Goal: Task Accomplishment & Management: Manage account settings

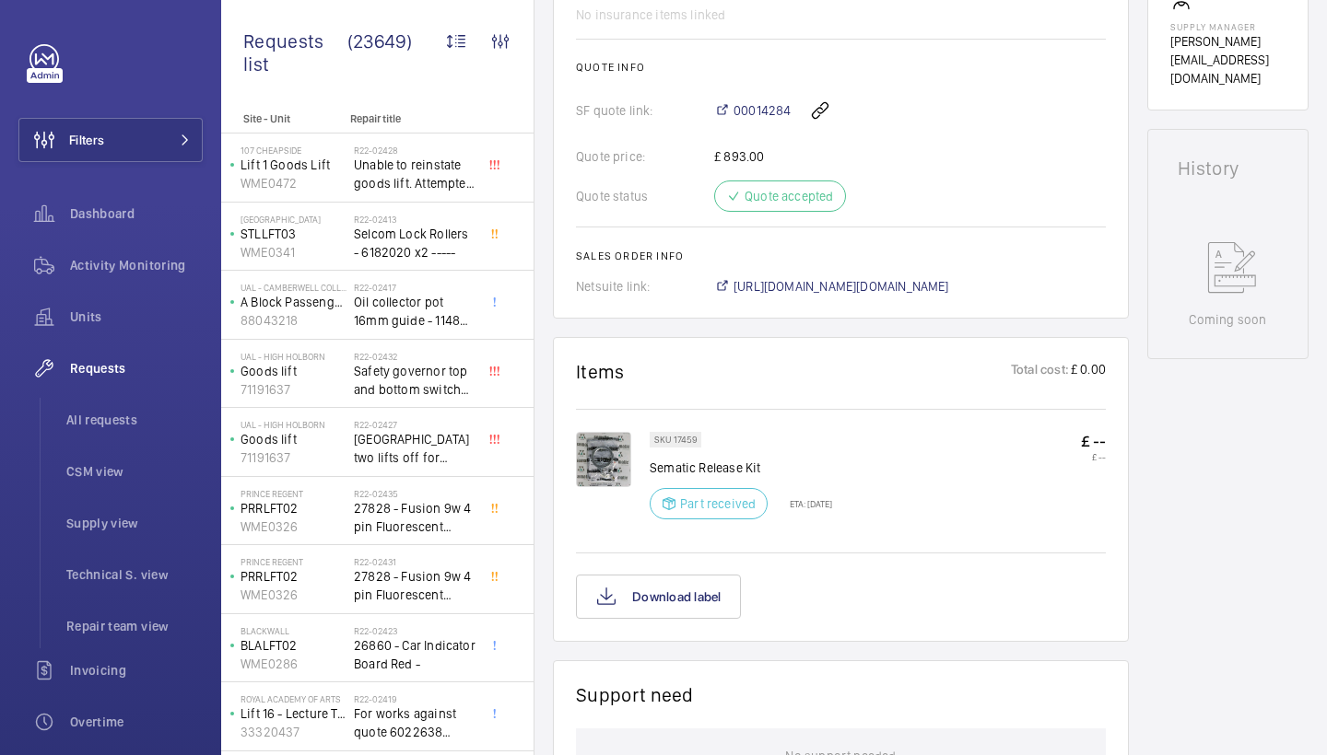
scroll to position [753, 0]
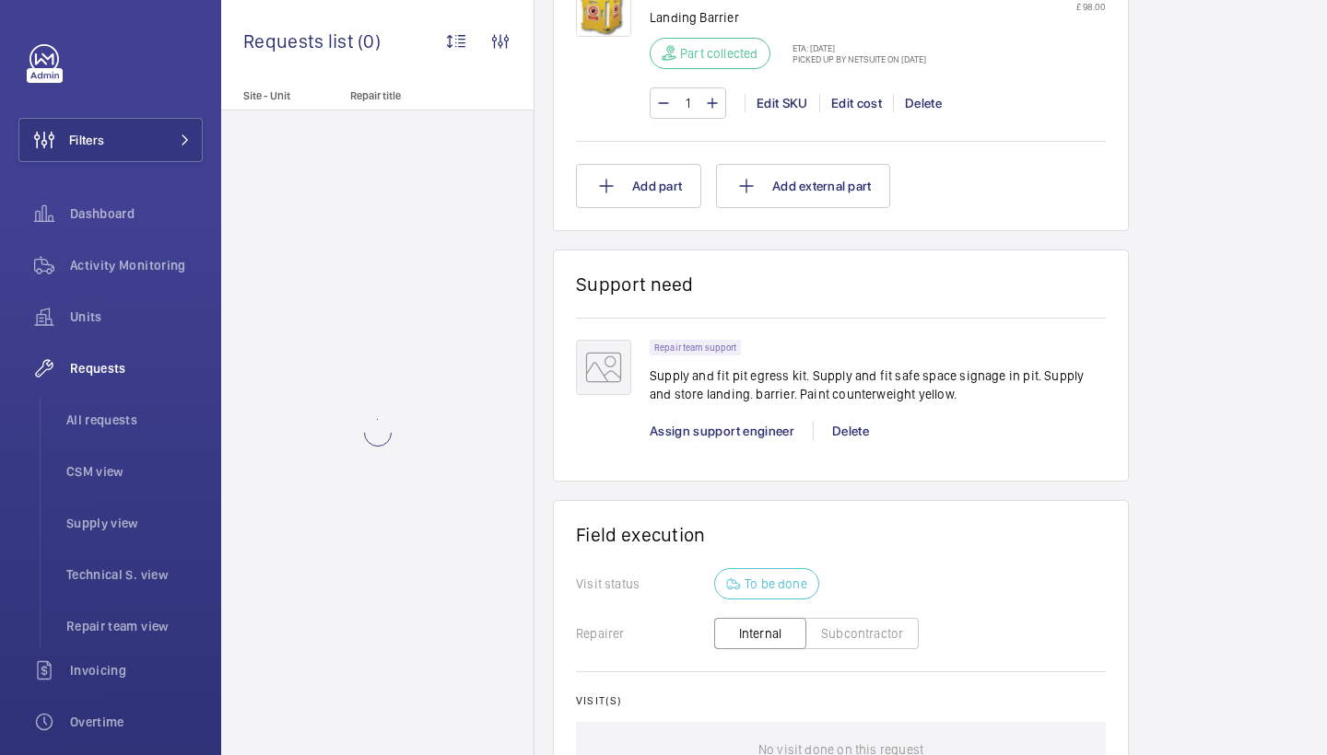
scroll to position [1965, 0]
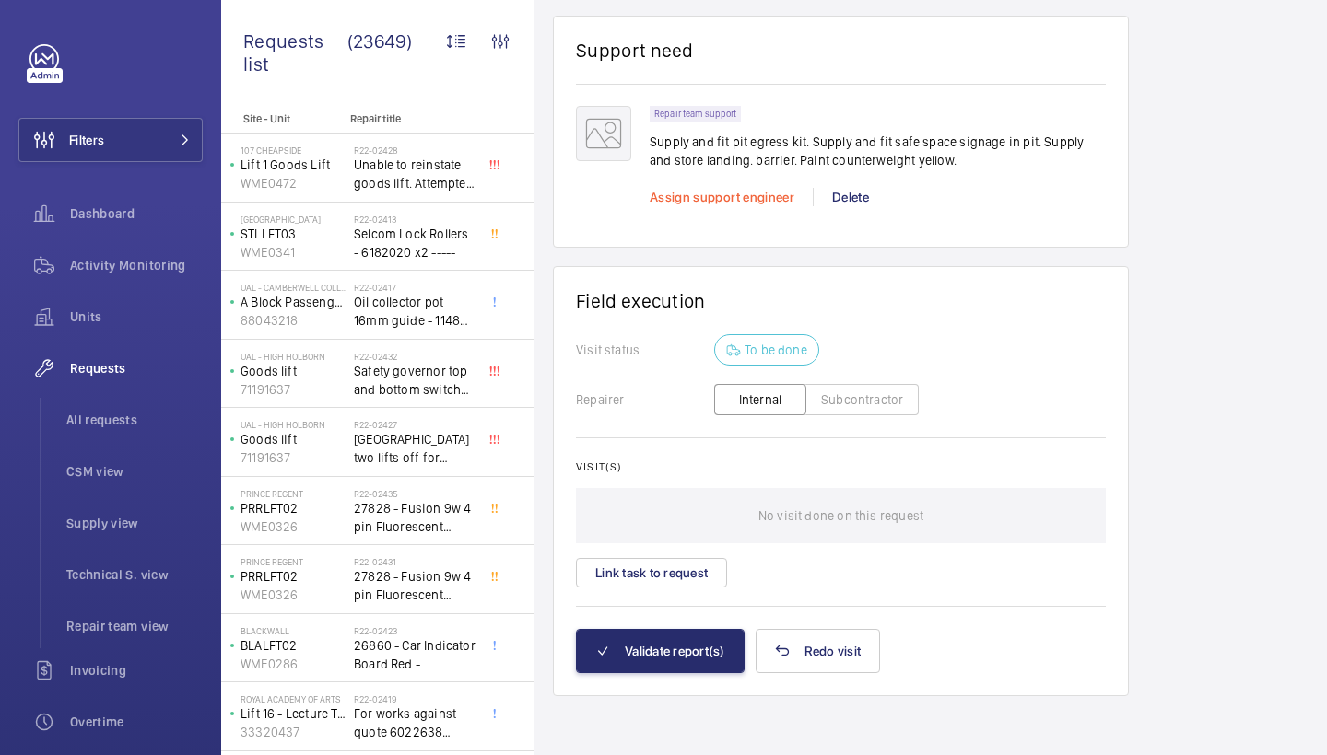
scroll to position [2198, 0]
click at [731, 201] on span "Assign support engineer" at bounding box center [721, 197] width 145 height 15
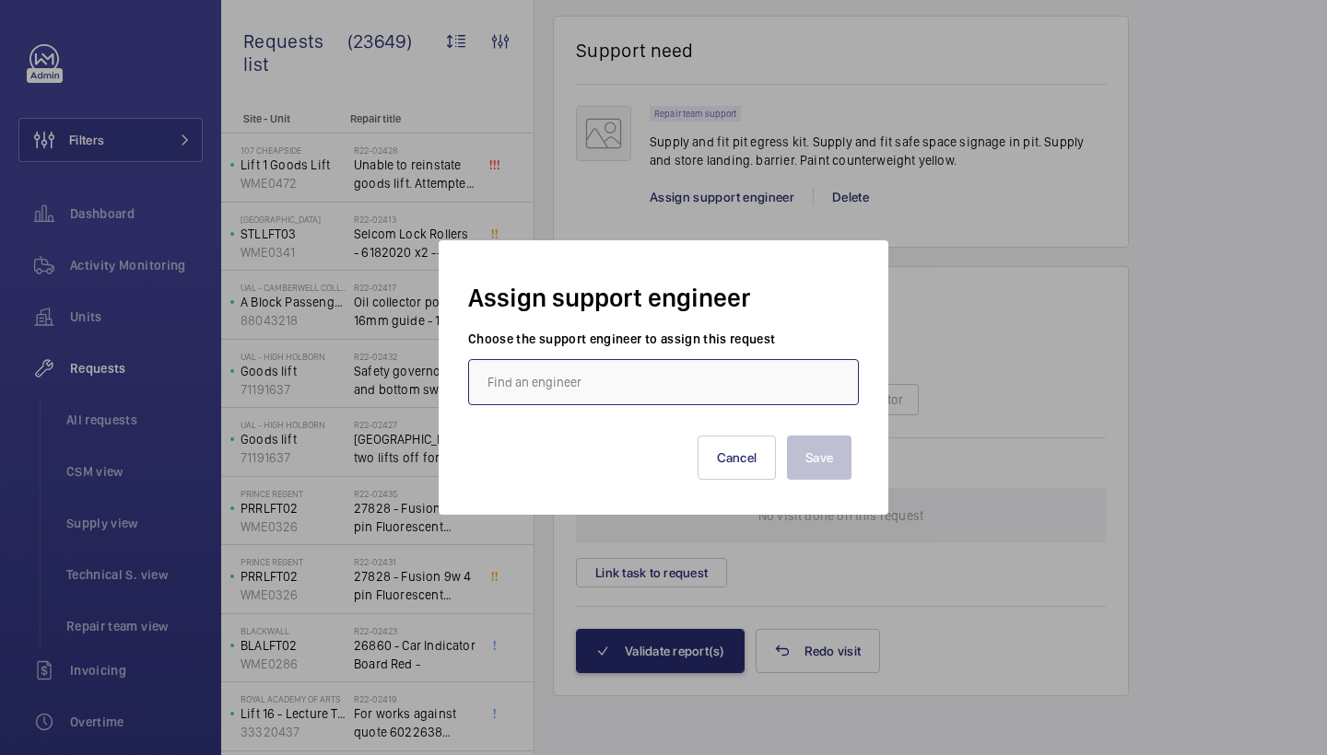
click at [521, 382] on input "text" at bounding box center [663, 382] width 391 height 46
click at [591, 416] on mat-option "Stephen Brine" at bounding box center [663, 437] width 389 height 44
type input "Stephen Brine"
click at [796, 463] on button "Save" at bounding box center [819, 458] width 64 height 44
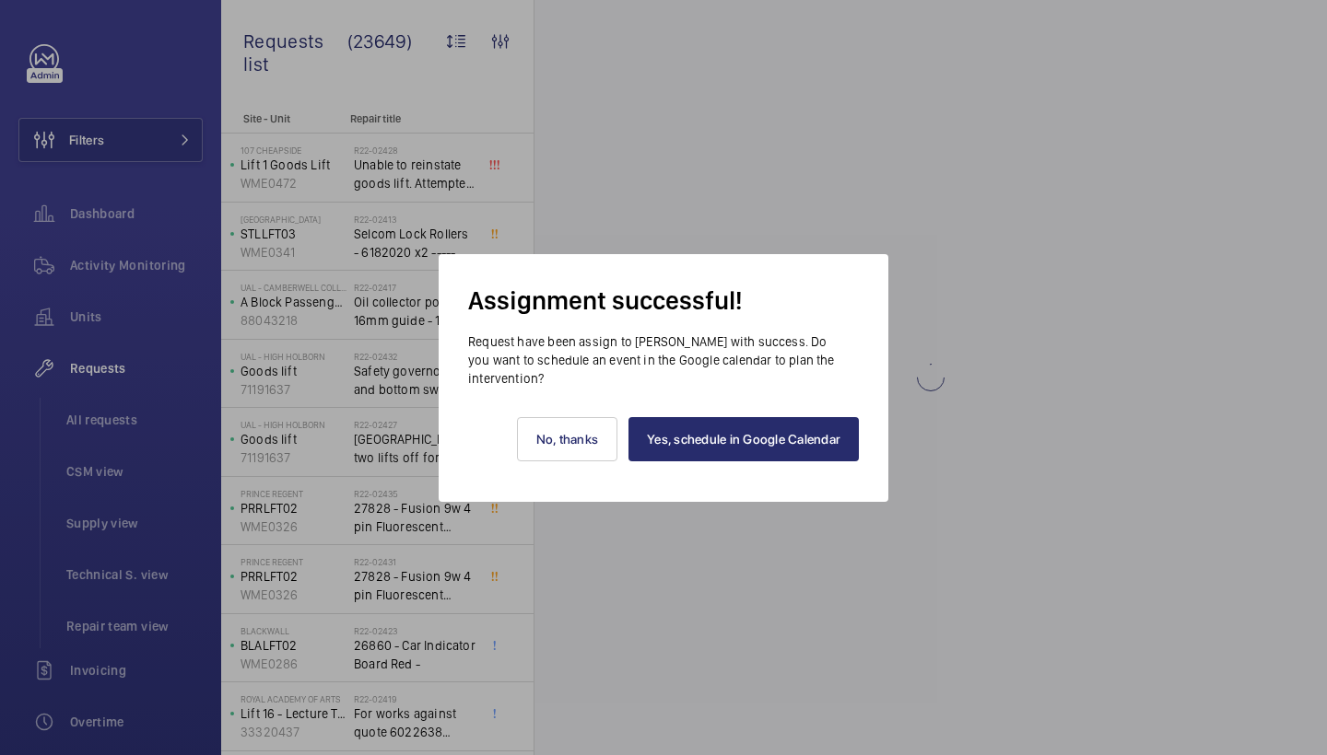
click at [798, 449] on link "Yes, schedule in Google Calendar" at bounding box center [743, 439] width 230 height 44
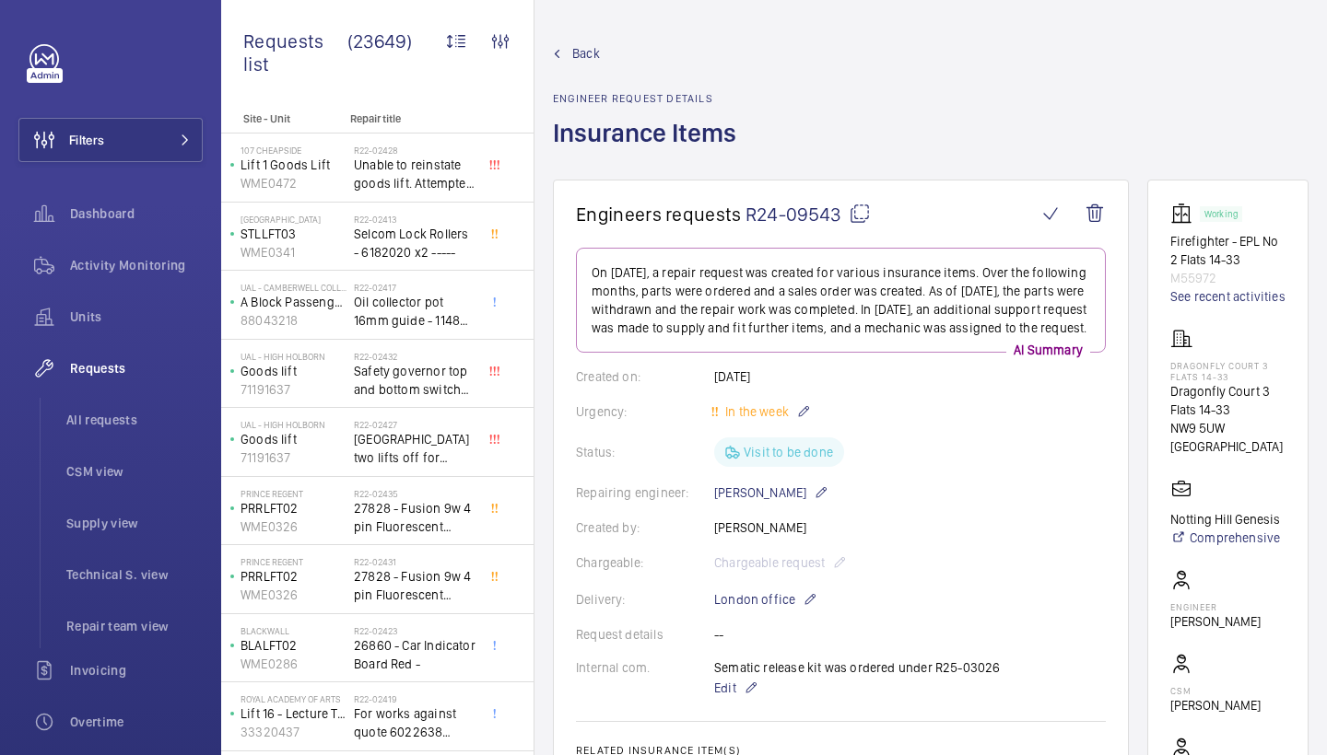
scroll to position [2191, 0]
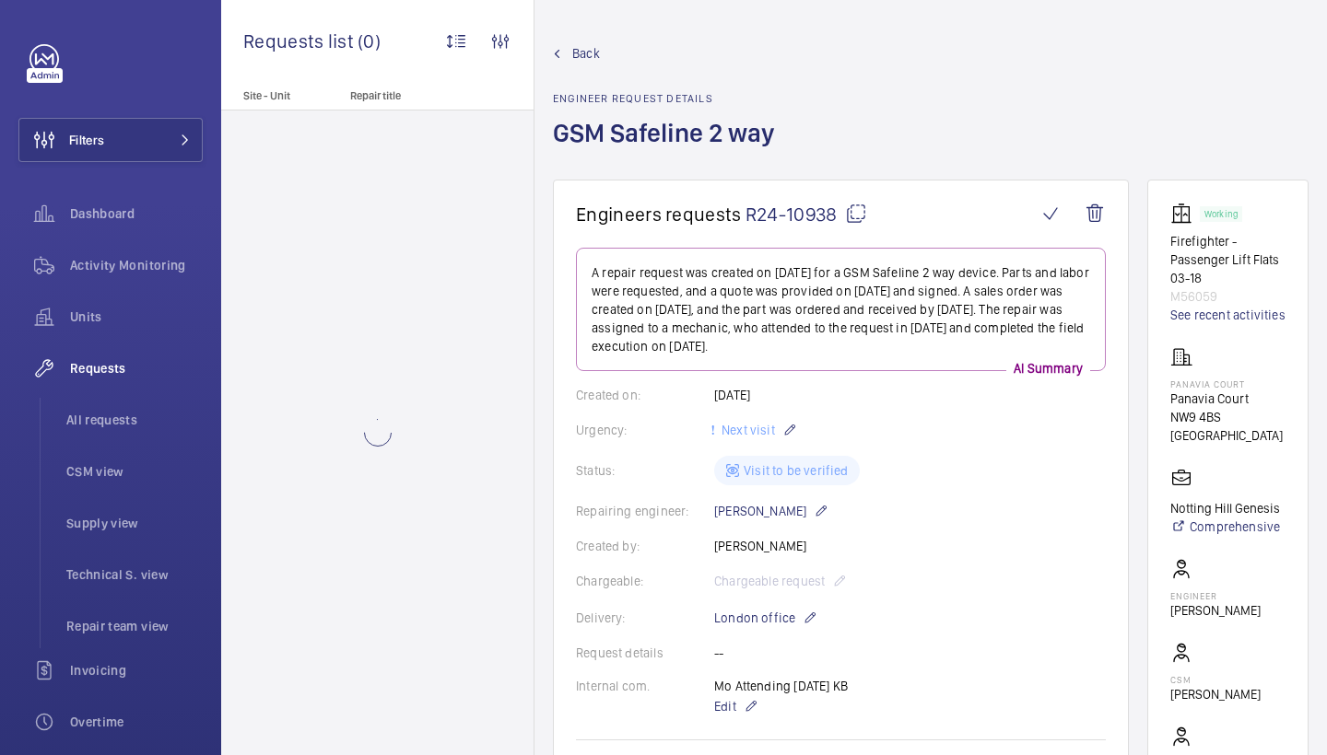
scroll to position [745, 0]
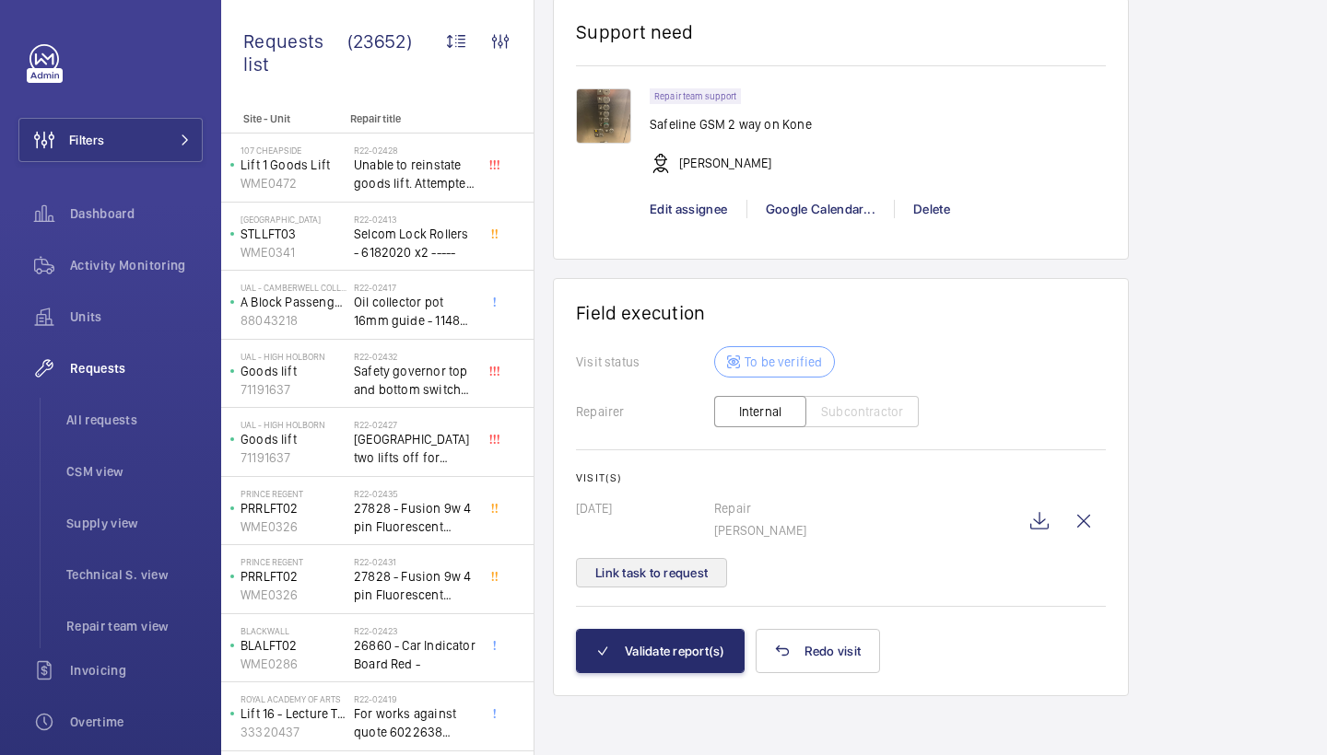
scroll to position [1750, 0]
click at [671, 570] on button "Link task to request" at bounding box center [651, 572] width 151 height 29
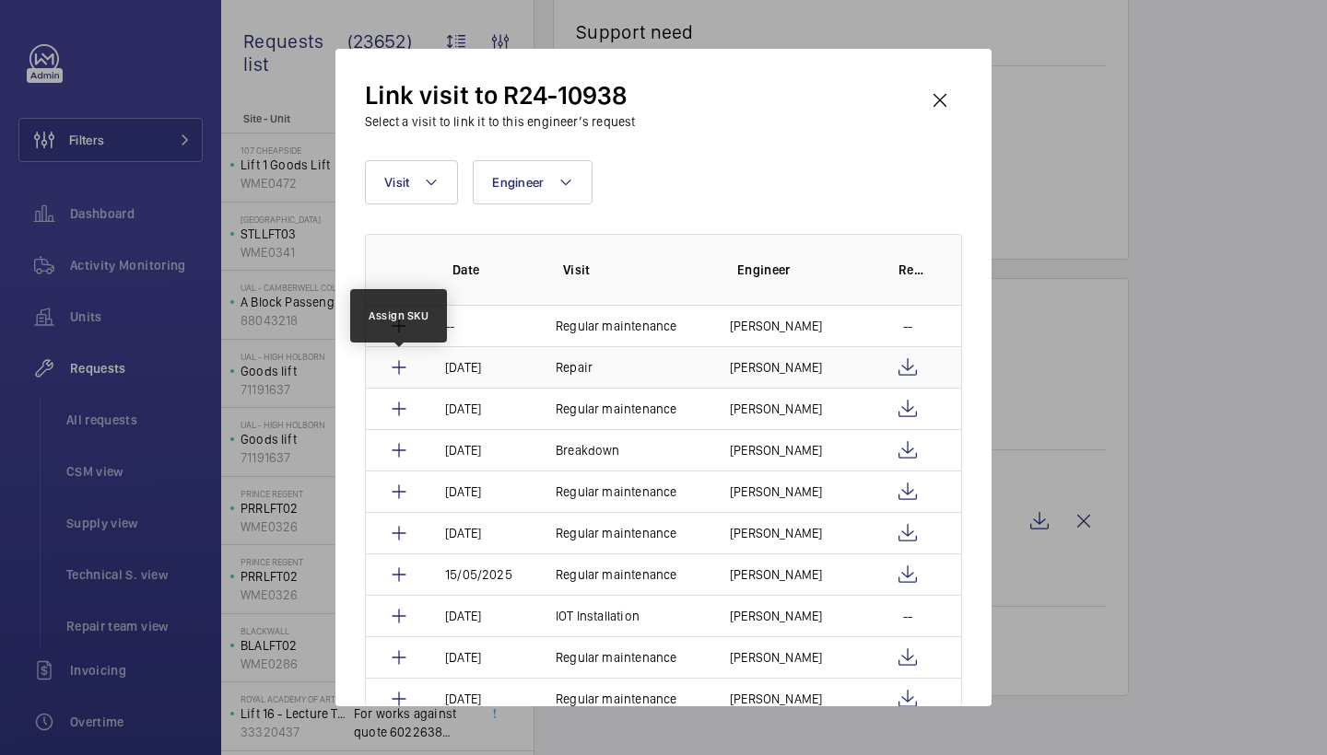
click at [404, 365] on mat-icon at bounding box center [399, 368] width 22 height 22
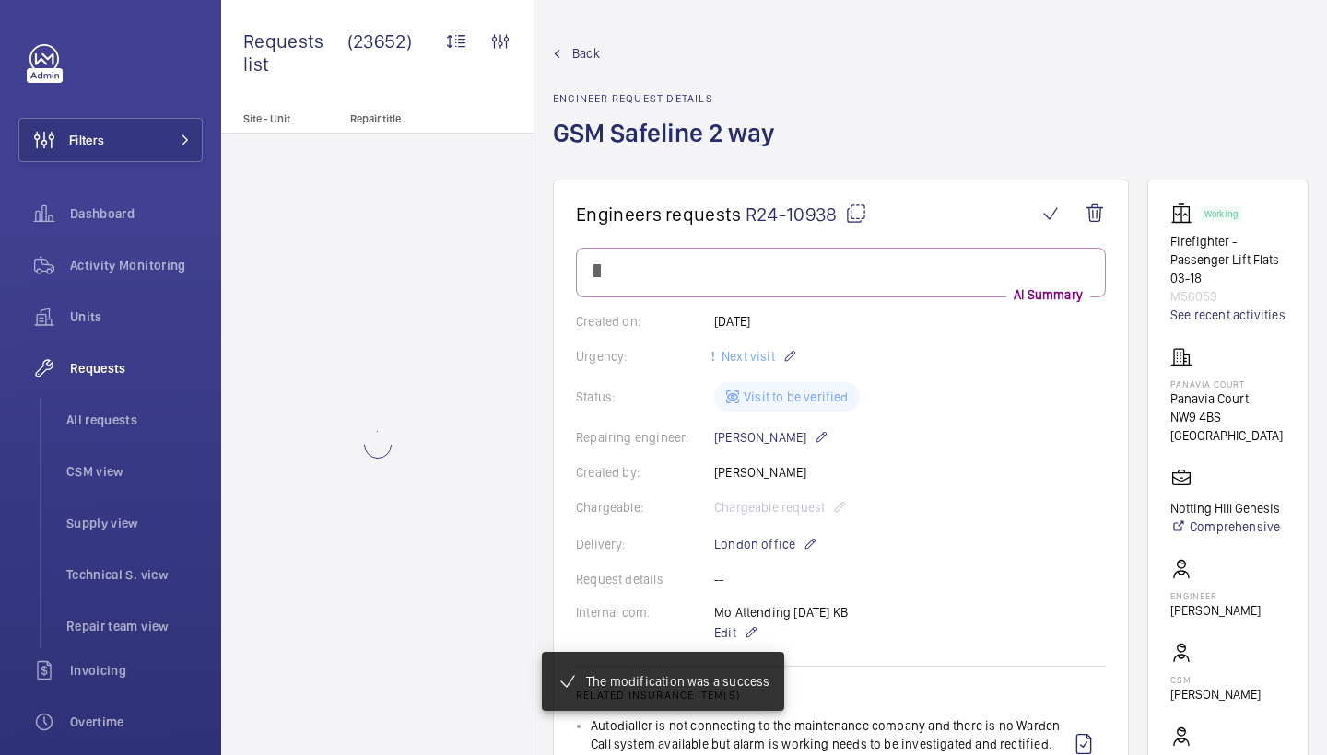
scroll to position [1677, 0]
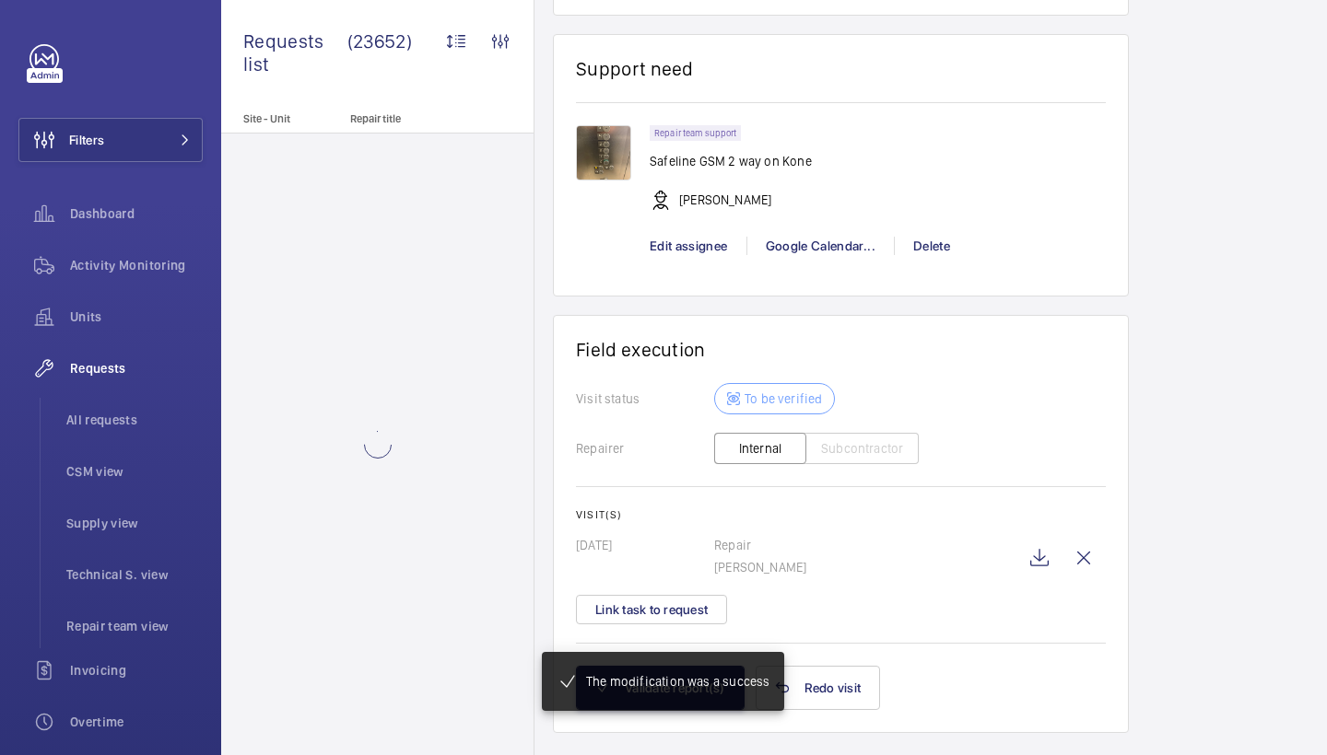
click at [657, 696] on div "The modification was a success" at bounding box center [659, 682] width 235 height 48
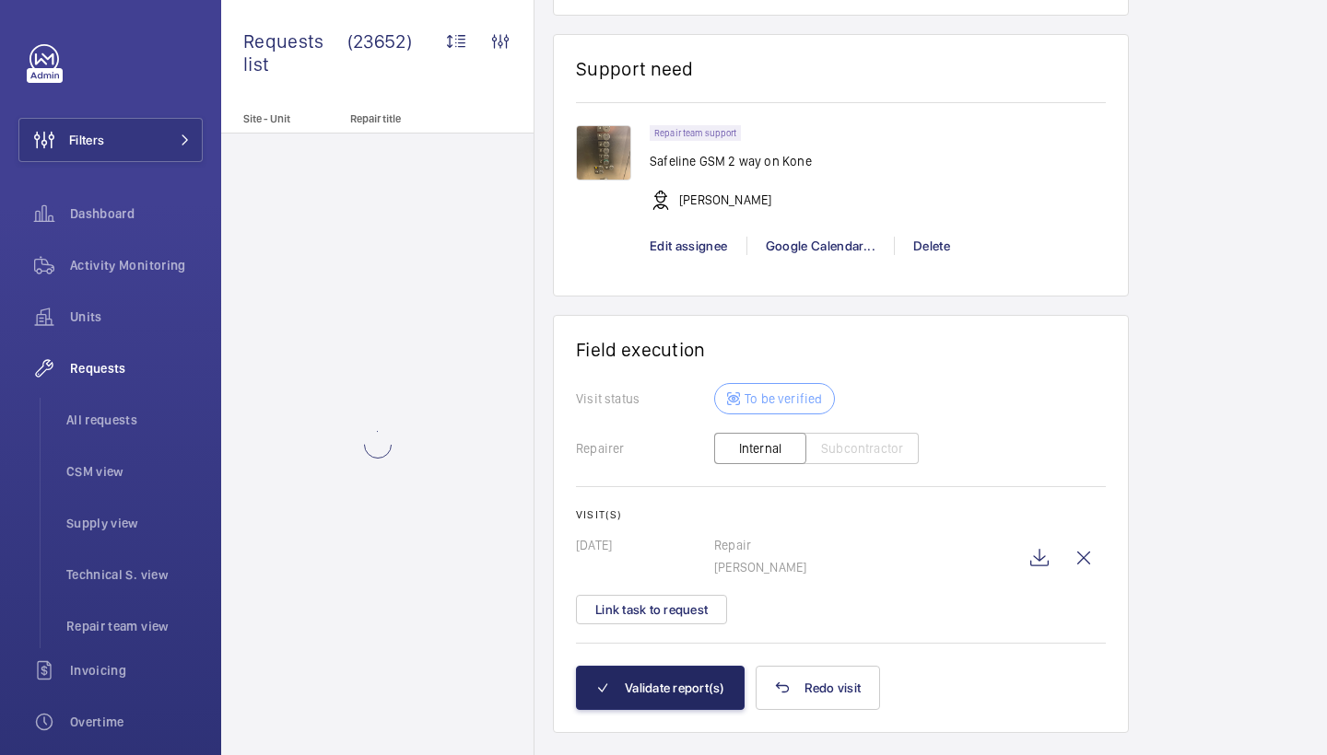
click at [668, 695] on button "Validate report(s)" at bounding box center [660, 688] width 169 height 44
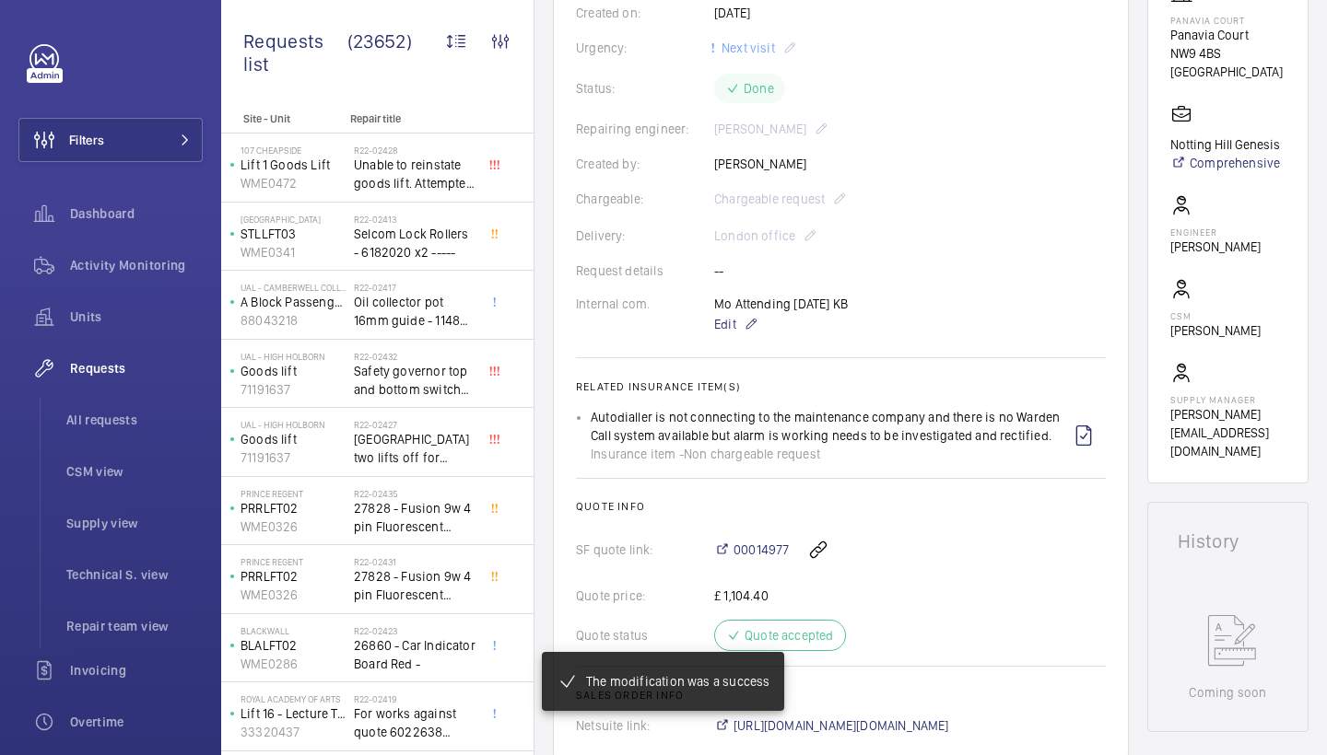
scroll to position [431, 0]
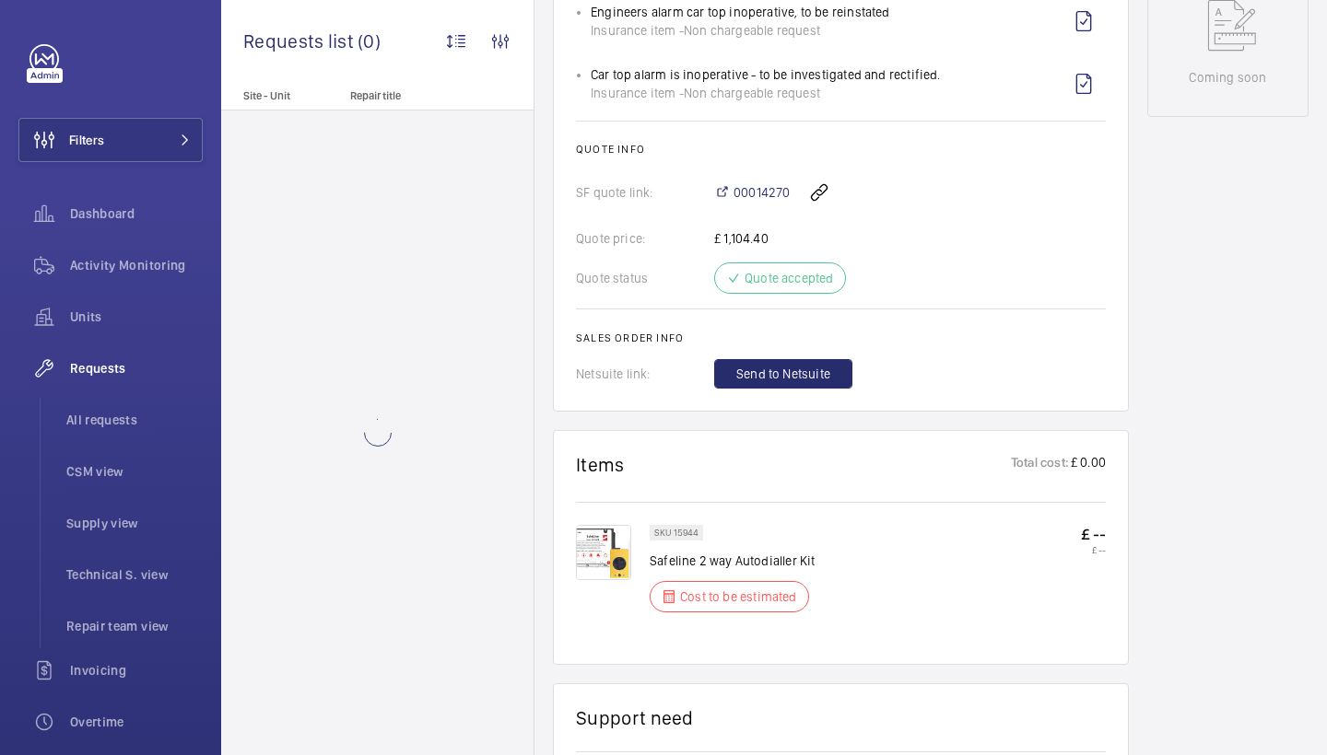
scroll to position [1101, 0]
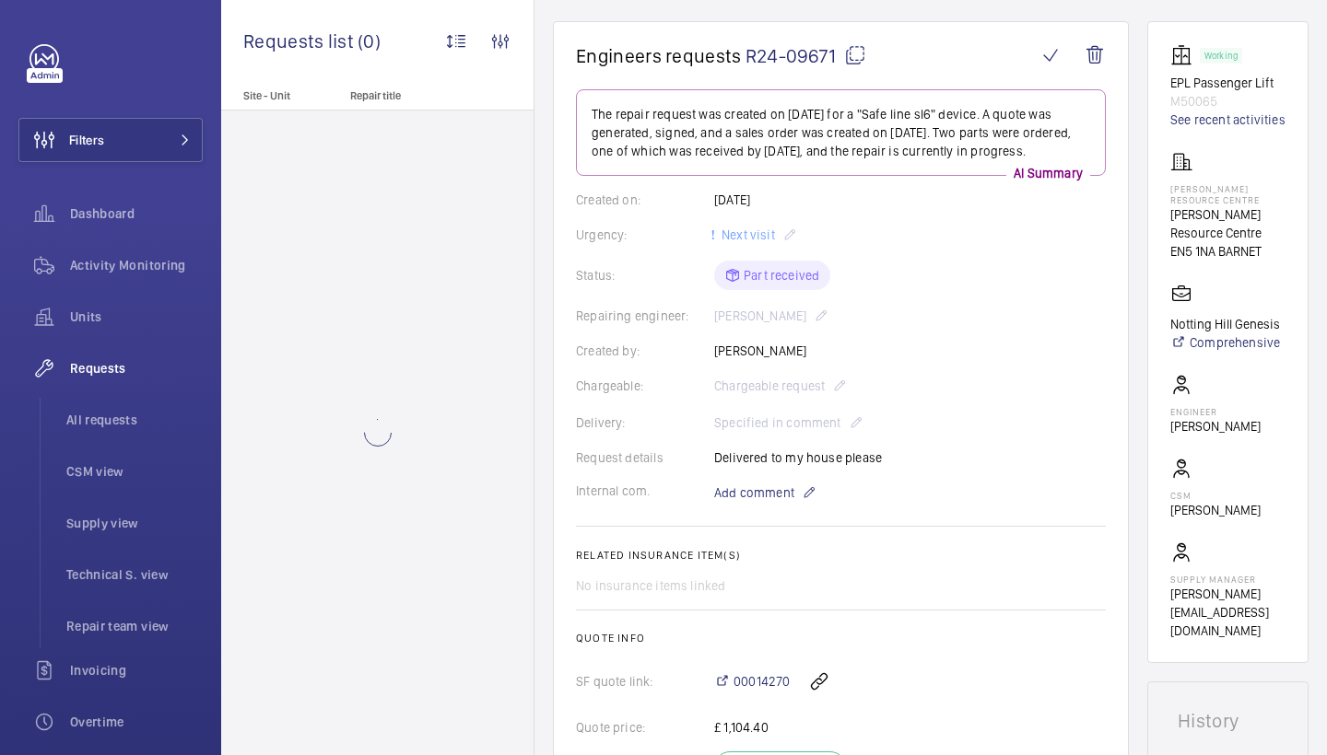
scroll to position [159, 0]
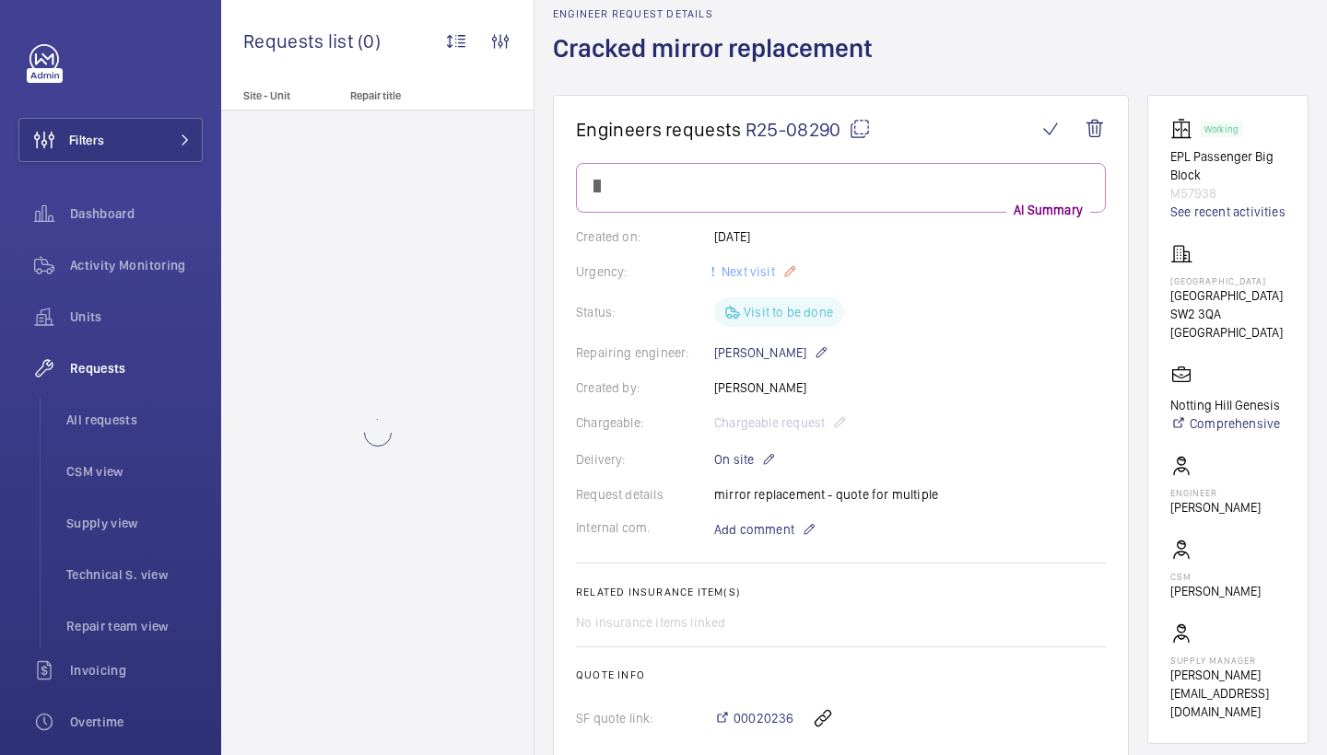
scroll to position [28, 0]
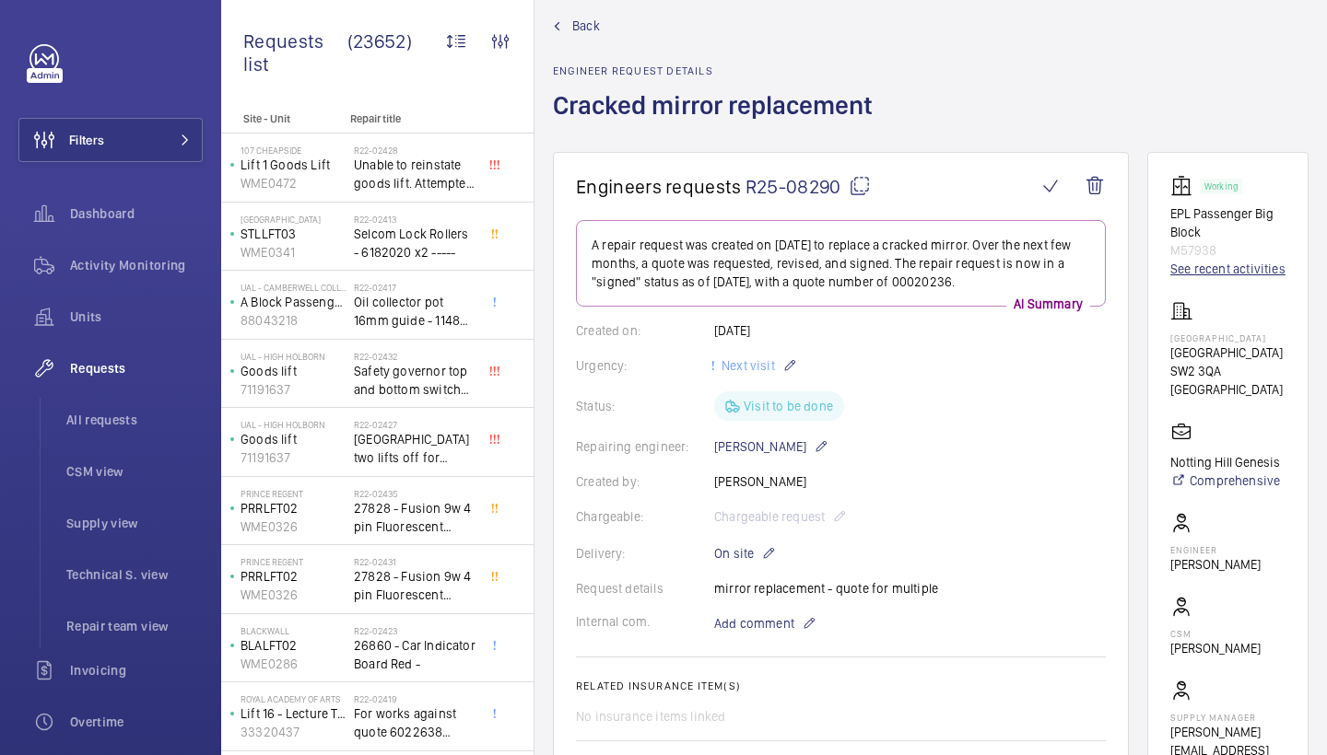
click at [1188, 274] on link "See recent activities" at bounding box center [1227, 269] width 115 height 18
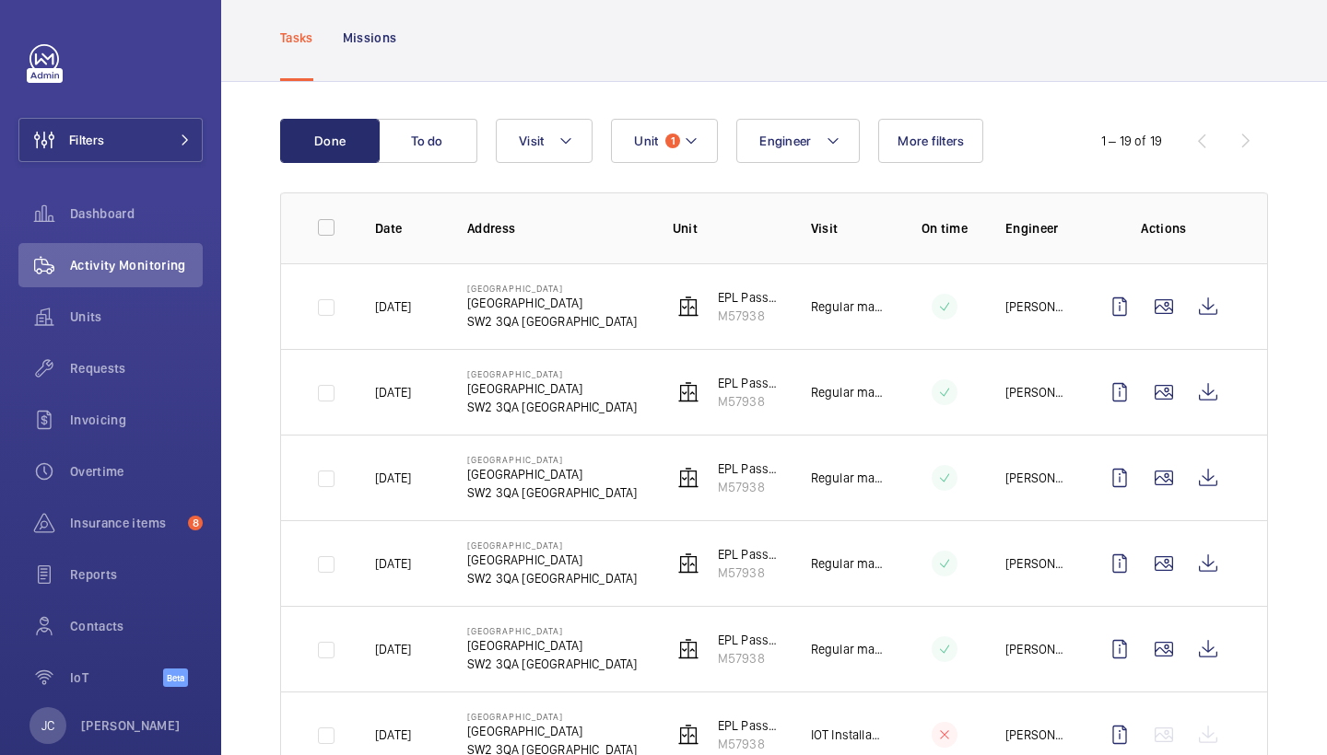
scroll to position [99, 0]
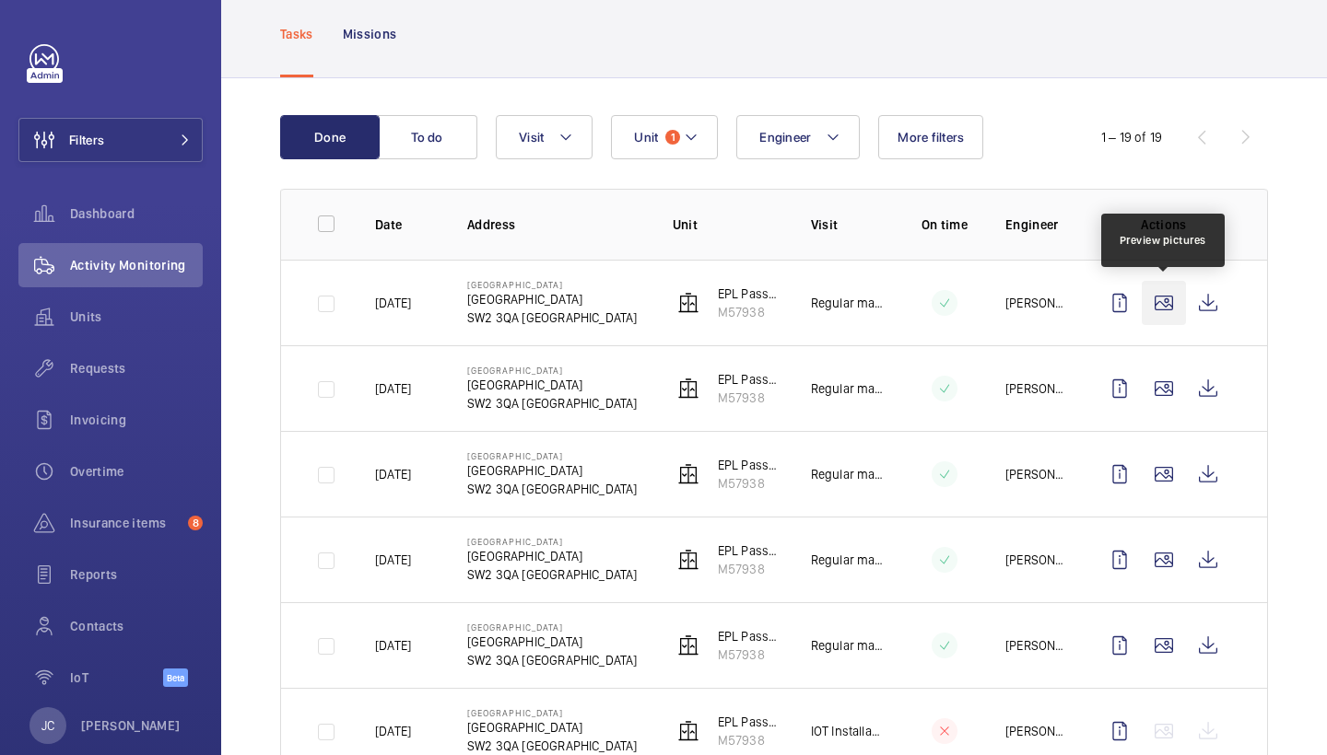
click at [1164, 311] on wm-front-icon-button at bounding box center [1163, 303] width 44 height 44
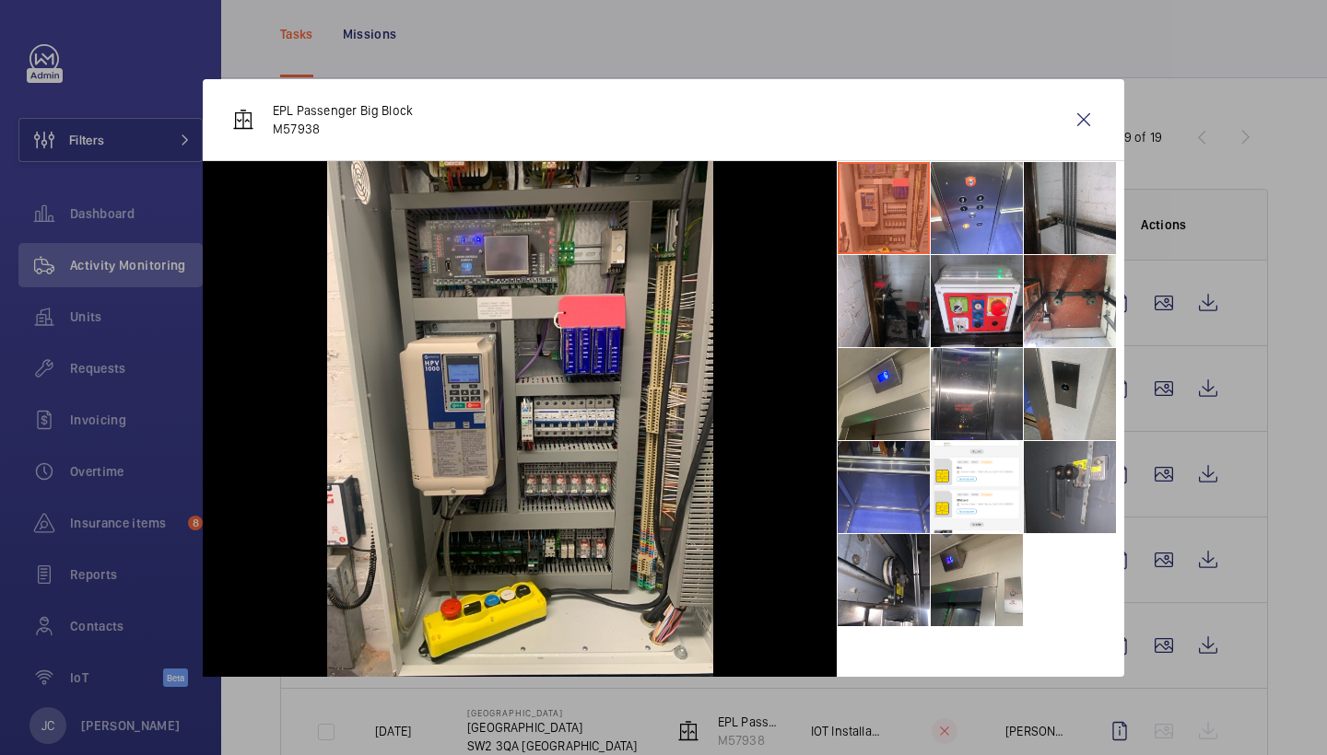
click at [873, 469] on li at bounding box center [883, 487] width 92 height 92
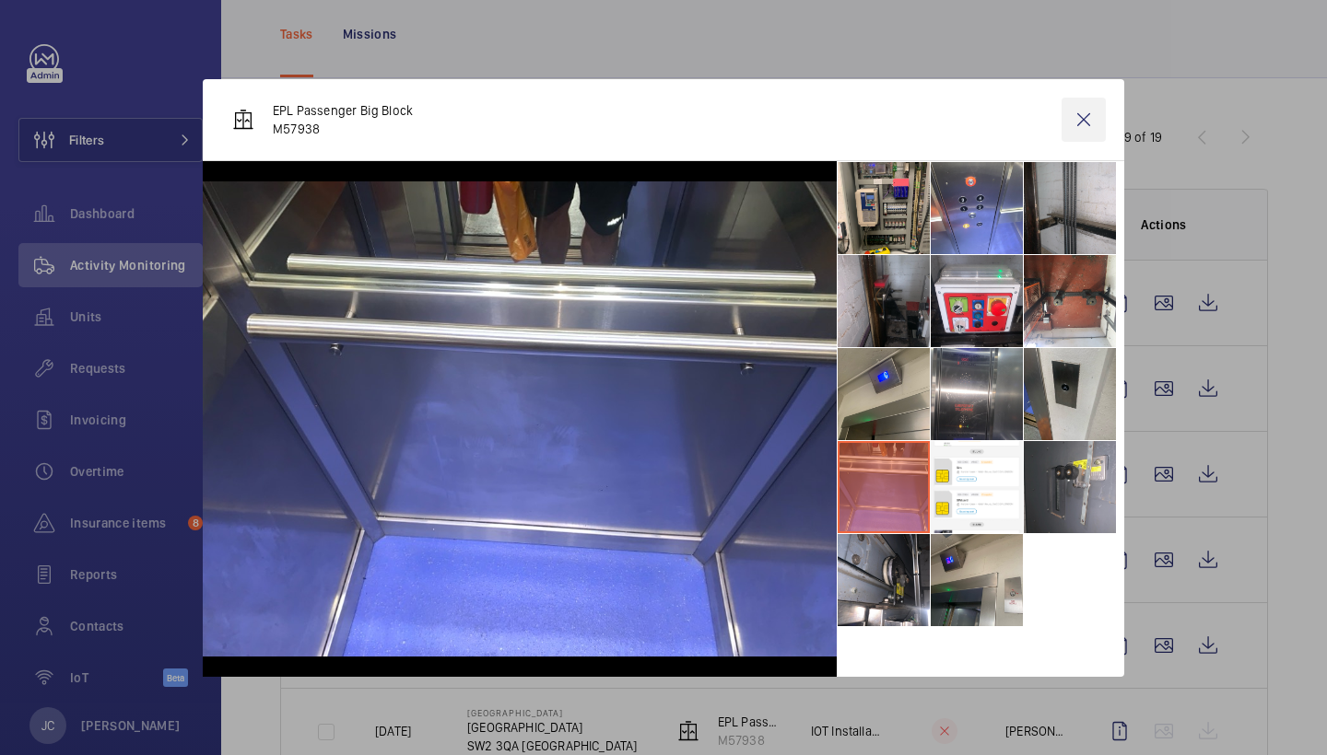
click at [1091, 126] on wm-front-icon-button at bounding box center [1083, 120] width 44 height 44
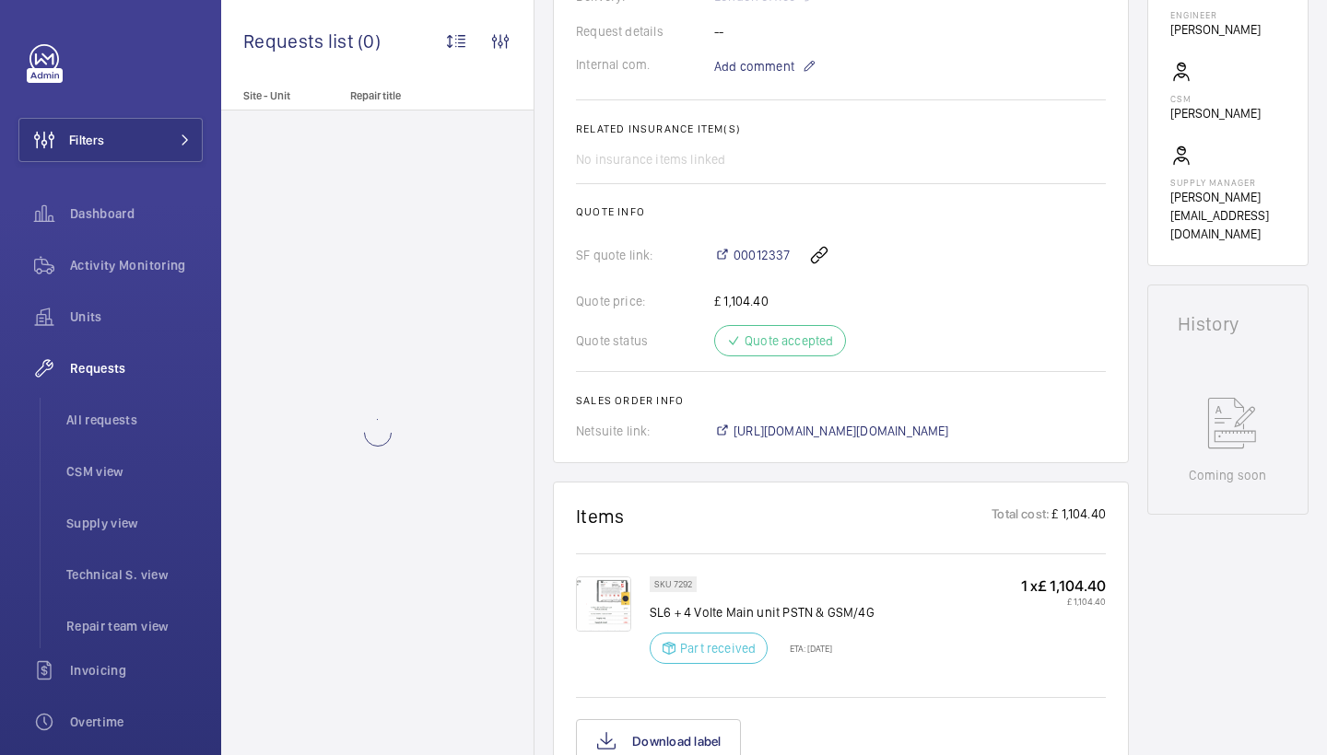
scroll to position [996, 0]
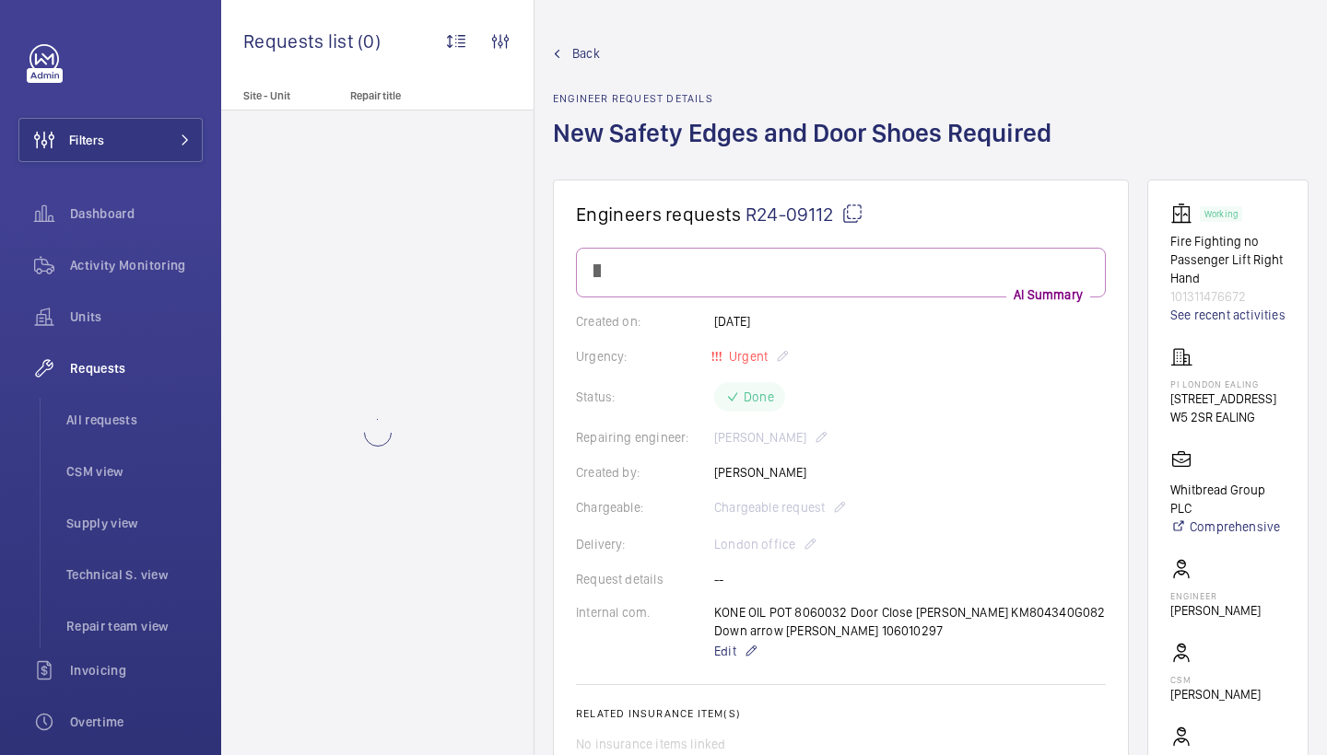
scroll to position [1062, 0]
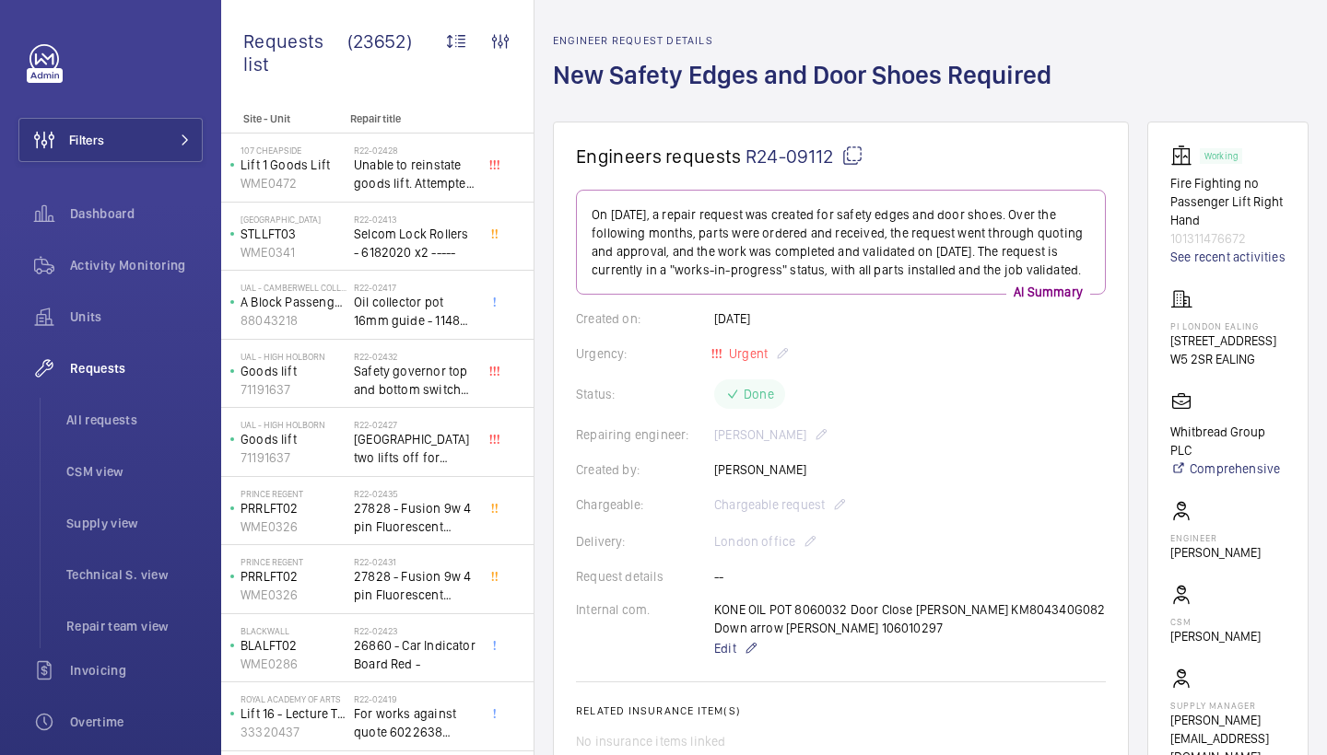
scroll to position [62, 0]
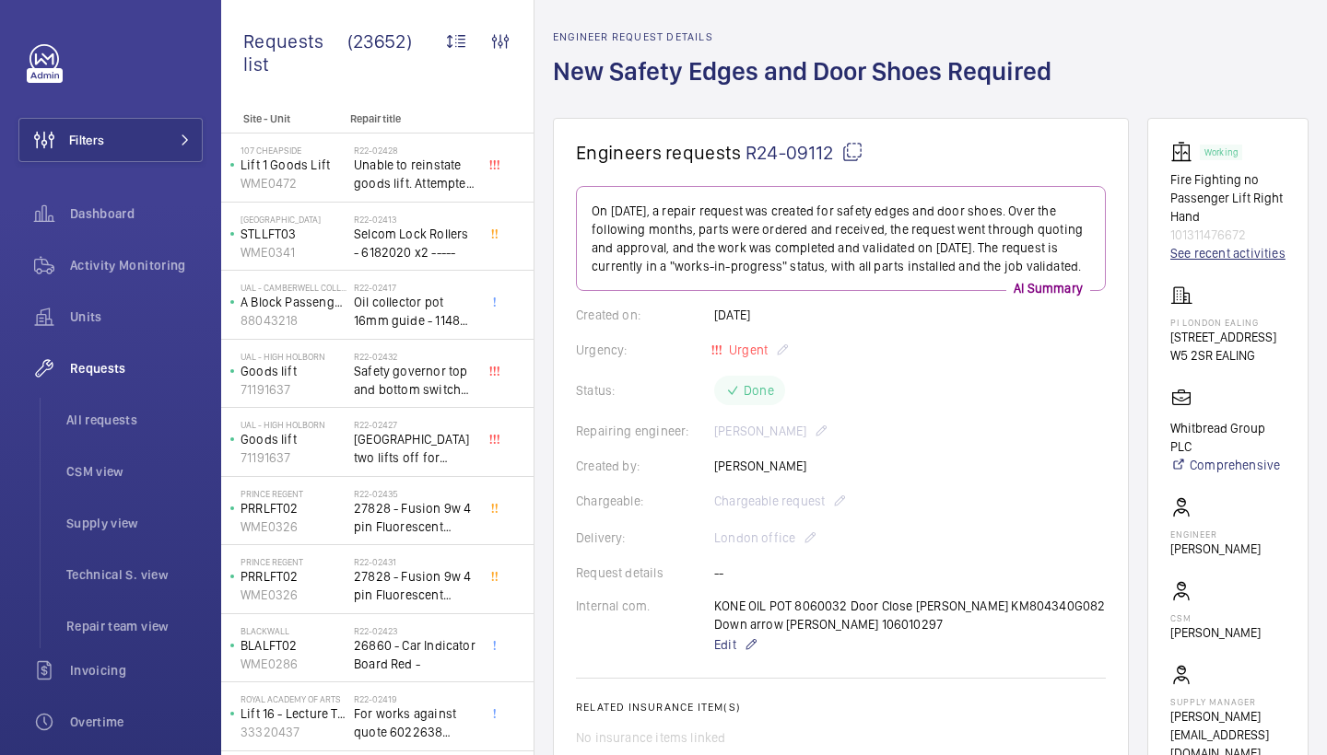
click at [1185, 253] on link "See recent activities" at bounding box center [1227, 253] width 115 height 18
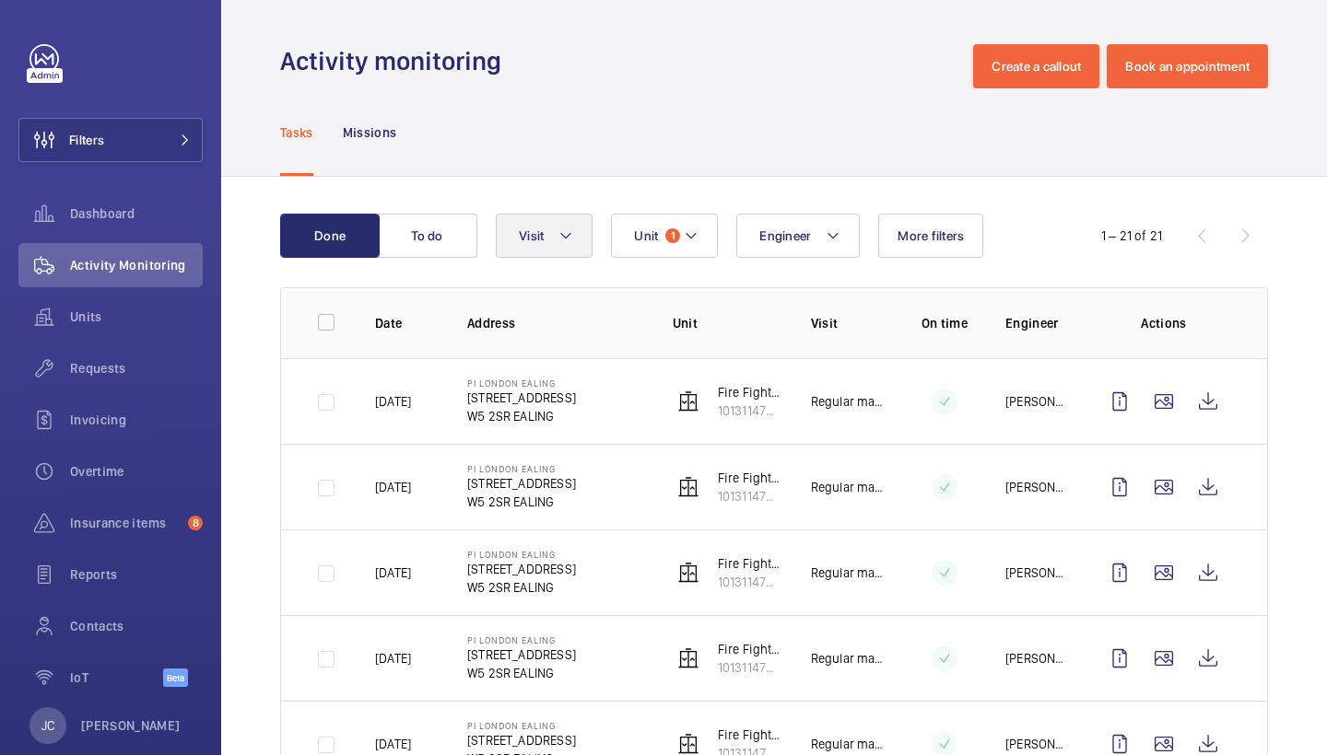
click at [547, 233] on button "Visit" at bounding box center [544, 236] width 97 height 44
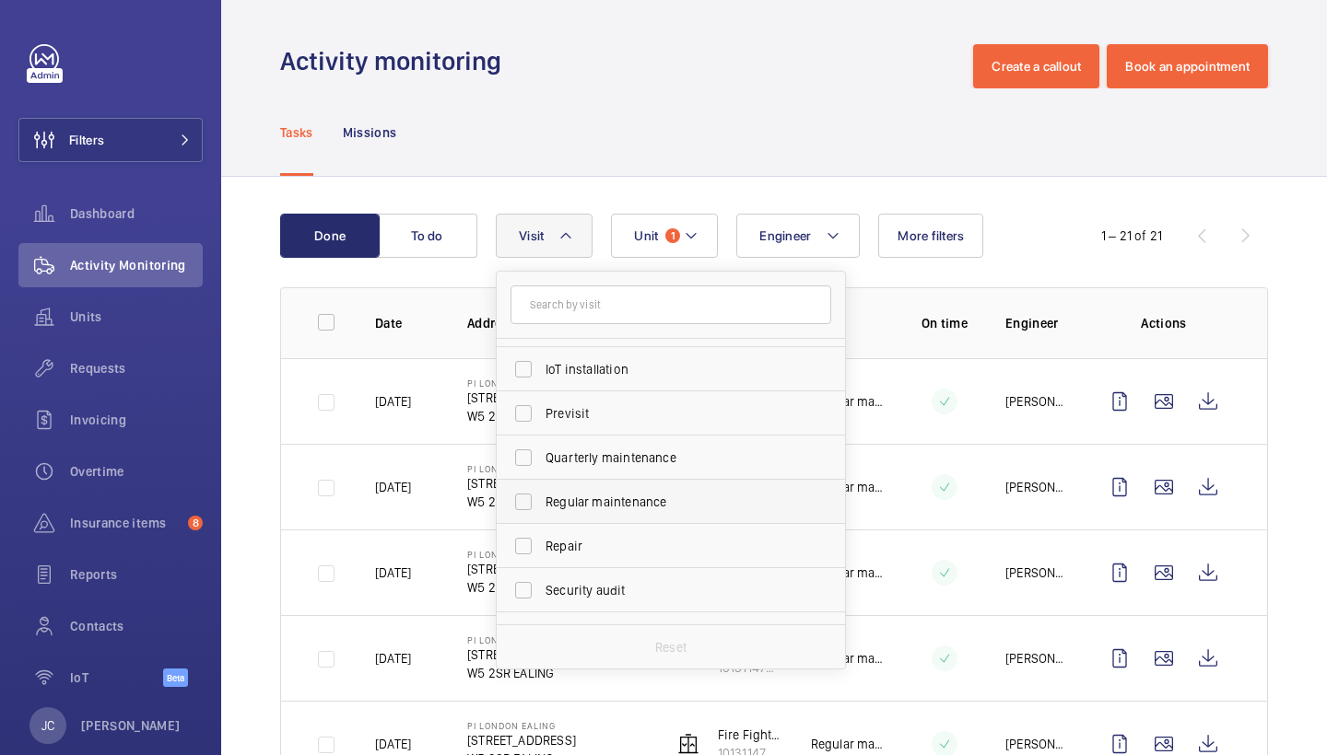
scroll to position [214, 0]
click at [600, 548] on span "Repair" at bounding box center [671, 545] width 253 height 18
click at [542, 548] on input "Repair" at bounding box center [523, 545] width 37 height 37
checkbox input "true"
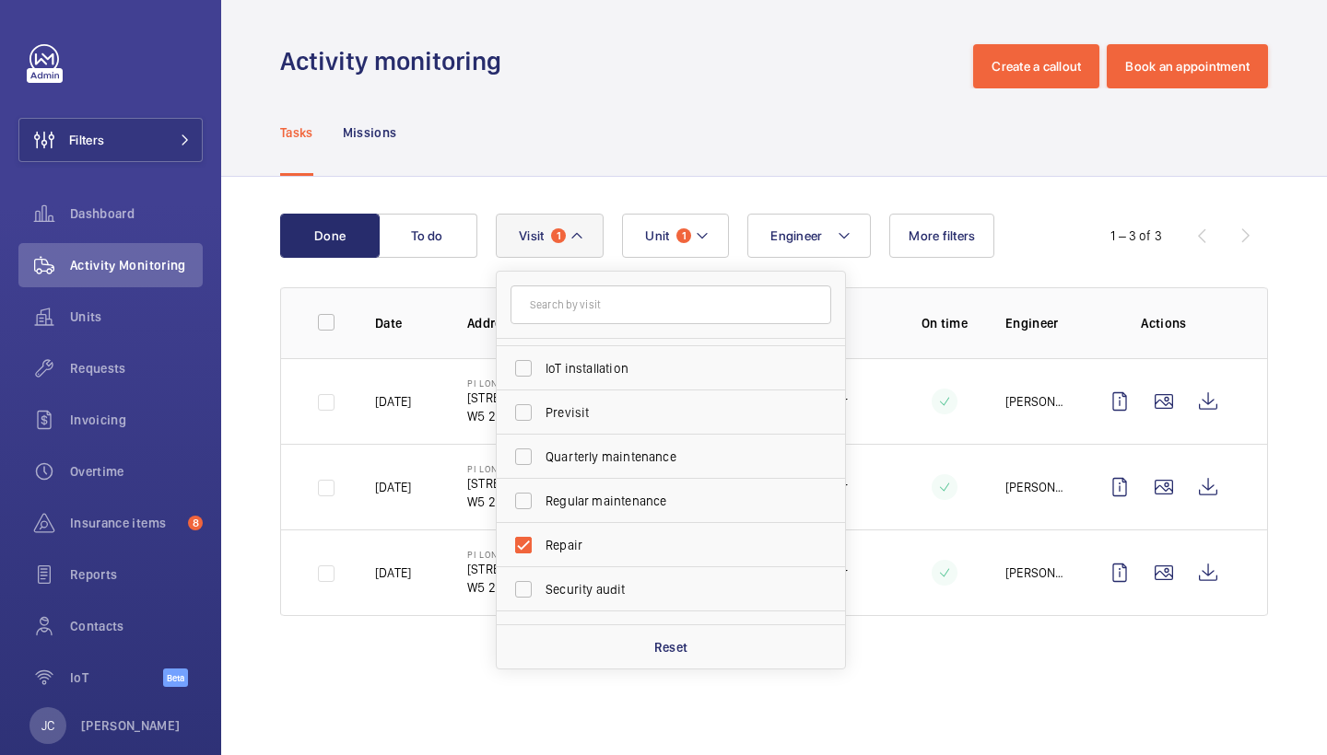
click at [724, 78] on div "Activity monitoring Create a callout Book an appointment" at bounding box center [774, 66] width 988 height 44
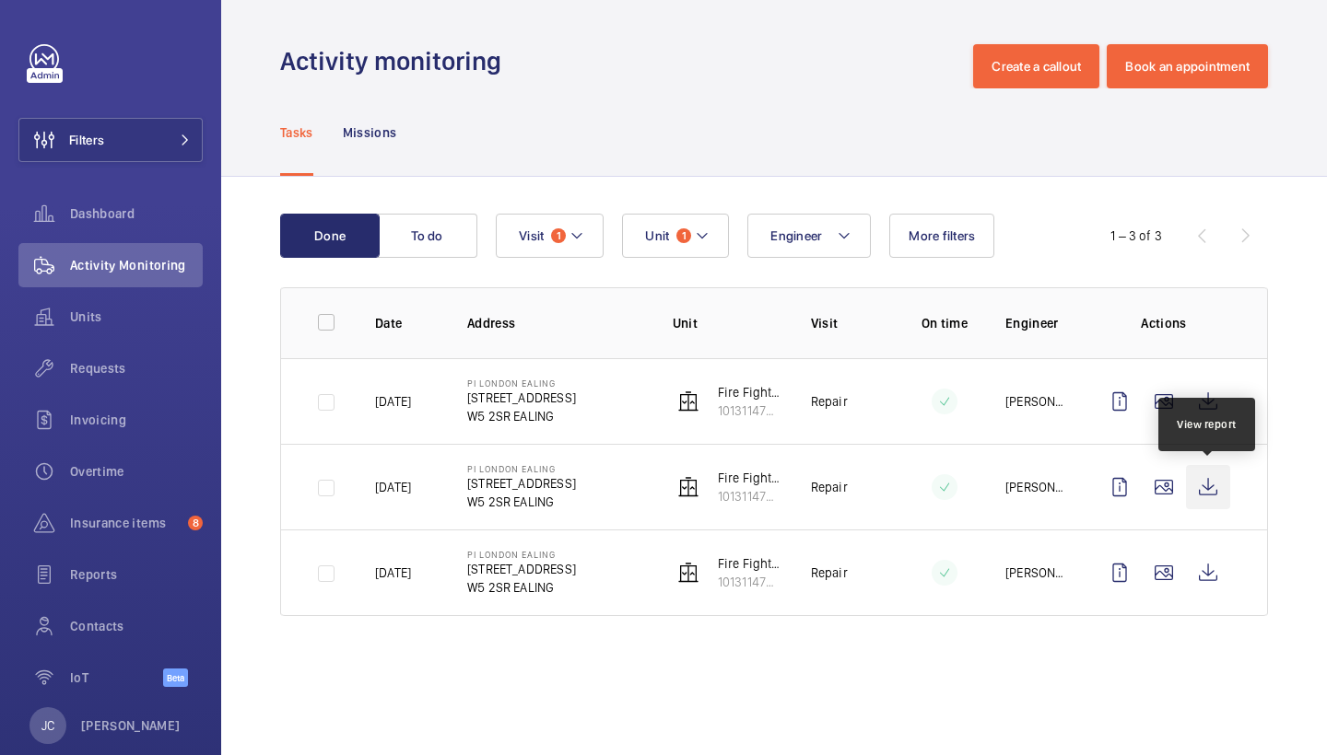
click at [1209, 478] on wm-front-icon-button at bounding box center [1208, 487] width 44 height 44
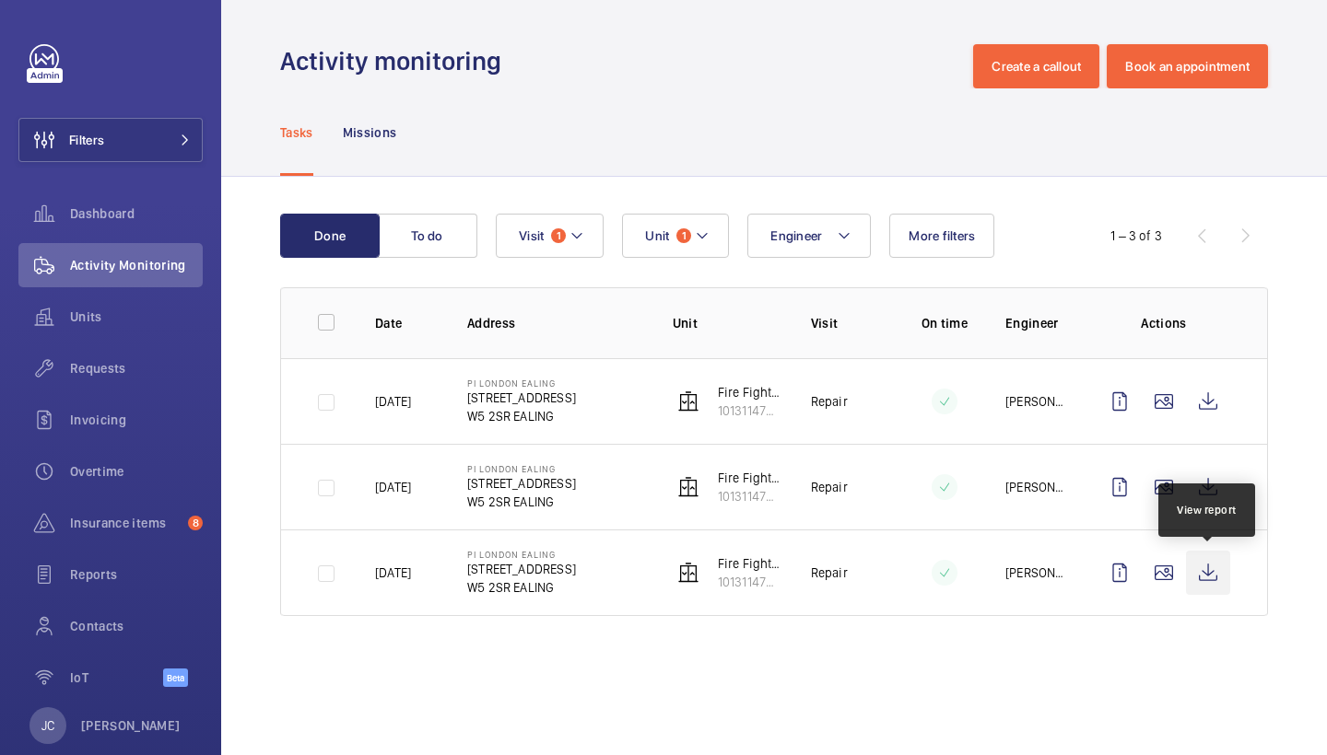
click at [1210, 573] on wm-front-icon-button at bounding box center [1208, 573] width 44 height 44
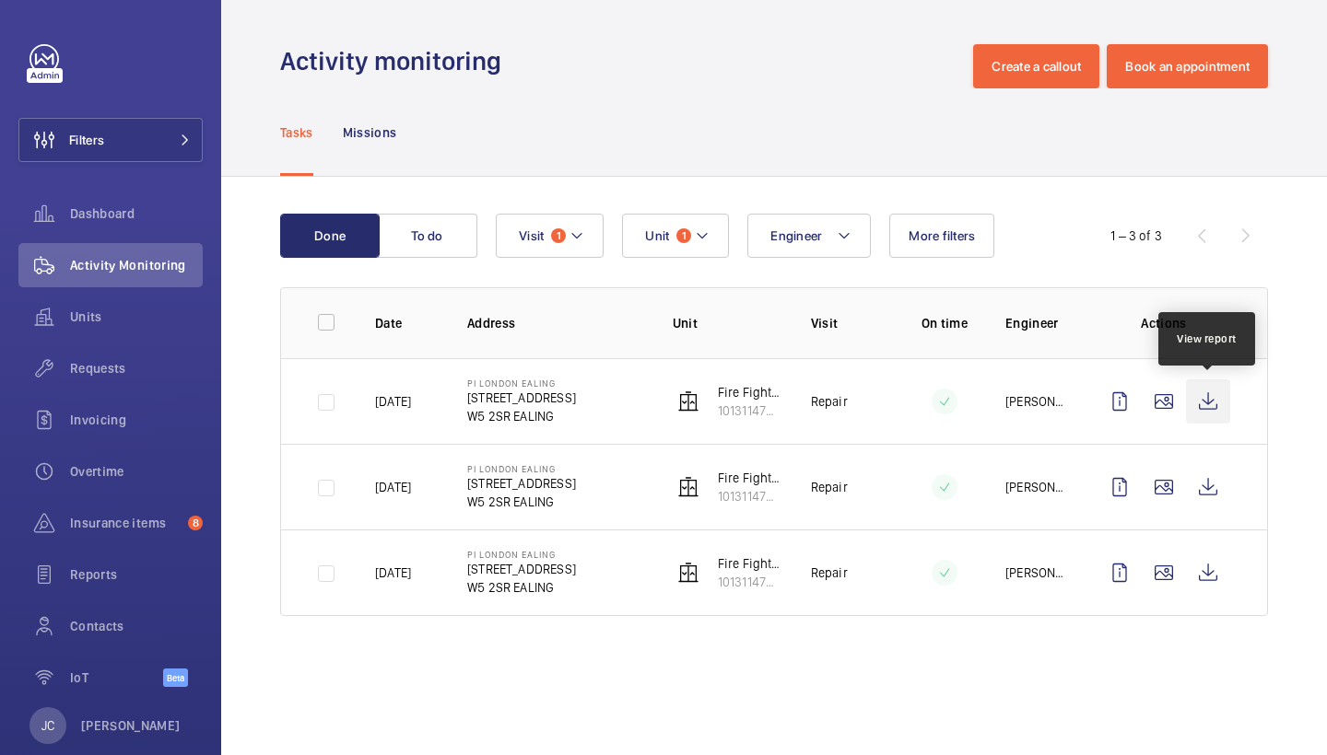
click at [1213, 389] on wm-front-icon-button at bounding box center [1208, 402] width 44 height 44
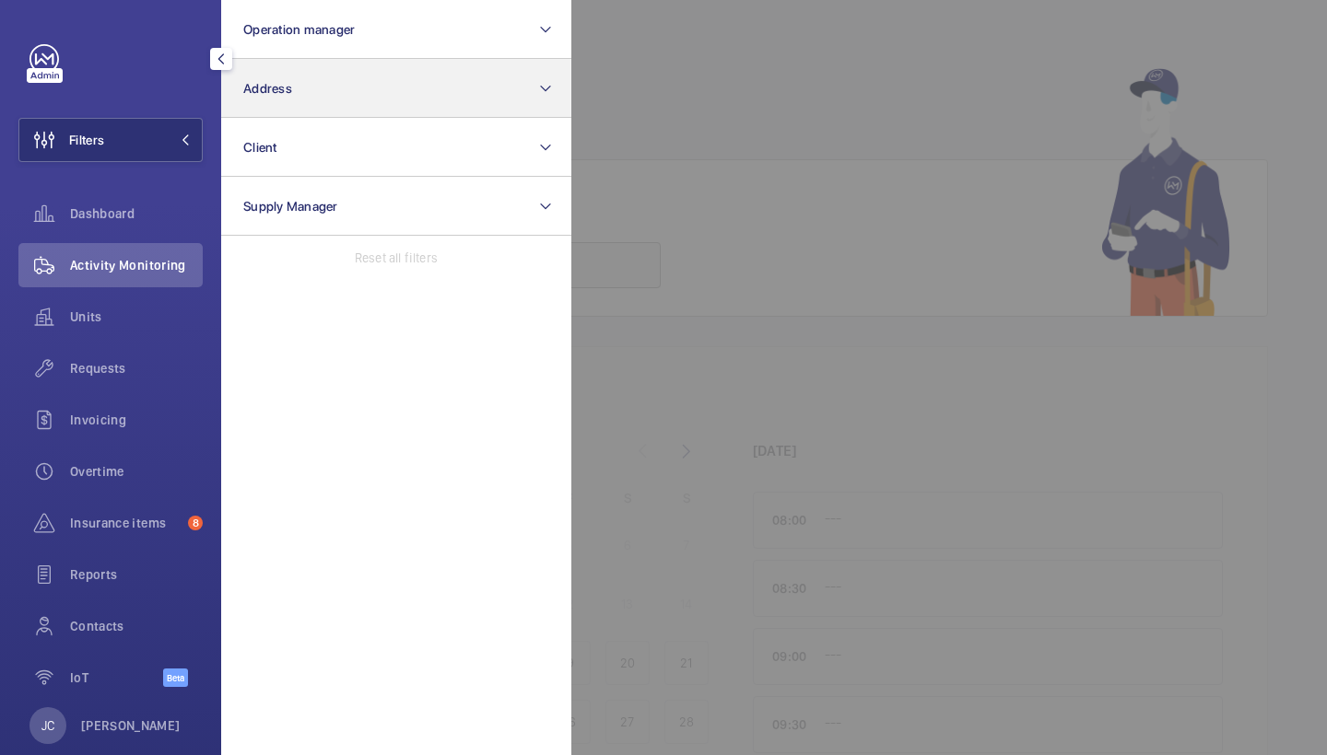
click at [270, 98] on button "Address" at bounding box center [396, 88] width 350 height 59
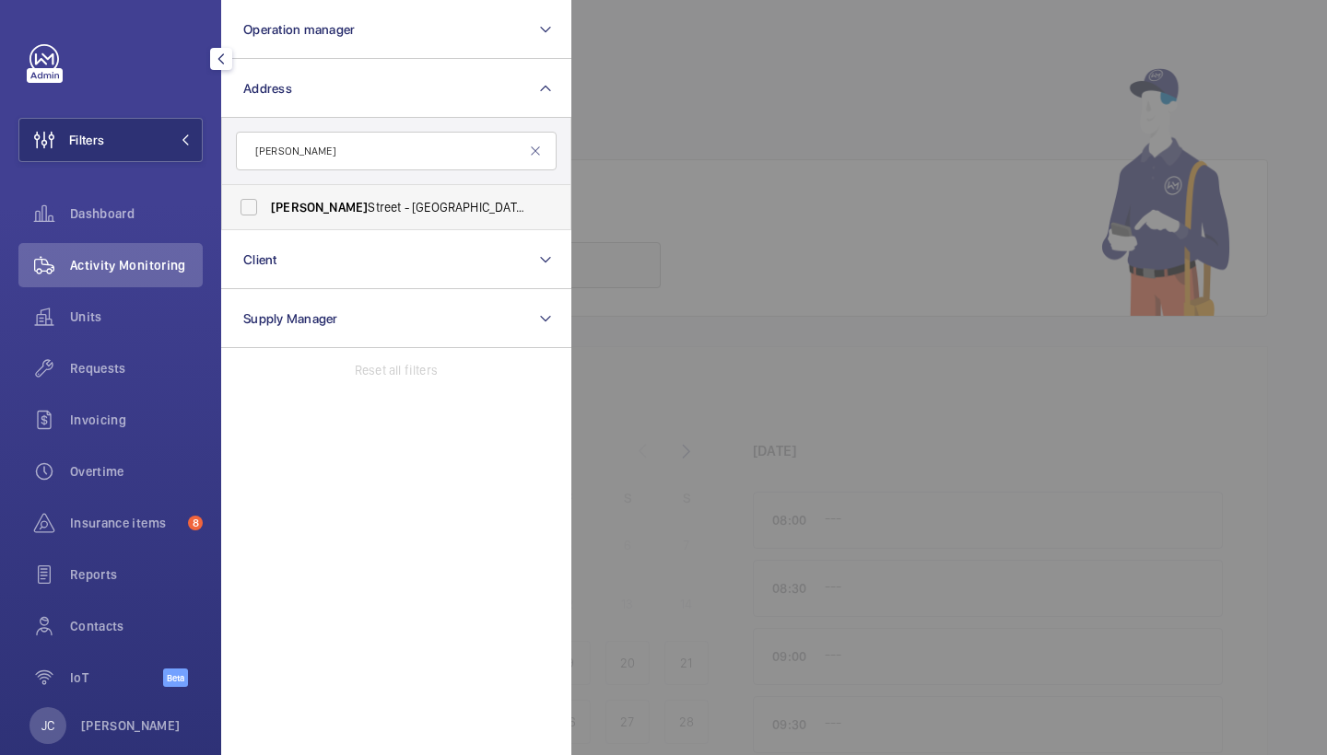
type input "[PERSON_NAME]"
click at [372, 203] on span "[PERSON_NAME][GEOGRAPHIC_DATA][STREET_ADDRESS][PERSON_NAME]" at bounding box center [397, 207] width 253 height 18
click at [267, 203] on input "[PERSON_NAME][GEOGRAPHIC_DATA][STREET_ADDRESS][PERSON_NAME]" at bounding box center [248, 207] width 37 height 37
checkbox input "true"
drag, startPoint x: 157, startPoint y: 273, endPoint x: 162, endPoint y: 258, distance: 15.7
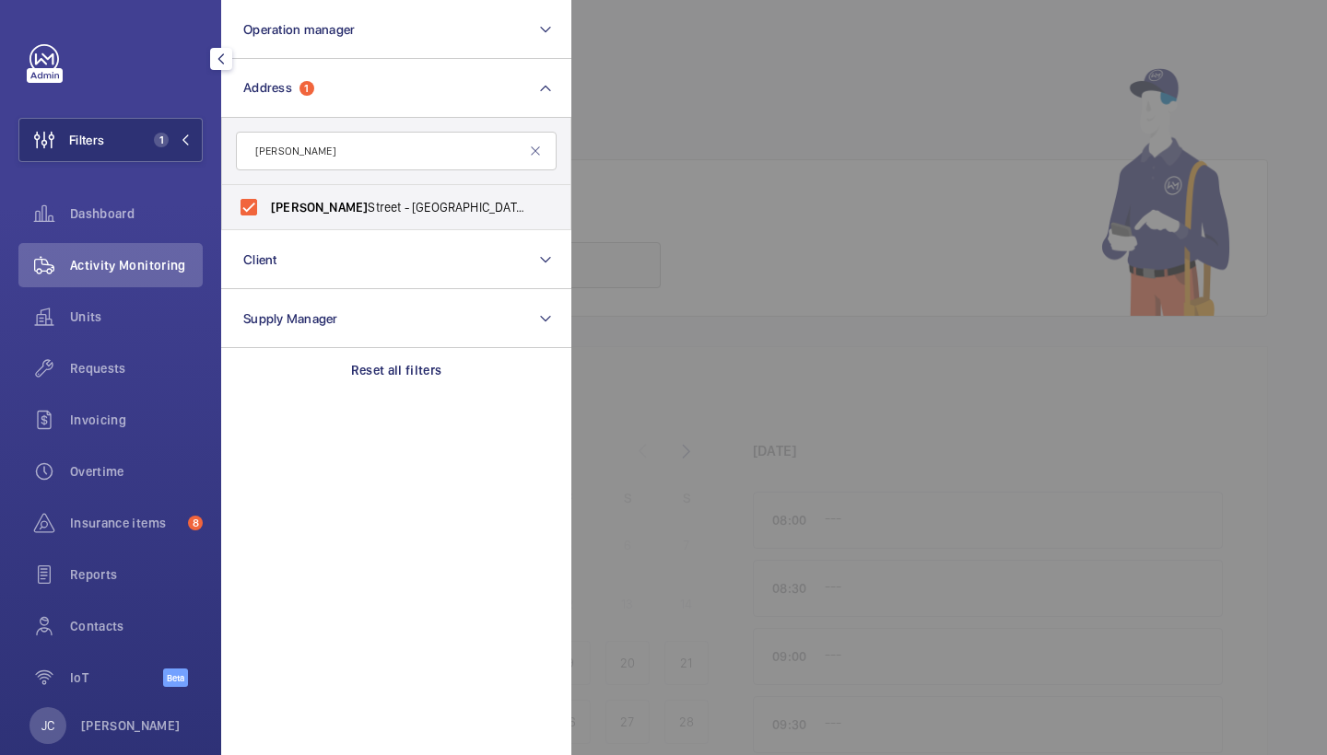
click at [156, 273] on span "Activity Monitoring" at bounding box center [136, 265] width 133 height 18
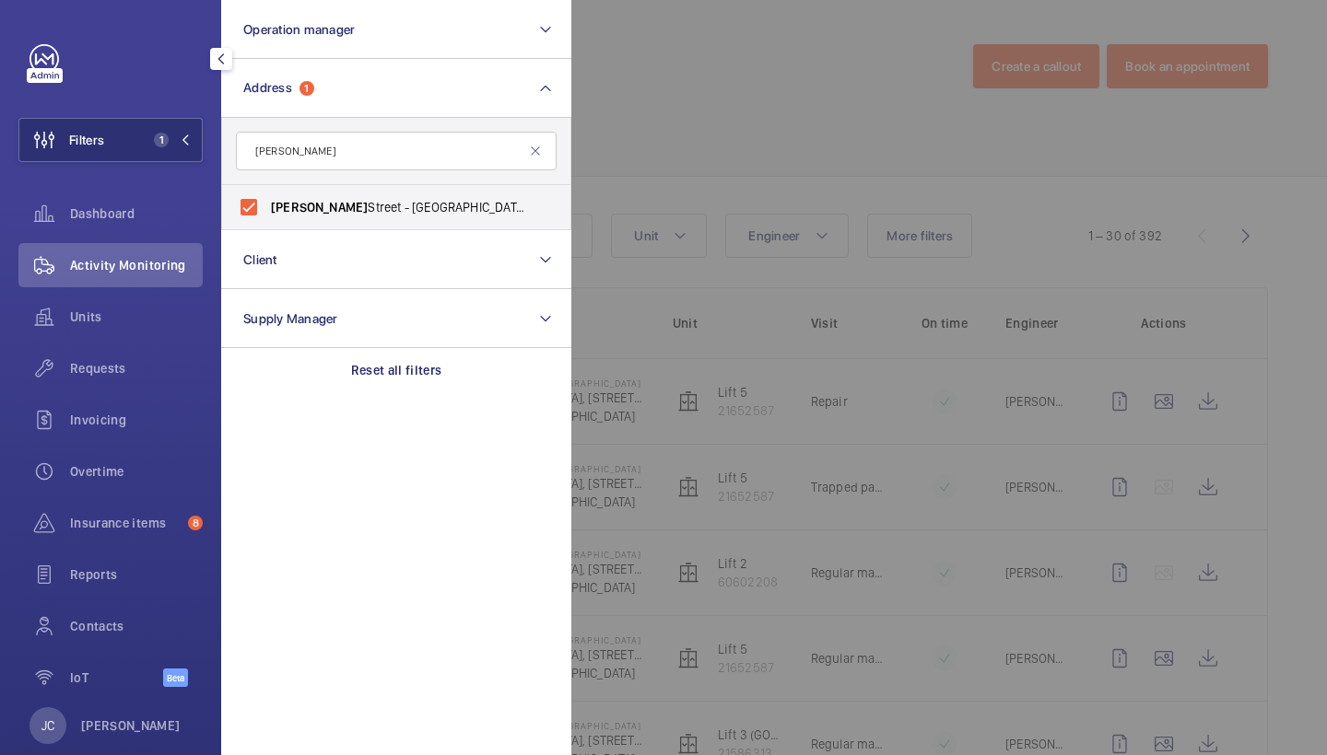
click at [770, 140] on div at bounding box center [1234, 377] width 1327 height 755
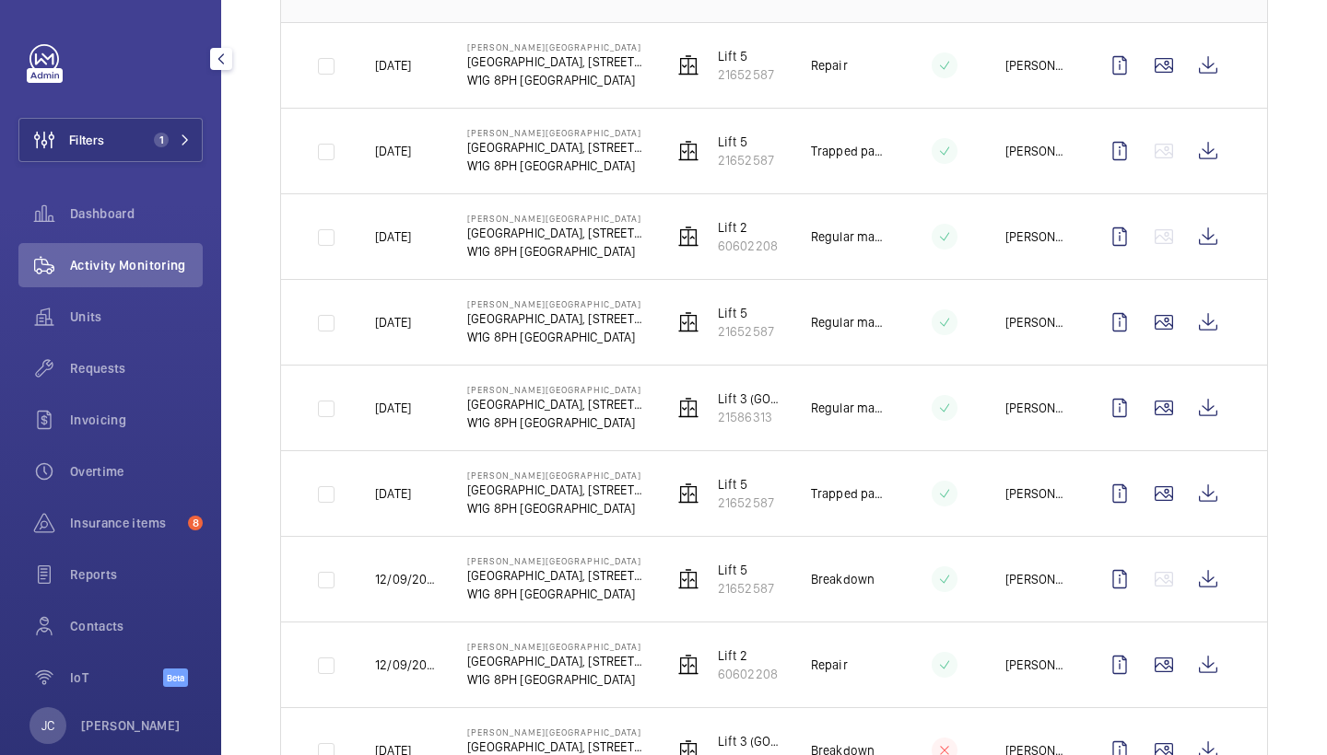
scroll to position [356, 0]
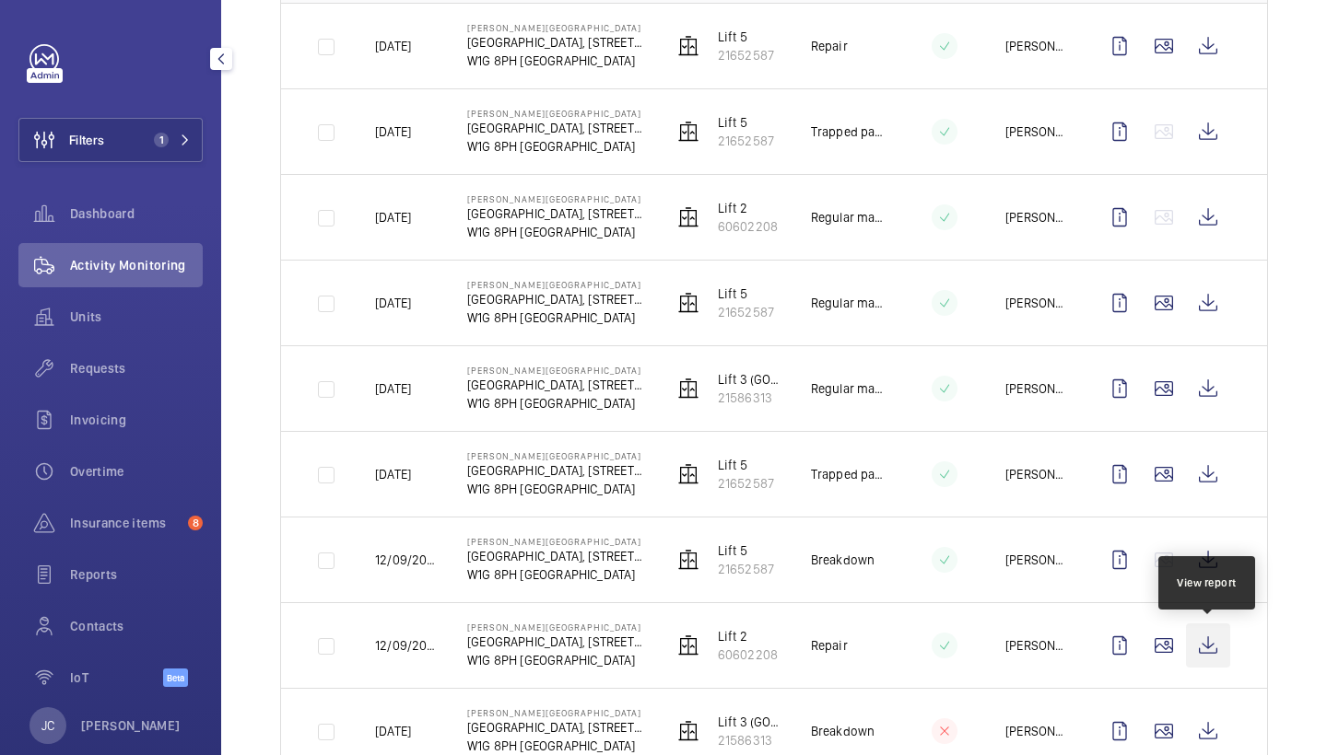
click at [1219, 639] on wm-front-icon-button at bounding box center [1208, 646] width 44 height 44
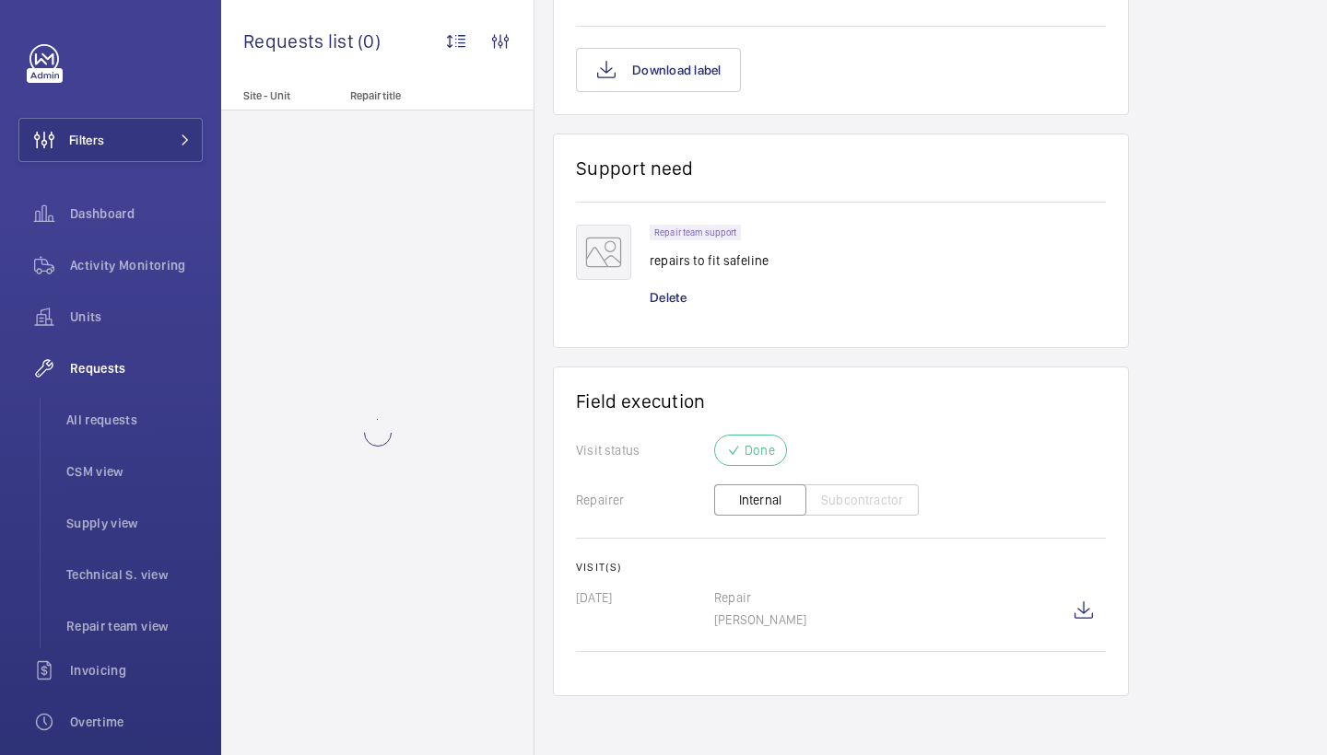
scroll to position [1275, 0]
click at [1089, 606] on wm-front-icon-button at bounding box center [1083, 611] width 44 height 44
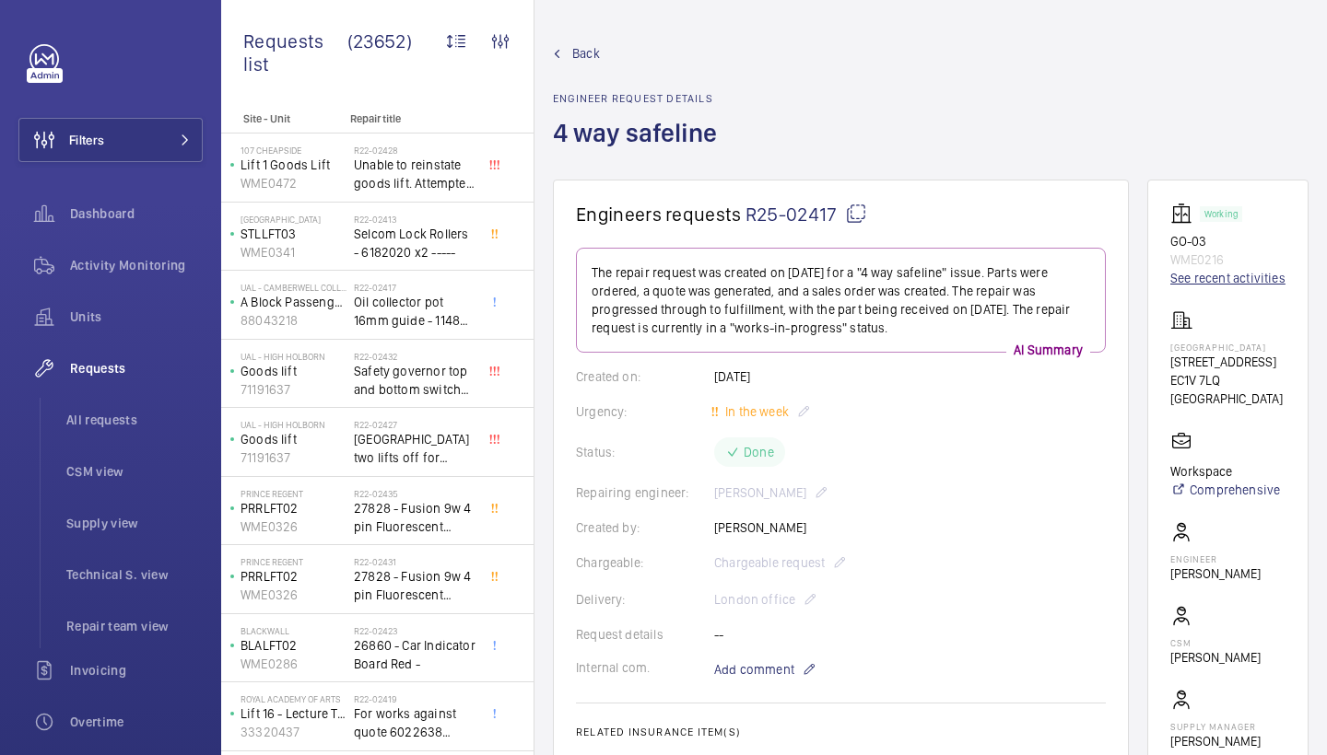
click at [1188, 287] on link "See recent activities" at bounding box center [1227, 278] width 115 height 18
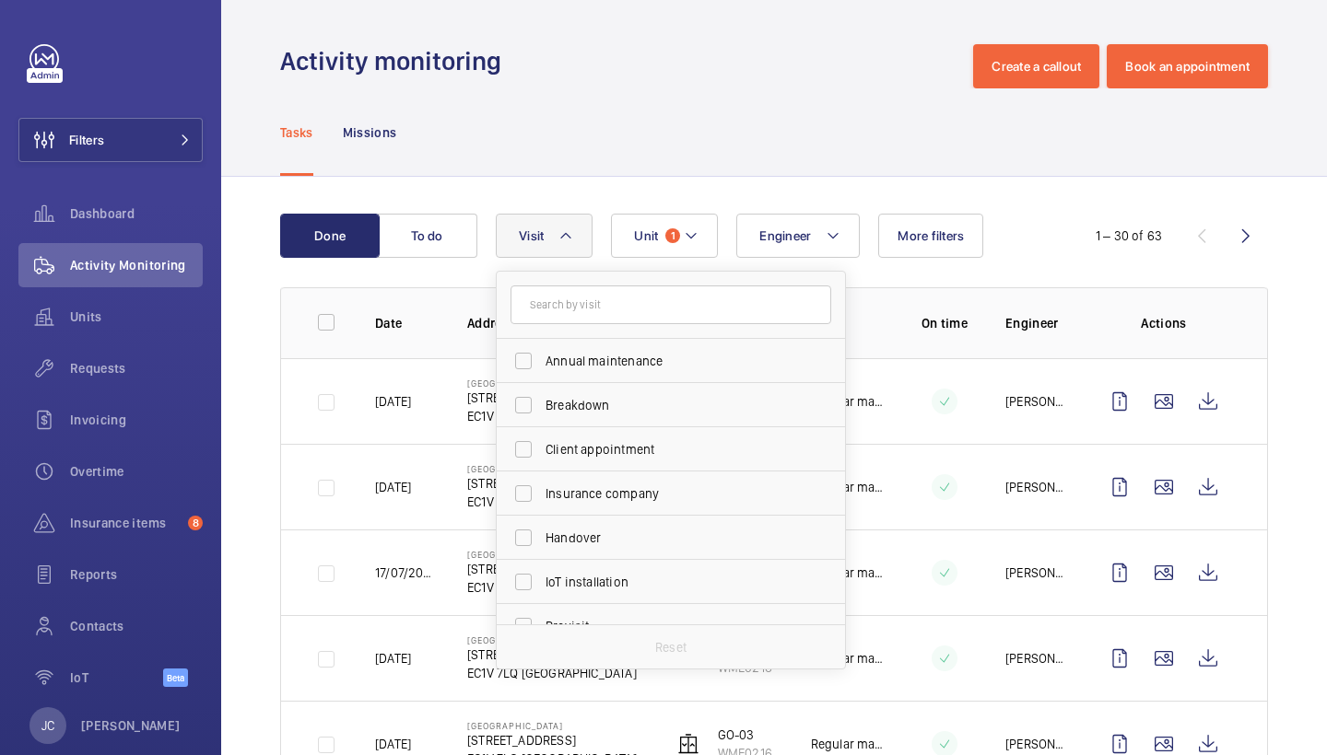
scroll to position [287, 0]
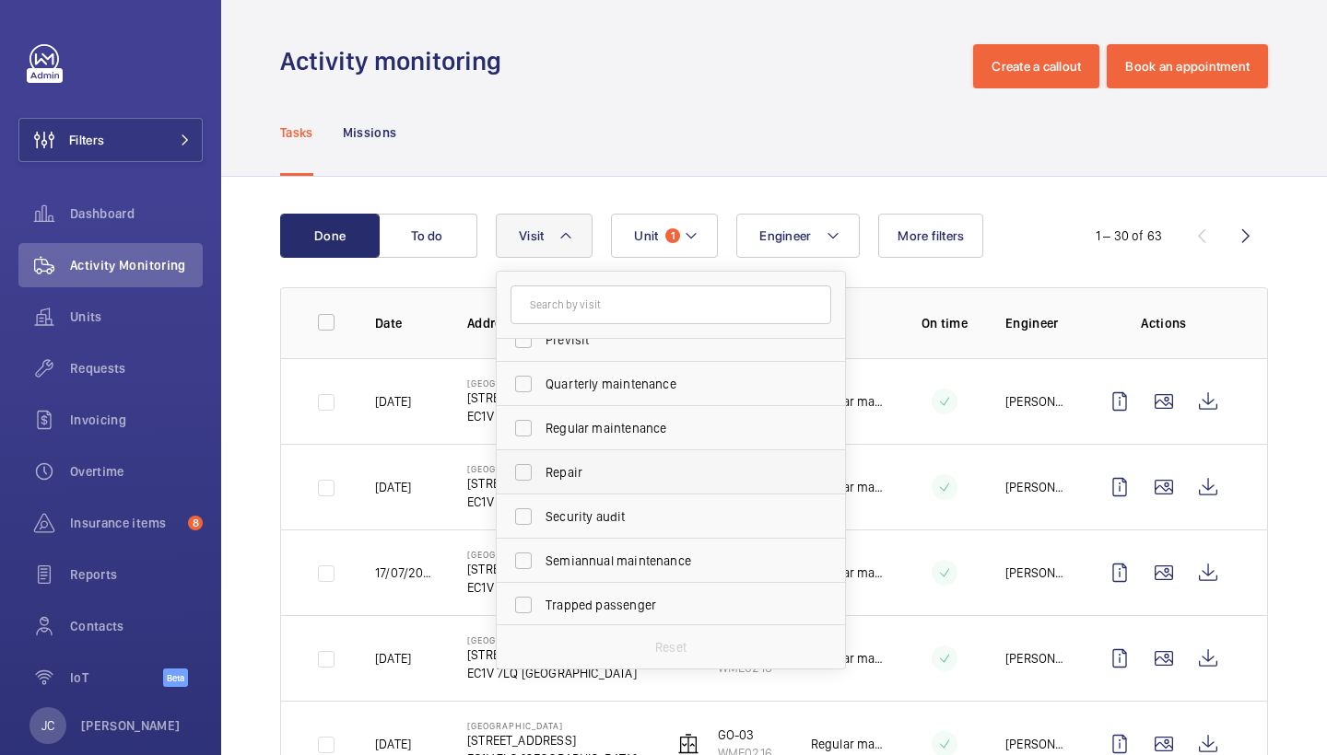
click at [589, 467] on span "Repair" at bounding box center [671, 472] width 253 height 18
click at [542, 467] on input "Repair" at bounding box center [523, 472] width 37 height 37
checkbox input "true"
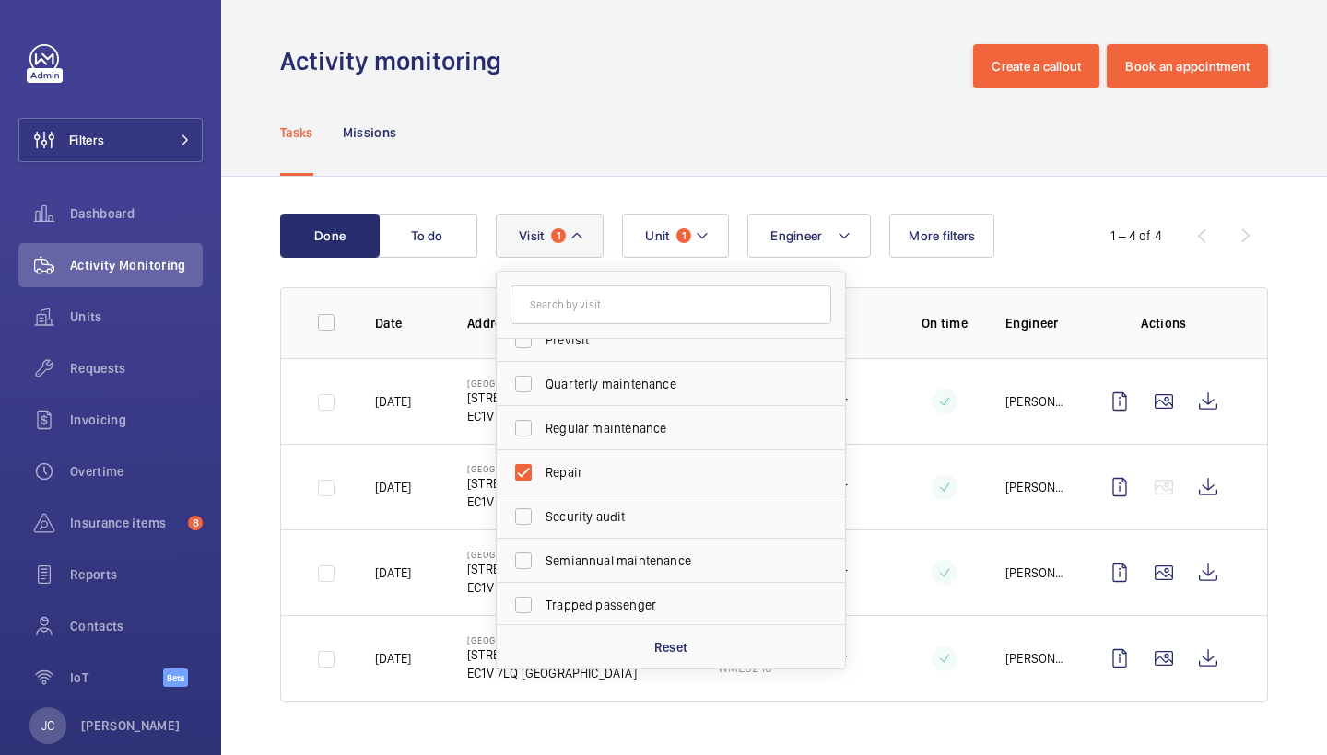
click at [721, 100] on div "Tasks Missions" at bounding box center [774, 132] width 988 height 88
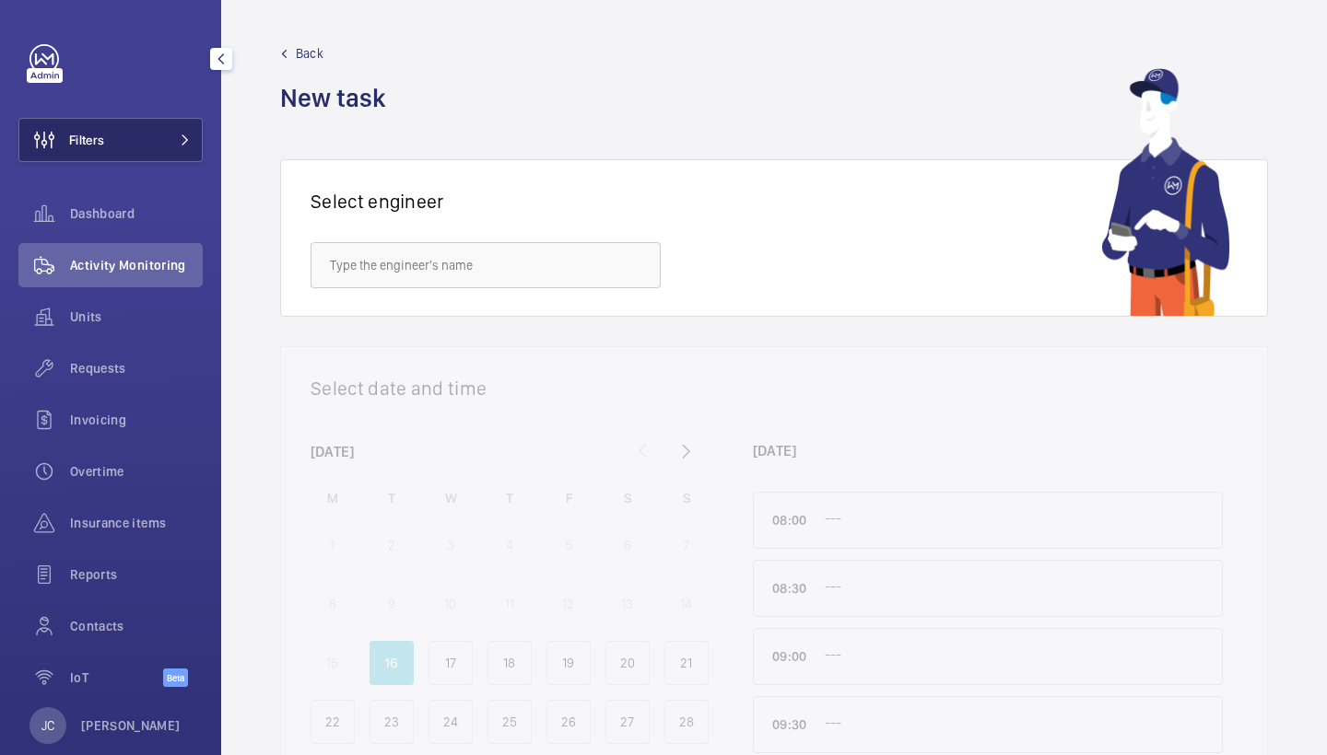
click at [121, 139] on button "Filters" at bounding box center [110, 140] width 184 height 44
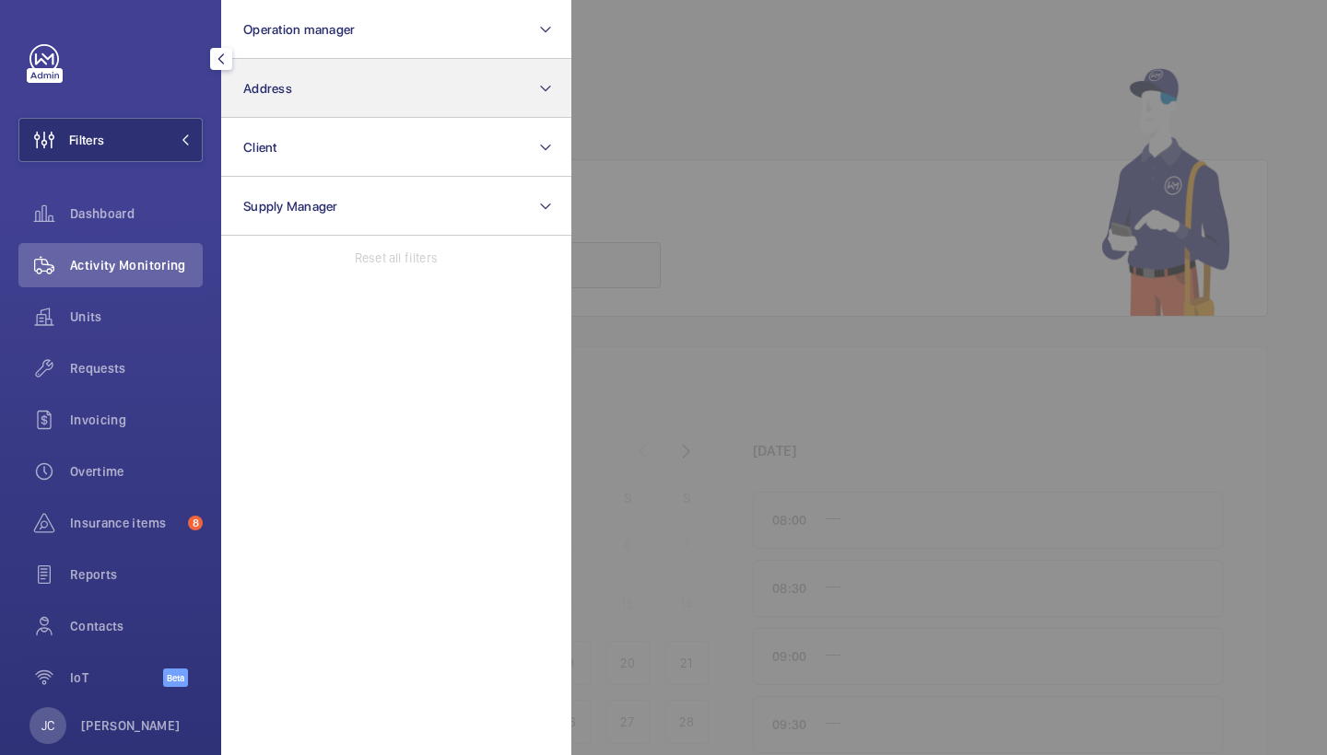
click at [297, 92] on button "Address" at bounding box center [396, 88] width 350 height 59
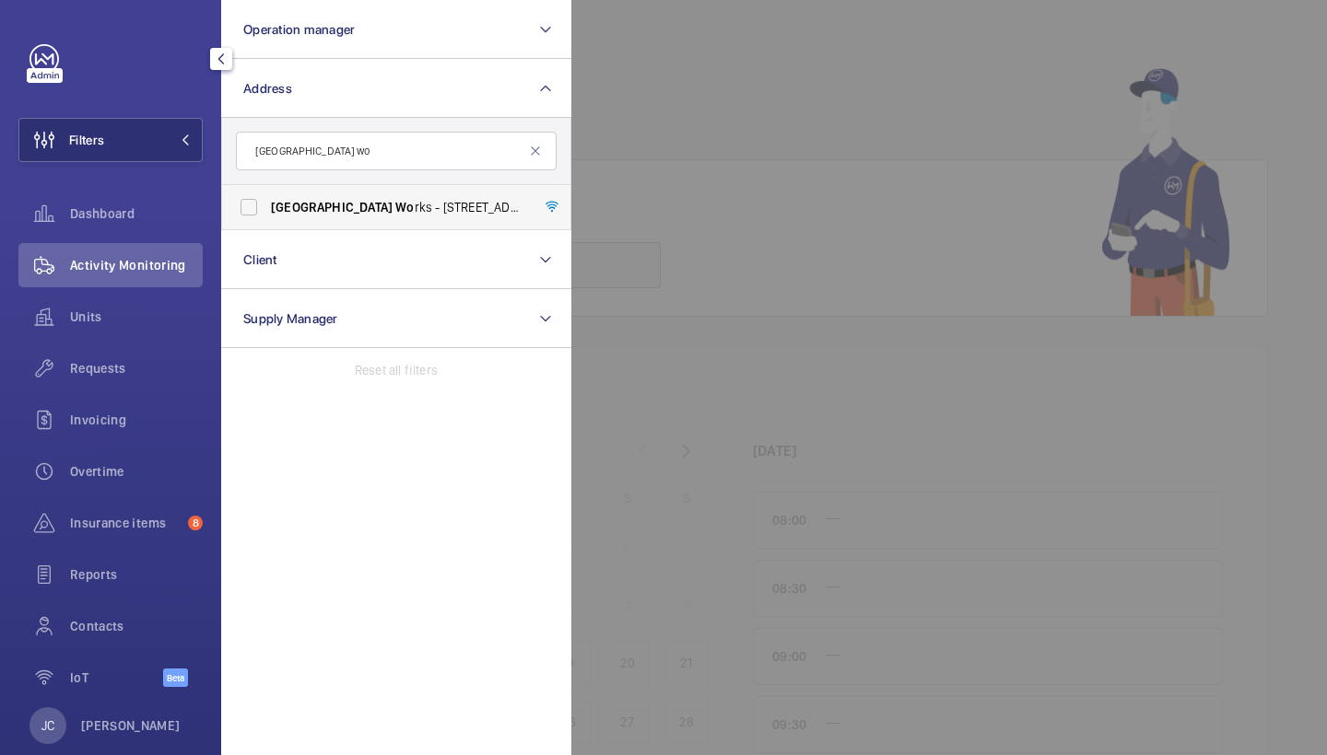
type input "[GEOGRAPHIC_DATA] wo"
click at [345, 182] on form "[GEOGRAPHIC_DATA] wo" at bounding box center [396, 151] width 348 height 67
click at [345, 201] on span "China Wo rks - 100 Black Prince Road, LONDON SE1 7SJ" at bounding box center [397, 207] width 253 height 18
click at [267, 201] on input "China Wo rks - 100 Black Prince Road, LONDON SE1 7SJ" at bounding box center [248, 207] width 37 height 37
checkbox input "true"
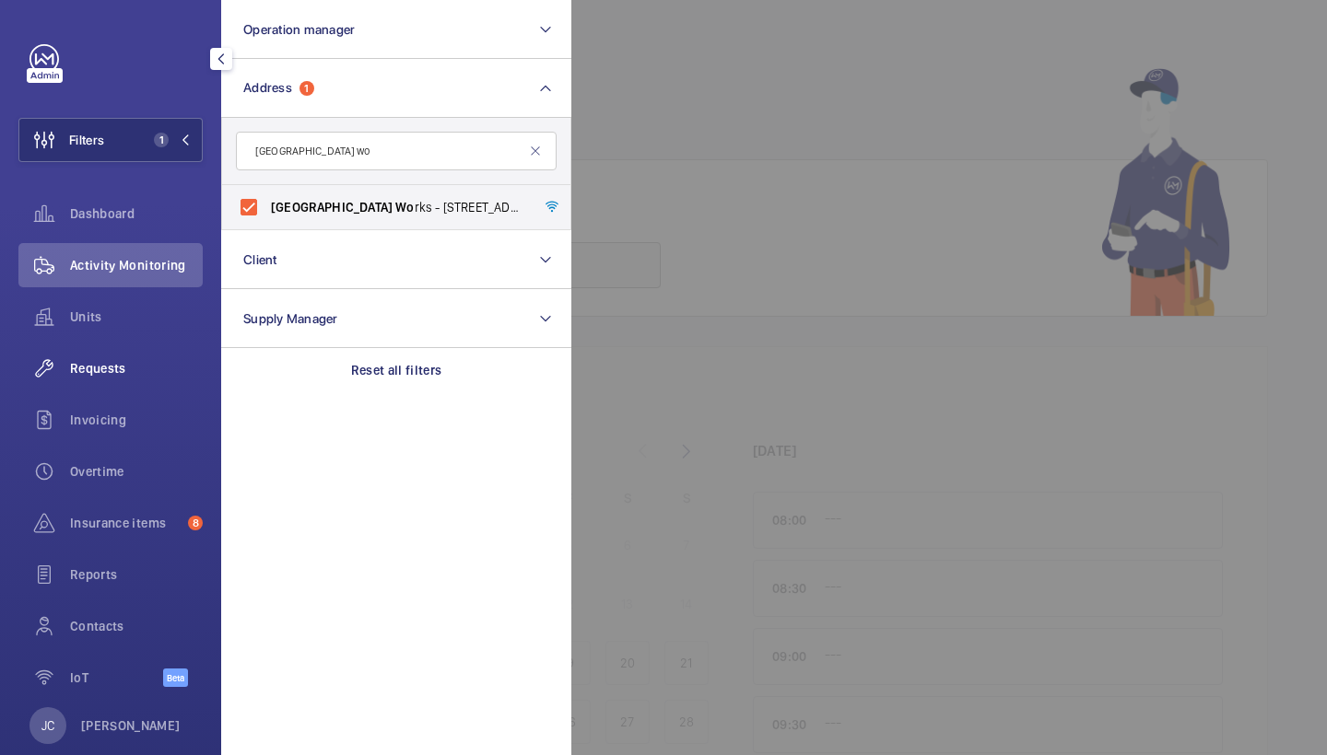
click at [109, 372] on span "Requests" at bounding box center [136, 368] width 133 height 18
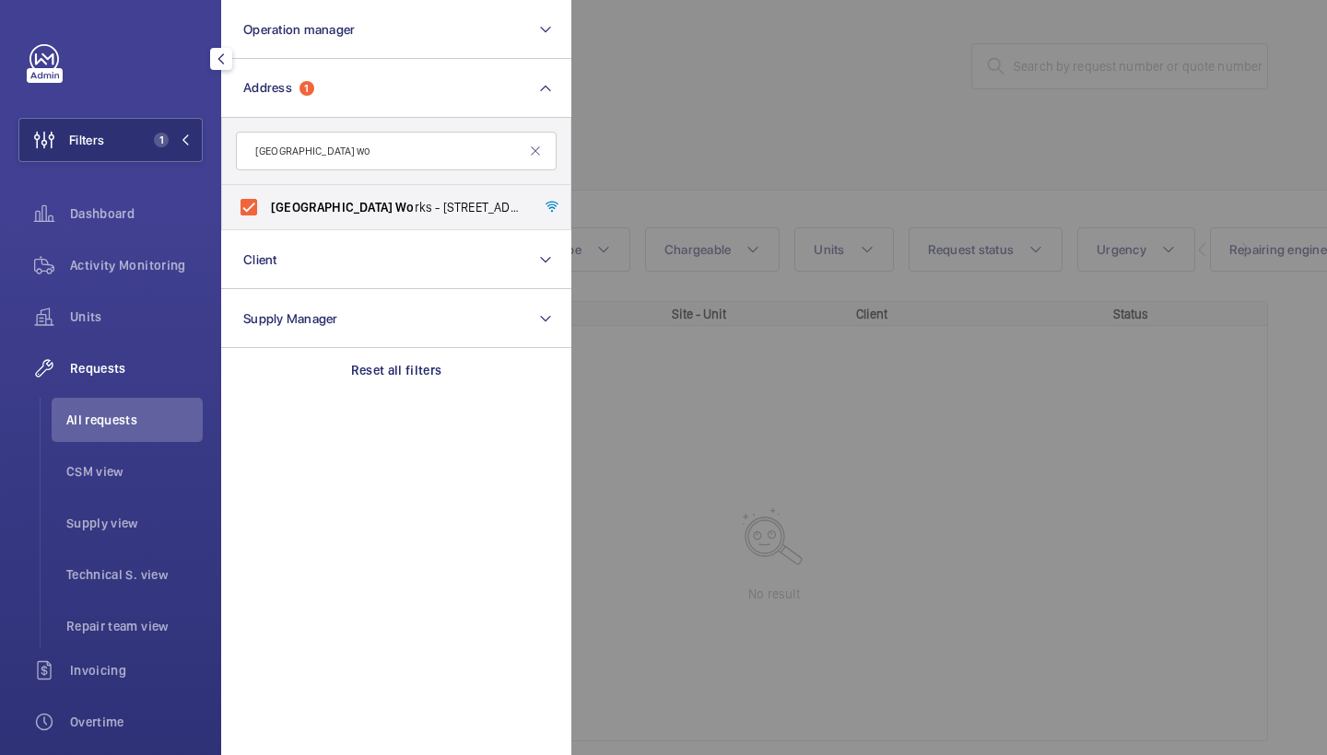
click at [811, 80] on div at bounding box center [1234, 377] width 1327 height 755
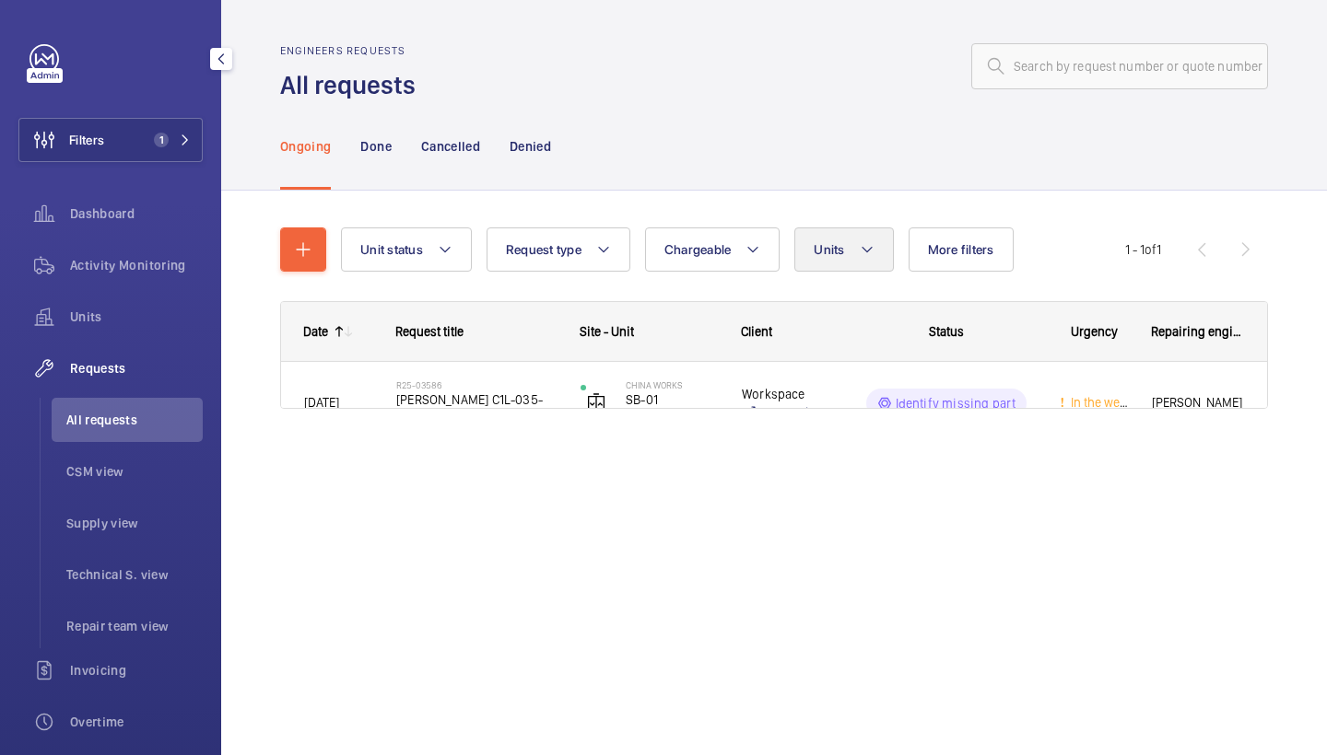
click at [882, 260] on button "Units" at bounding box center [843, 250] width 99 height 44
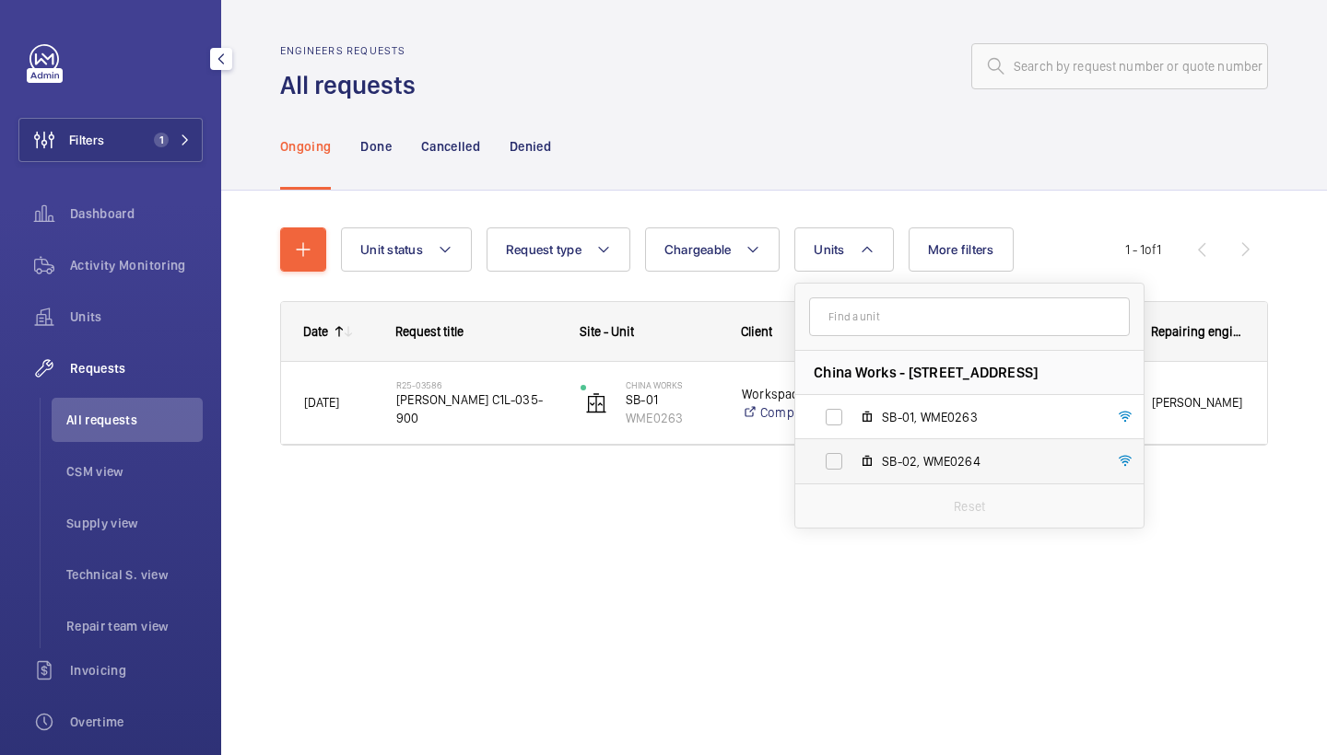
click at [931, 466] on span "SB-02, WME0264" at bounding box center [989, 461] width 214 height 18
click at [852, 466] on input "SB-02, WME0264" at bounding box center [833, 461] width 37 height 37
checkbox input "true"
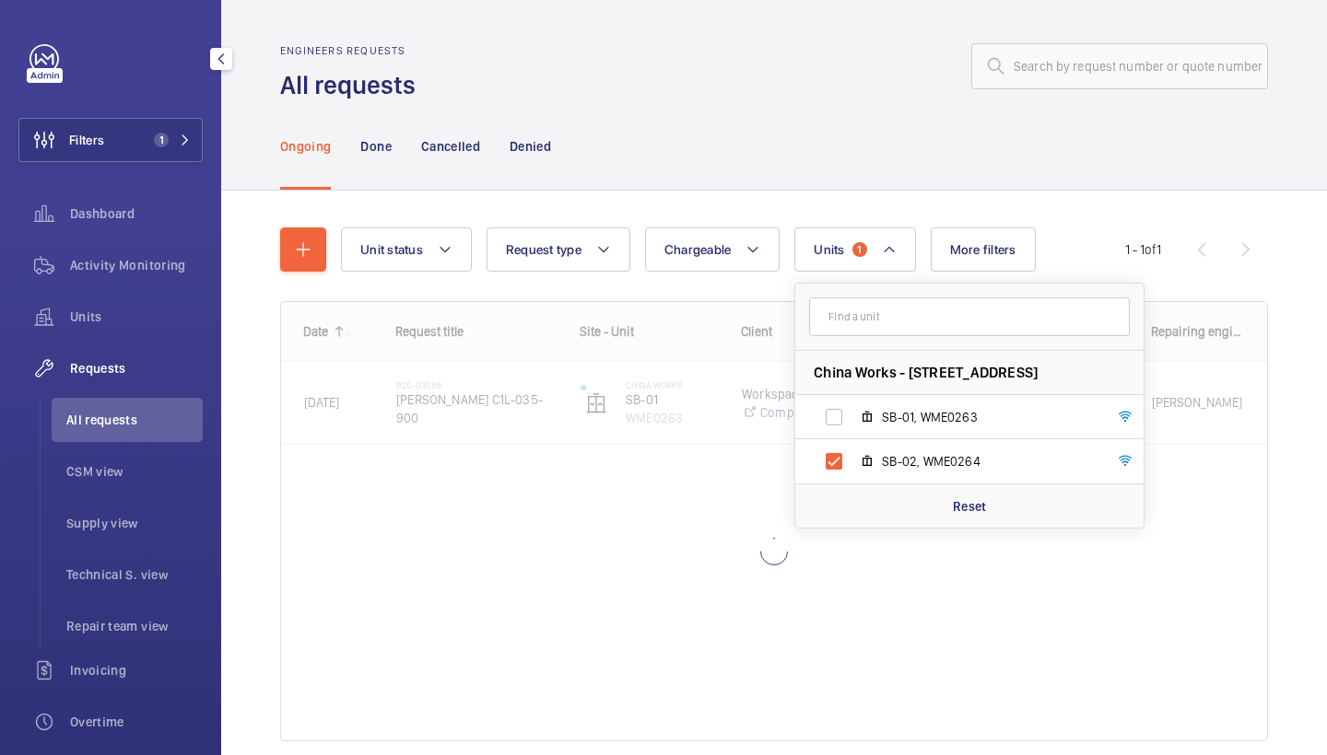
click at [715, 184] on div "Ongoing Done Cancelled Denied" at bounding box center [774, 146] width 988 height 88
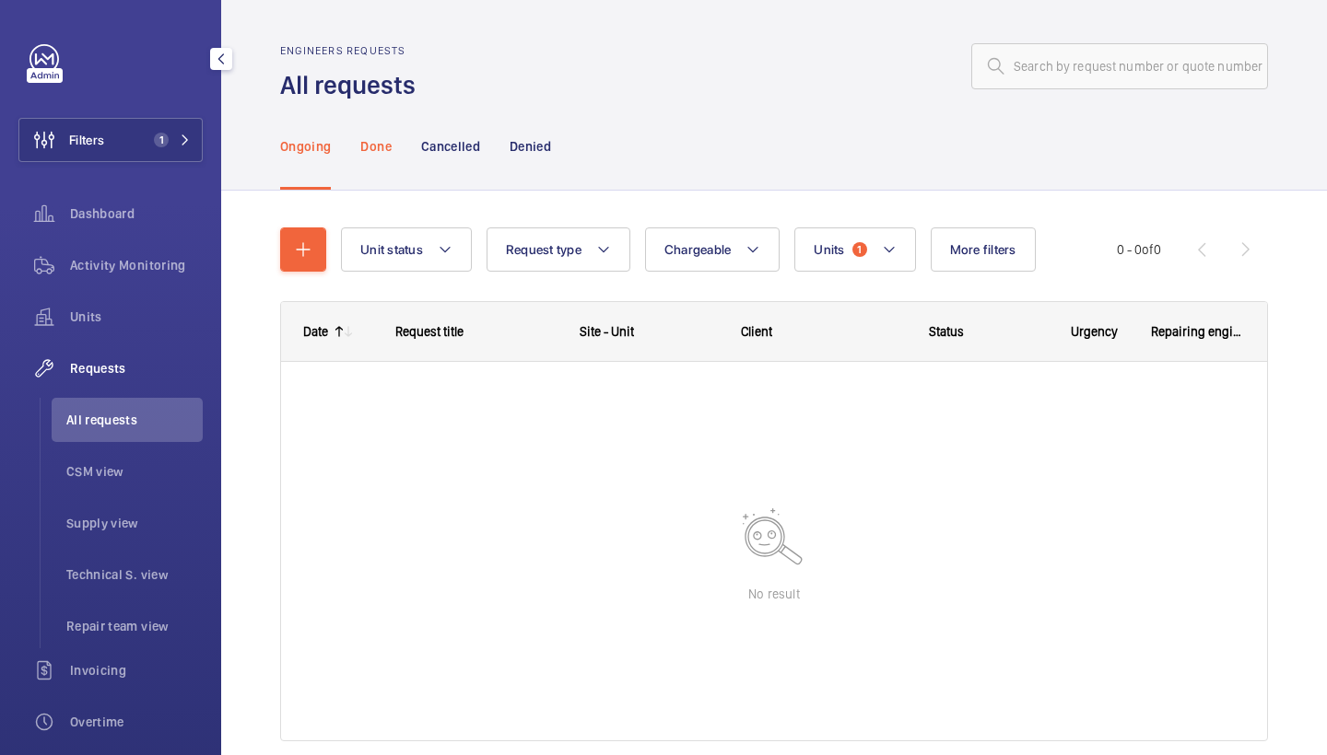
click at [376, 133] on div "Done" at bounding box center [375, 146] width 30 height 88
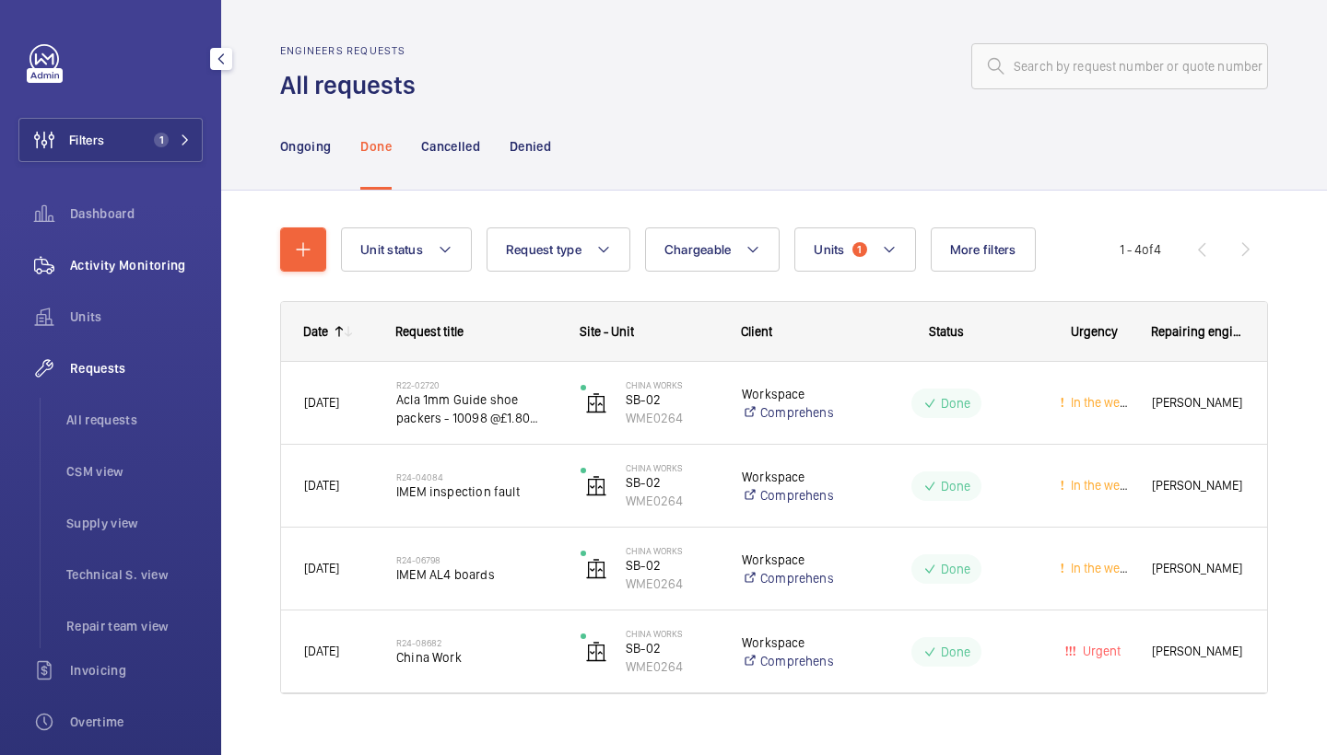
click at [180, 274] on span "Activity Monitoring" at bounding box center [136, 265] width 133 height 18
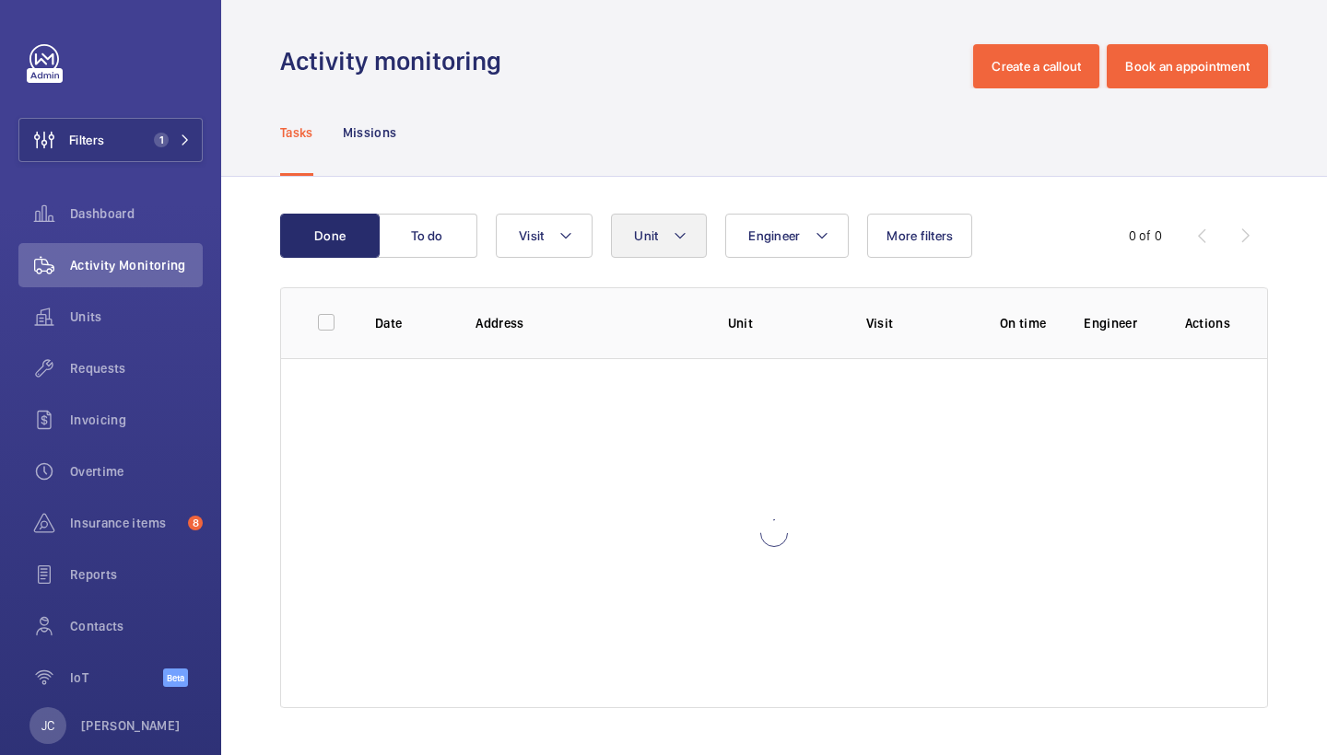
click at [661, 218] on button "Unit" at bounding box center [659, 236] width 96 height 44
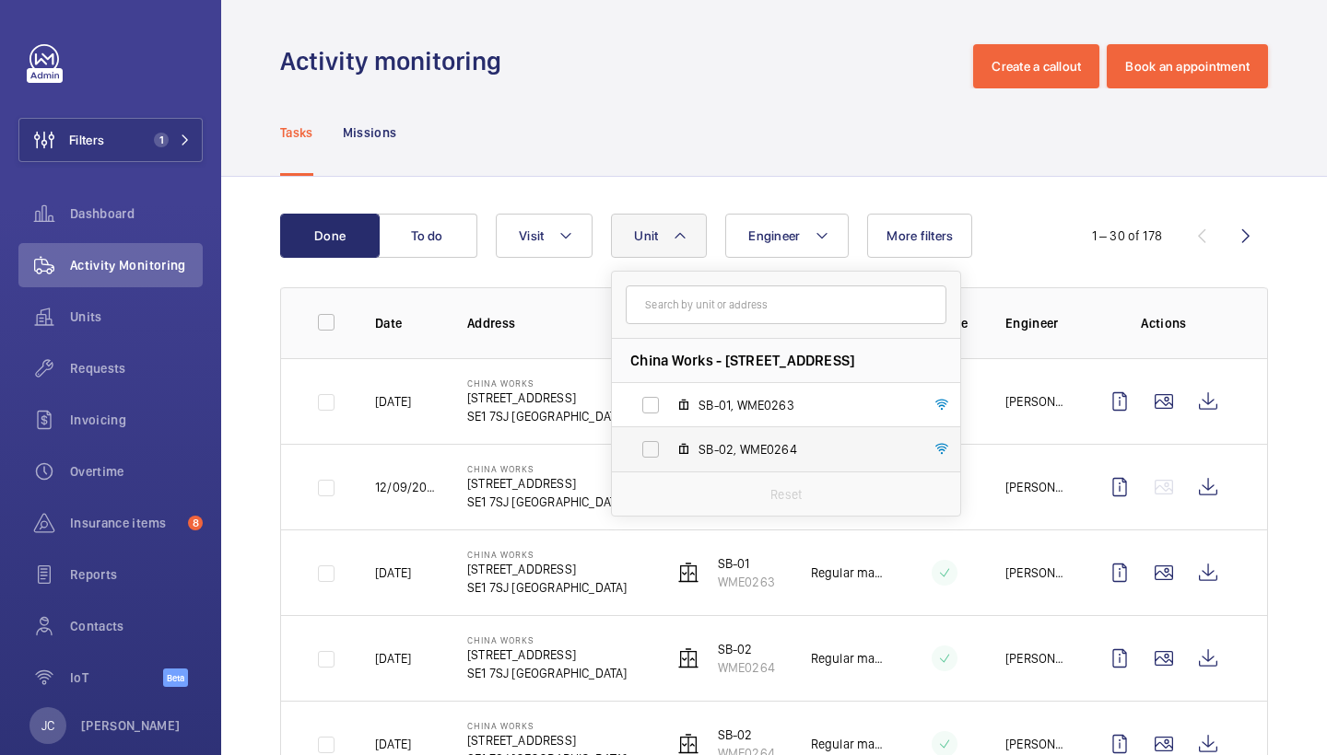
click at [778, 451] on span "SB-02, WME0264" at bounding box center [805, 449] width 214 height 18
click at [669, 451] on input "SB-02, WME0264" at bounding box center [650, 449] width 37 height 37
checkbox input "true"
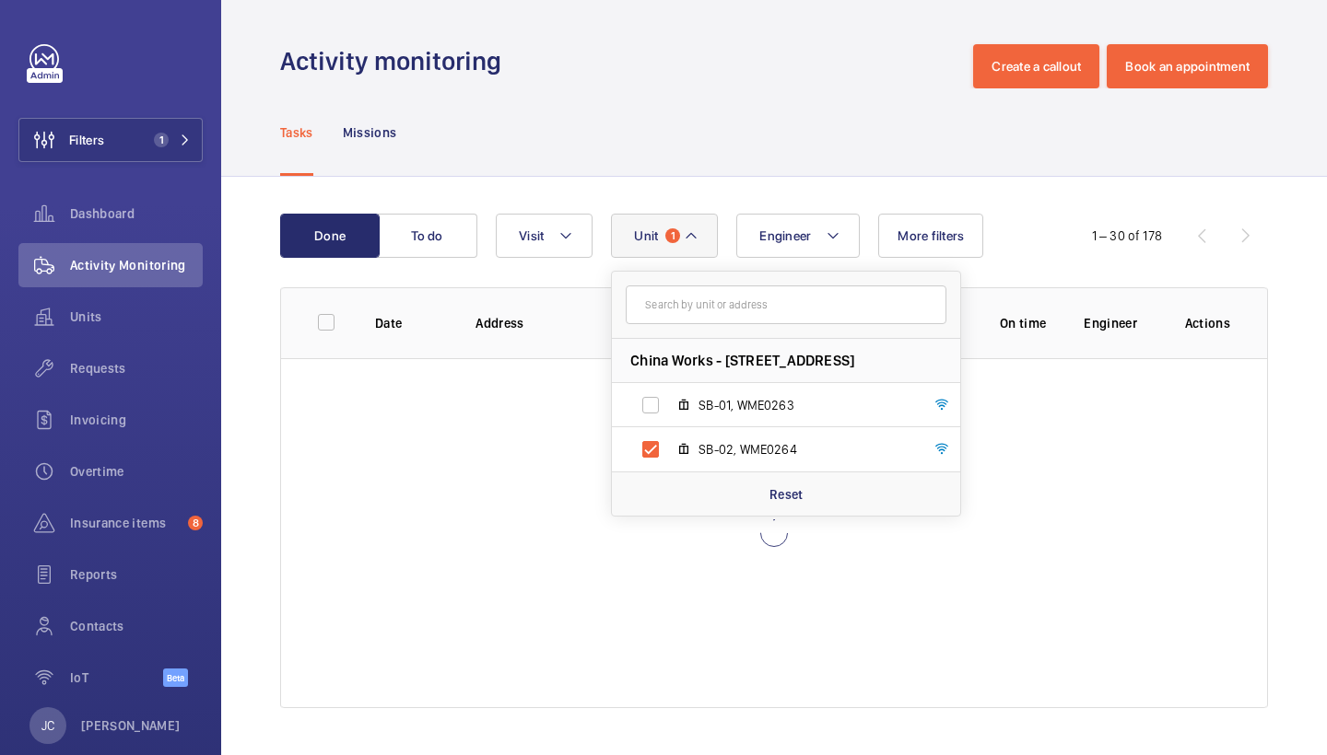
click at [722, 98] on div "Tasks Missions" at bounding box center [774, 132] width 988 height 88
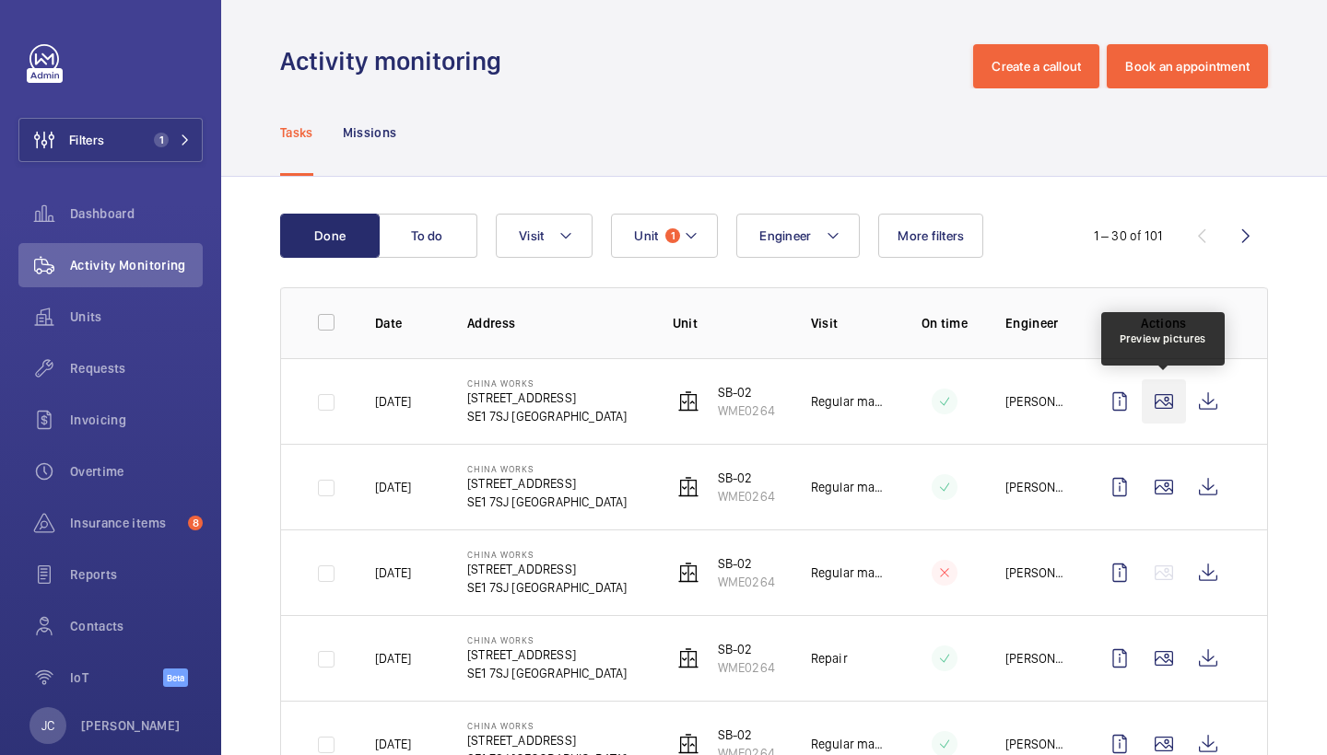
click at [1157, 407] on wm-front-icon-button at bounding box center [1163, 402] width 44 height 44
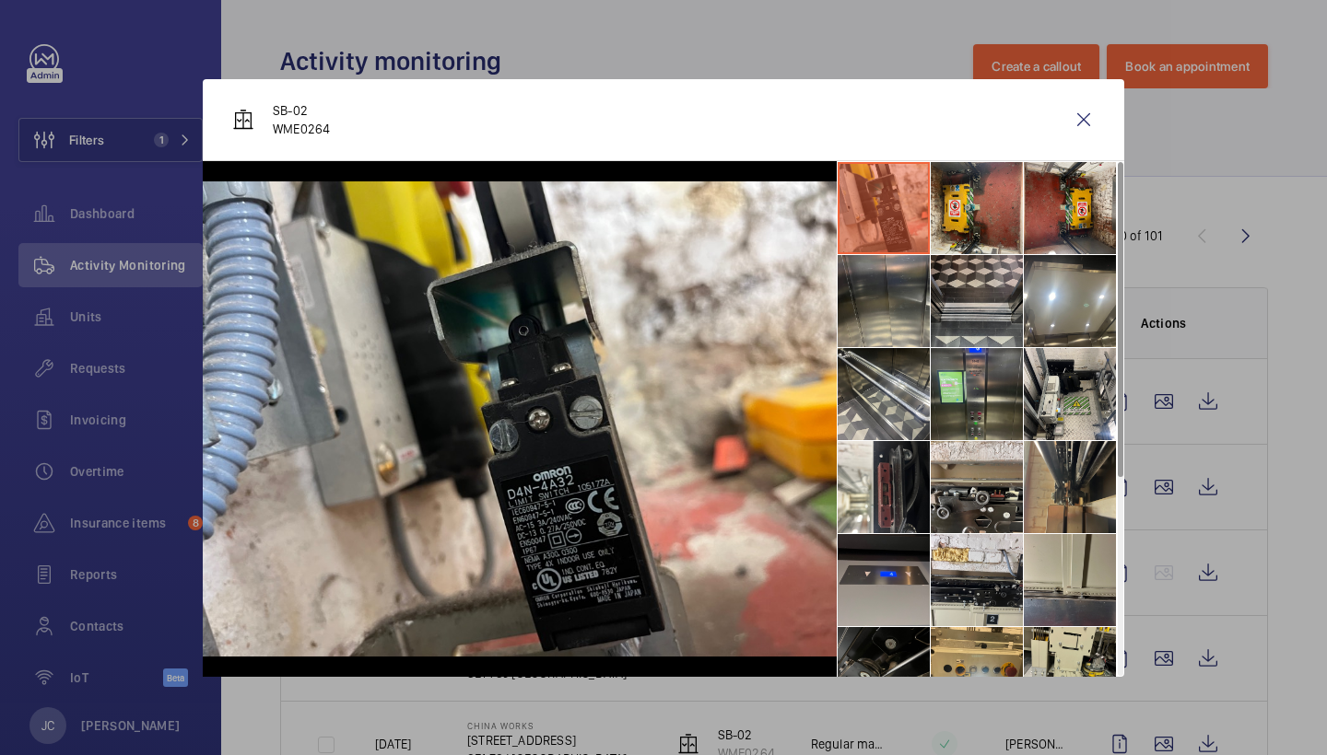
click at [972, 310] on li at bounding box center [976, 301] width 92 height 92
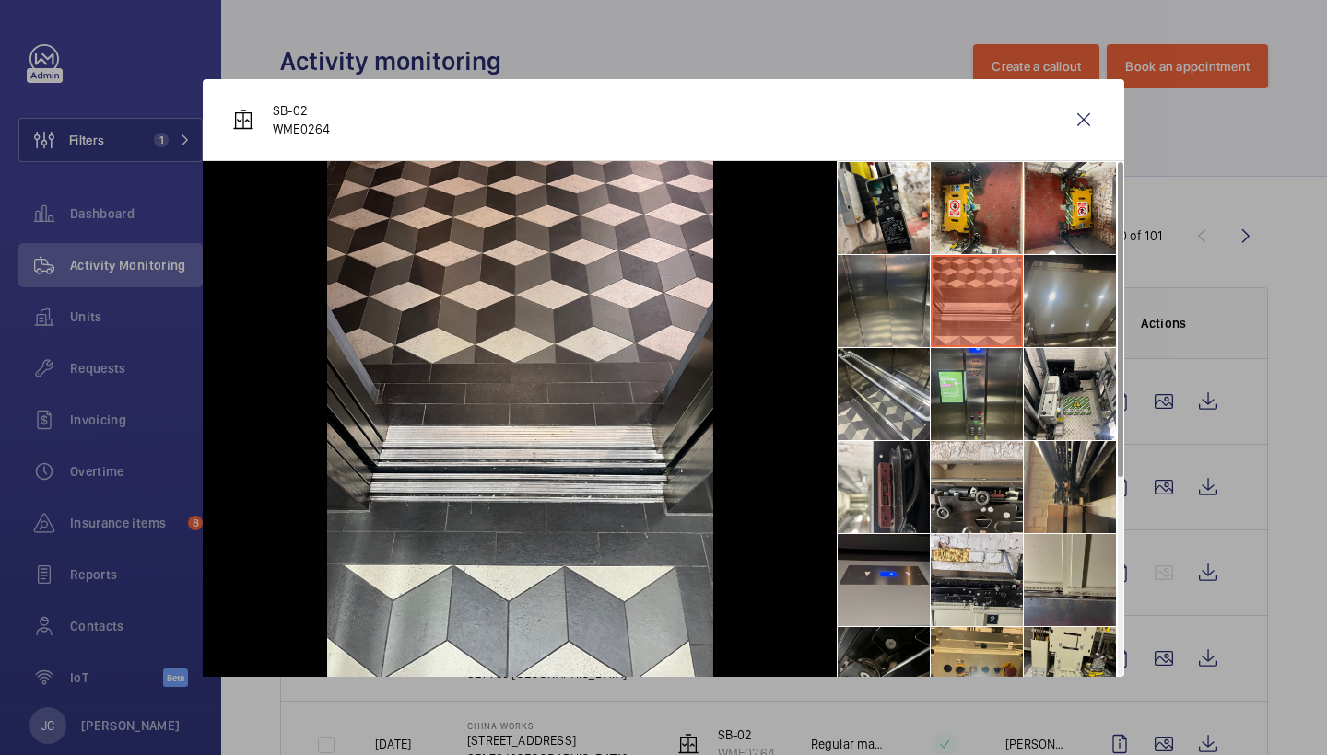
click at [1081, 283] on li at bounding box center [1070, 301] width 92 height 92
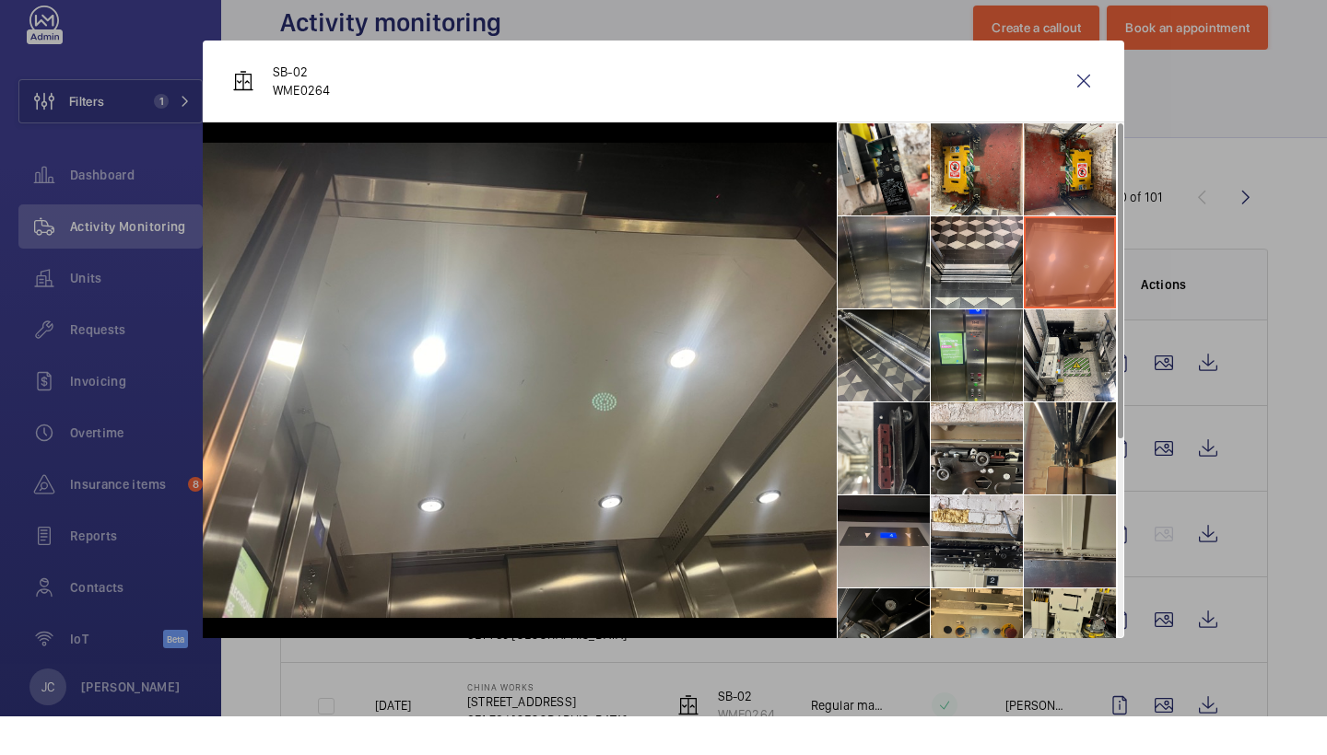
click at [913, 360] on li at bounding box center [883, 394] width 92 height 92
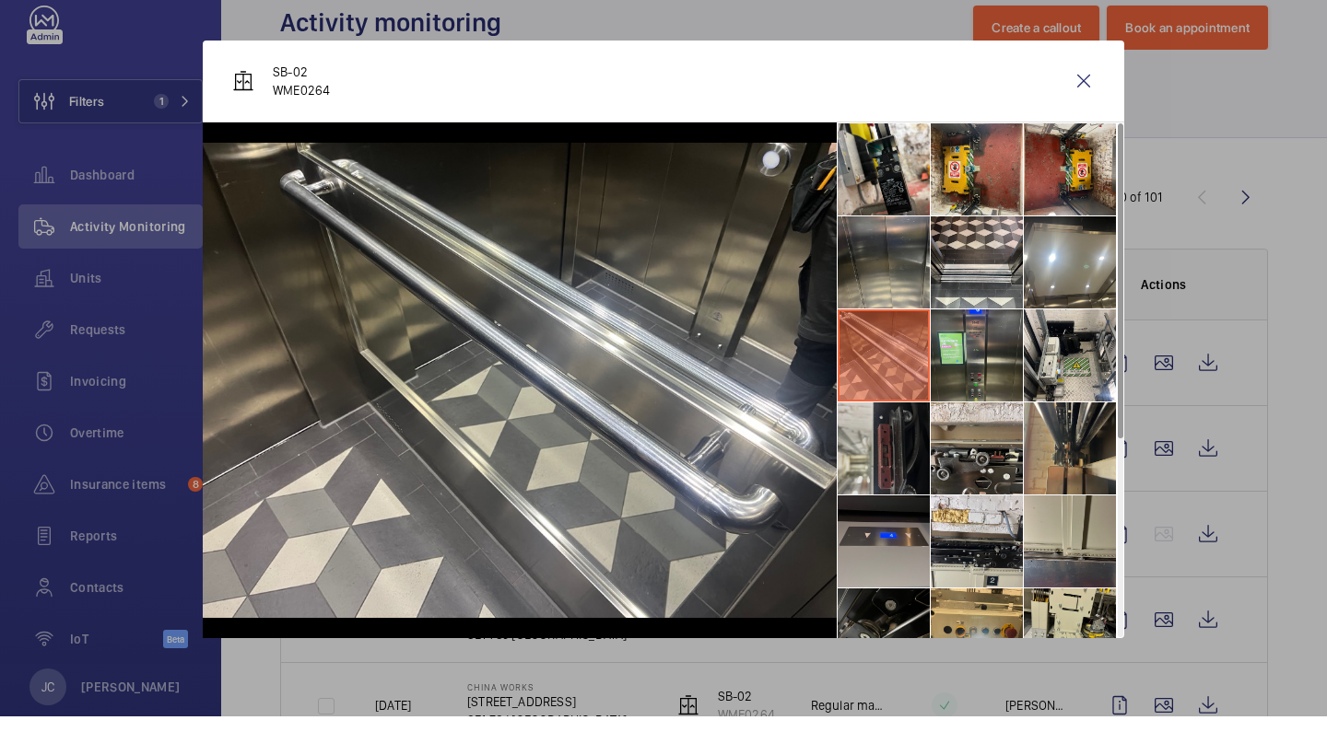
click at [876, 457] on li at bounding box center [883, 487] width 92 height 92
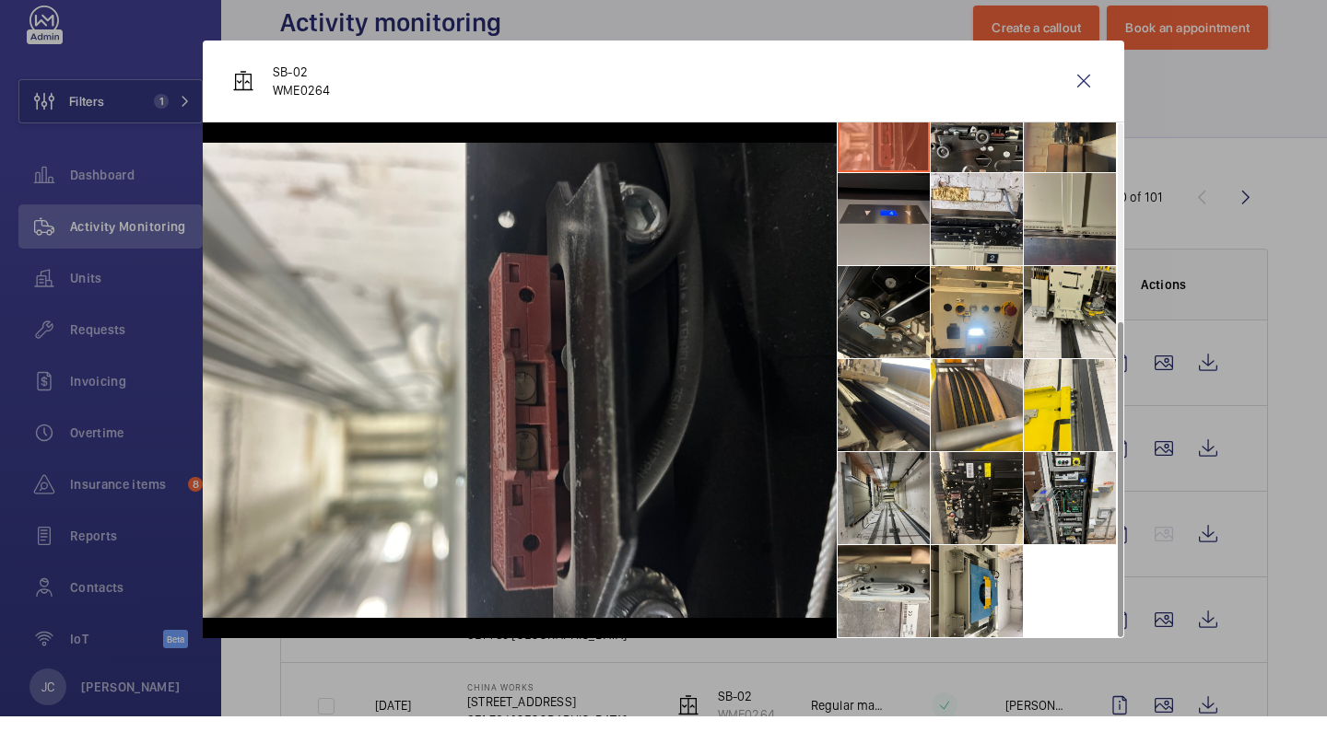
scroll to position [322, 0]
click at [872, 518] on li at bounding box center [883, 537] width 92 height 92
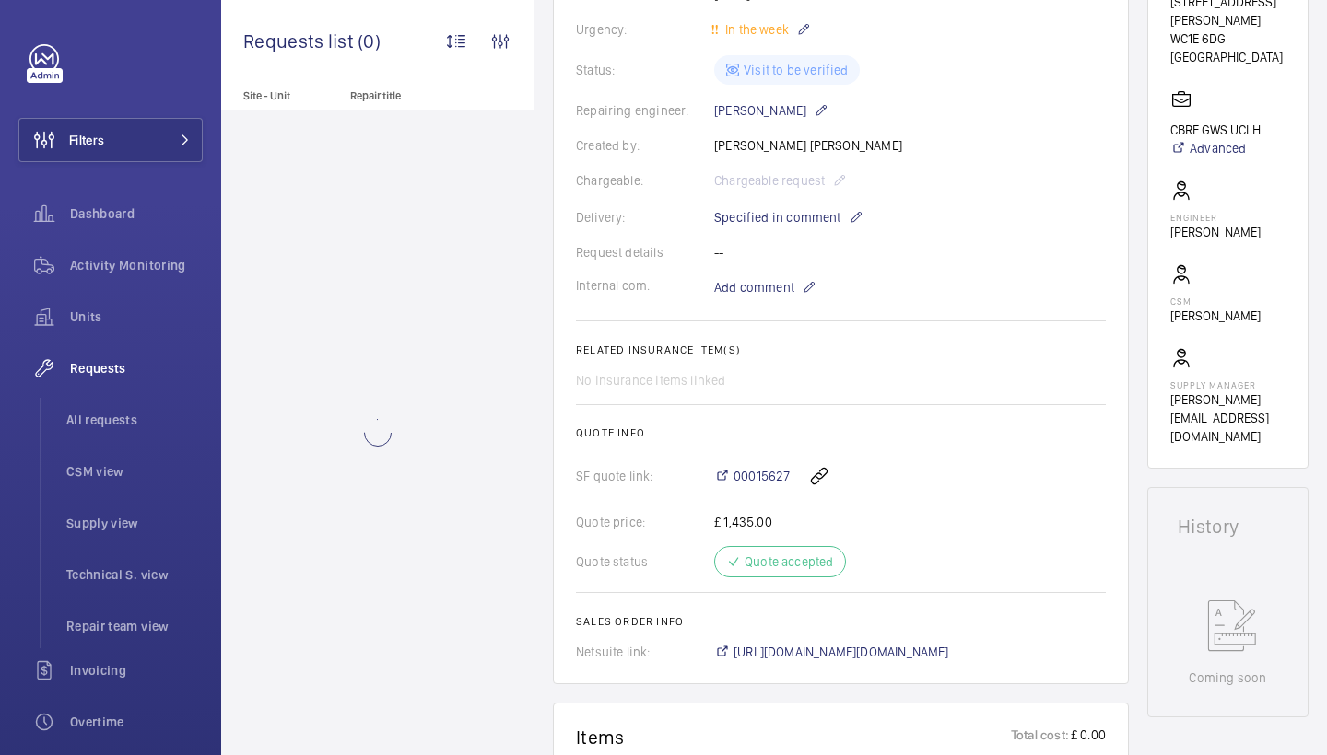
scroll to position [250, 0]
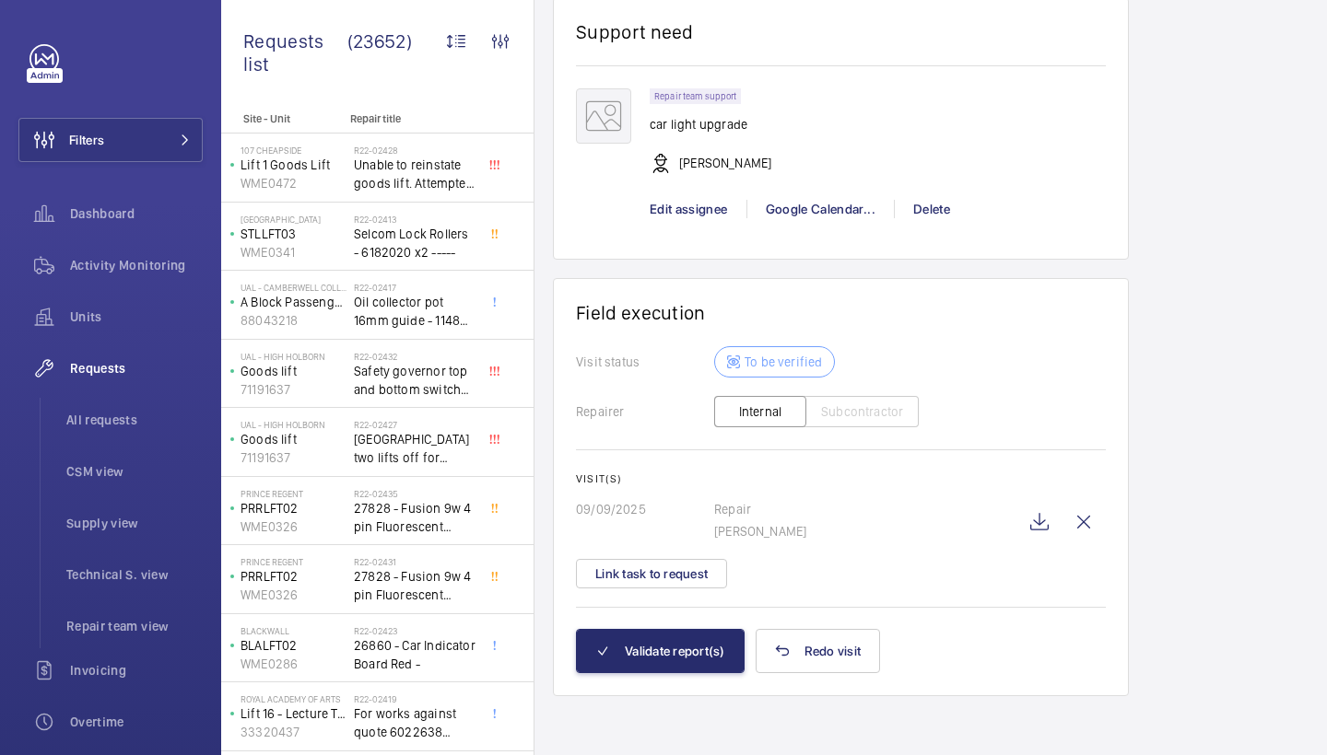
scroll to position [1555, 0]
click at [683, 641] on button "Validate report(s)" at bounding box center [660, 651] width 169 height 44
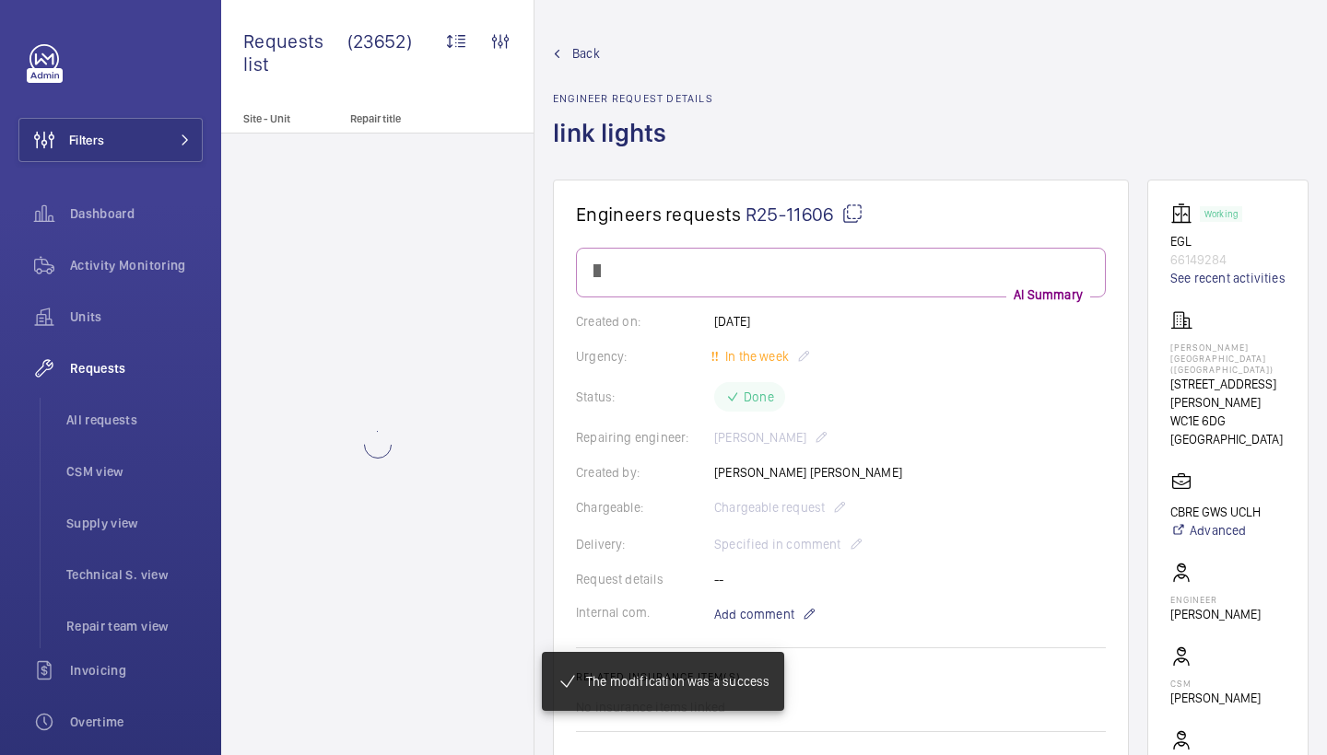
scroll to position [1198, 0]
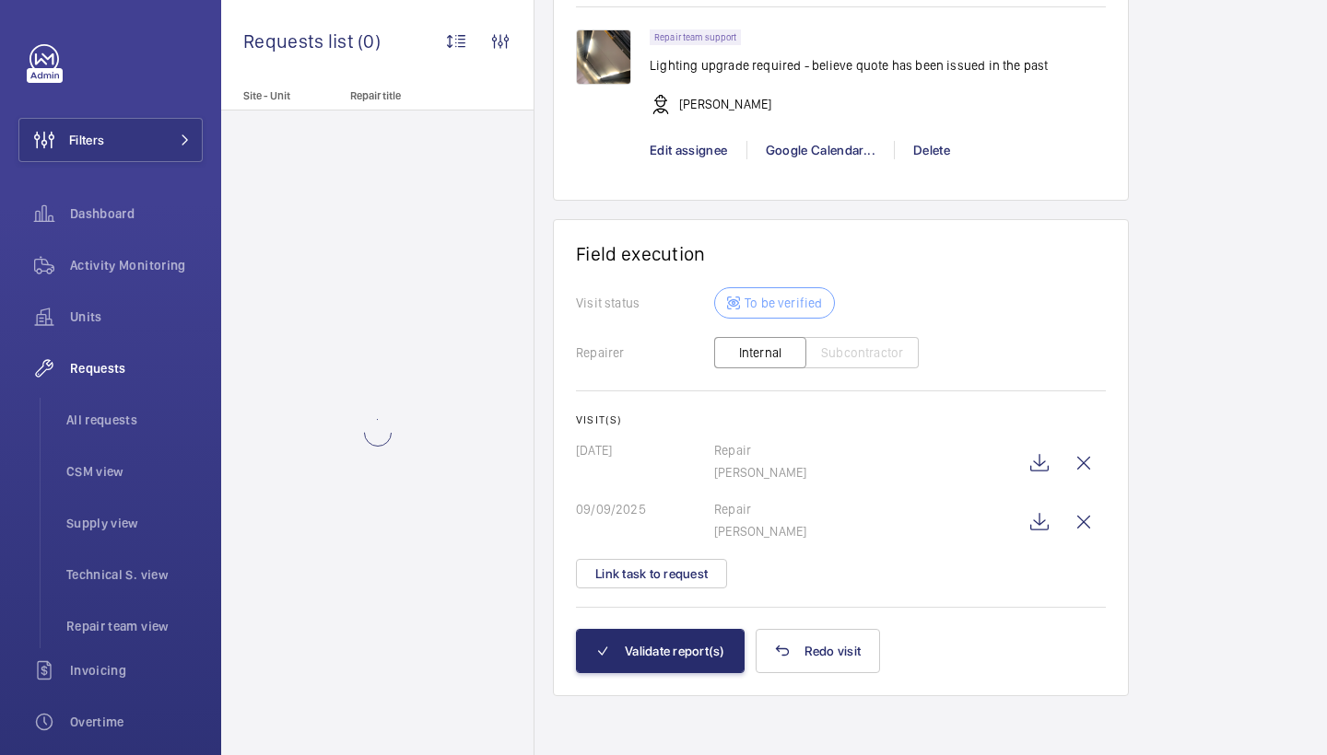
scroll to position [1621, 0]
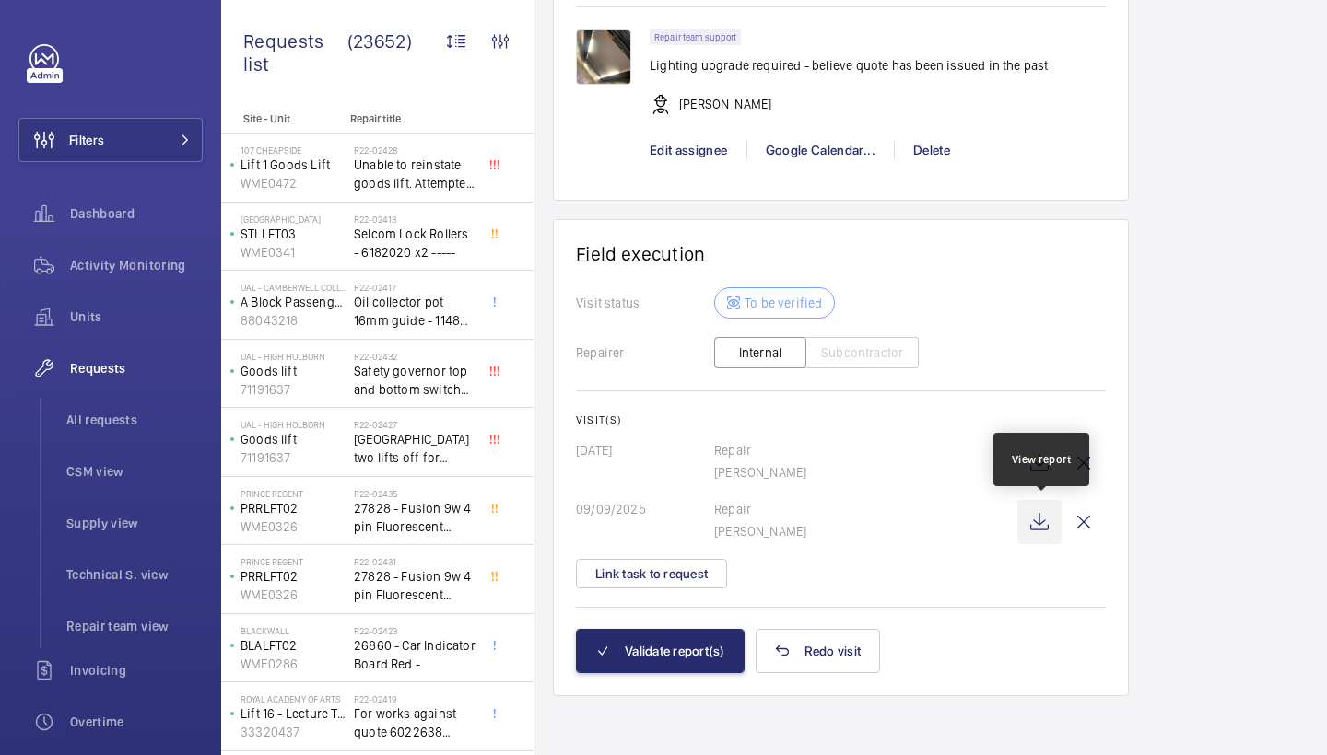
click at [1039, 531] on wm-front-icon-button at bounding box center [1039, 522] width 44 height 44
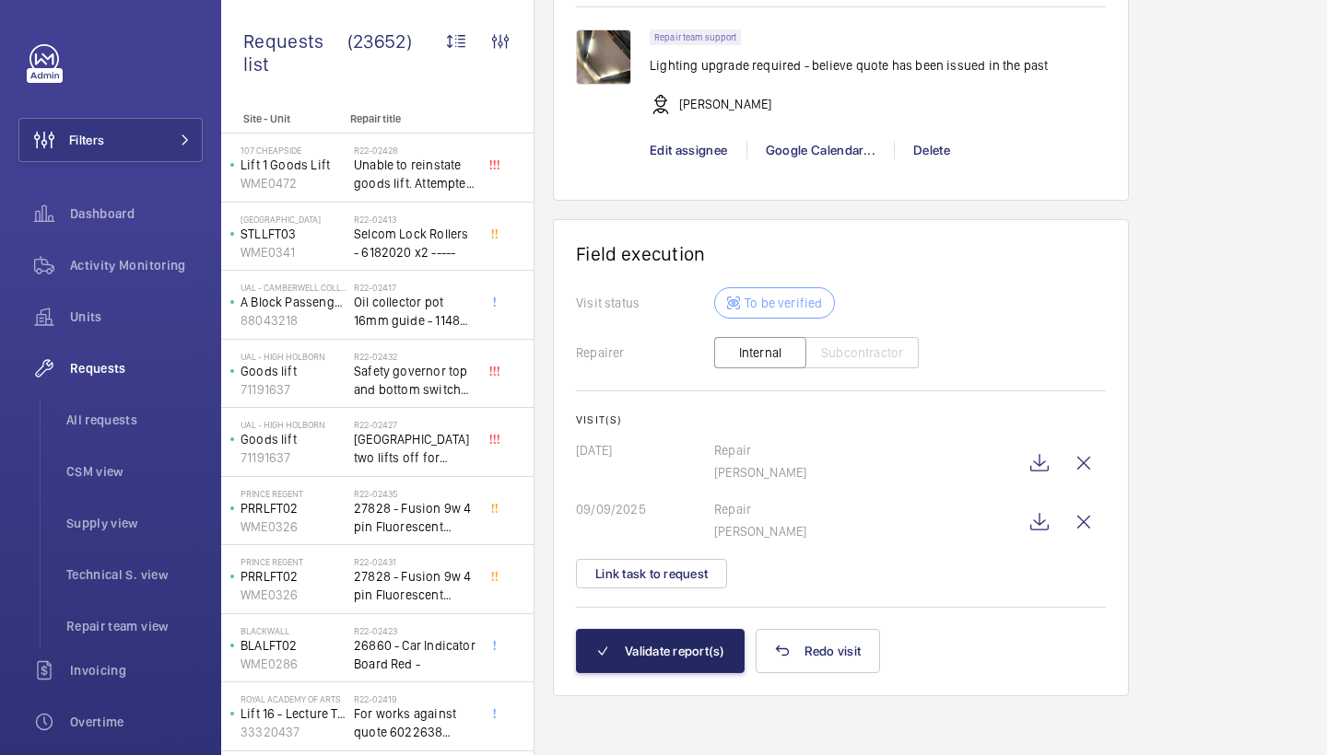
click at [635, 658] on button "Validate report(s)" at bounding box center [660, 651] width 169 height 44
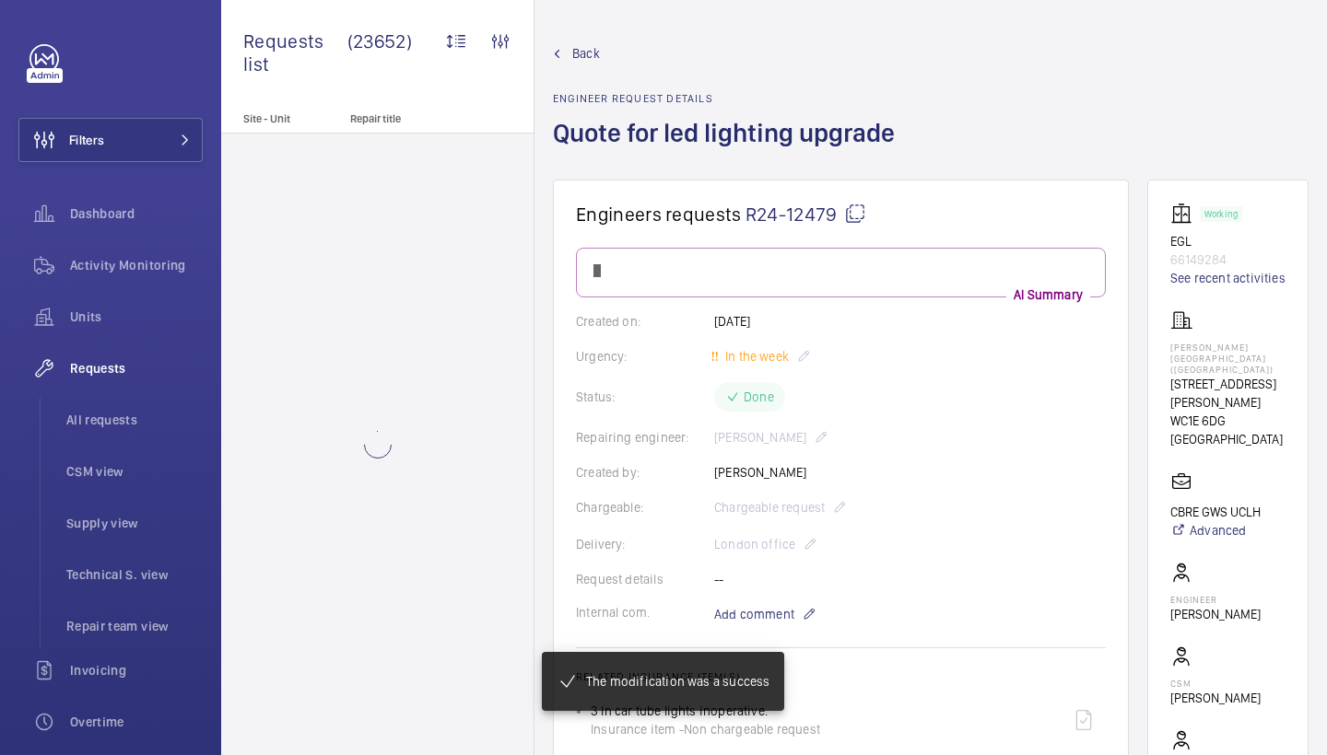
scroll to position [1352, 0]
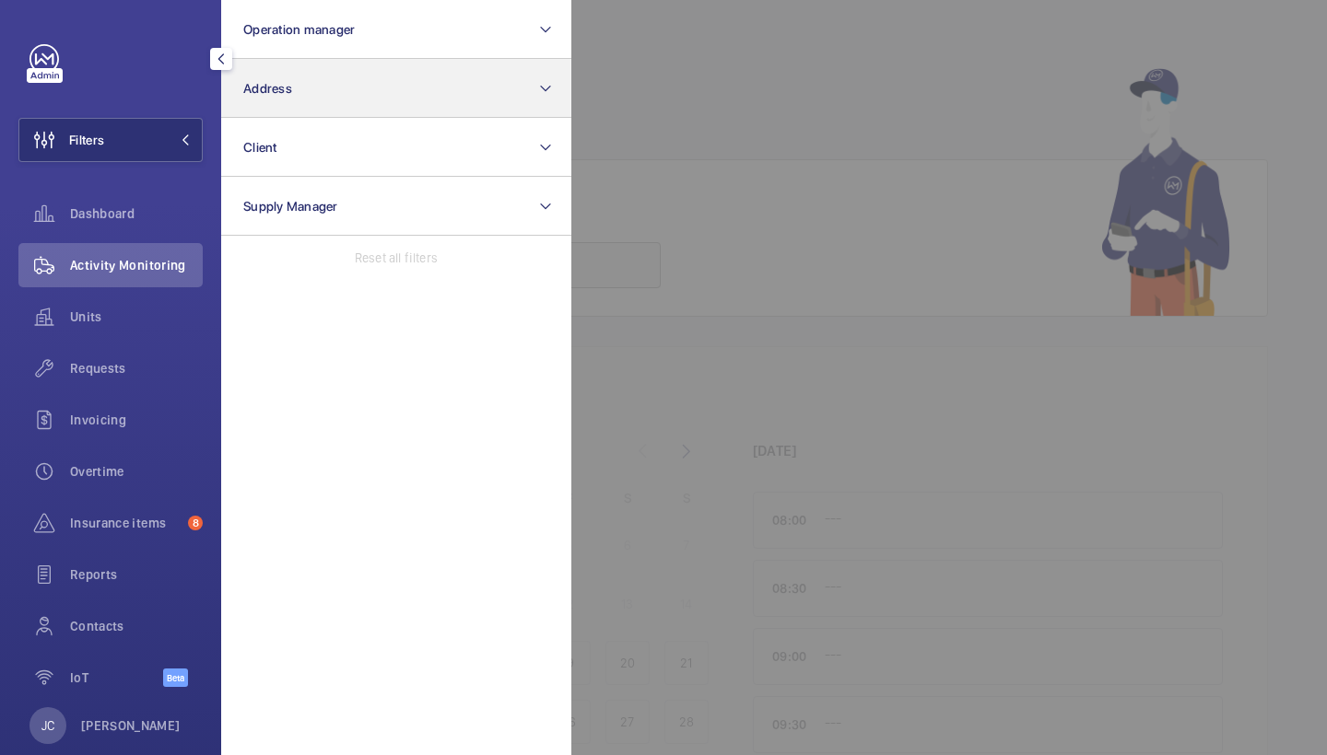
click at [266, 91] on span "Address" at bounding box center [267, 88] width 49 height 15
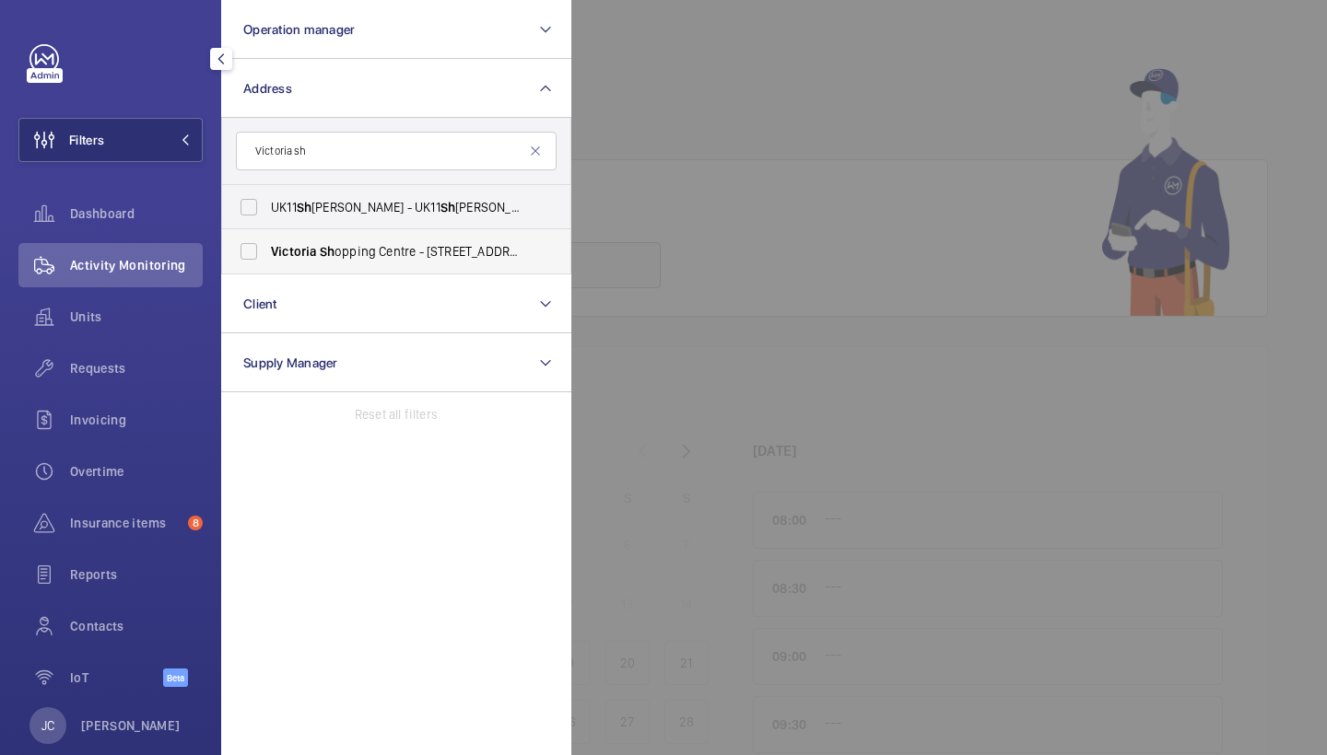
type input "Victoria sh"
click at [440, 251] on span "Victoria Sh opping Centre - 362 Chartwell Square, Southend on Sea, SOUTHEND-ON-…" at bounding box center [397, 251] width 253 height 18
click at [267, 251] on input "Victoria Sh opping Centre - 362 Chartwell Square, Southend on Sea, SOUTHEND-ON-…" at bounding box center [248, 251] width 37 height 37
checkbox input "true"
click at [131, 369] on span "Requests" at bounding box center [136, 368] width 133 height 18
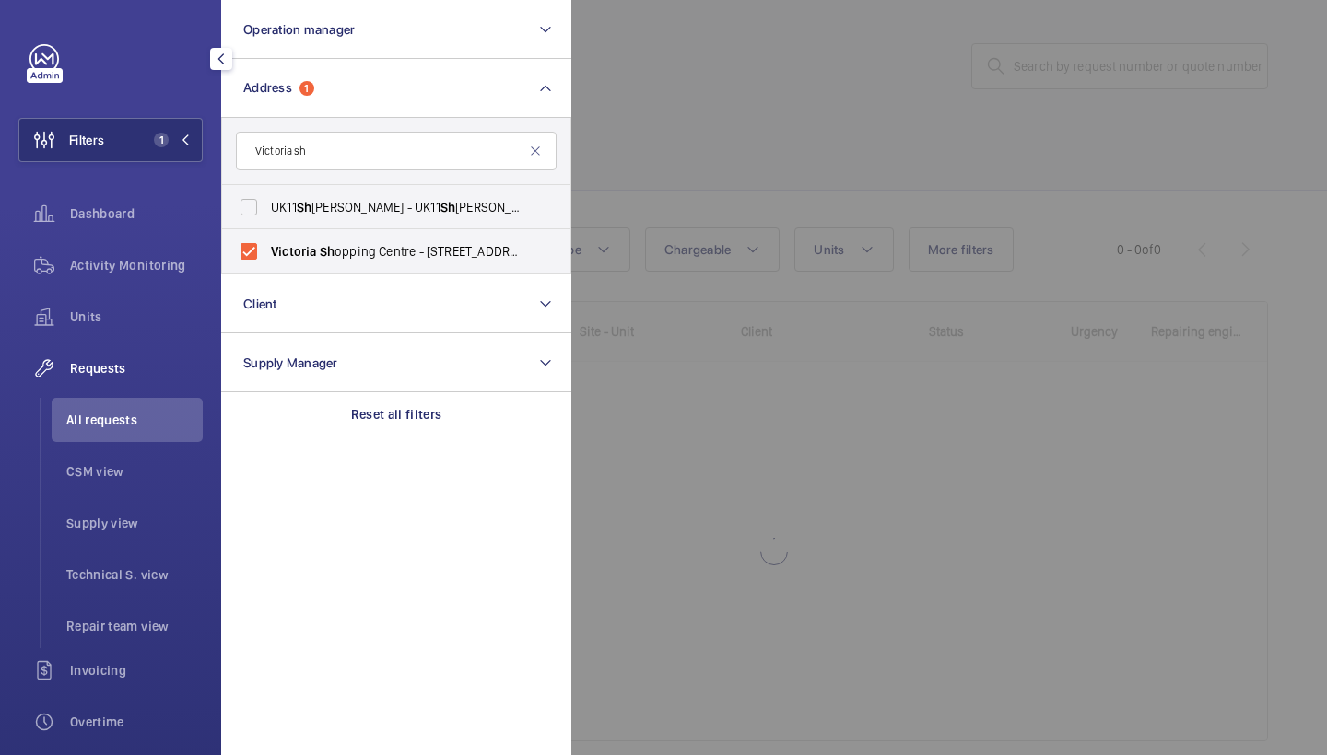
click at [712, 139] on div at bounding box center [1234, 377] width 1327 height 755
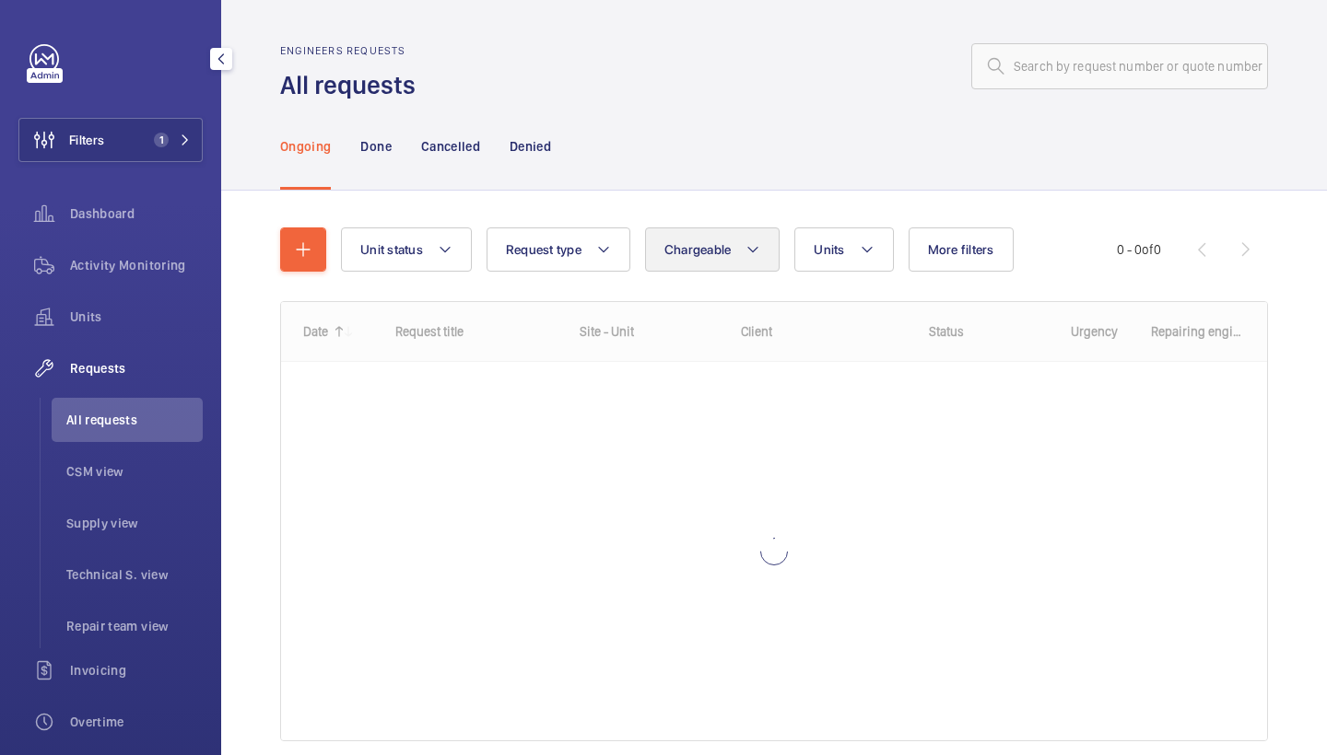
click at [711, 228] on button "Chargeable" at bounding box center [712, 250] width 135 height 44
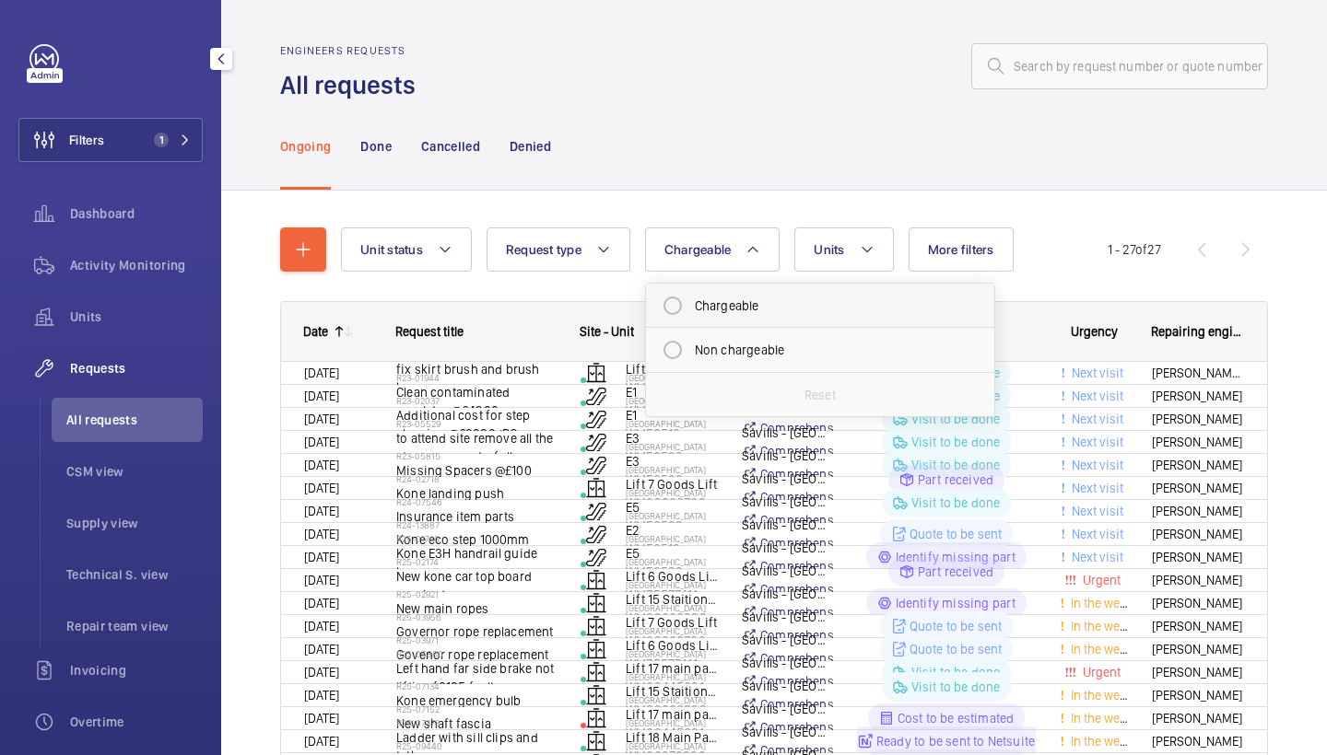
click at [759, 319] on mat-radio-button "Chargeable" at bounding box center [820, 305] width 332 height 37
radio input "true"
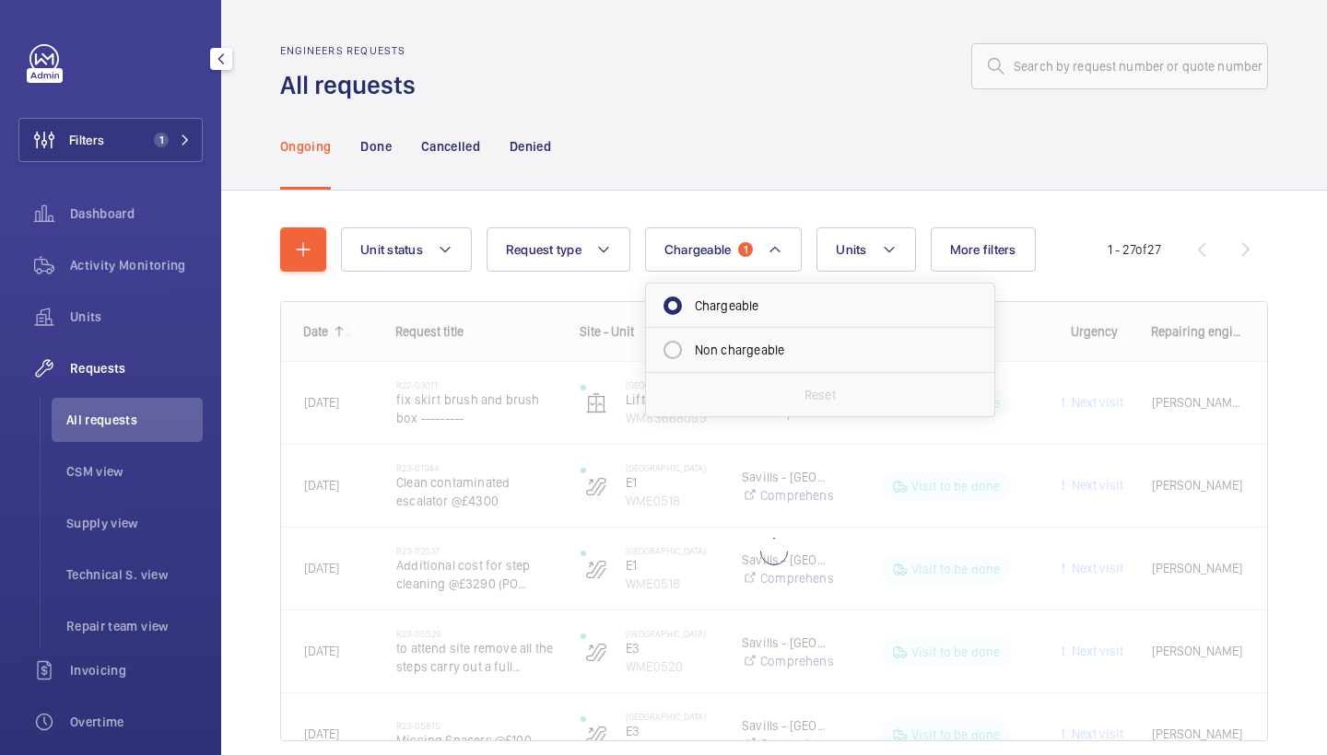
click at [727, 115] on div "Ongoing Done Cancelled Denied" at bounding box center [774, 146] width 988 height 88
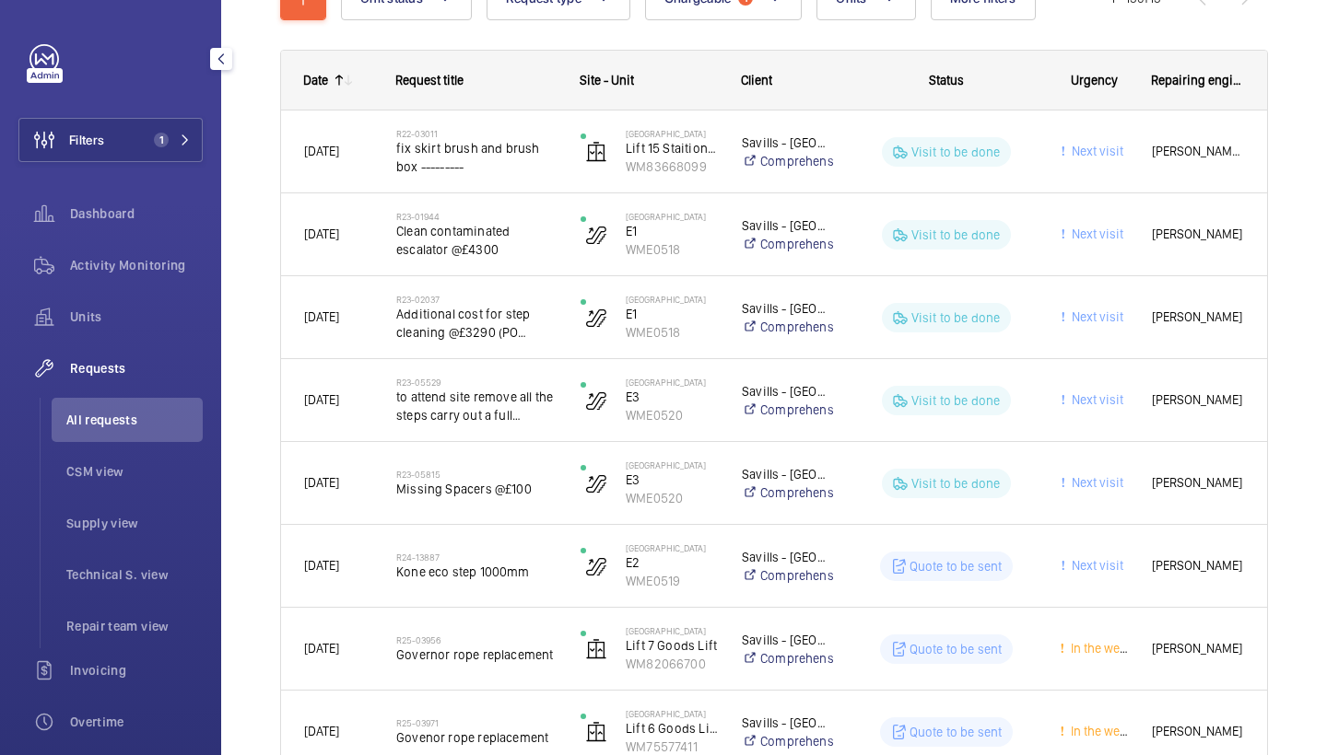
scroll to position [174, 0]
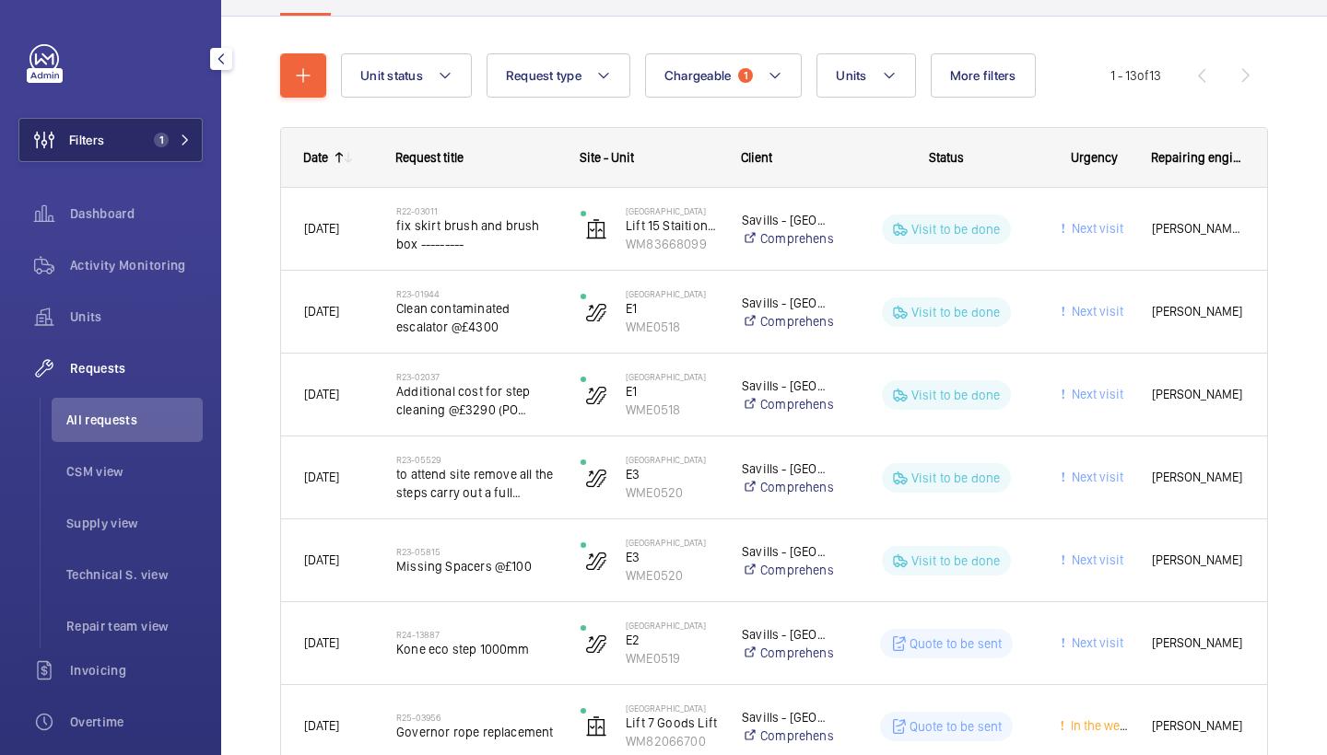
click at [153, 128] on button "Filters 1" at bounding box center [110, 140] width 184 height 44
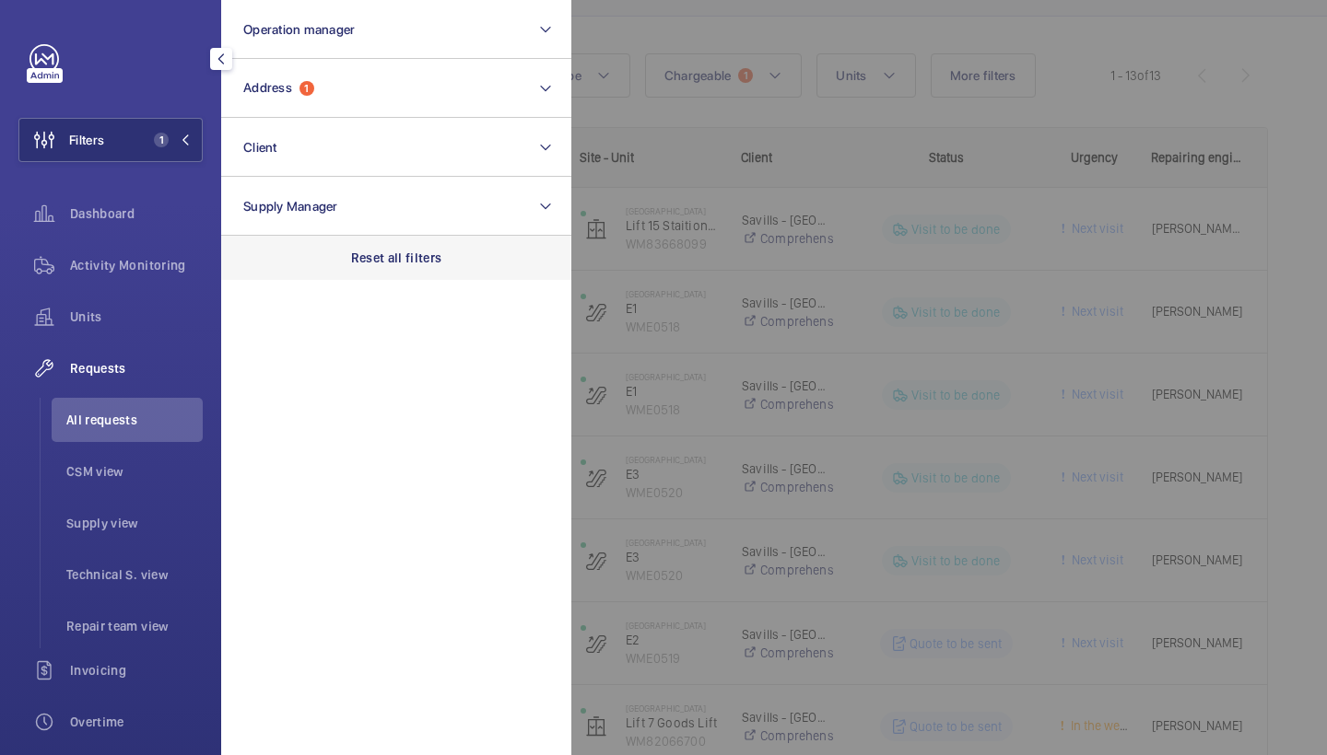
click at [438, 261] on p "Reset all filters" at bounding box center [396, 258] width 91 height 18
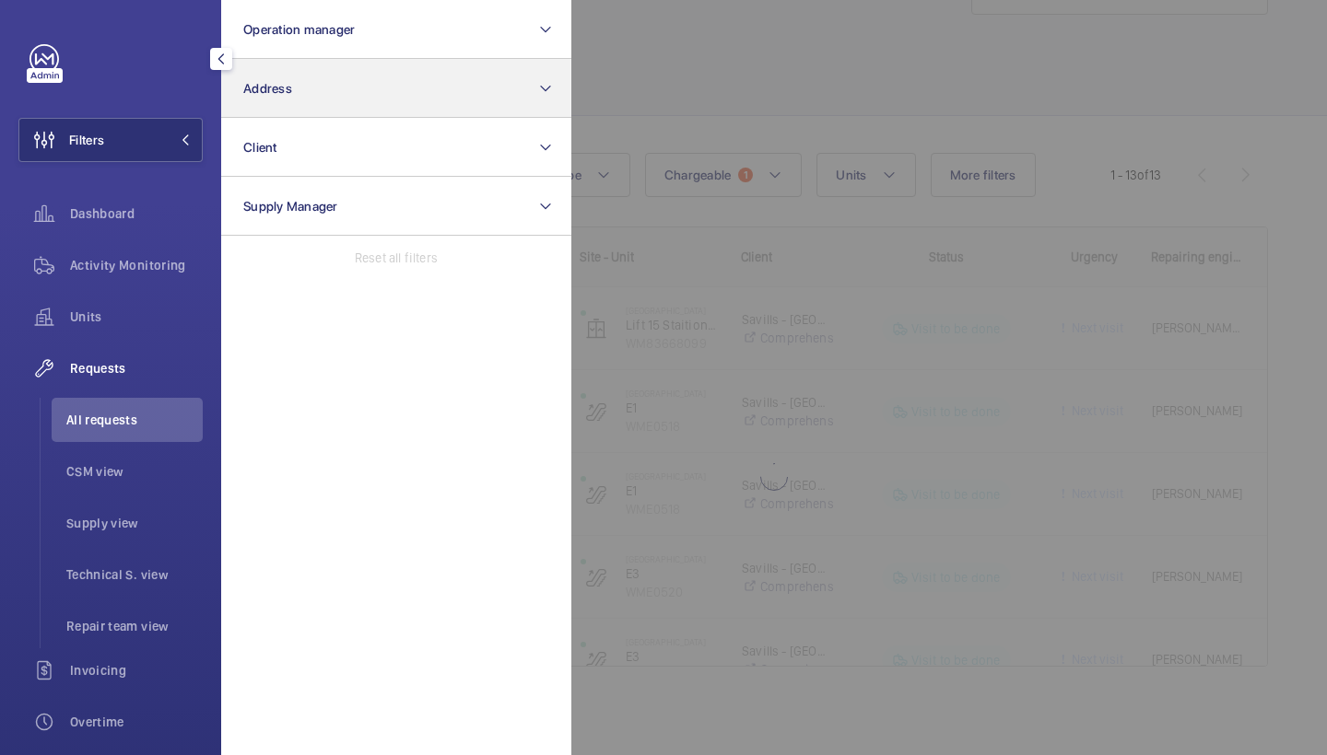
scroll to position [75, 0]
click at [324, 110] on button "Address" at bounding box center [396, 88] width 350 height 59
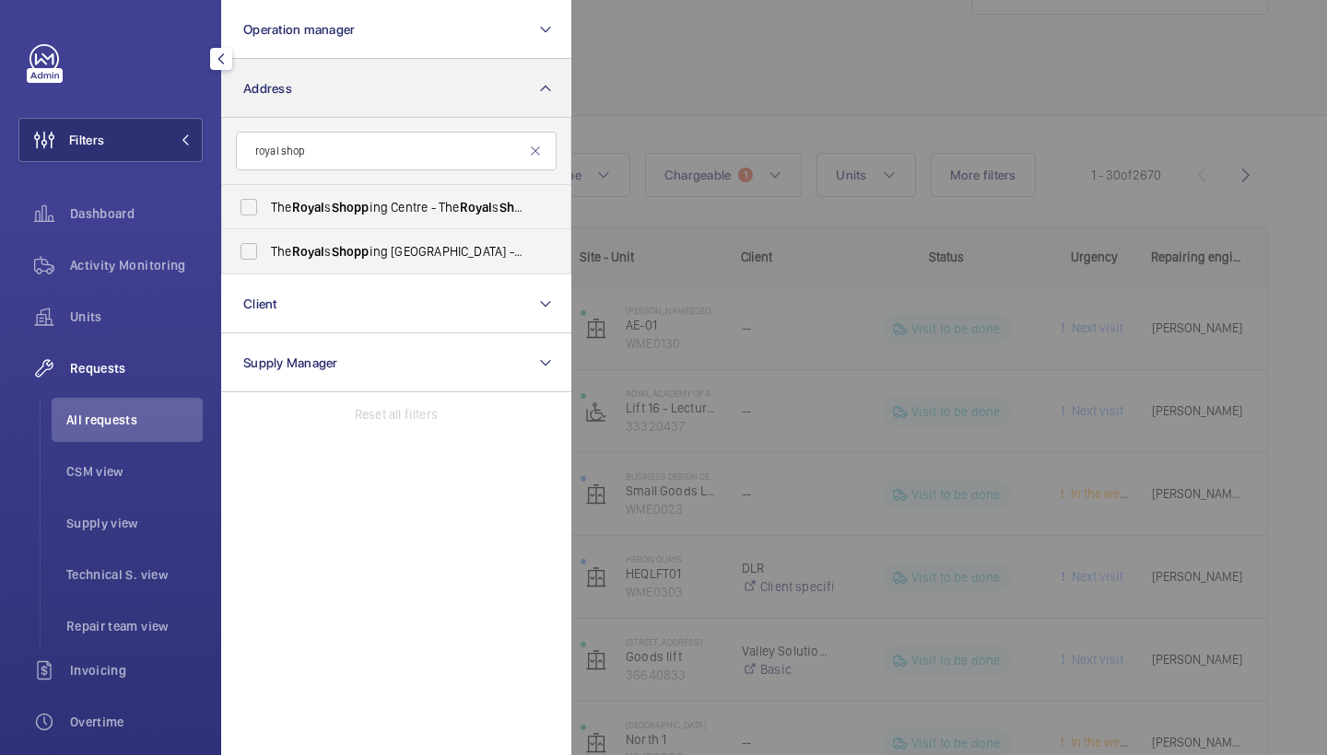
type input "royal shop"
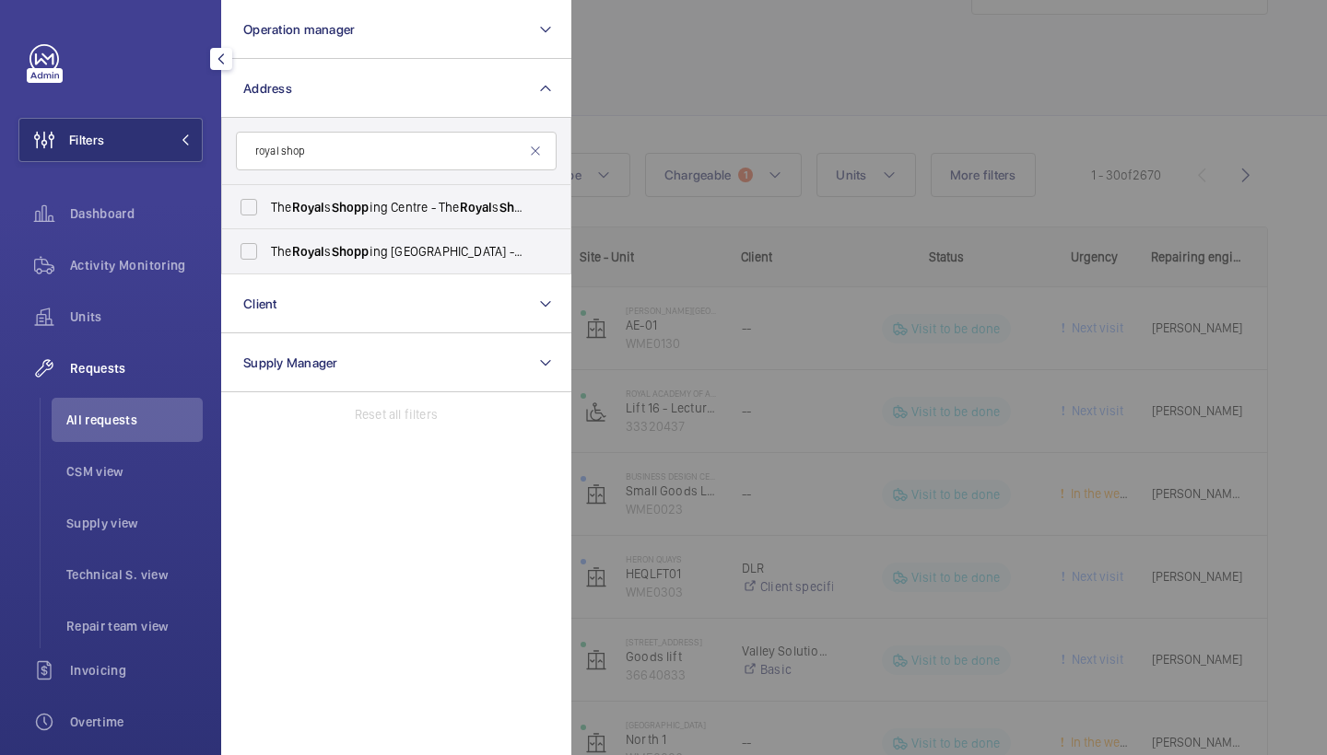
click at [267, 209] on input "The Royal s Shopp ing Centre - The Royal s Shopp ing Centre, SOUTHEND-ON-SEA SS…" at bounding box center [248, 207] width 37 height 37
checkbox input "true"
click at [348, 252] on span "Shop" at bounding box center [347, 251] width 30 height 15
click at [267, 252] on input "The Royal s Shop ping Centre Southend - The Royal s Shop ping Centre, SOUTHEND-…" at bounding box center [248, 251] width 37 height 37
checkbox input "true"
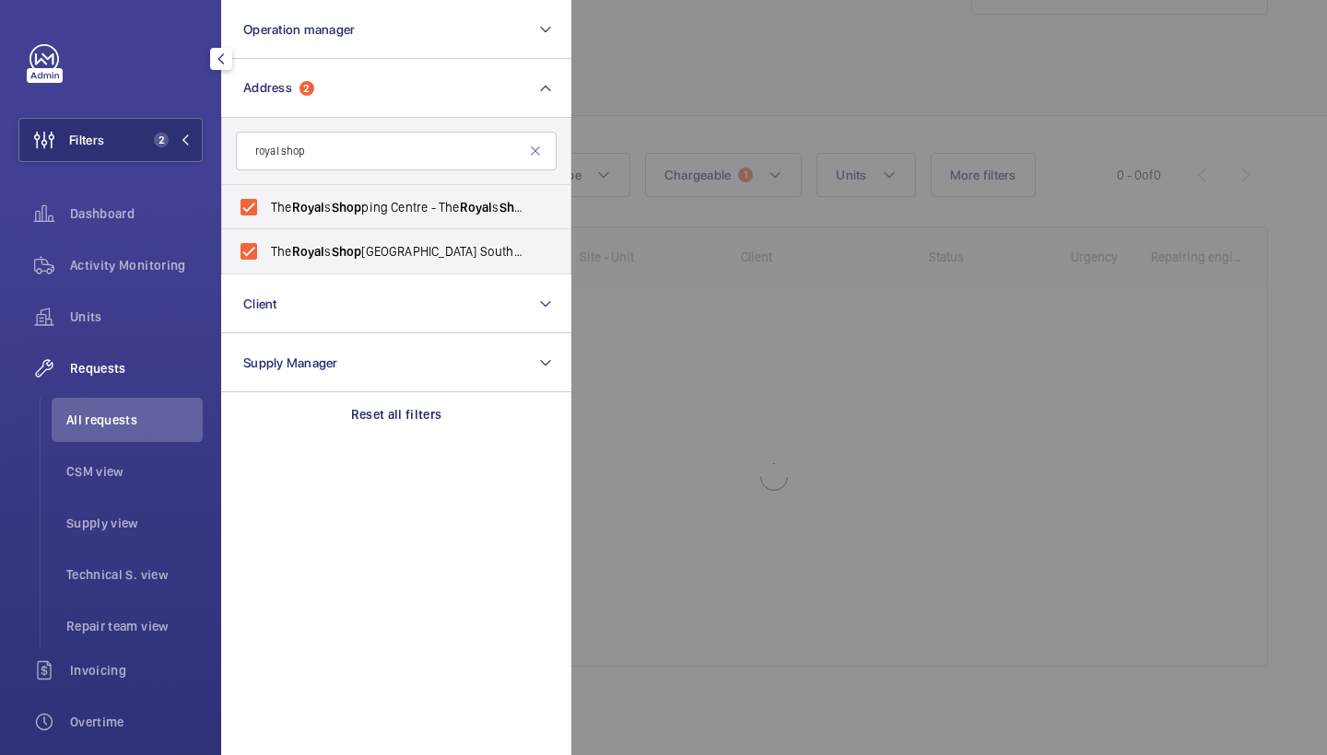
click at [762, 16] on div at bounding box center [1234, 377] width 1327 height 755
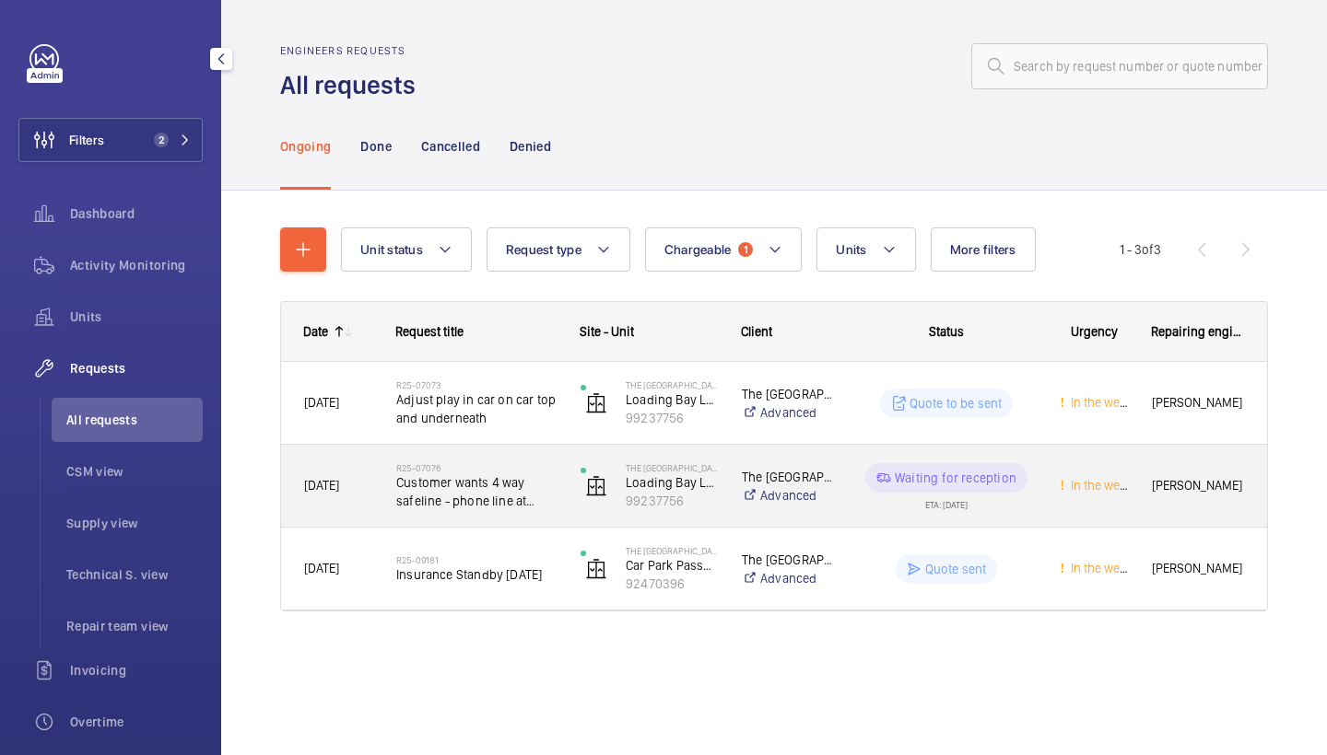
click at [455, 478] on span "Customer wants 4 way safeline - phone line at present" at bounding box center [476, 492] width 160 height 37
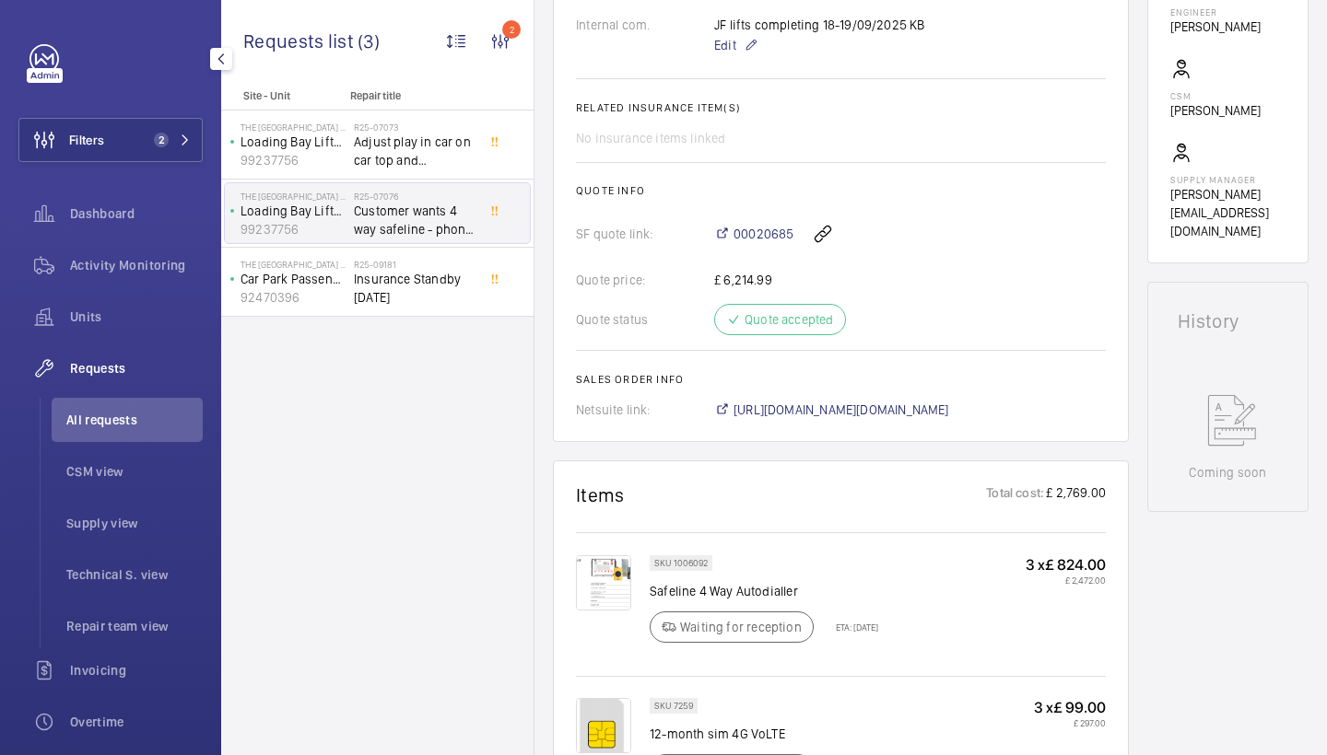
scroll to position [685, 0]
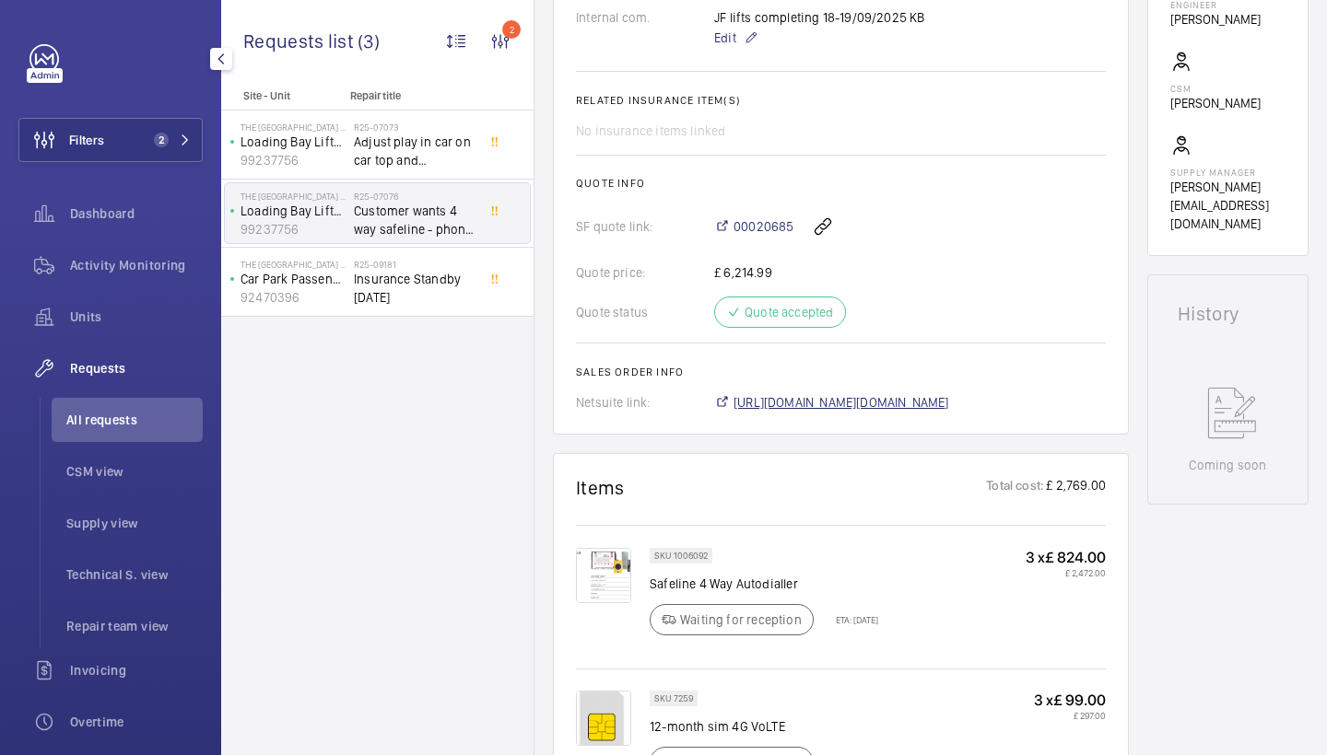
click at [908, 412] on span "https://6461500.app.netsuite.com/app/accounting/transactions/salesord.nl?id=300…" at bounding box center [841, 402] width 216 height 18
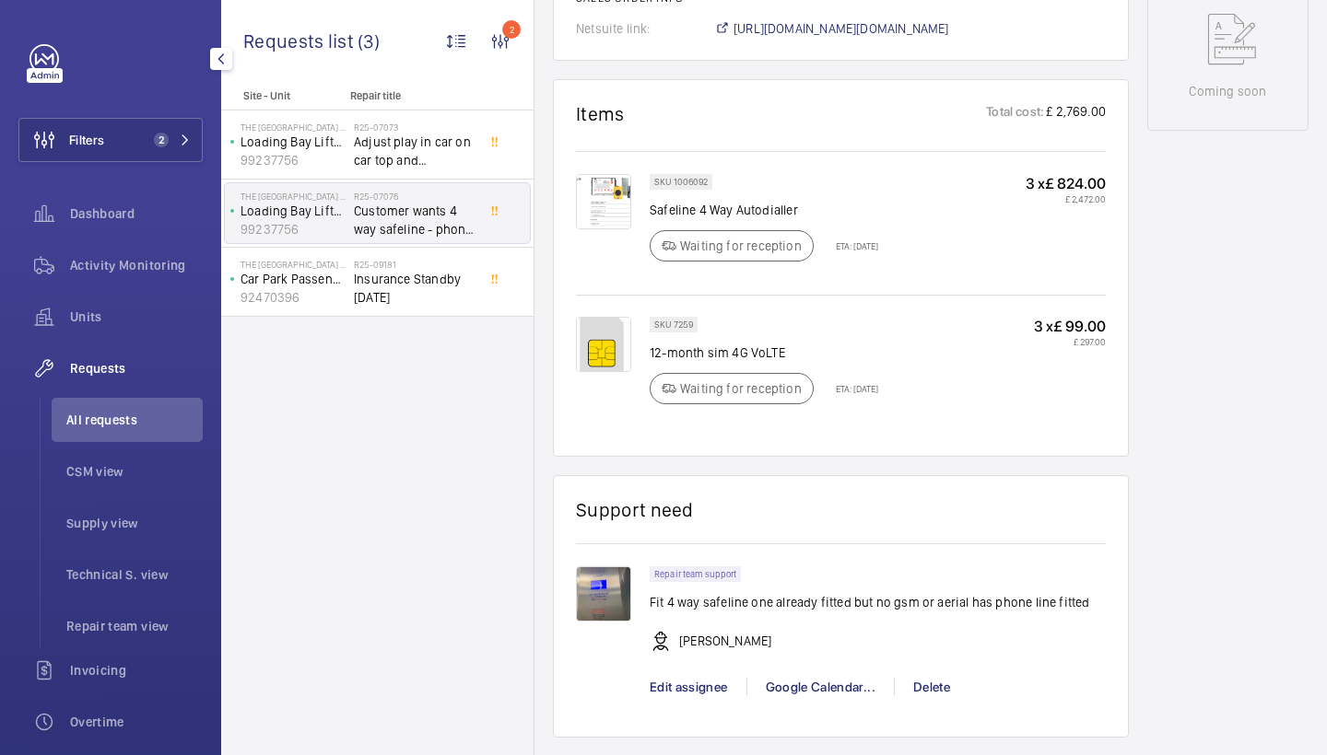
scroll to position [1060, 0]
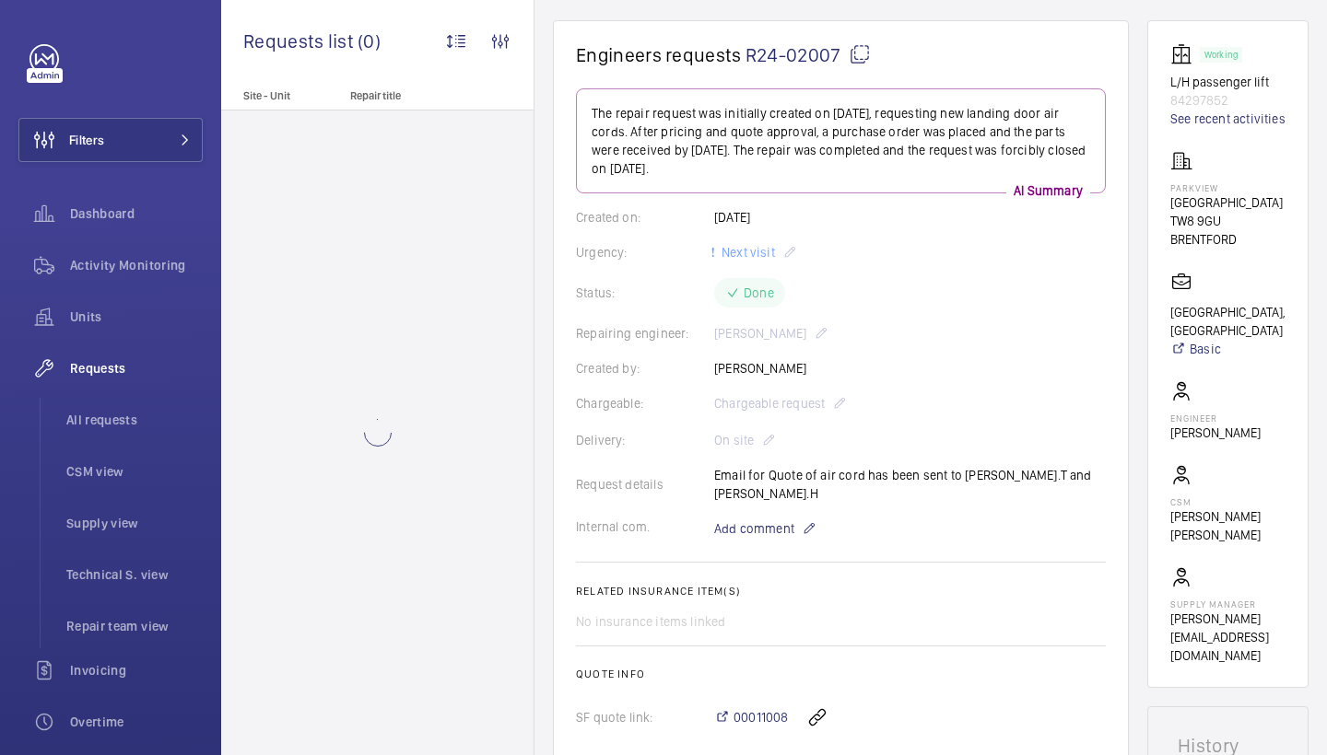
scroll to position [59, 0]
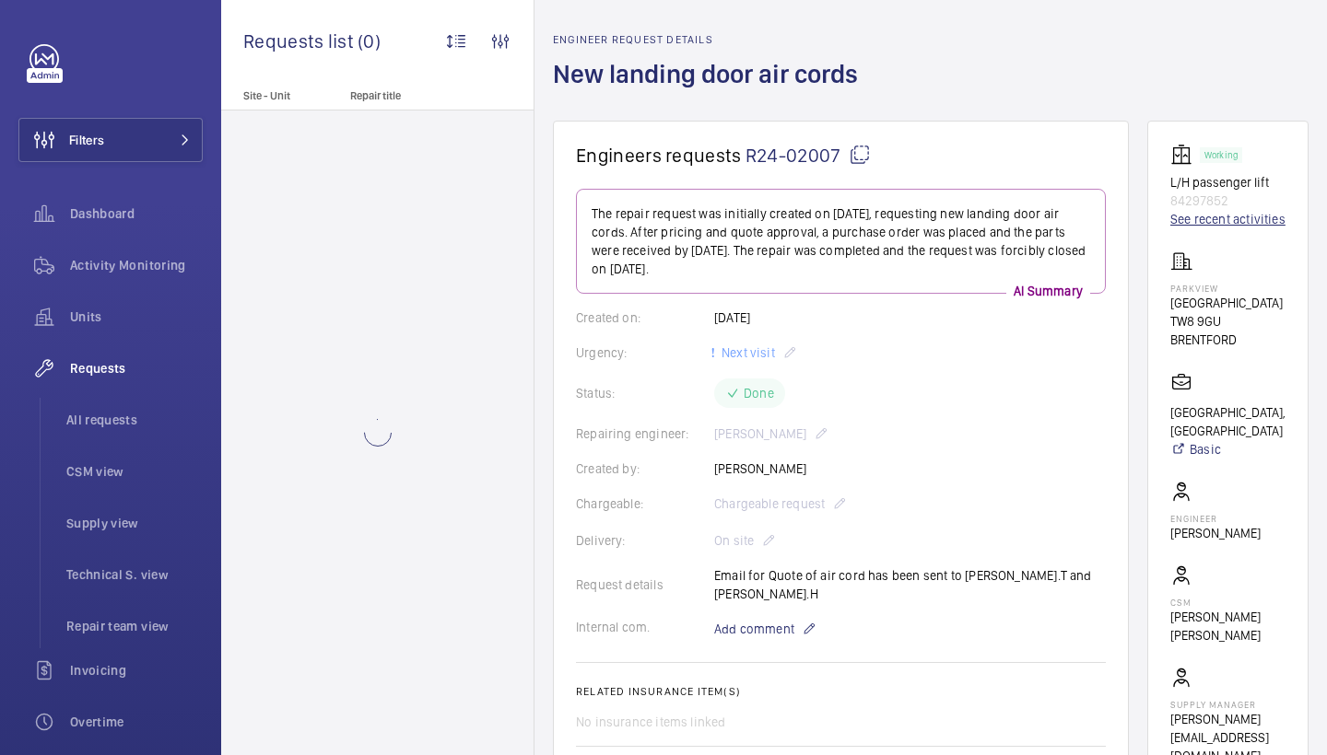
click at [1213, 220] on link "See recent activities" at bounding box center [1227, 219] width 115 height 18
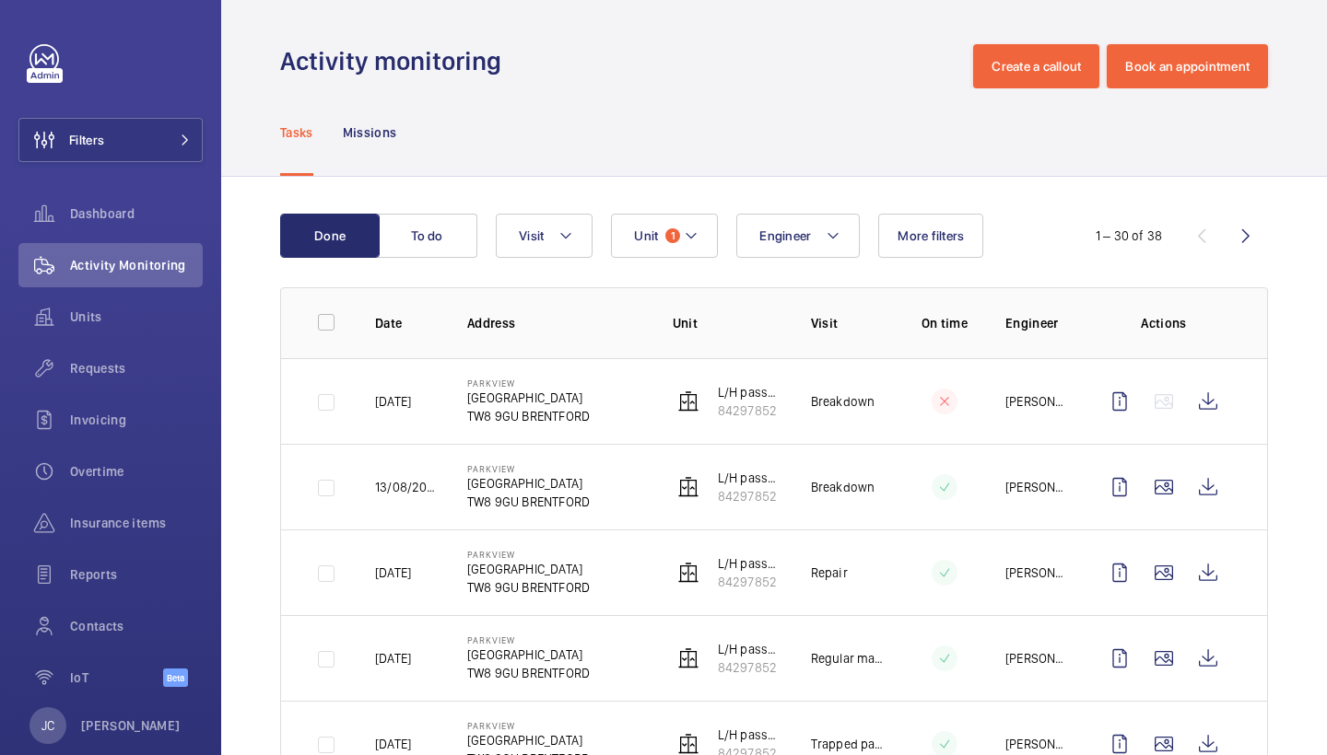
scroll to position [134, 0]
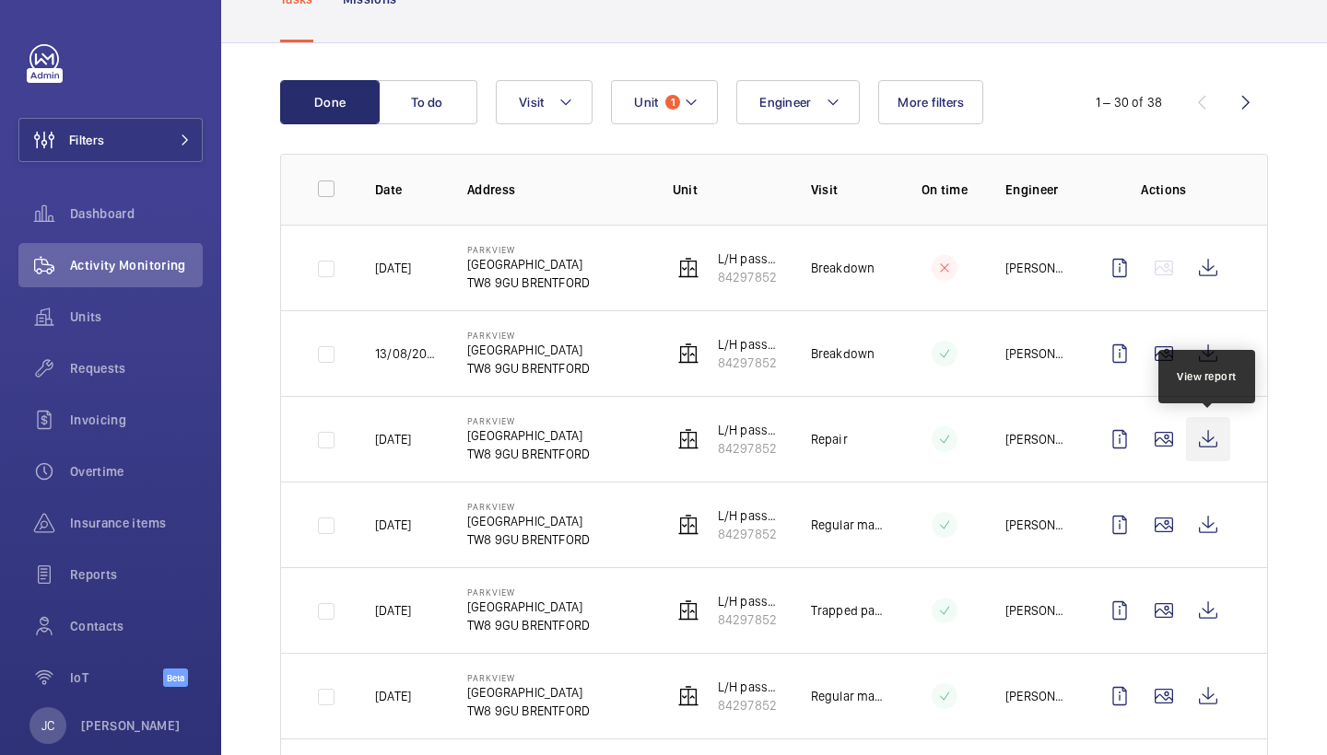
click at [1203, 430] on wm-front-icon-button at bounding box center [1208, 439] width 44 height 44
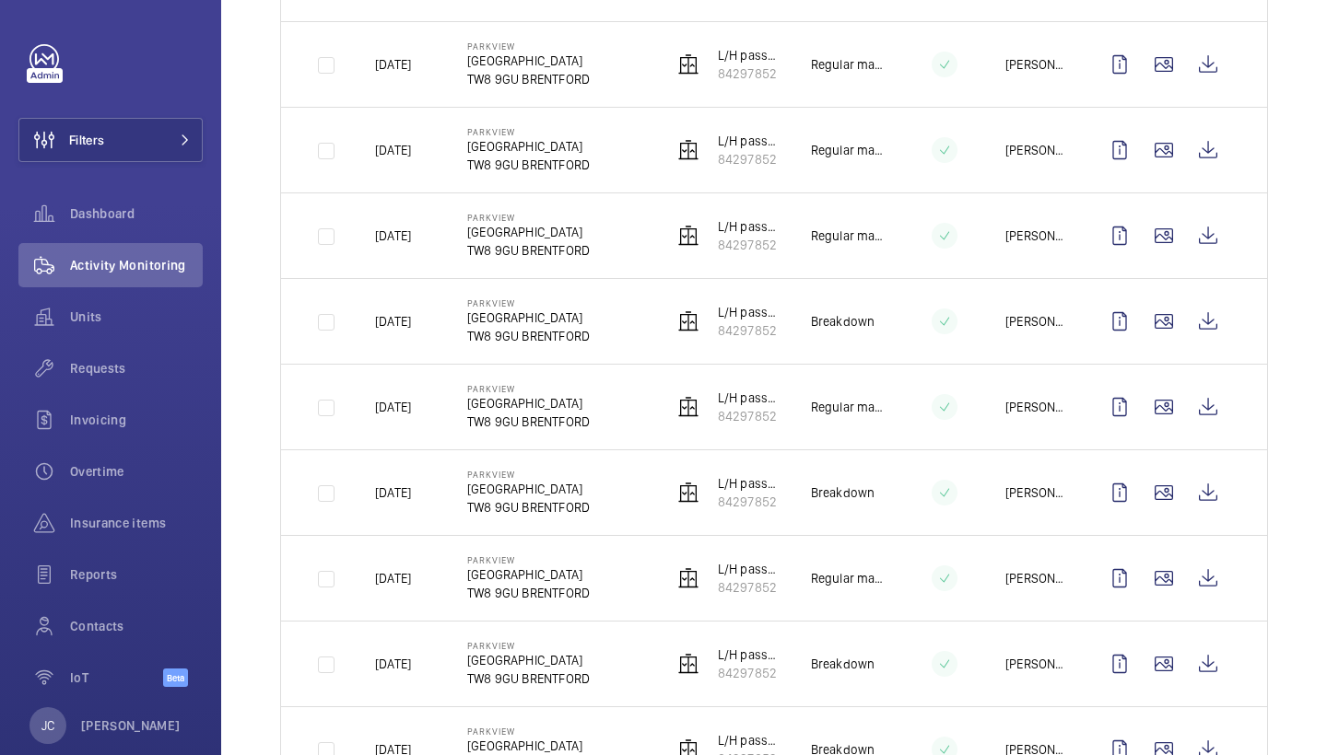
scroll to position [774, 0]
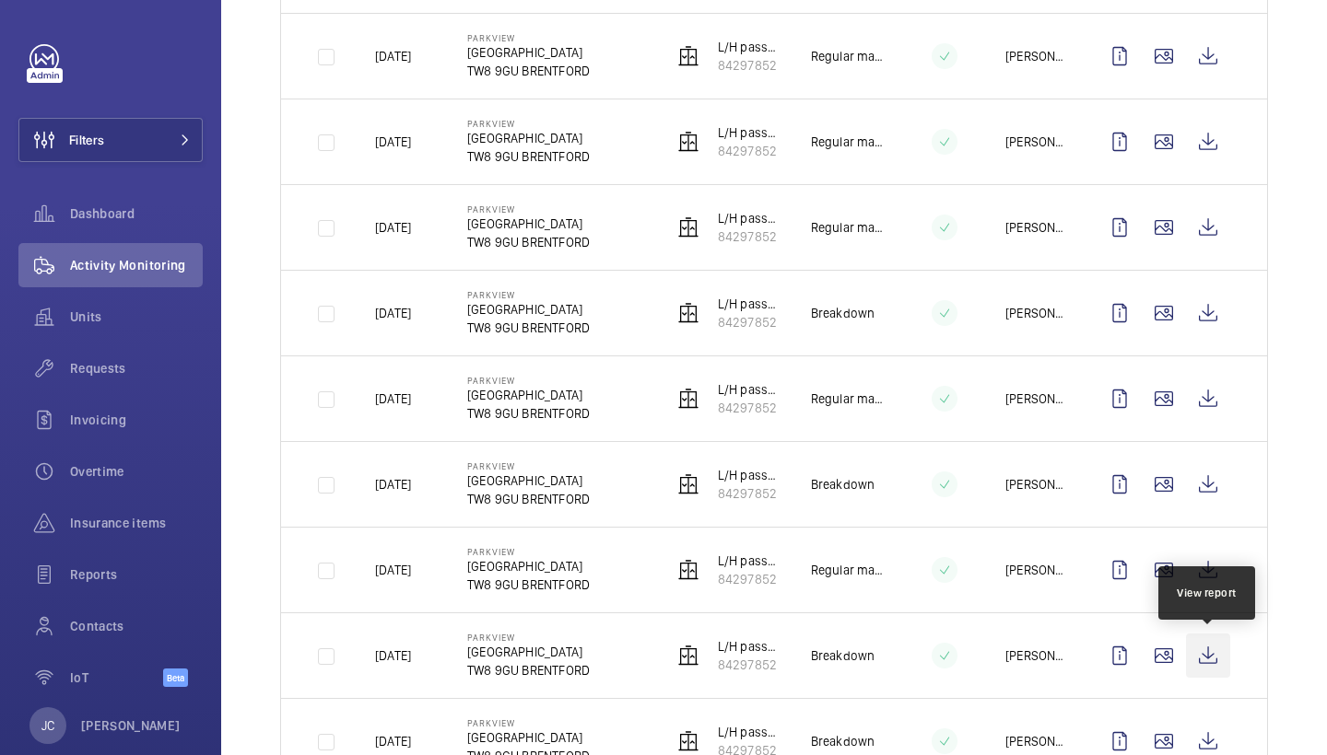
click at [1202, 659] on wm-front-icon-button at bounding box center [1208, 656] width 44 height 44
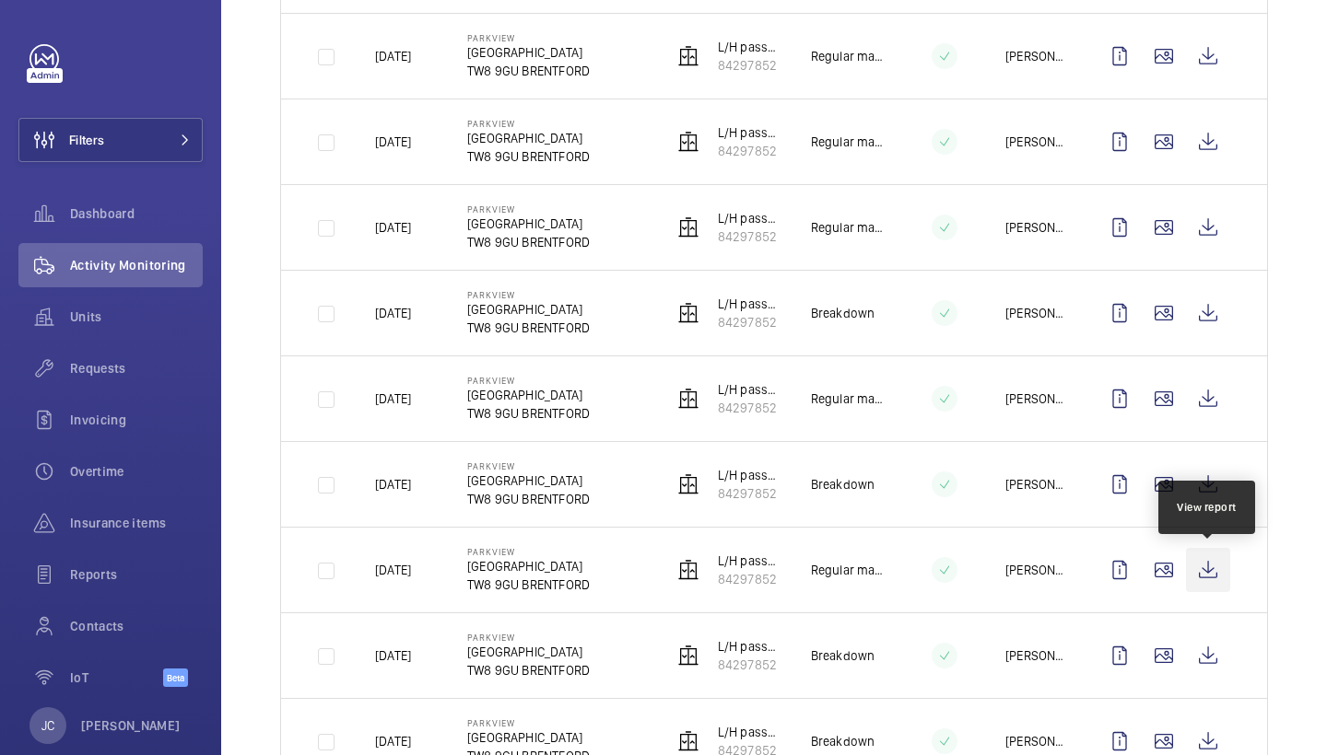
click at [1211, 573] on wm-front-icon-button at bounding box center [1208, 570] width 44 height 44
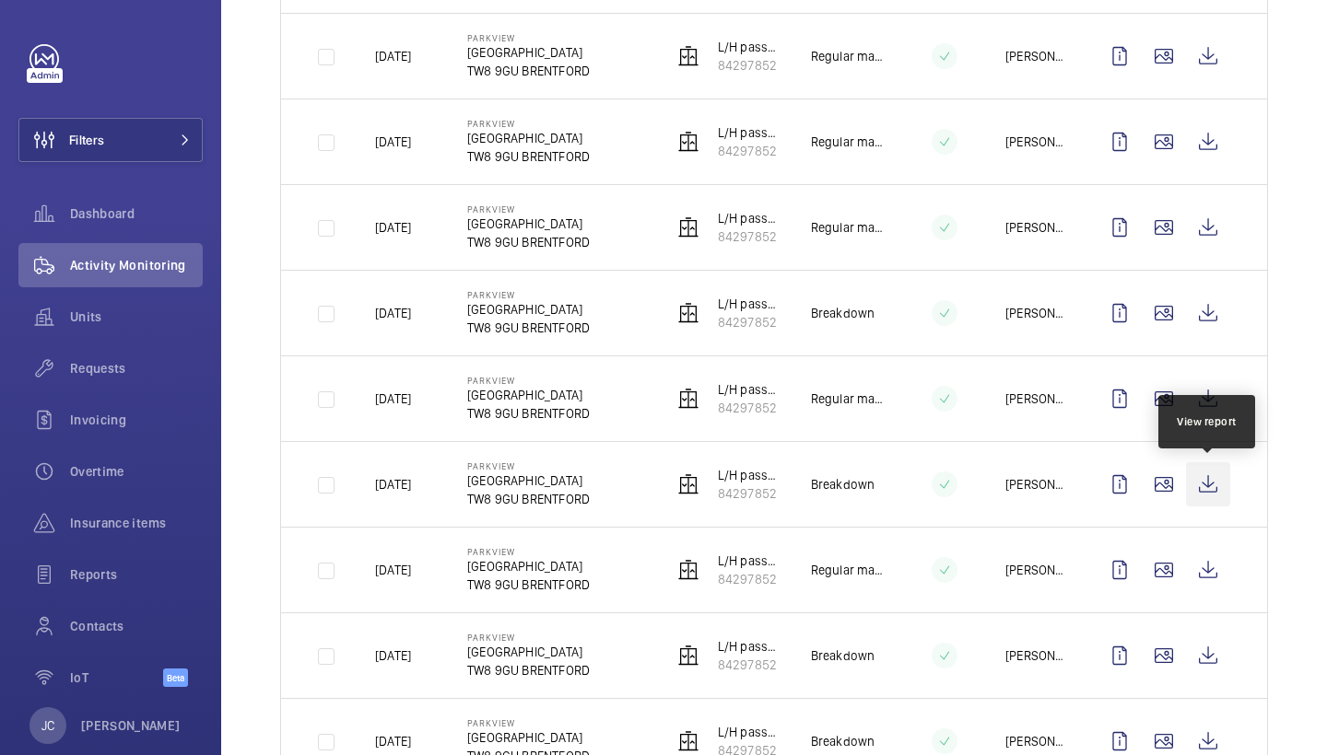
click at [1203, 486] on wm-front-icon-button at bounding box center [1208, 484] width 44 height 44
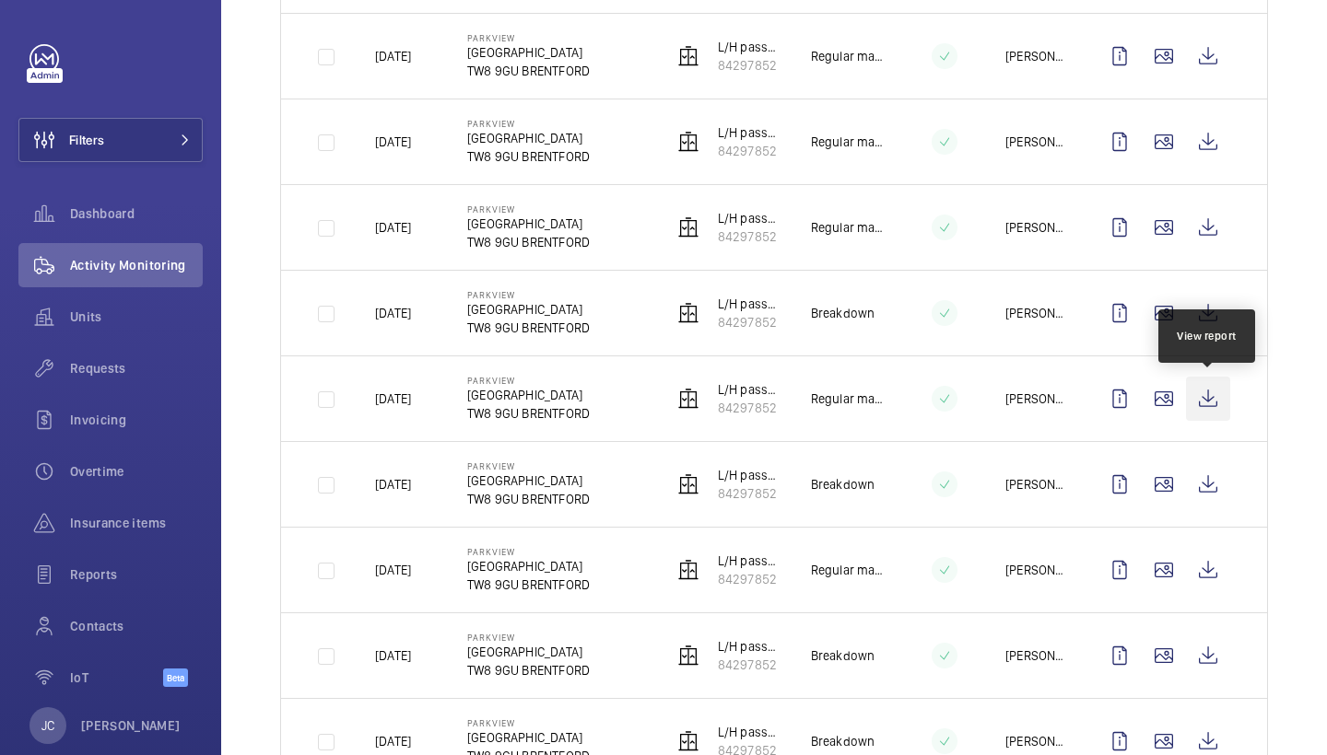
click at [1203, 390] on wm-front-icon-button at bounding box center [1208, 399] width 44 height 44
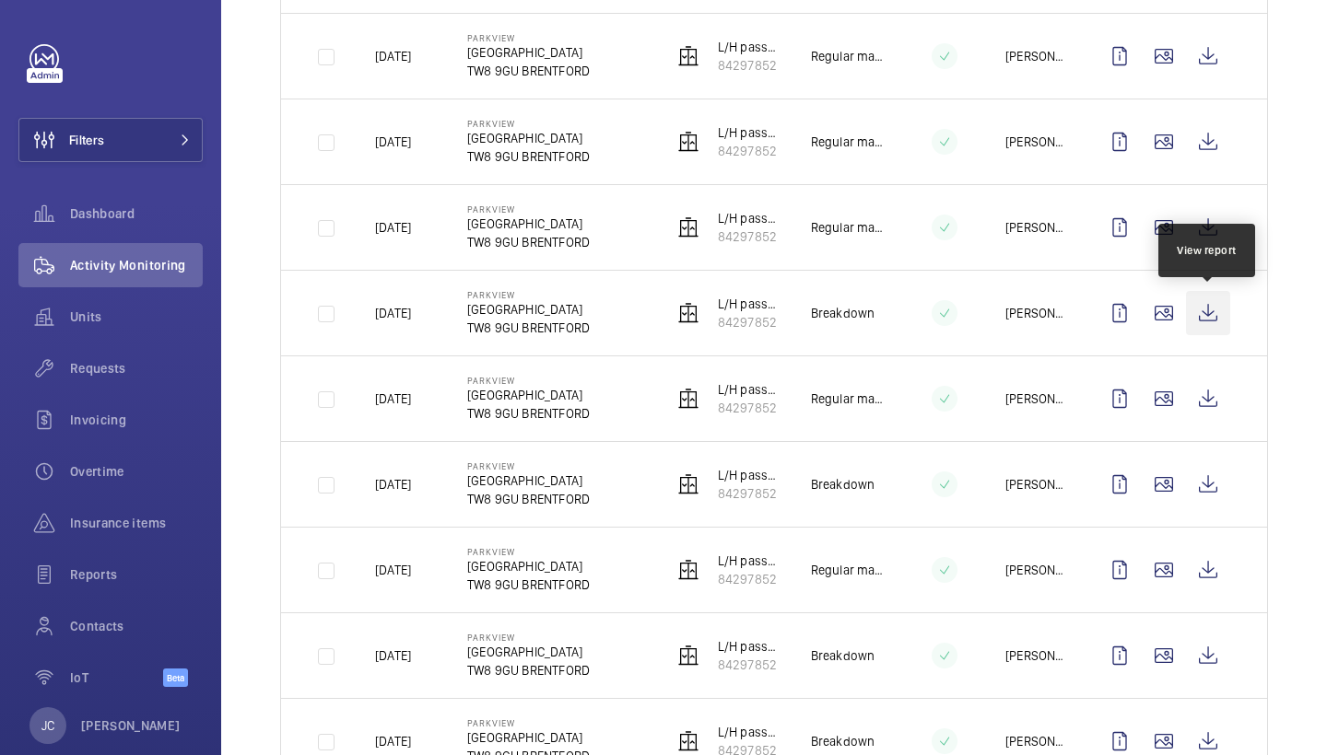
click at [1199, 301] on wm-front-icon-button at bounding box center [1208, 313] width 44 height 44
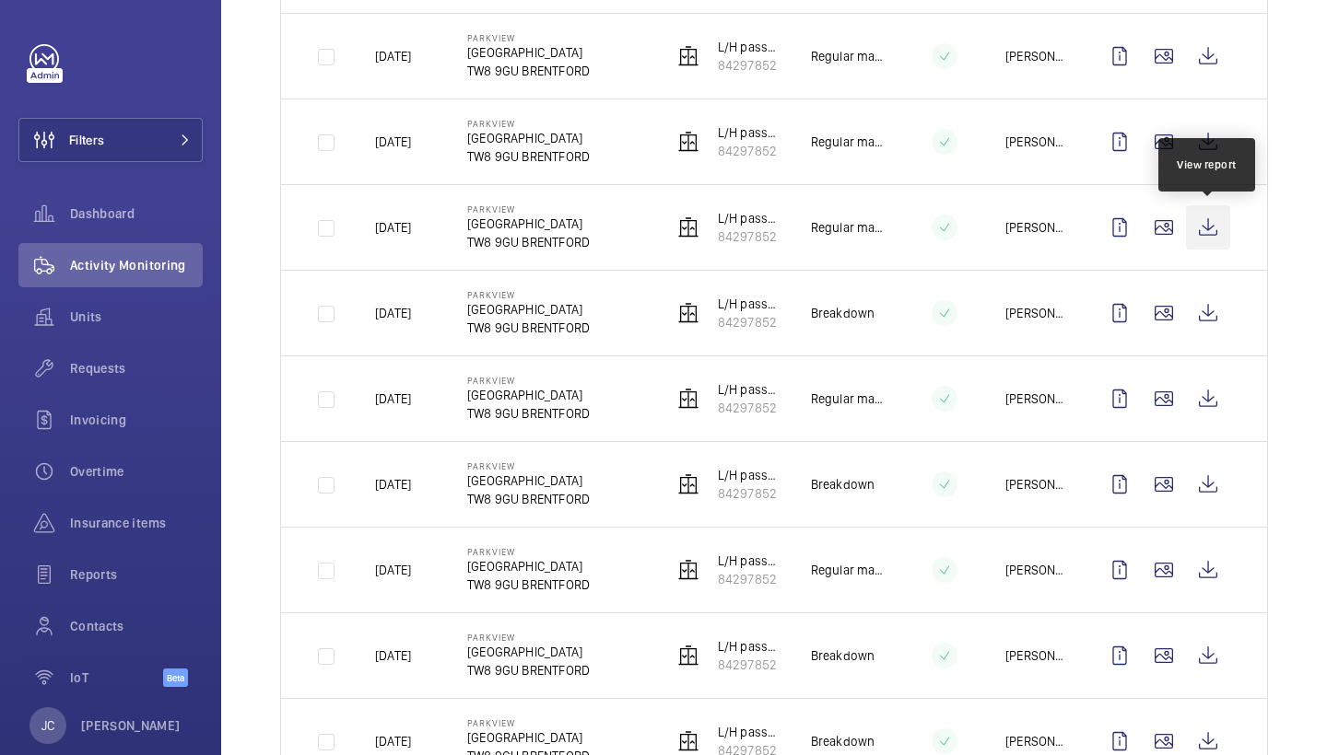
click at [1207, 247] on wm-front-icon-button at bounding box center [1208, 227] width 44 height 44
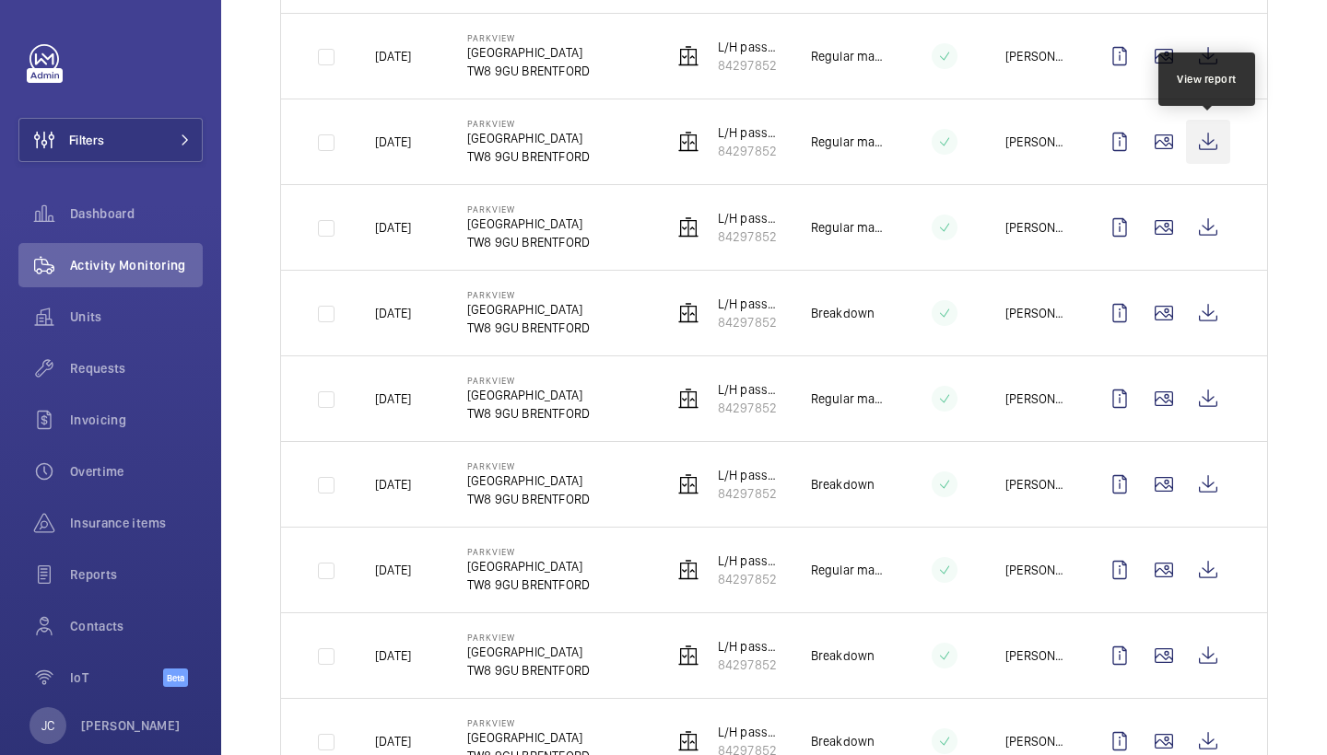
click at [1199, 146] on wm-front-icon-button at bounding box center [1208, 142] width 44 height 44
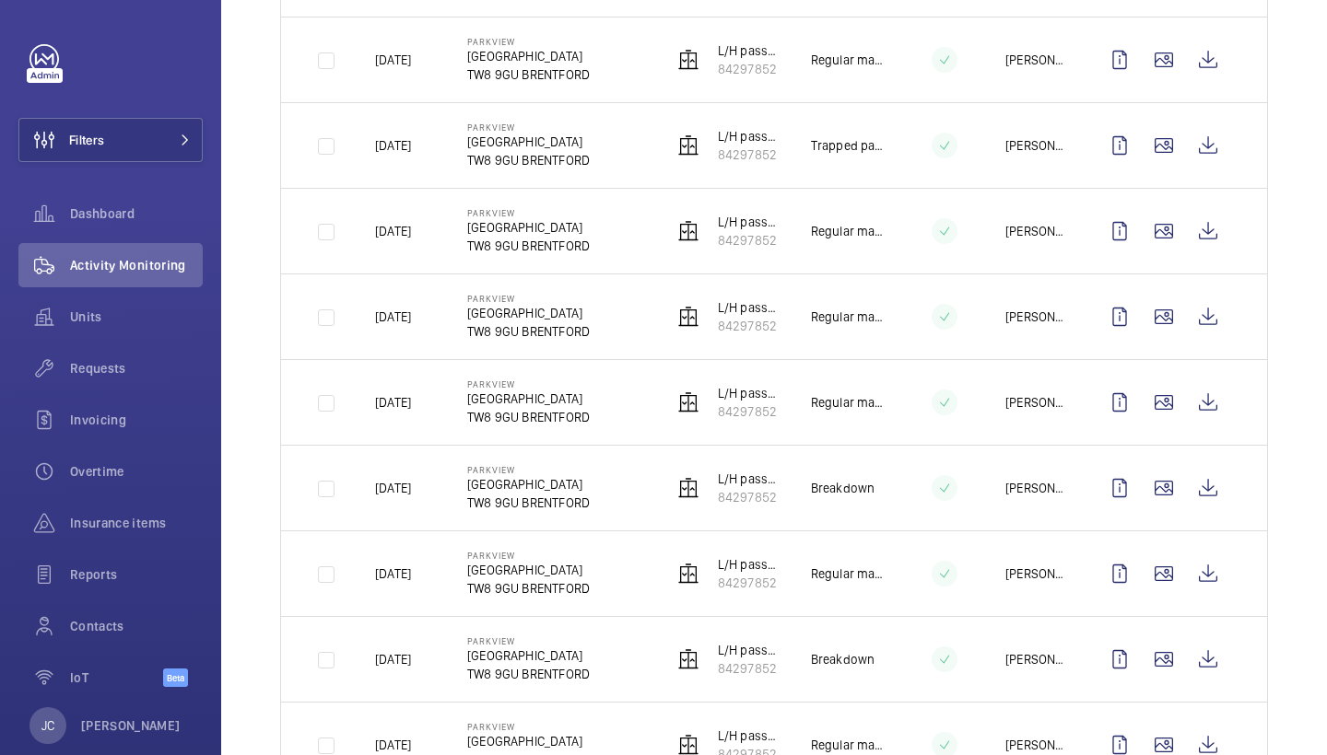
scroll to position [599, 0]
click at [1214, 252] on wm-front-icon-button at bounding box center [1208, 231] width 44 height 44
click at [1211, 140] on wm-front-icon-button at bounding box center [1208, 145] width 44 height 44
click at [1203, 68] on wm-front-icon-button at bounding box center [1208, 60] width 44 height 44
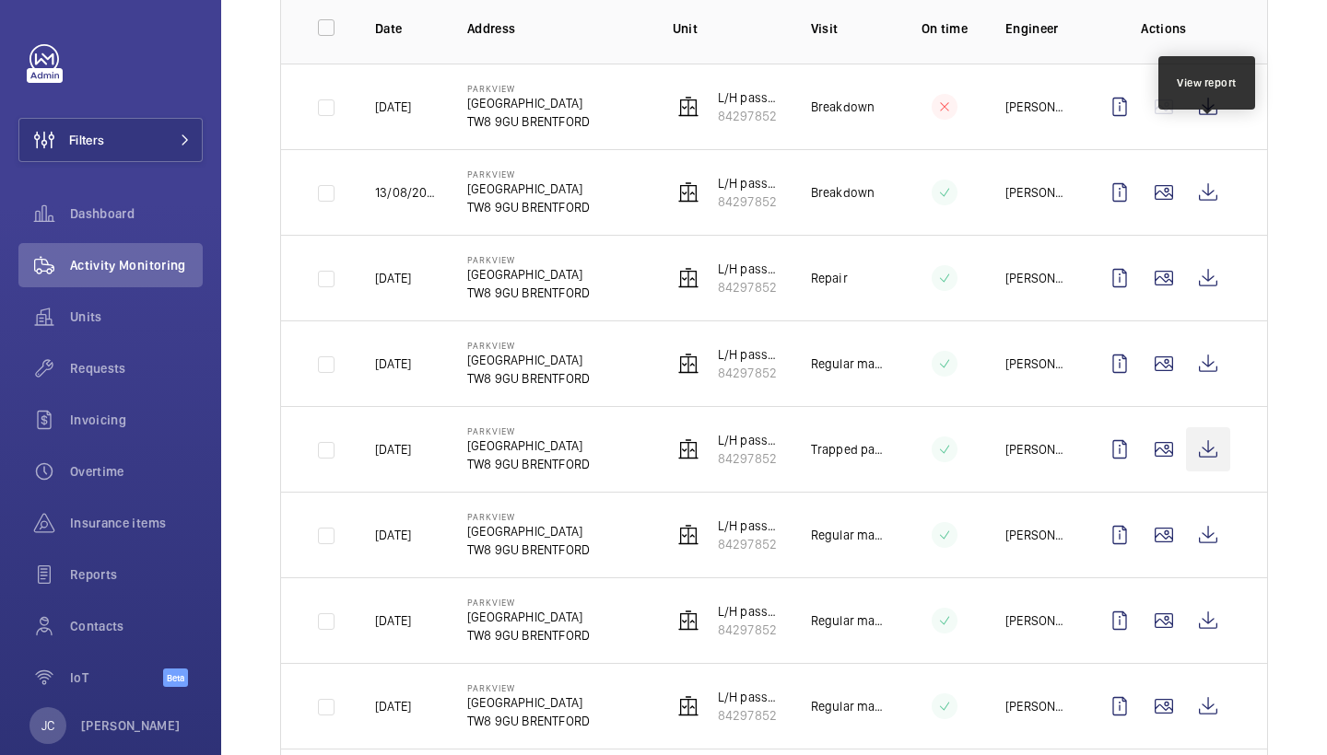
scroll to position [296, 0]
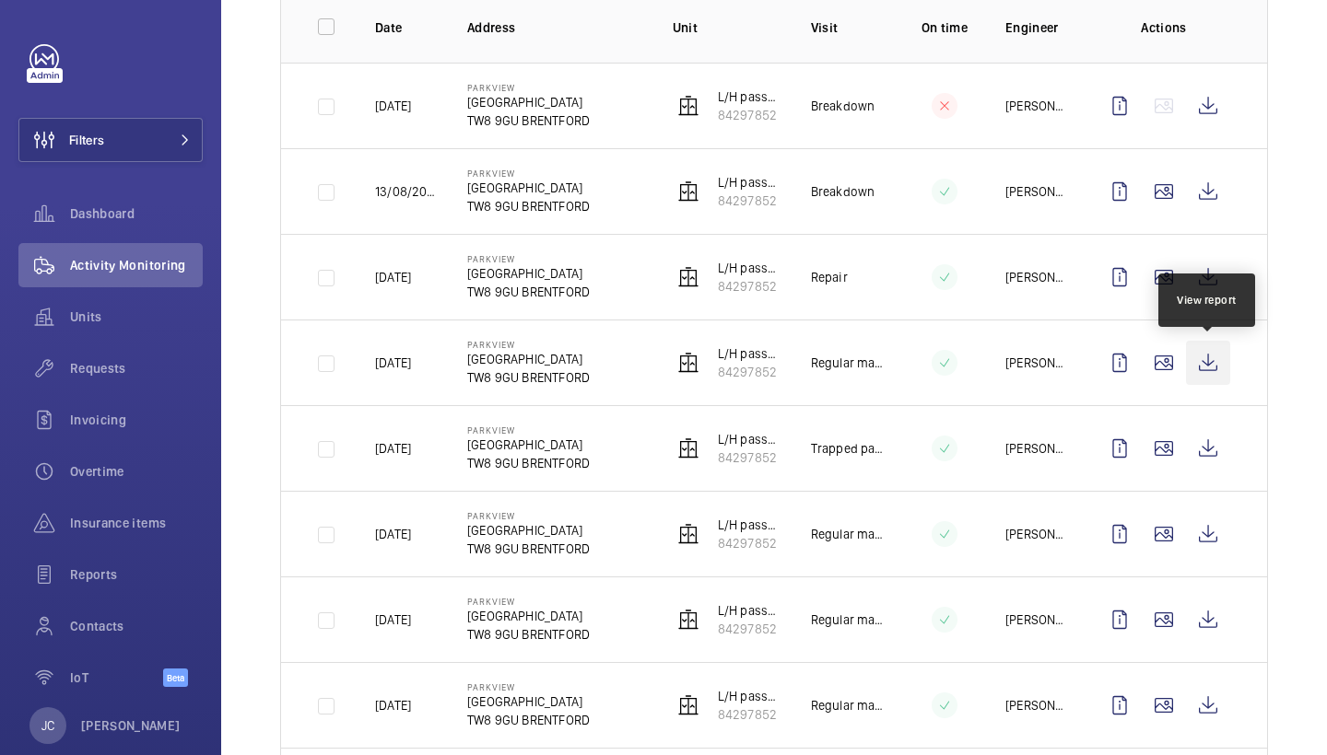
click at [1211, 362] on wm-front-icon-button at bounding box center [1208, 363] width 44 height 44
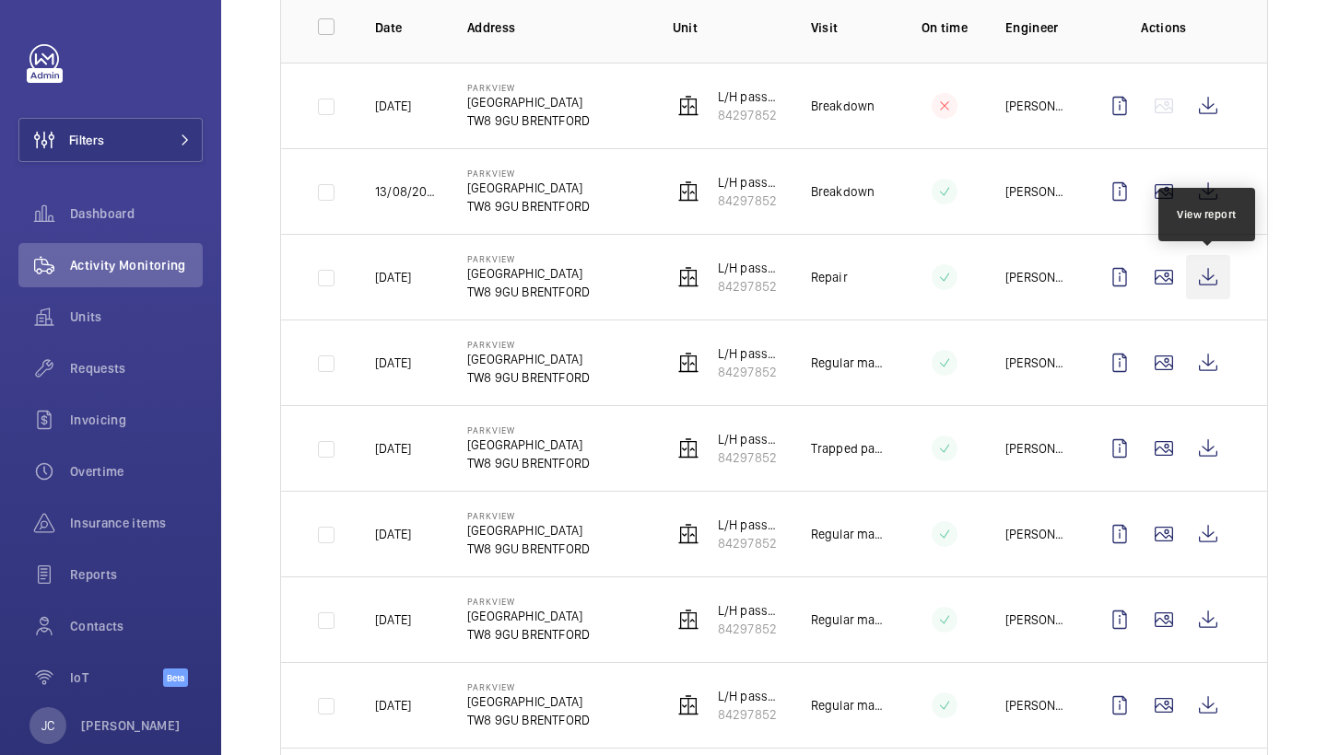
click at [1208, 278] on wm-front-icon-button at bounding box center [1208, 277] width 44 height 44
click at [1205, 179] on wm-front-icon-button at bounding box center [1208, 192] width 44 height 44
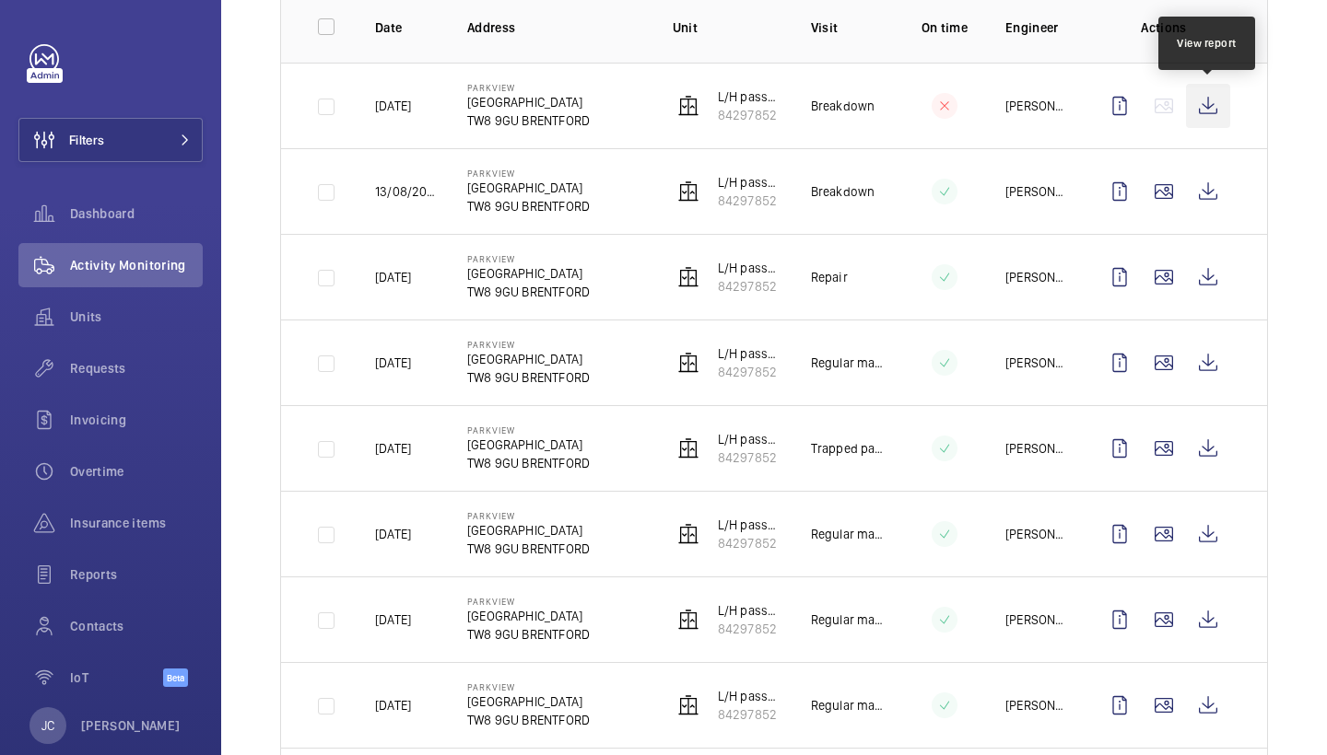
click at [1209, 114] on wm-front-icon-button at bounding box center [1208, 106] width 44 height 44
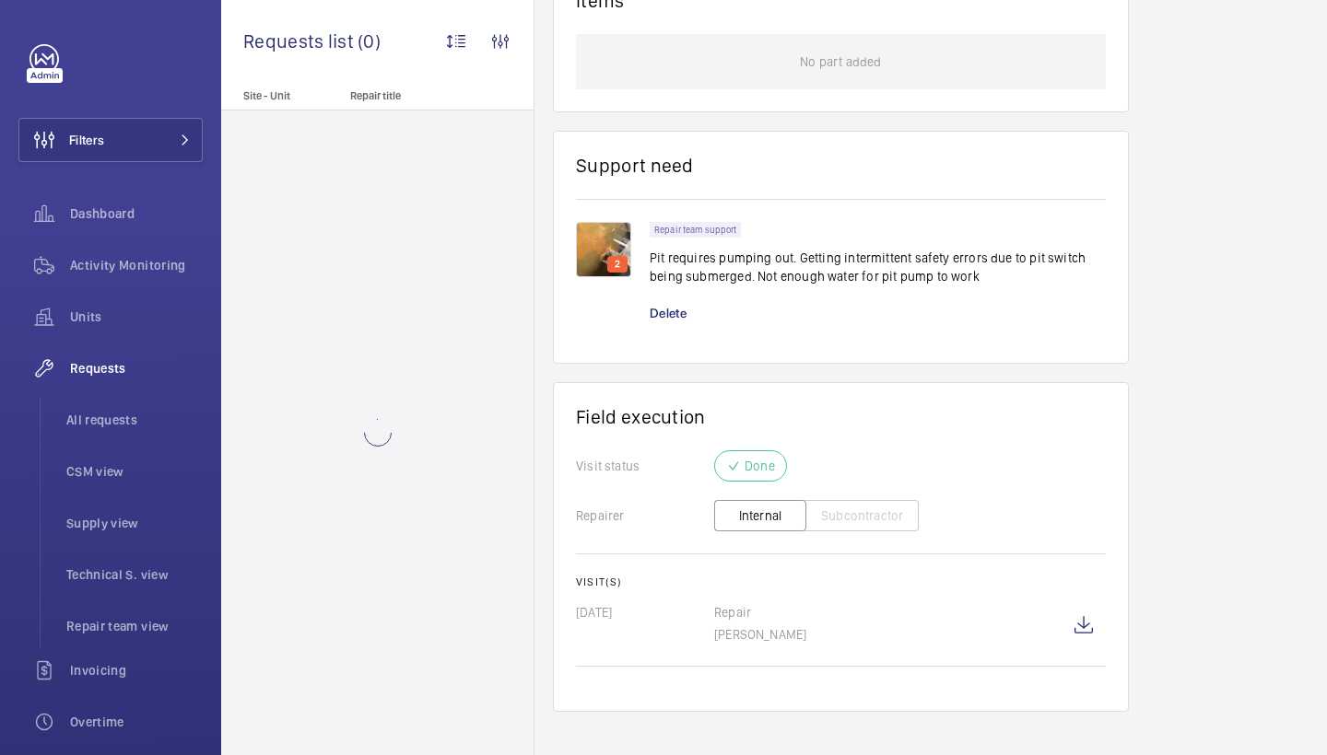
scroll to position [1172, 0]
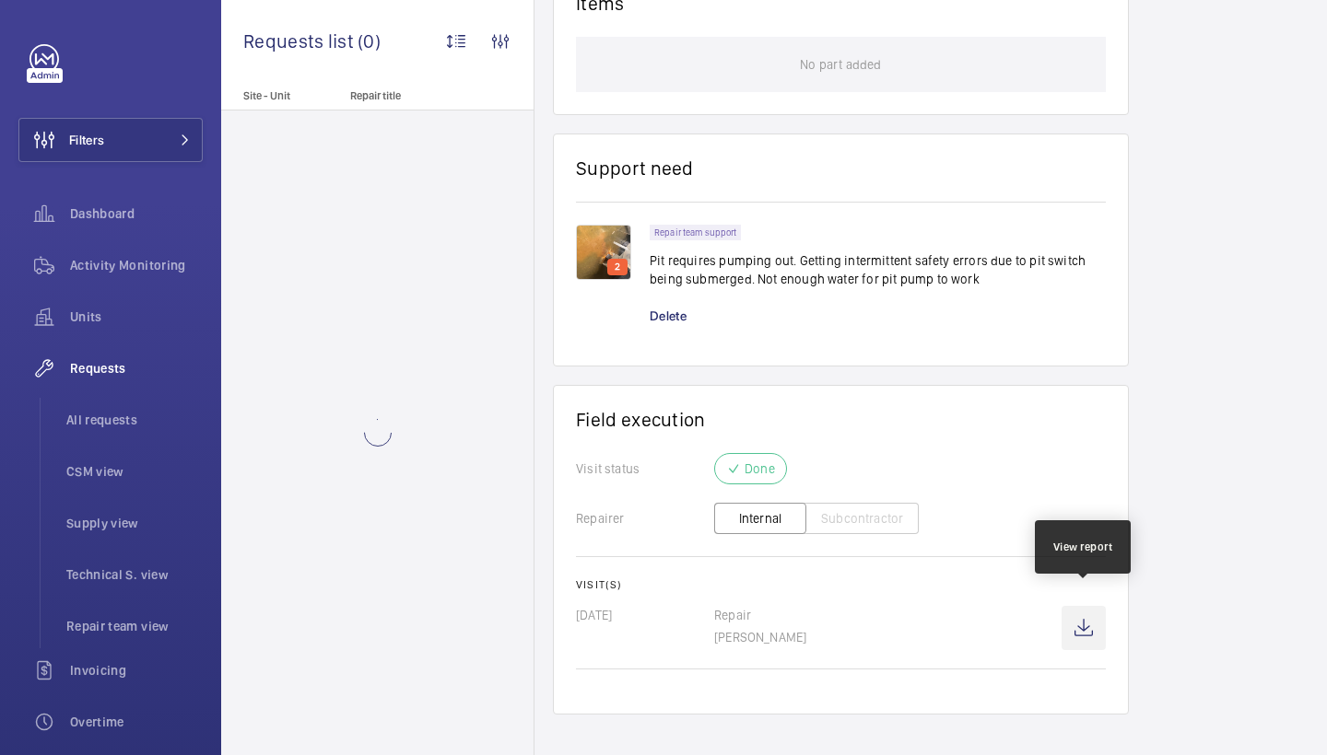
click at [1097, 606] on wm-front-icon-button at bounding box center [1083, 628] width 44 height 44
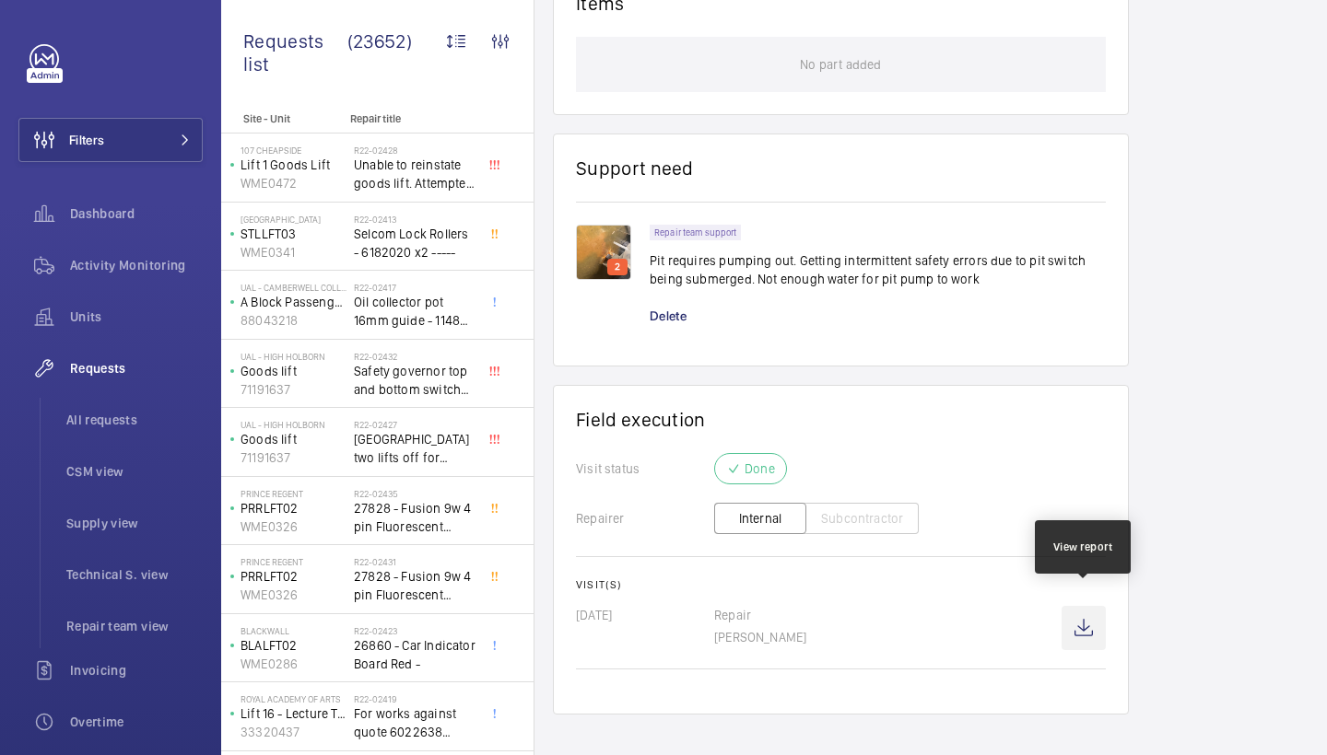
click at [1085, 607] on wm-front-icon-button at bounding box center [1083, 628] width 44 height 44
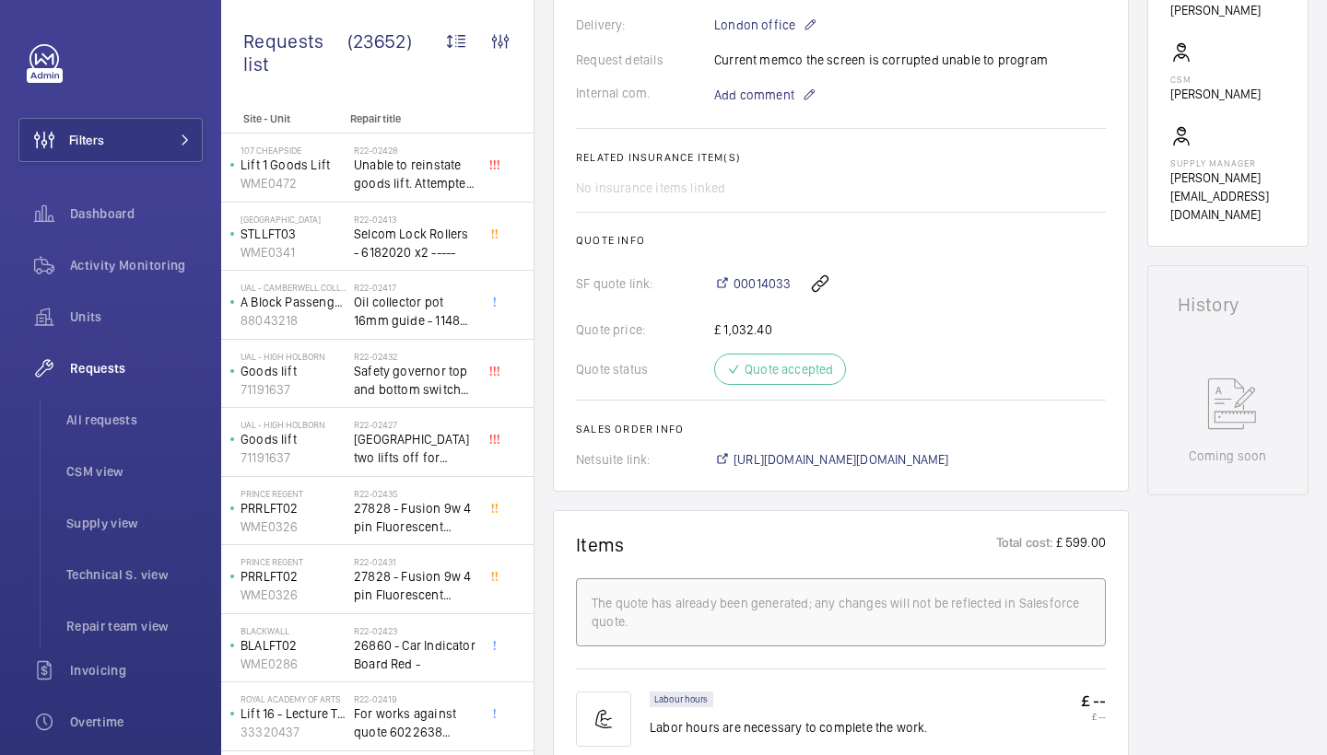
scroll to position [407, 0]
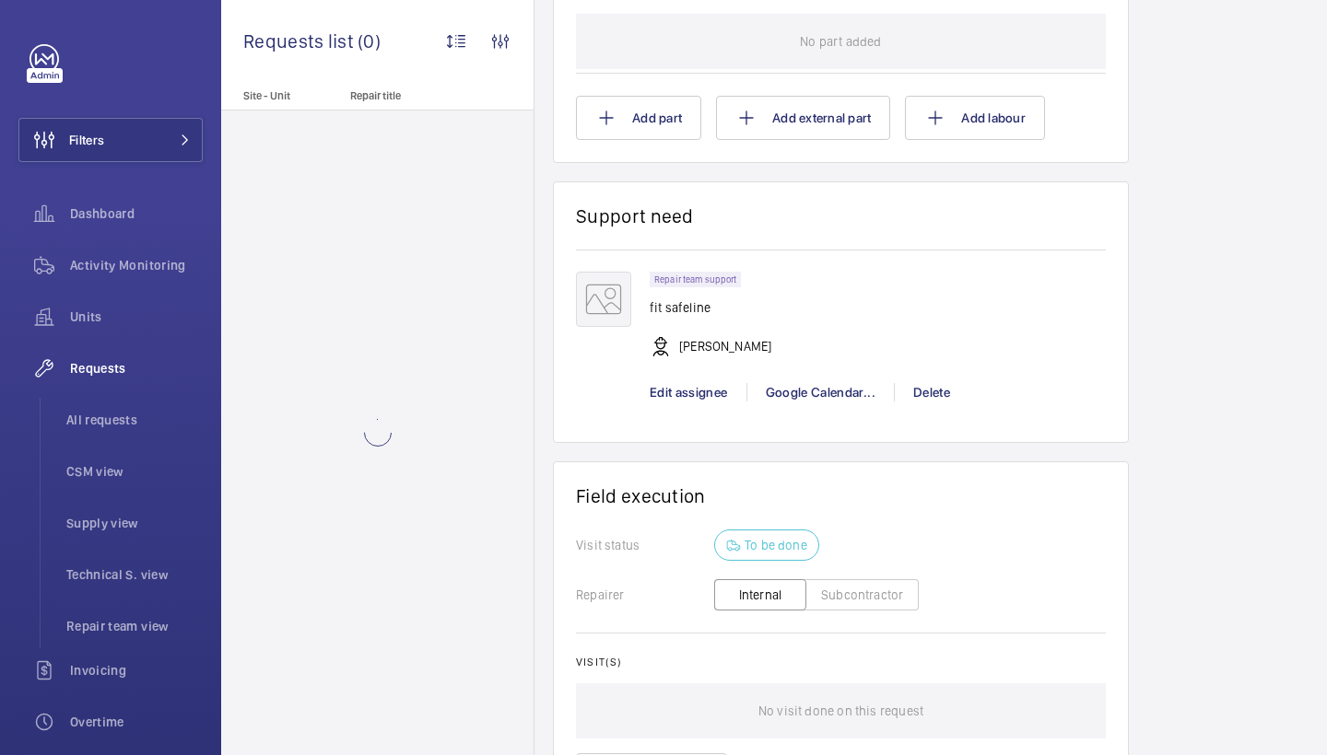
scroll to position [1246, 0]
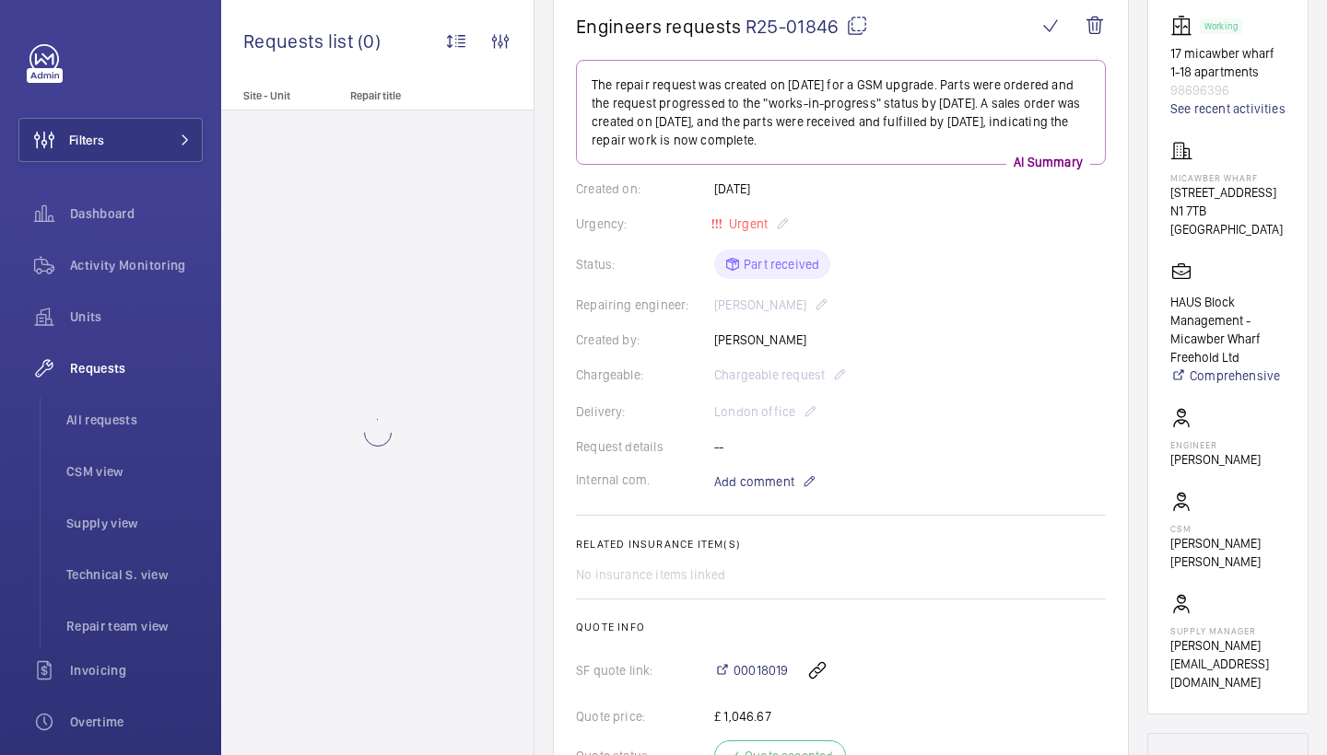
scroll to position [66, 0]
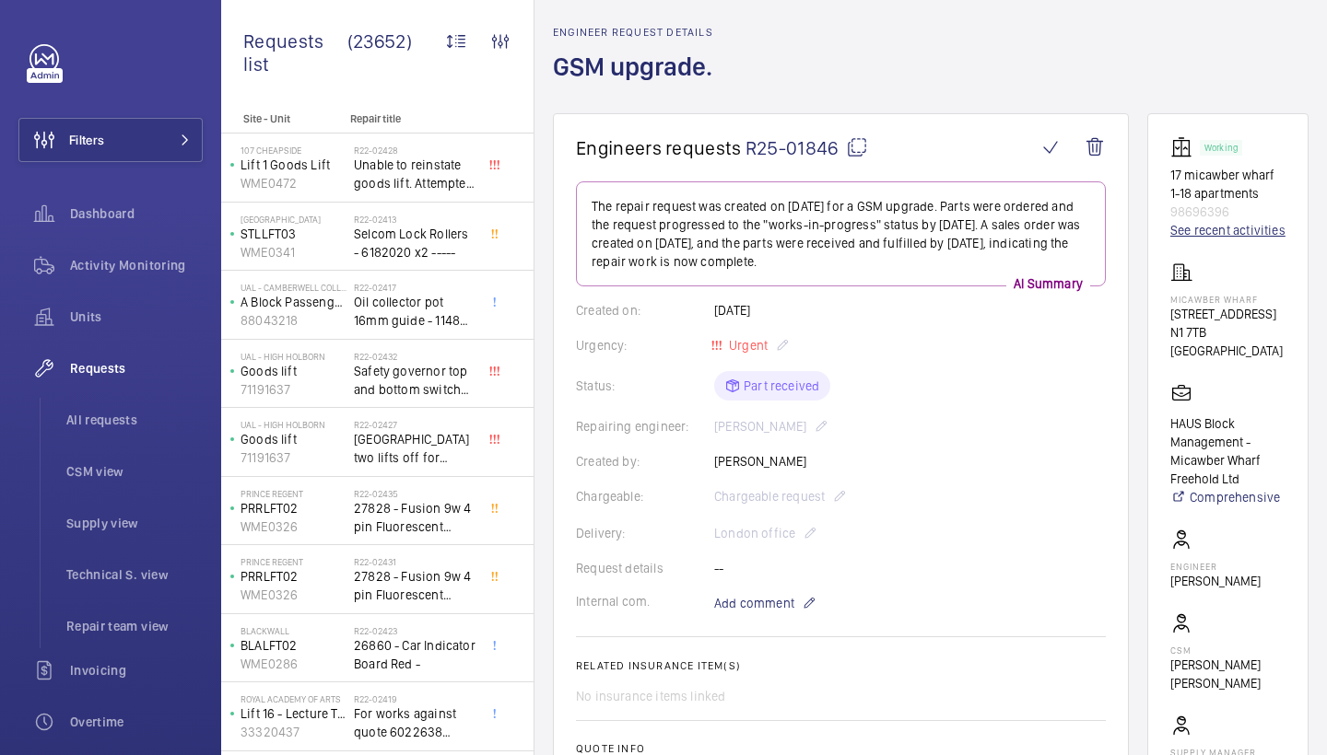
click at [1180, 238] on link "See recent activities" at bounding box center [1227, 230] width 115 height 18
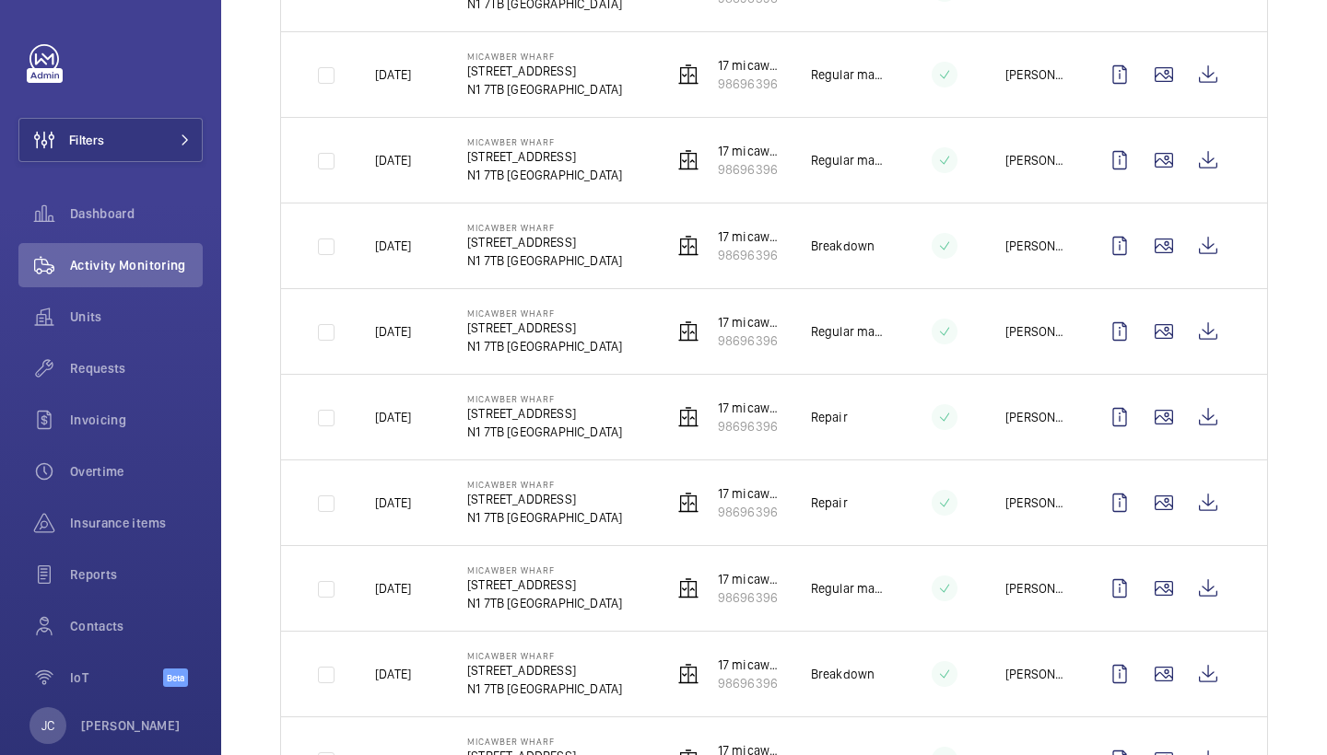
scroll to position [626, 0]
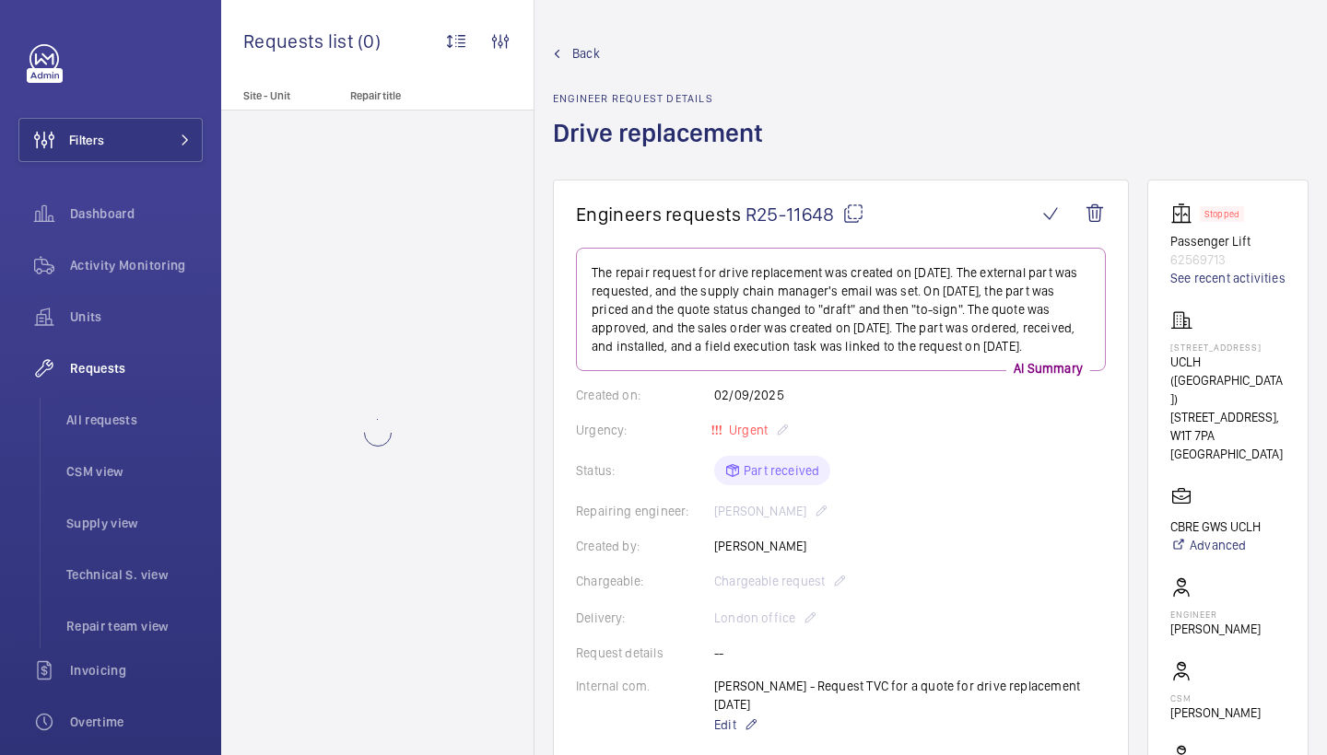
scroll to position [-2, 0]
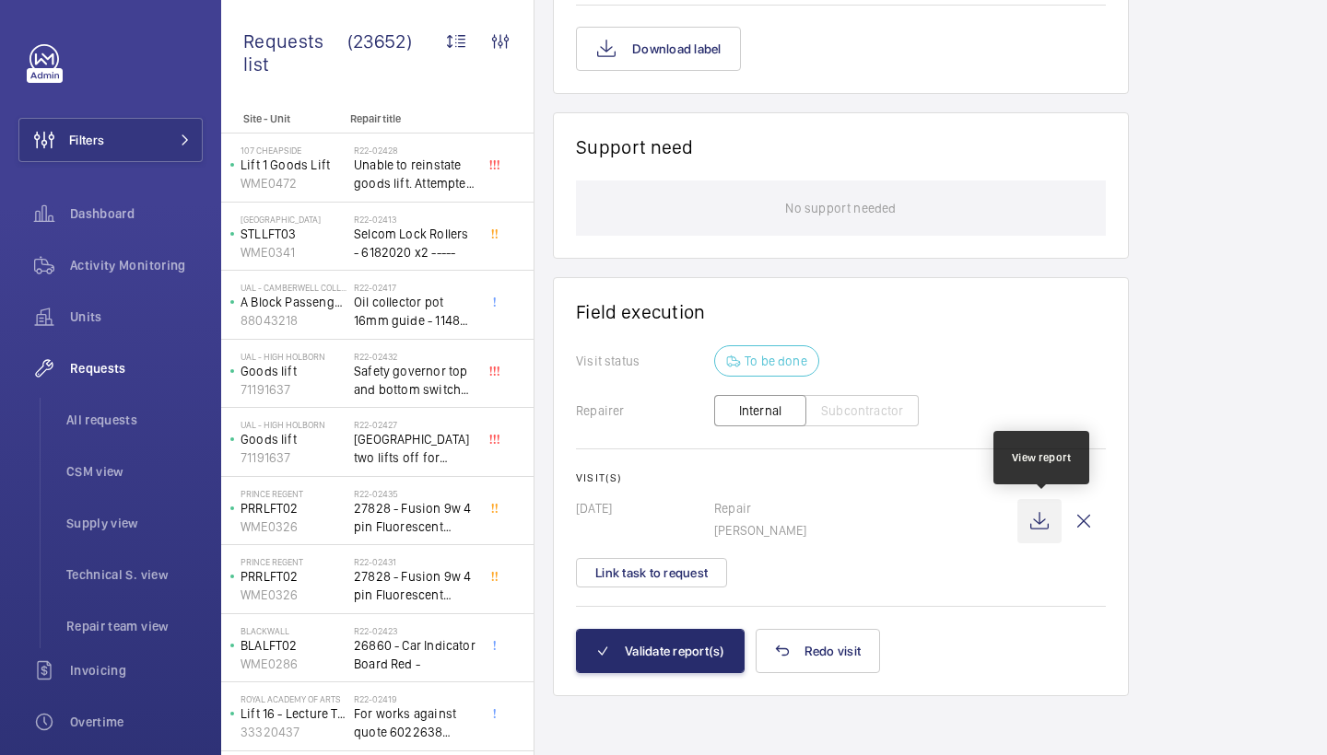
scroll to position [1352, 0]
click at [1049, 521] on wm-front-icon-button at bounding box center [1039, 521] width 44 height 44
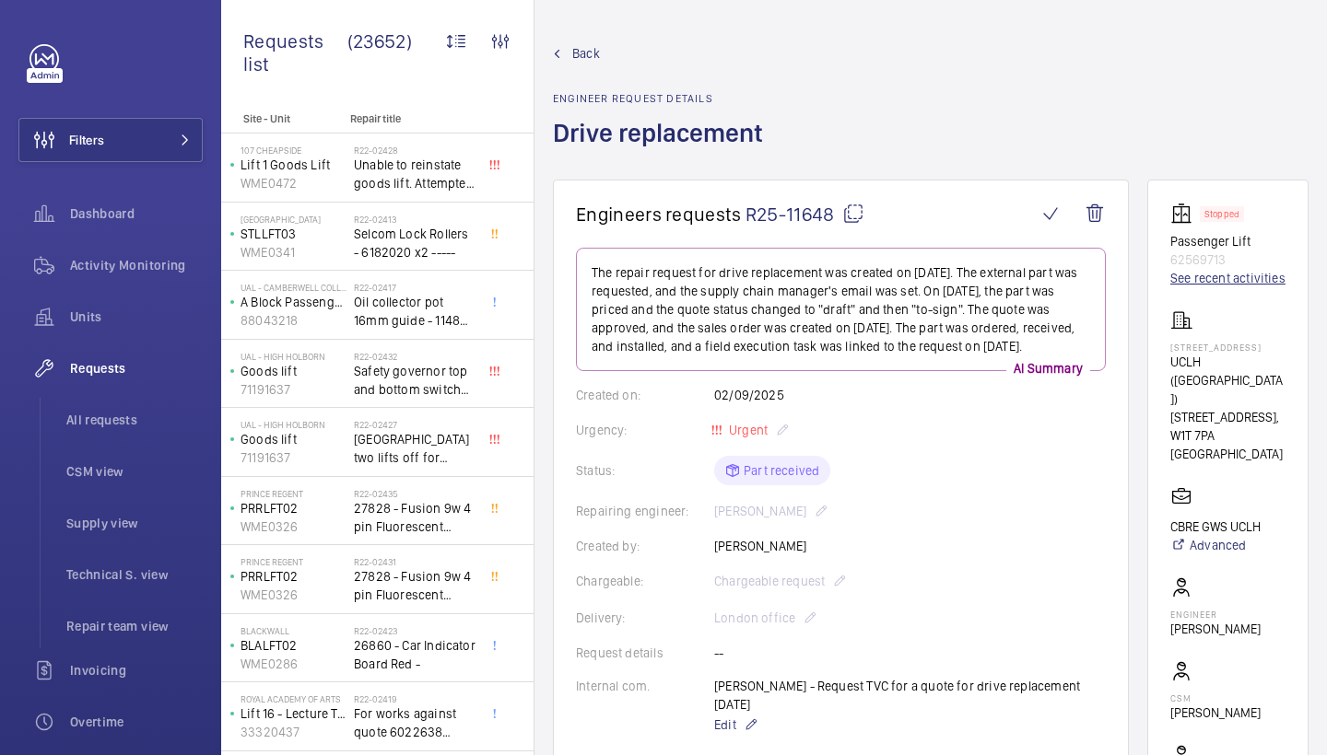
scroll to position [0, 0]
click at [1194, 287] on link "See recent activities" at bounding box center [1227, 278] width 115 height 18
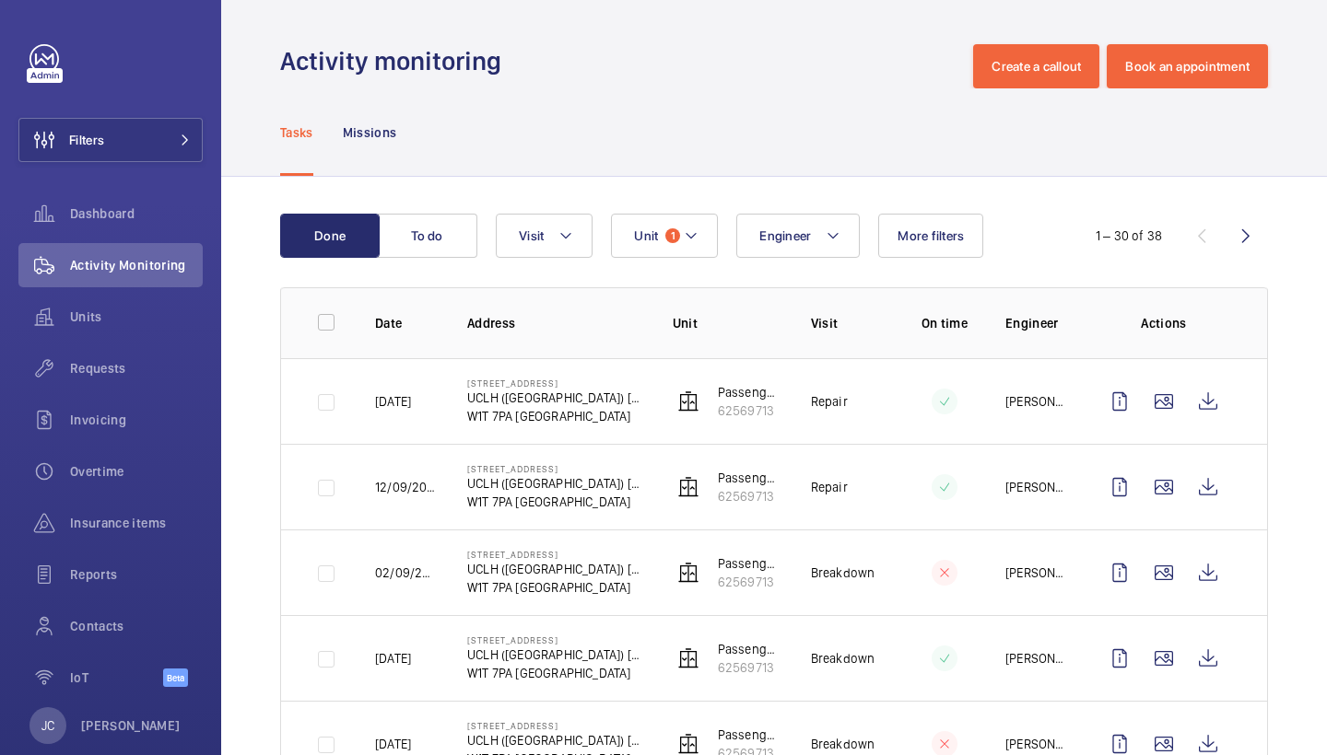
scroll to position [41, 0]
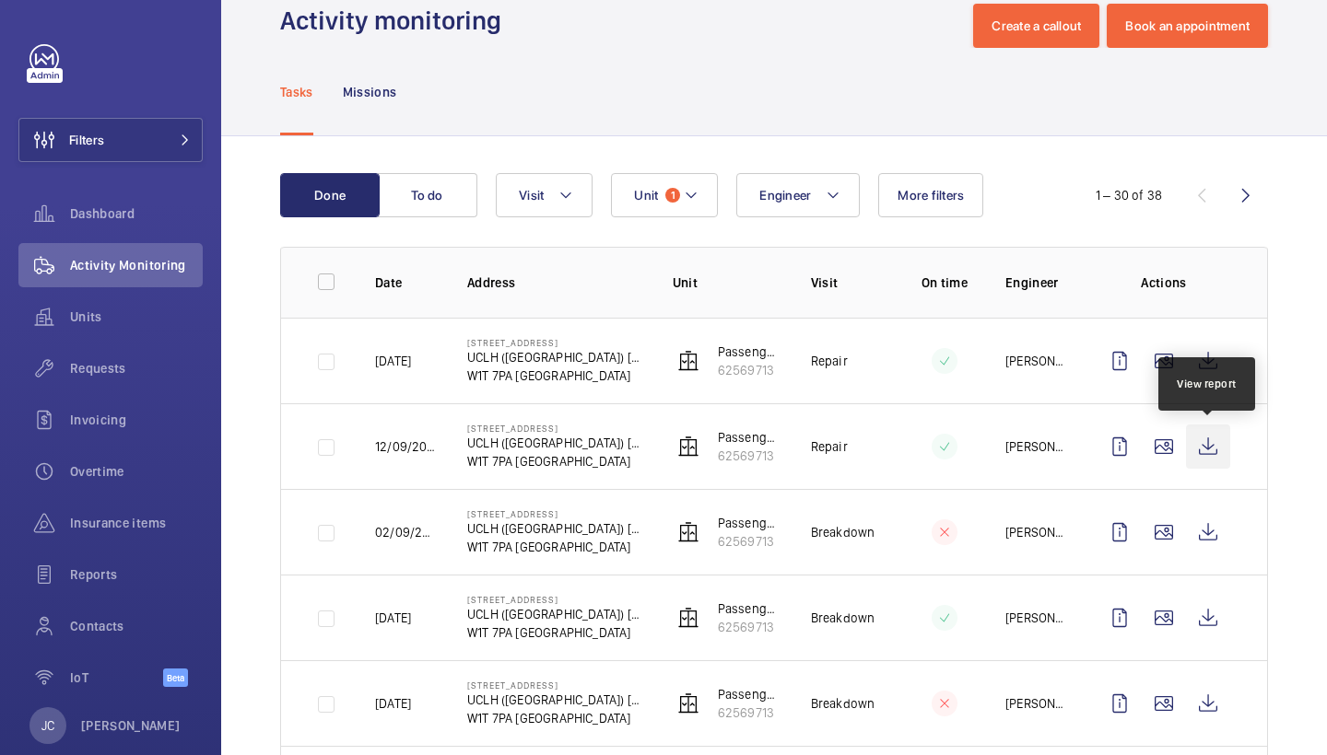
click at [1209, 454] on wm-front-icon-button at bounding box center [1208, 447] width 44 height 44
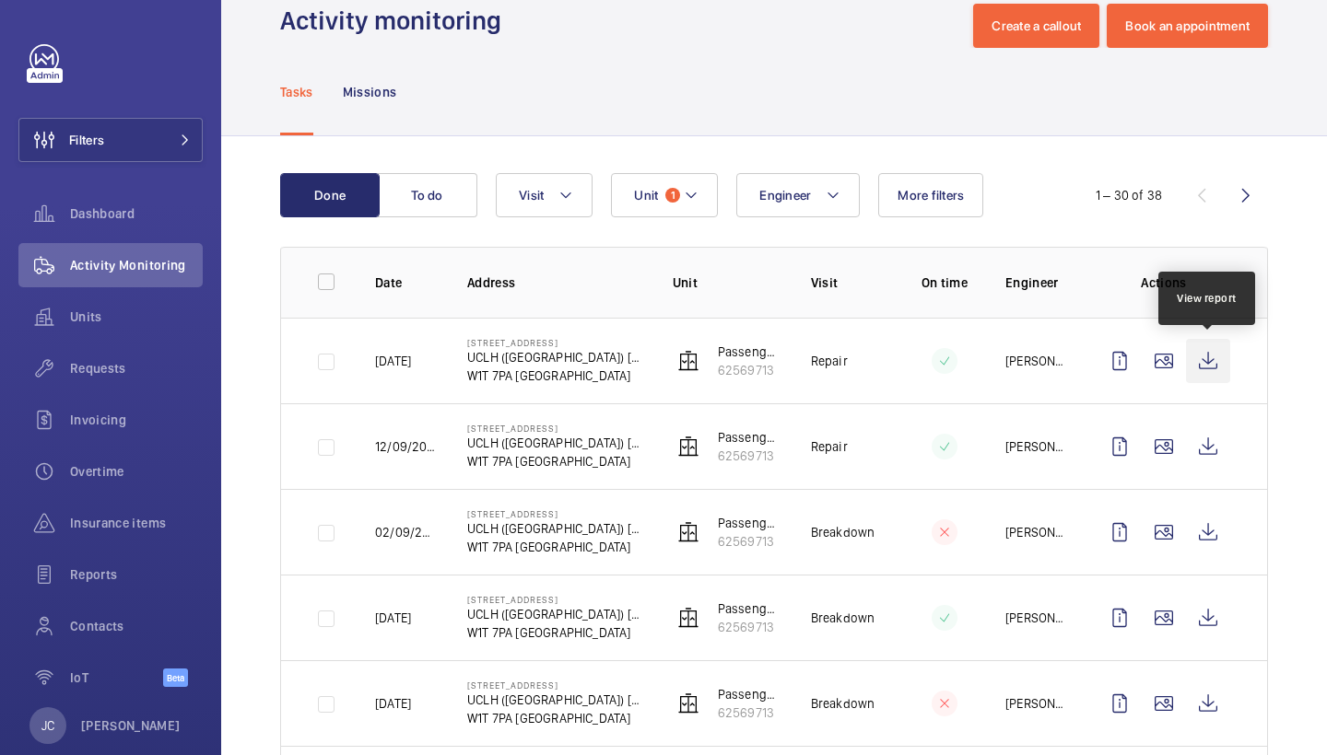
click at [1213, 360] on wm-front-icon-button at bounding box center [1208, 361] width 44 height 44
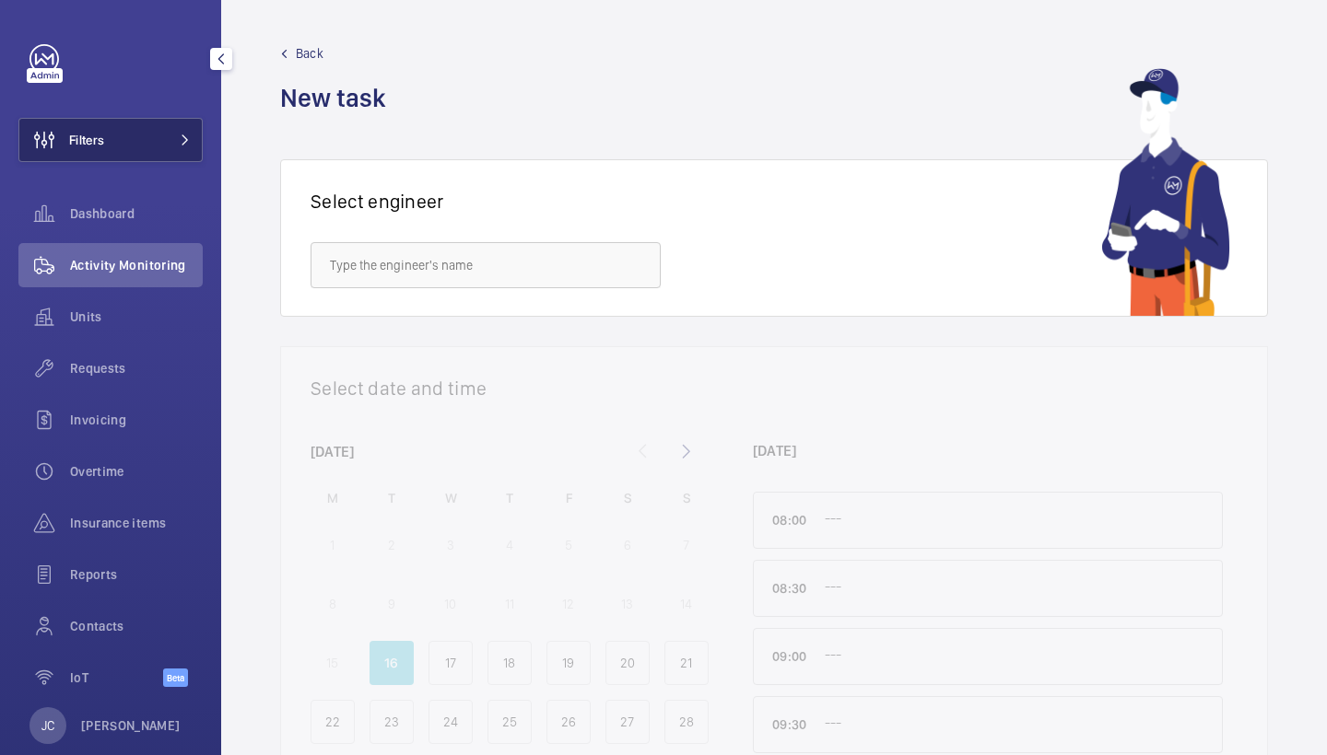
click at [175, 145] on span at bounding box center [180, 140] width 22 height 11
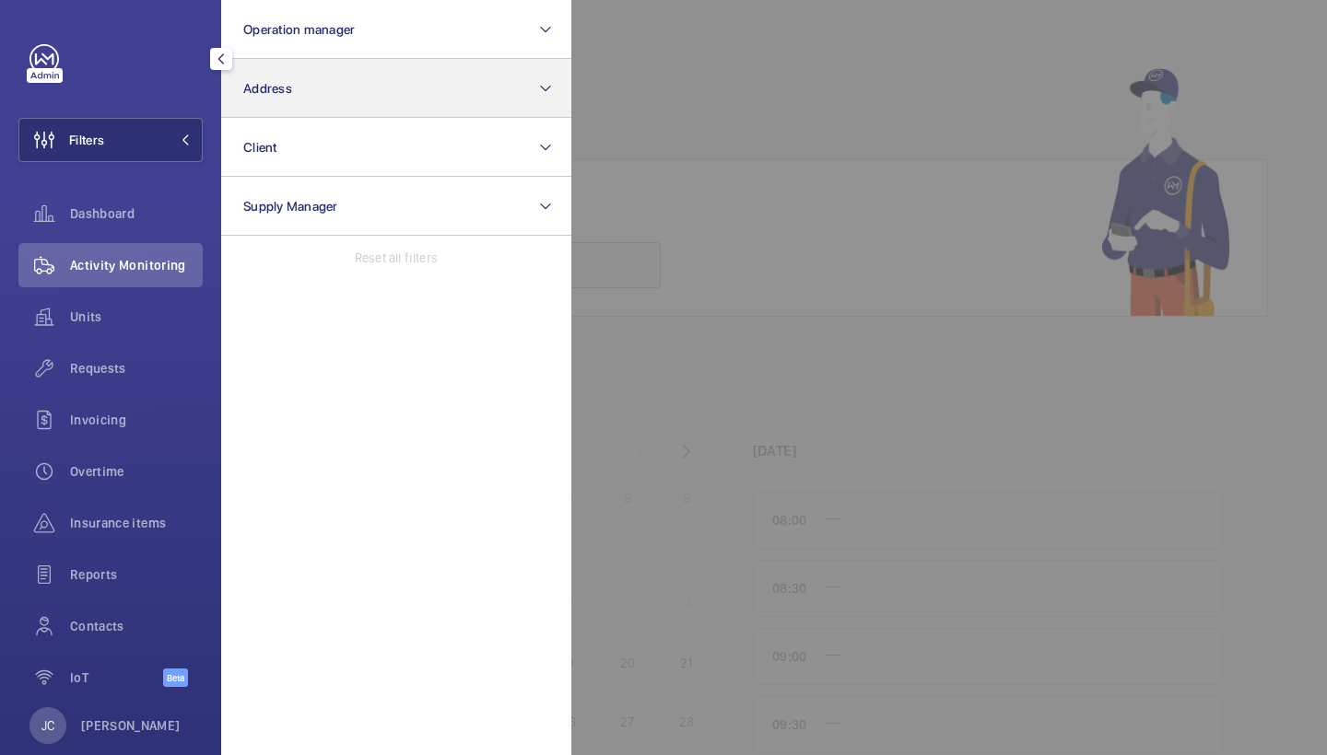
click at [253, 102] on button "Address" at bounding box center [396, 88] width 350 height 59
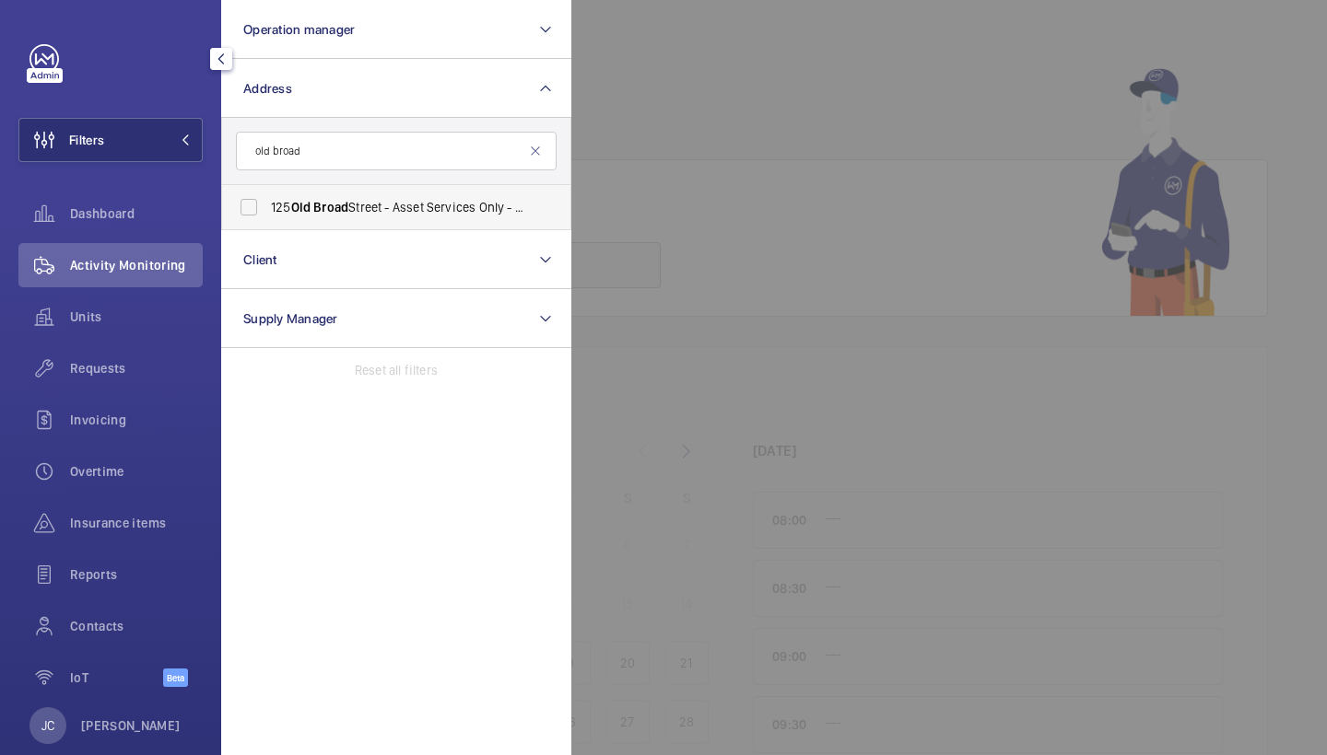
type input "old broad"
click at [329, 215] on span "[STREET_ADDRESS] - Asset Services Only - [STREET_ADDRESS]" at bounding box center [397, 207] width 253 height 18
click at [267, 215] on input "[STREET_ADDRESS] - Asset Services Only - [STREET_ADDRESS]" at bounding box center [248, 207] width 37 height 37
checkbox input "true"
click at [723, 39] on div at bounding box center [1234, 377] width 1327 height 755
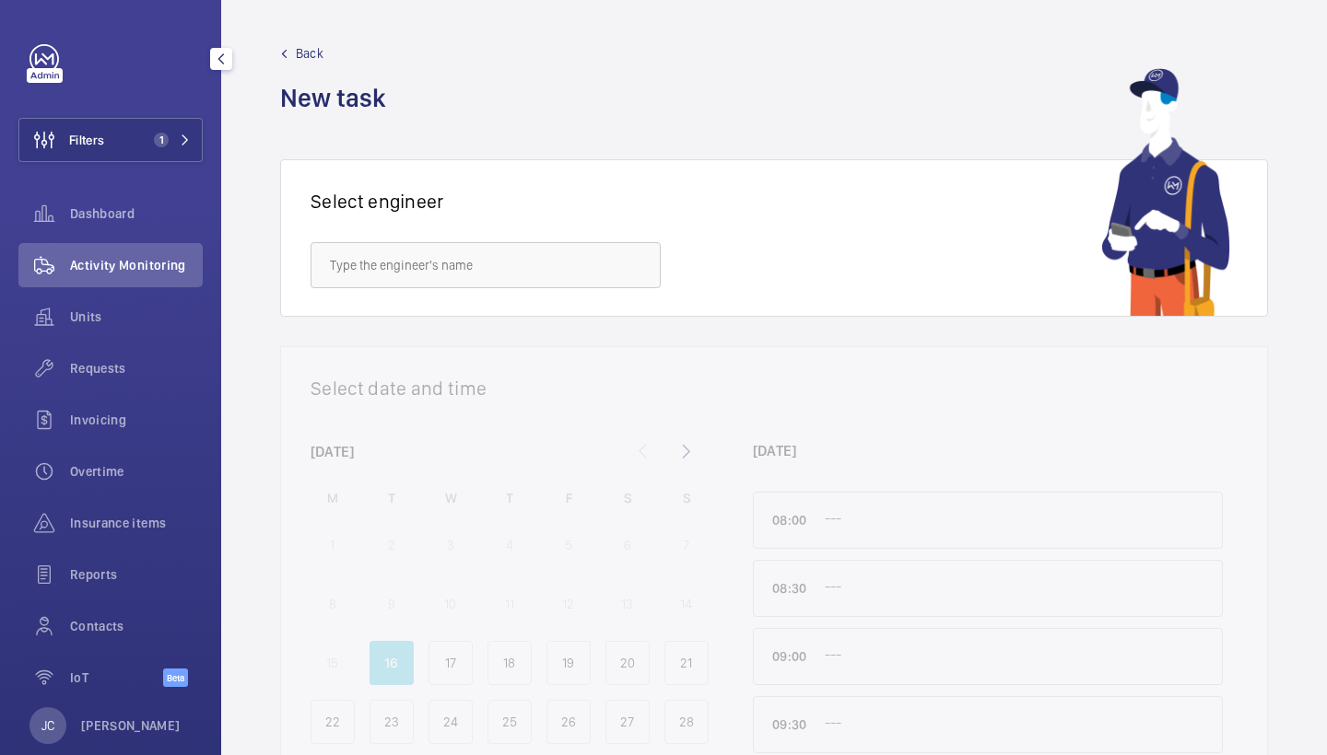
click at [169, 257] on span "Activity Monitoring" at bounding box center [136, 265] width 133 height 18
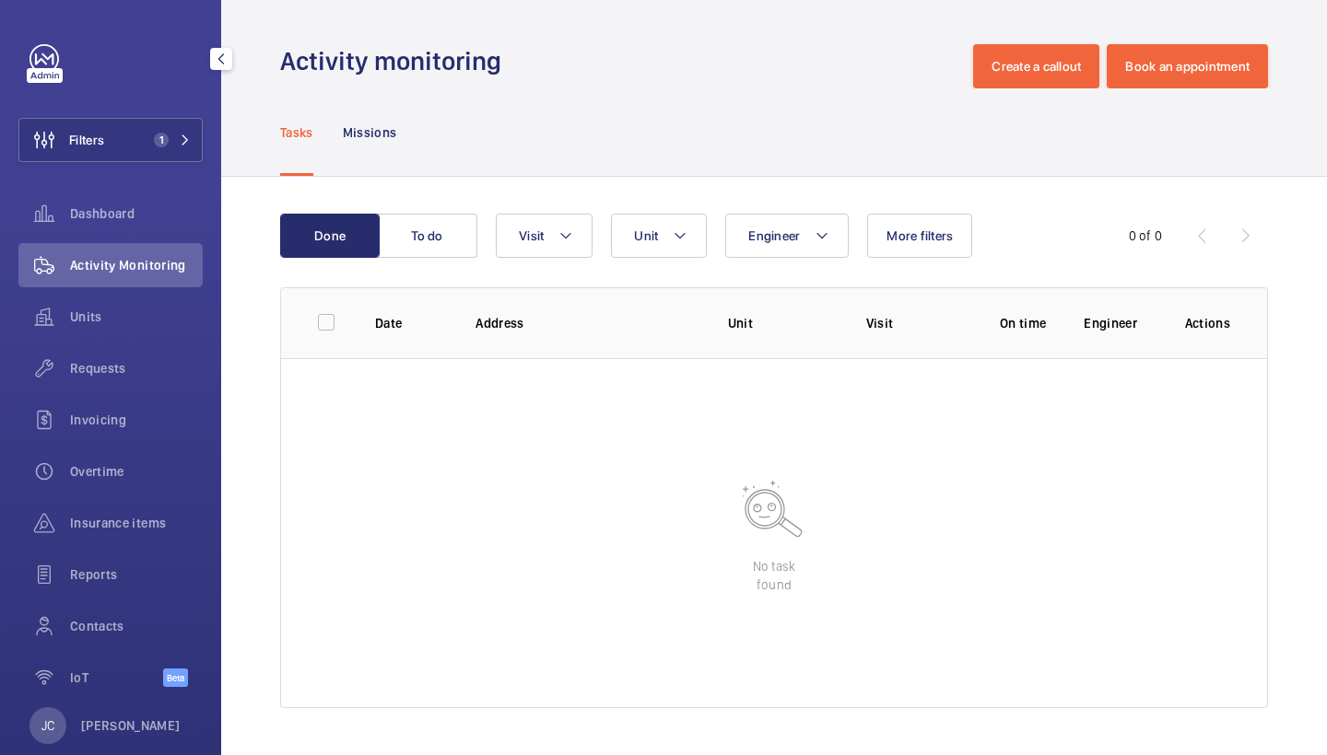
click at [184, 117] on div "Filters 1 Dashboard Activity Monitoring Units Requests Invoicing Overtime Insur…" at bounding box center [110, 375] width 184 height 663
click at [146, 133] on button "Filters 1" at bounding box center [110, 140] width 184 height 44
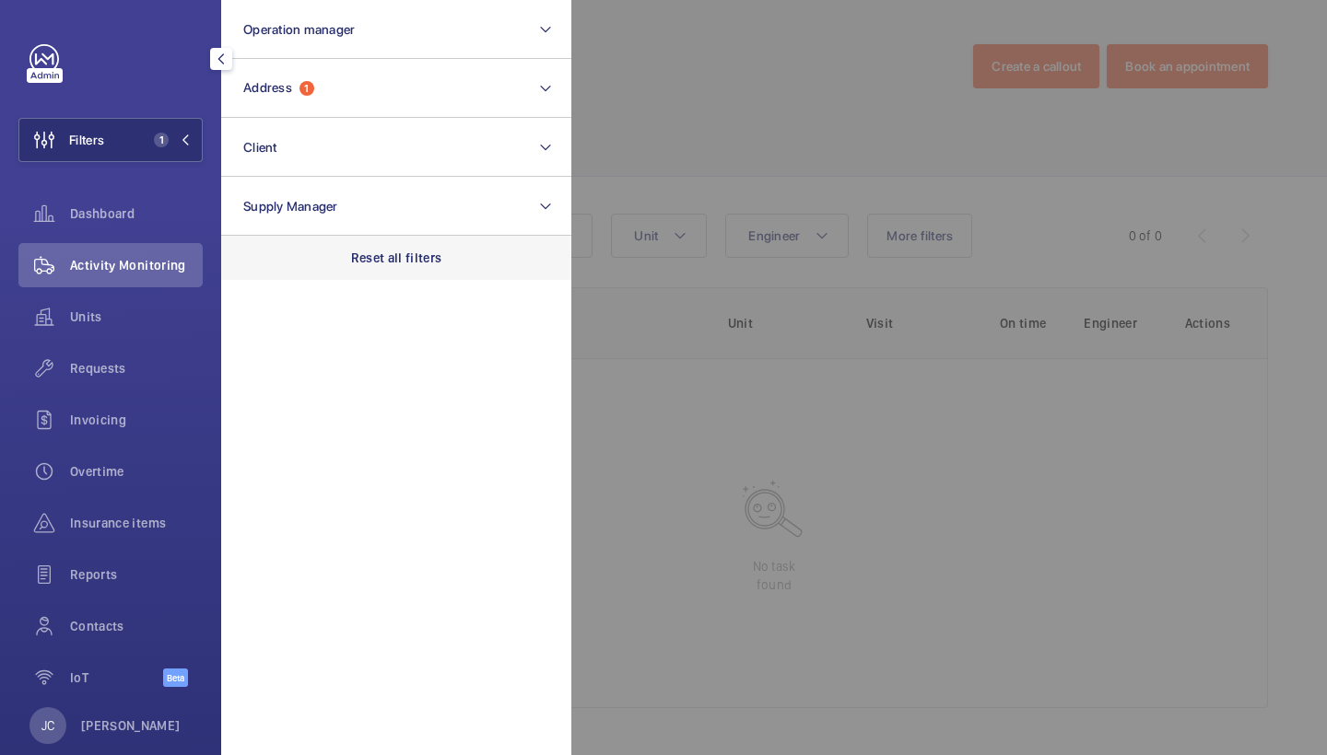
click at [378, 256] on p "Reset all filters" at bounding box center [396, 258] width 91 height 18
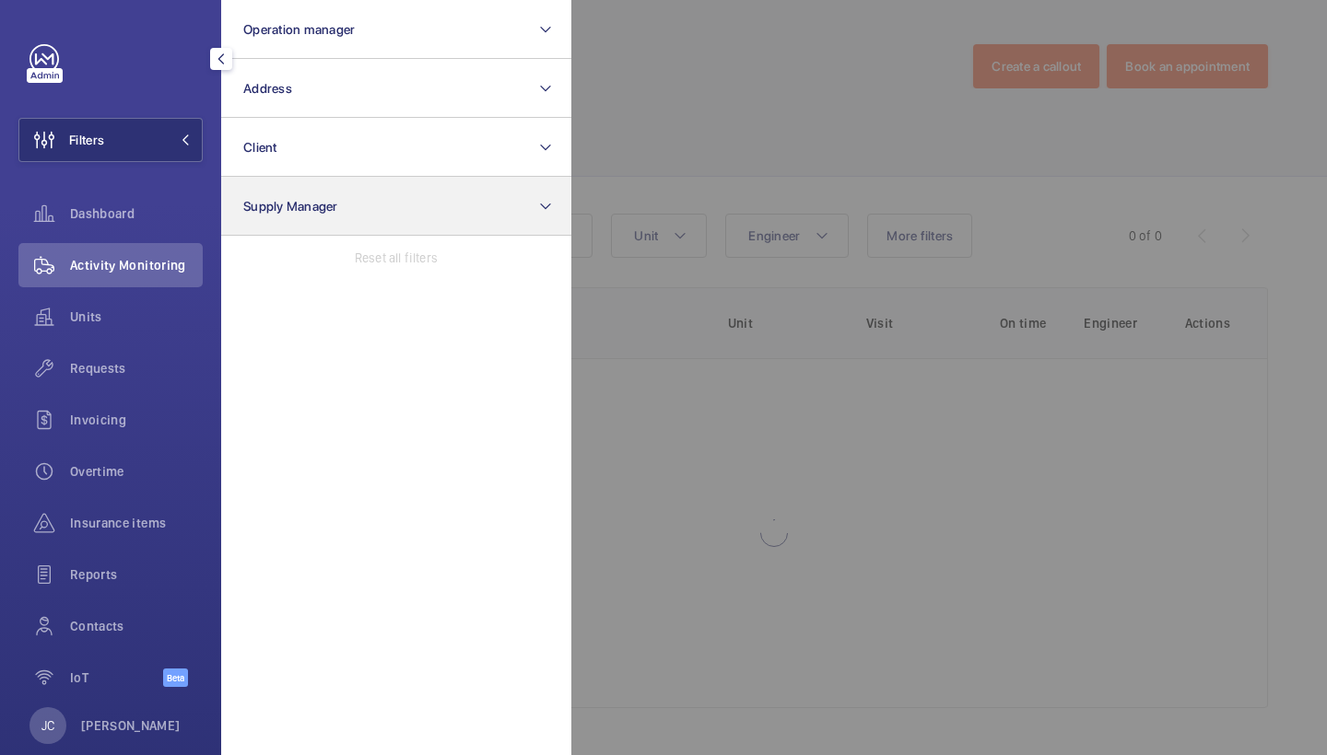
click at [358, 215] on button "Supply Manager" at bounding box center [396, 206] width 350 height 59
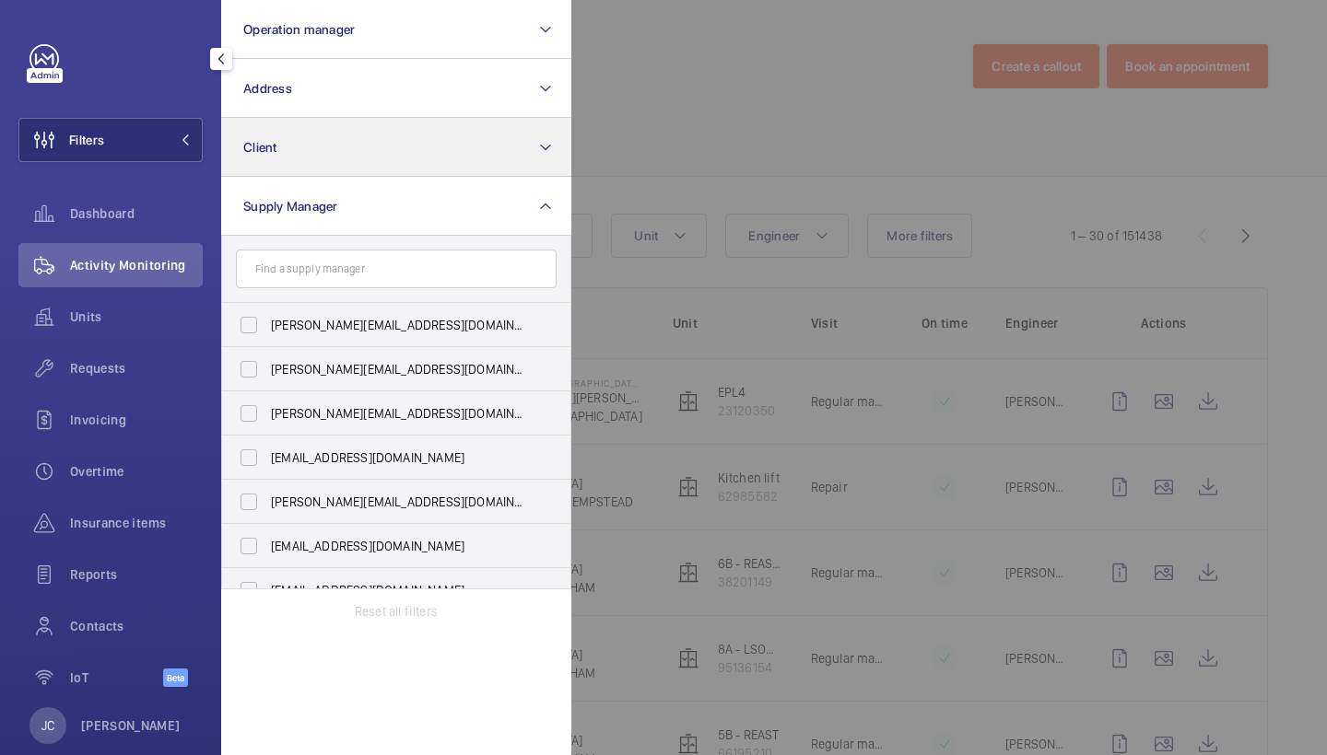
click at [336, 148] on button "Client" at bounding box center [396, 147] width 350 height 59
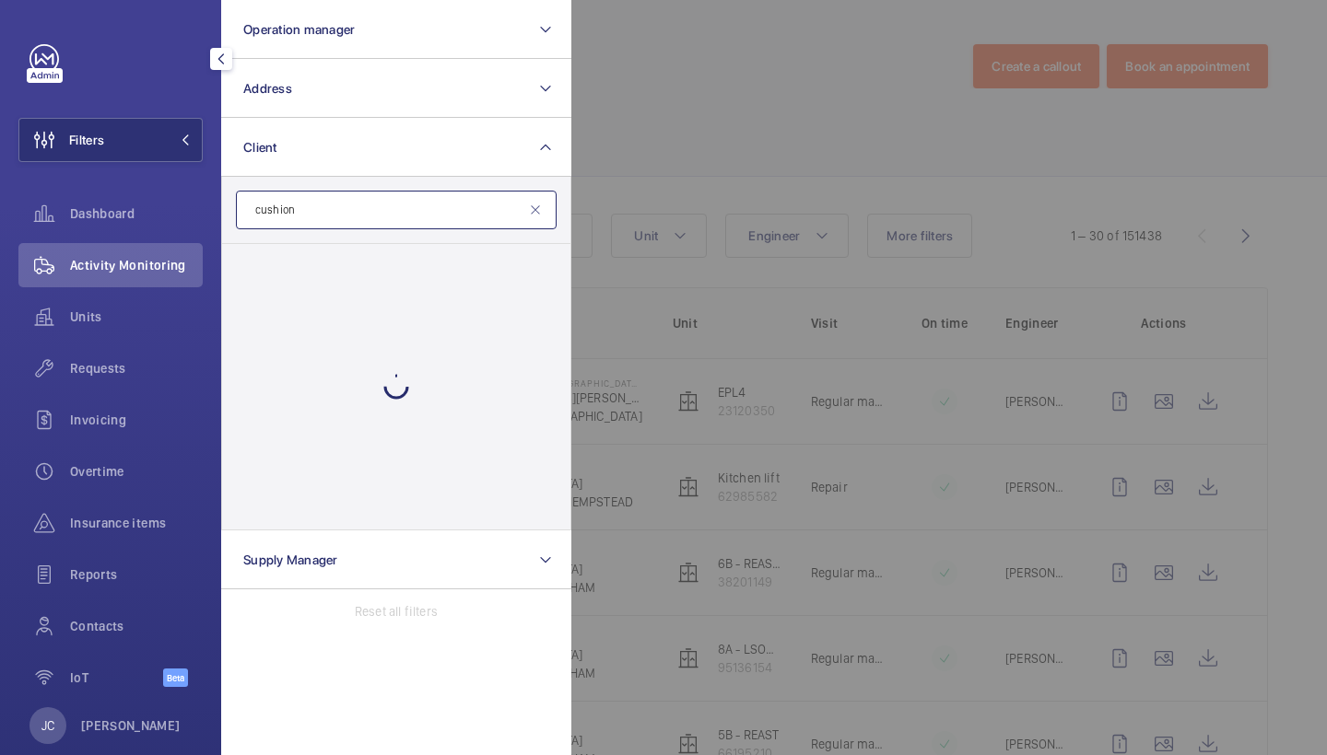
click at [320, 218] on input "cushion" at bounding box center [396, 210] width 321 height 39
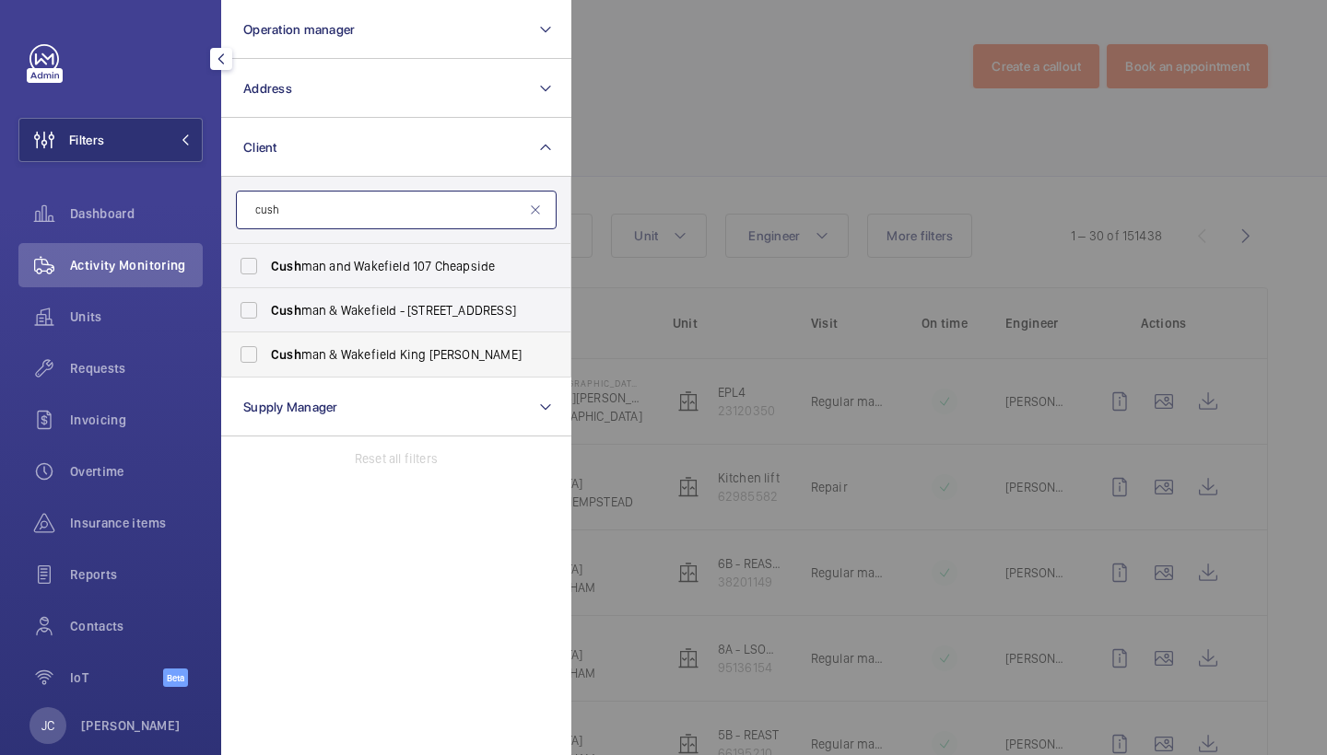
type input "cush"
click at [335, 353] on span "Cush man & Wakefield King William" at bounding box center [397, 354] width 253 height 18
click at [267, 353] on input "Cush man & Wakefield King William" at bounding box center [248, 354] width 37 height 37
checkbox input "true"
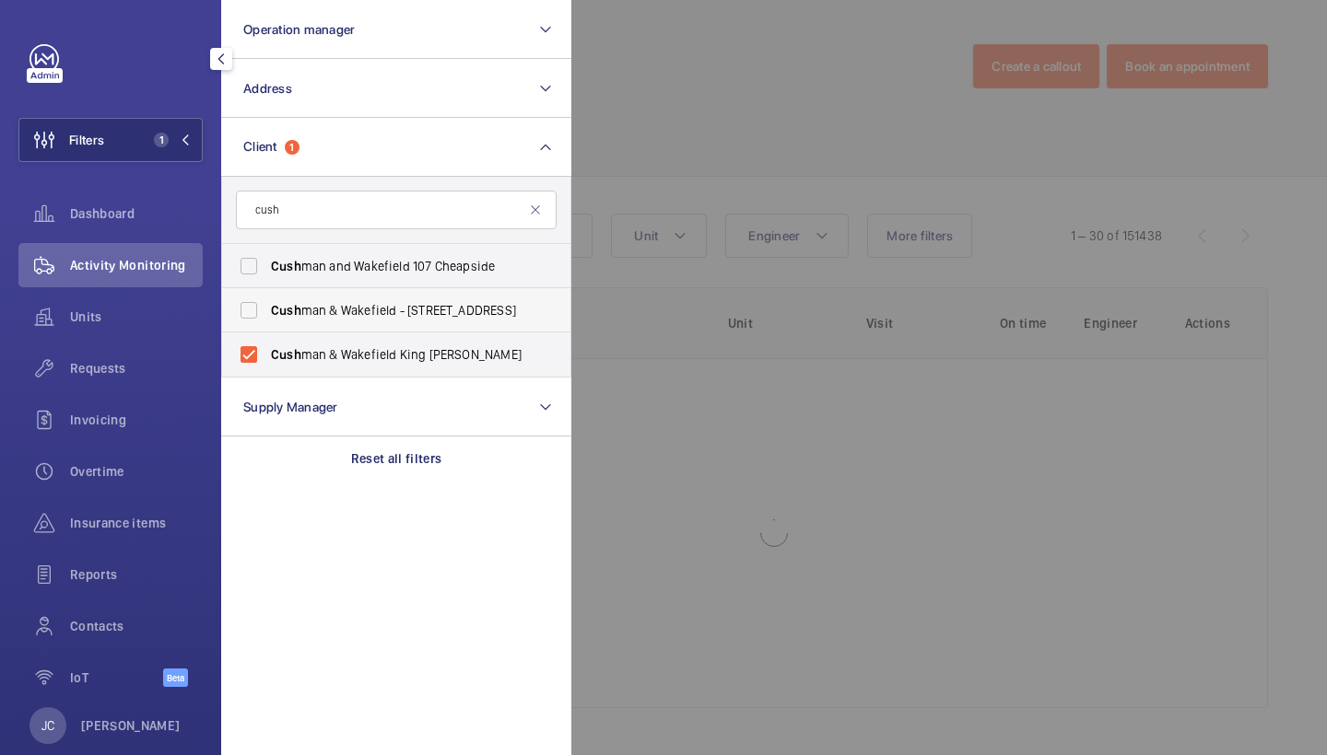
click at [344, 309] on span "Cush man & Wakefield - 6-7 Queen Street" at bounding box center [397, 310] width 253 height 18
click at [267, 309] on input "Cush man & Wakefield - 6-7 Queen Street" at bounding box center [248, 310] width 37 height 37
checkbox input "true"
click at [364, 270] on span "Cush man and Wakefield 107 Cheapside" at bounding box center [397, 266] width 253 height 18
click at [267, 270] on input "Cush man and Wakefield 107 Cheapside" at bounding box center [248, 266] width 37 height 37
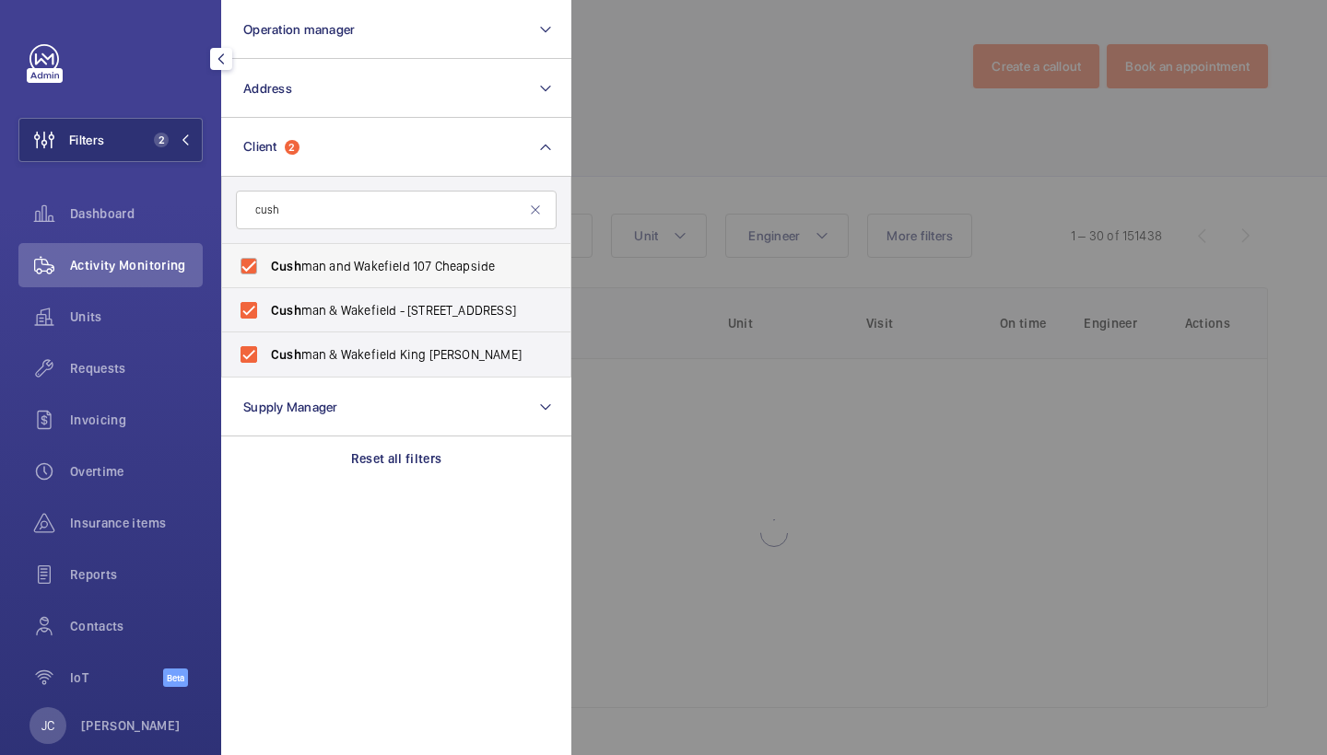
checkbox input "true"
click at [708, 158] on div at bounding box center [1234, 377] width 1327 height 755
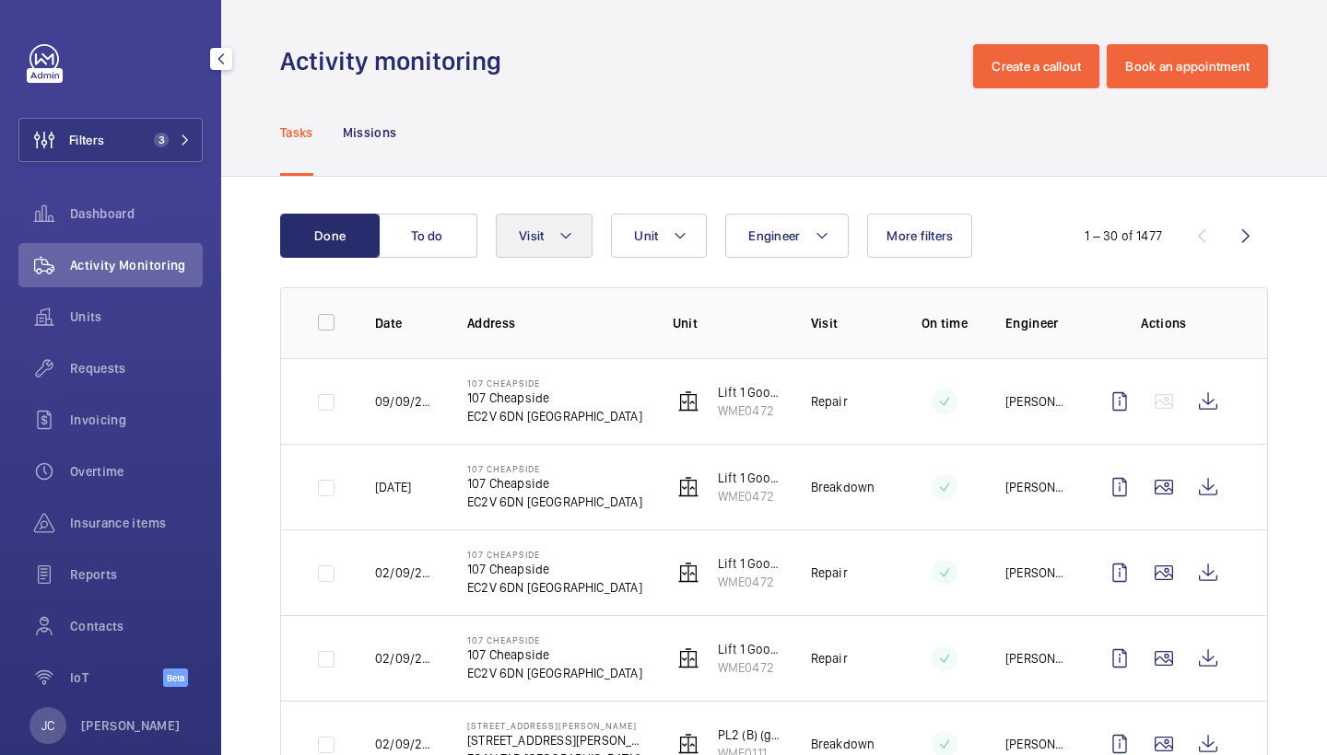
click at [572, 247] on button "Visit" at bounding box center [544, 236] width 97 height 44
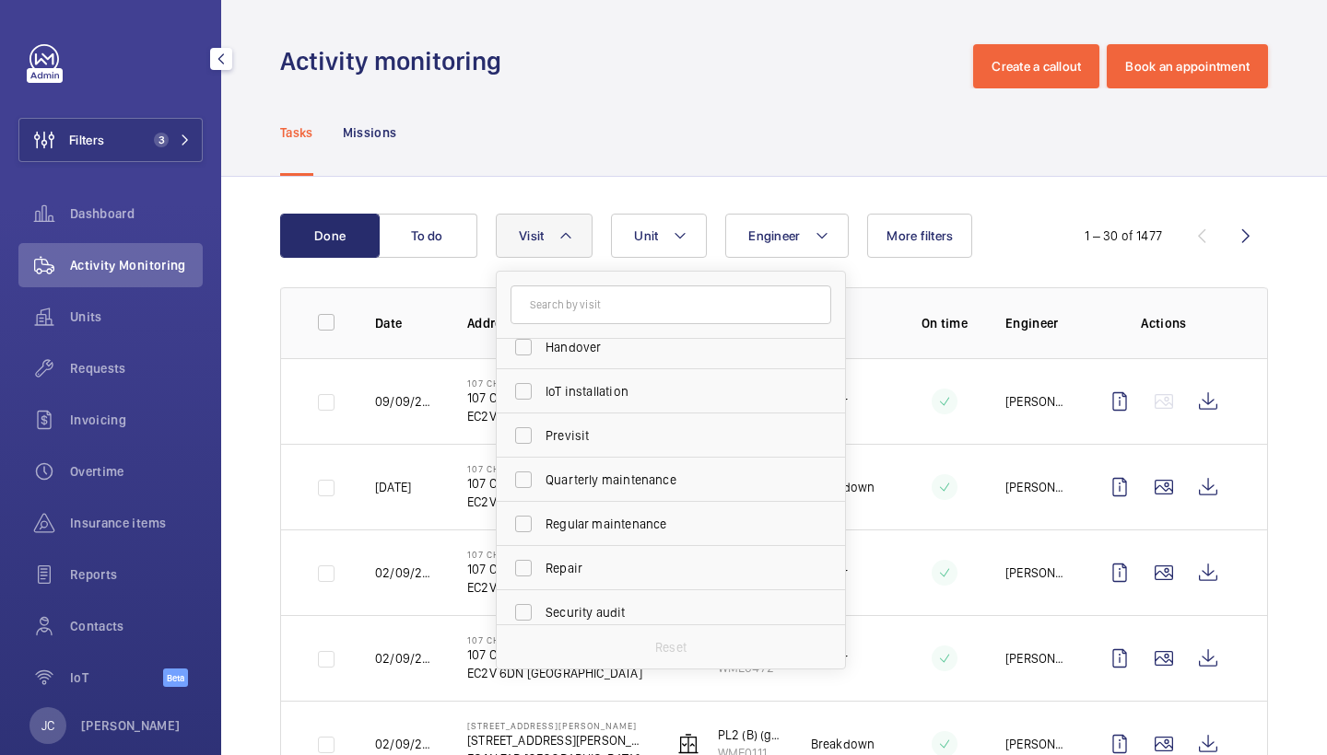
scroll to position [199, 0]
click at [591, 557] on span "Repair" at bounding box center [671, 560] width 253 height 18
click at [542, 557] on input "Repair" at bounding box center [523, 560] width 37 height 37
checkbox input "true"
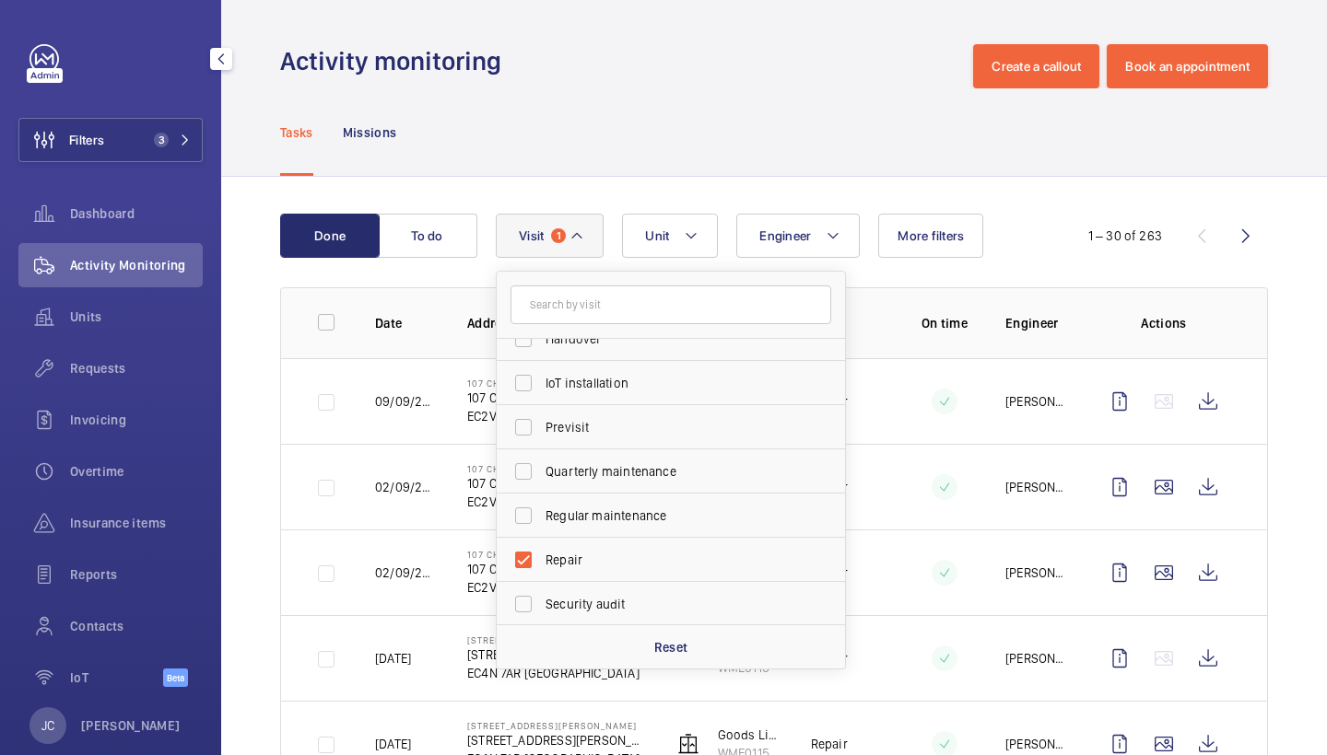
click at [710, 140] on div "Tasks Missions" at bounding box center [774, 132] width 988 height 88
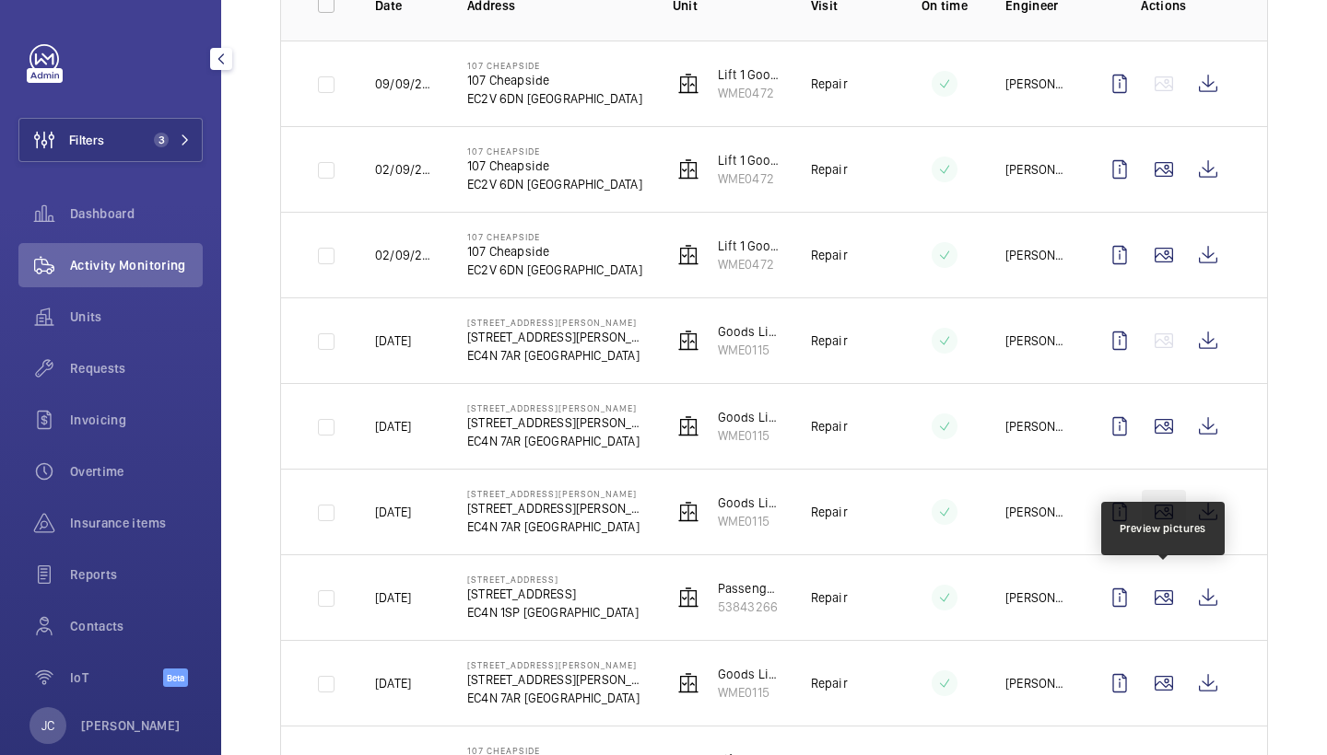
scroll to position [322, 0]
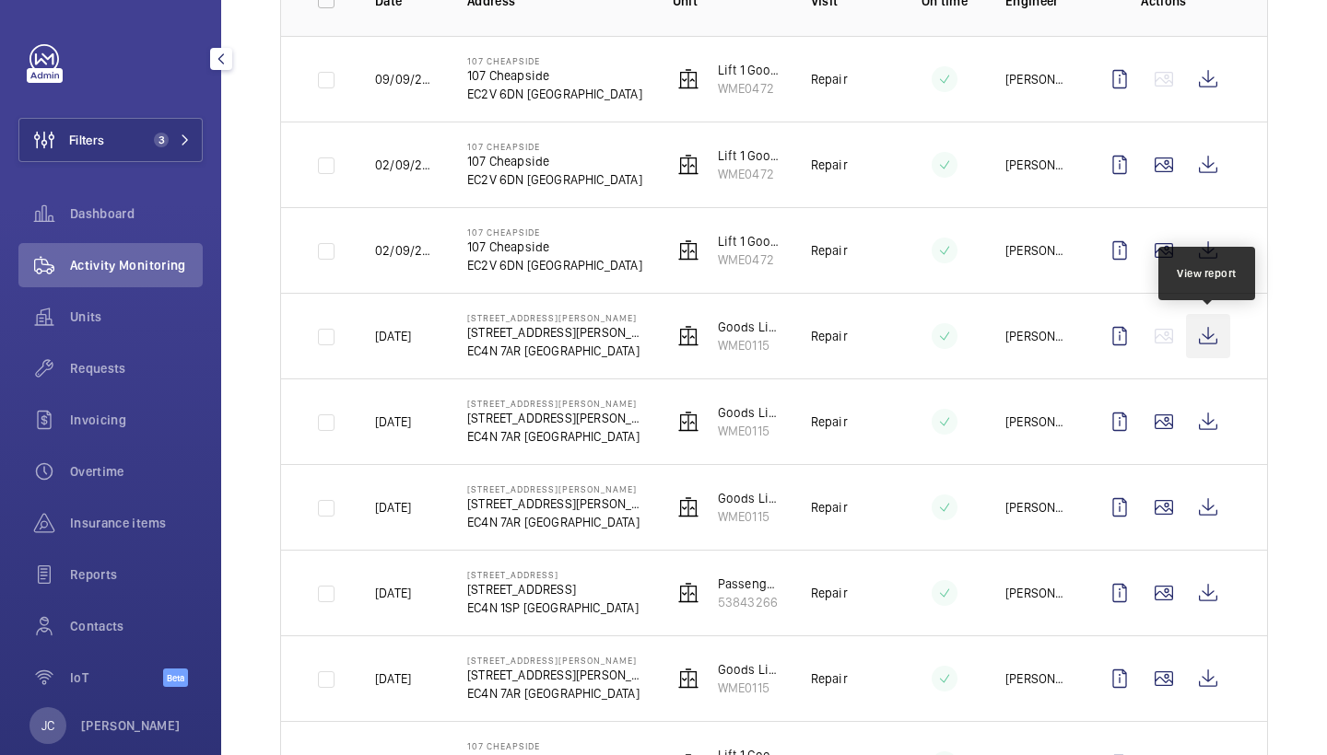
click at [1214, 337] on wm-front-icon-button at bounding box center [1208, 336] width 44 height 44
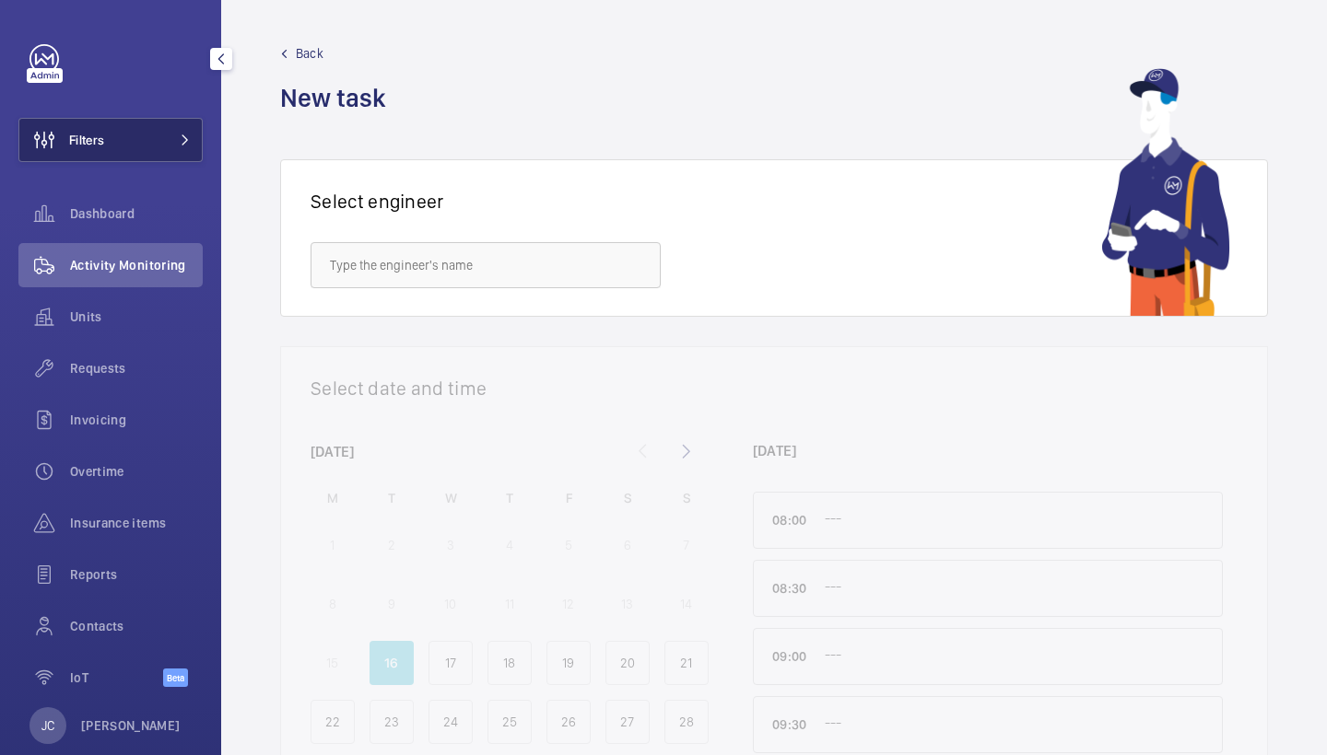
click at [151, 132] on button "Filters" at bounding box center [110, 140] width 184 height 44
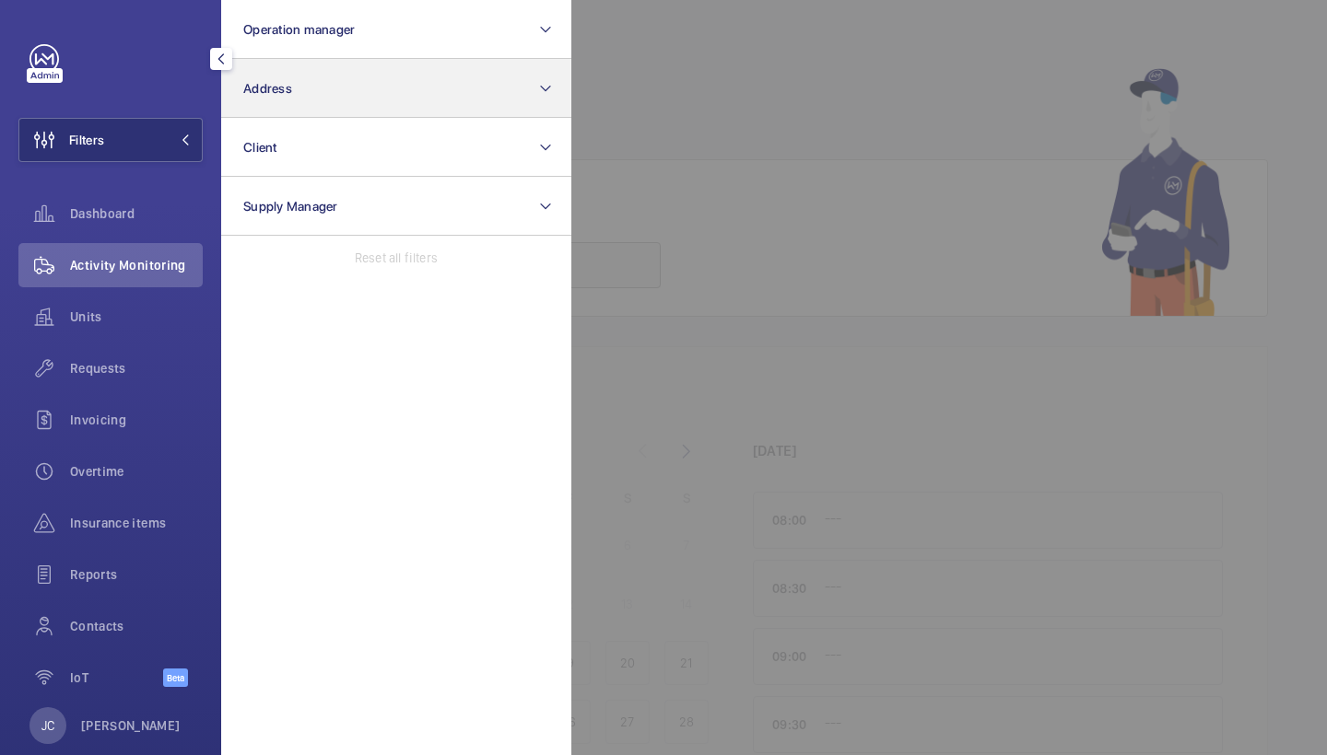
click at [291, 100] on button "Address" at bounding box center [396, 88] width 350 height 59
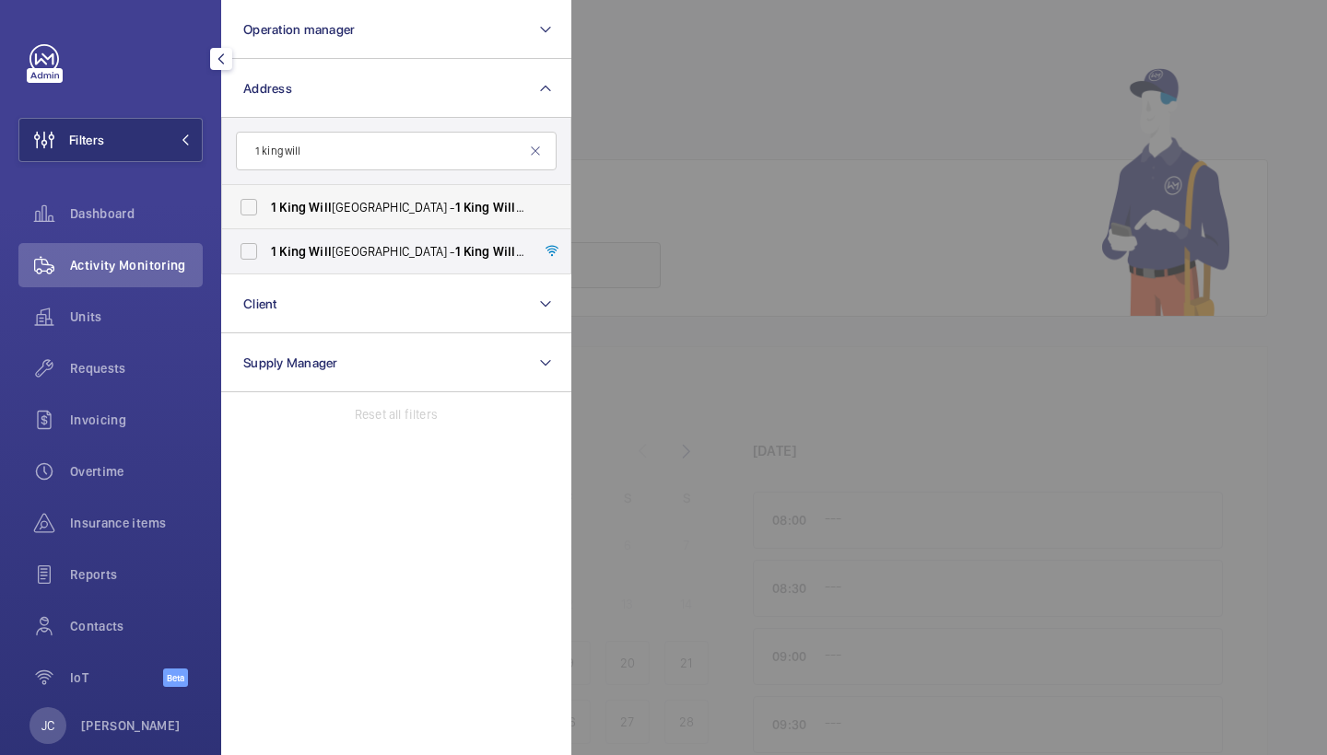
type input "1 king will"
click at [338, 213] on span "[STREET_ADDRESS]" at bounding box center [397, 207] width 253 height 18
click at [267, 213] on input "[STREET_ADDRESS]" at bounding box center [248, 207] width 37 height 37
checkbox input "true"
click at [337, 250] on span "[STREET_ADDRESS]" at bounding box center [397, 251] width 253 height 18
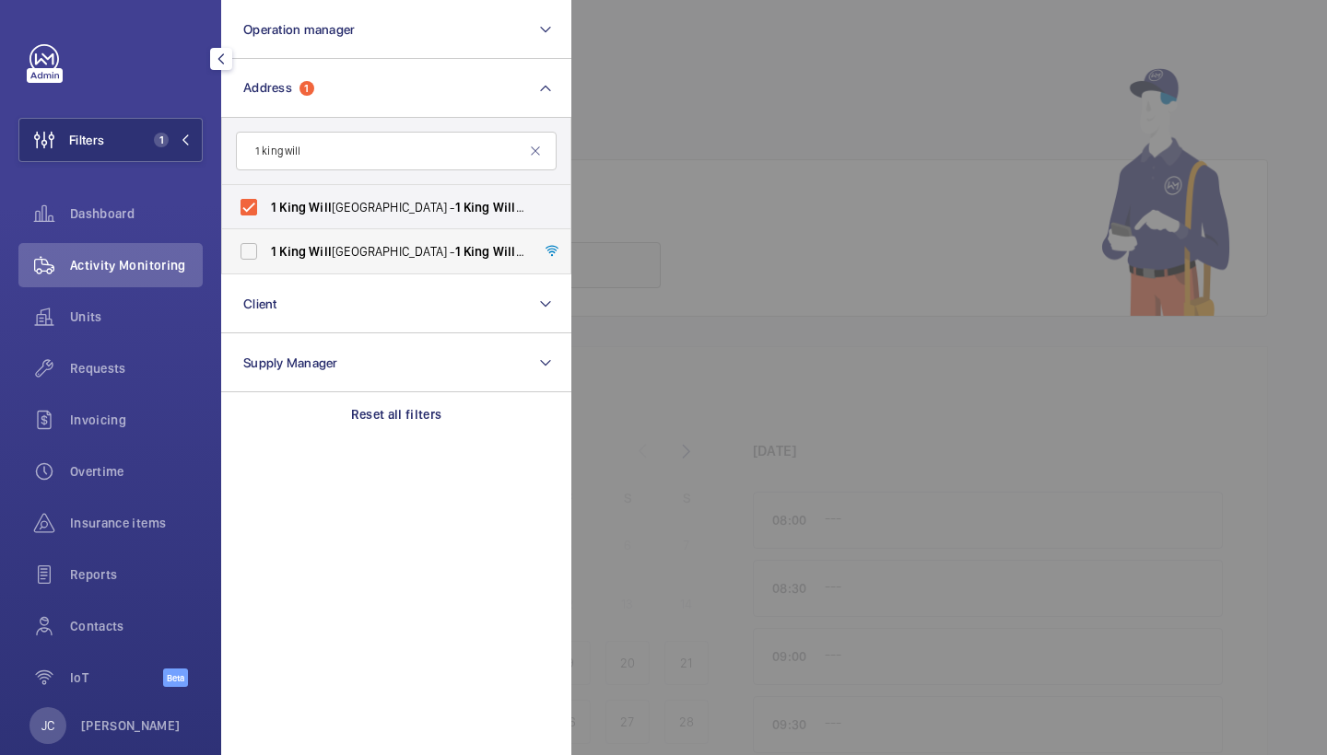
click at [267, 250] on input "[STREET_ADDRESS]" at bounding box center [248, 251] width 37 height 37
checkbox input "true"
click at [106, 365] on span "Requests" at bounding box center [136, 368] width 133 height 18
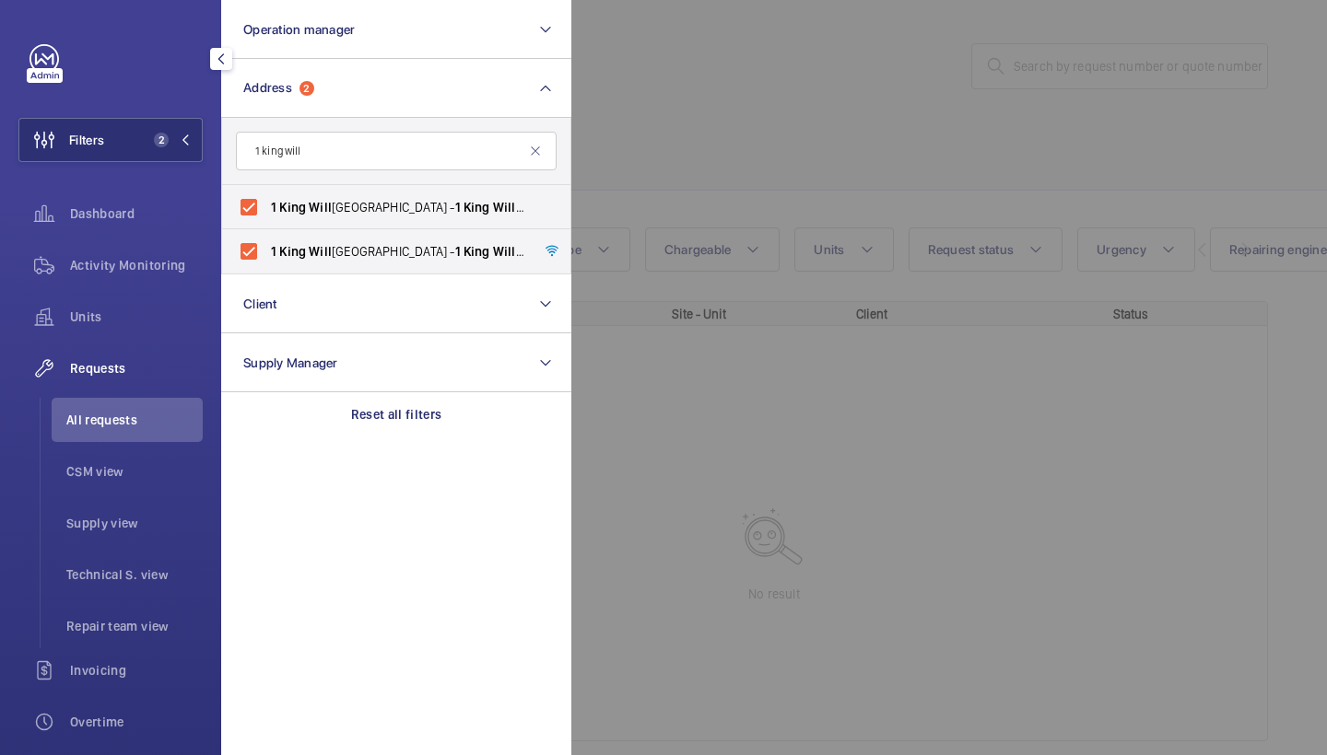
click at [797, 123] on div at bounding box center [1234, 377] width 1327 height 755
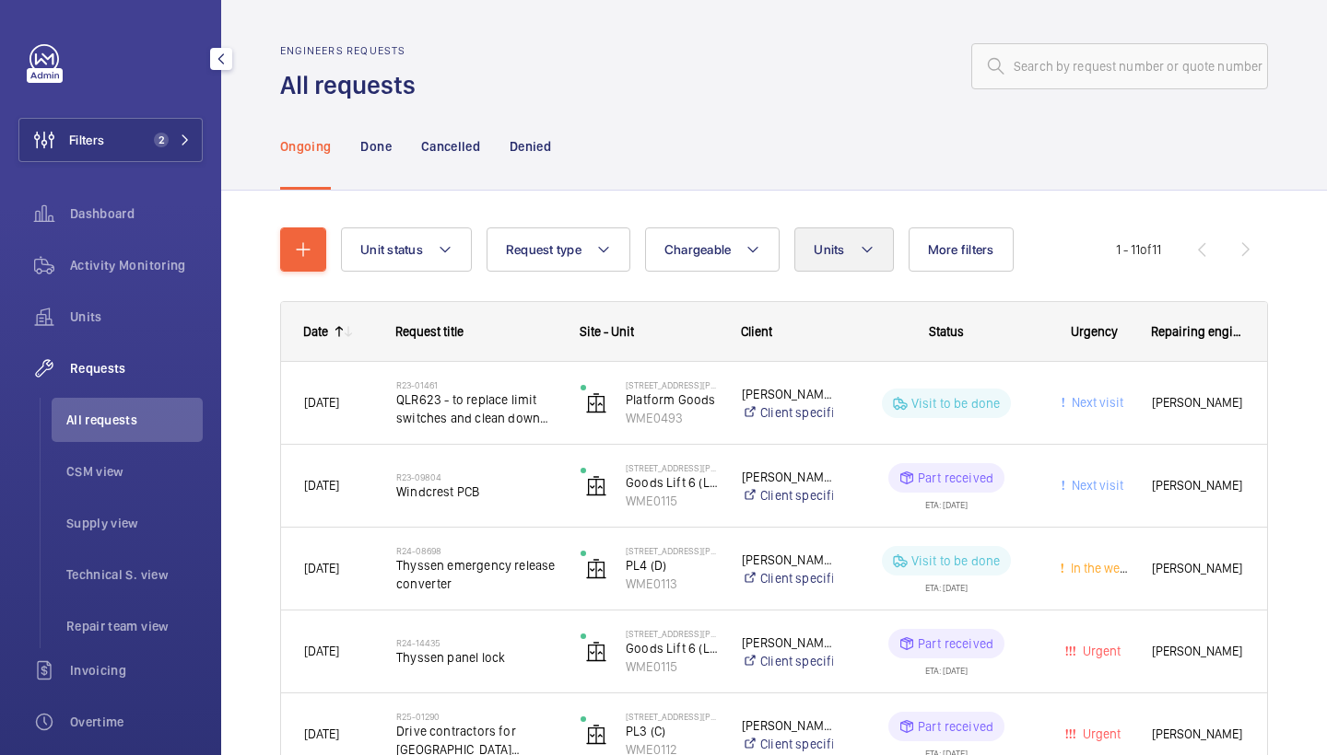
click at [830, 237] on button "Units" at bounding box center [843, 250] width 99 height 44
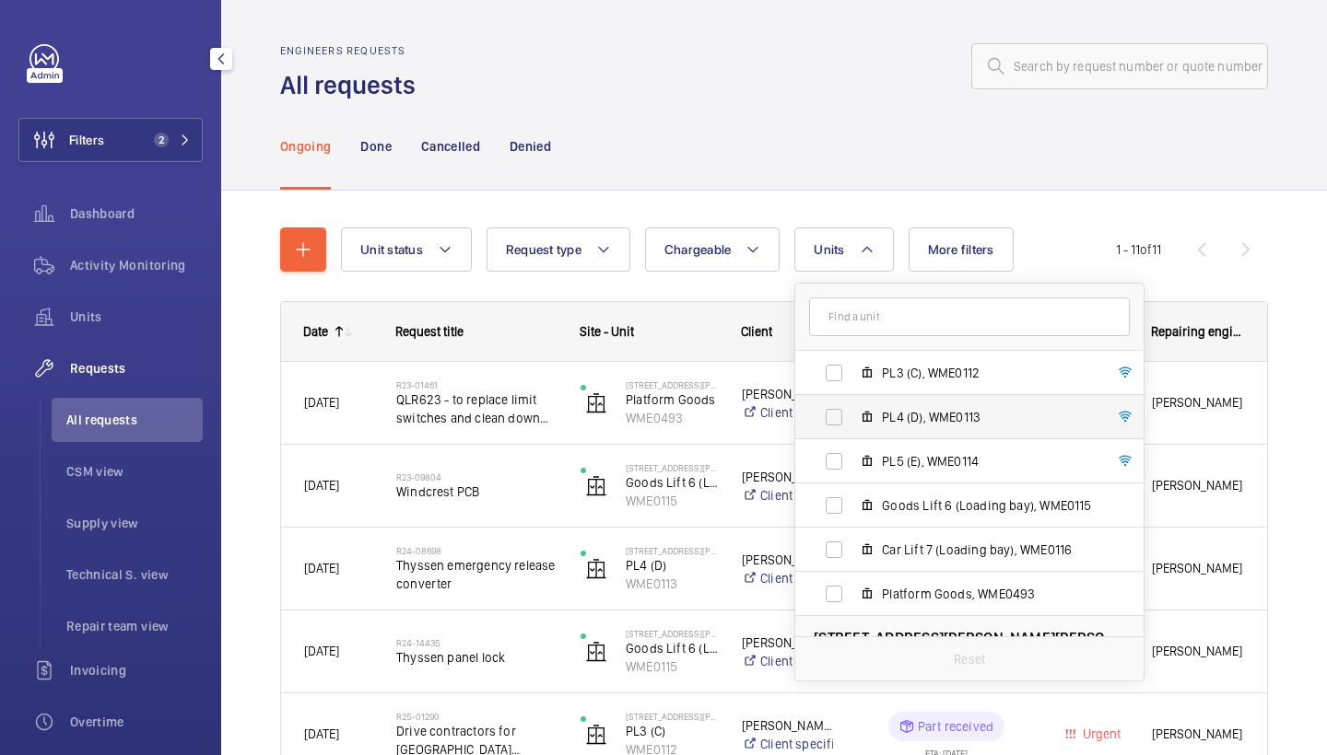
scroll to position [136, 0]
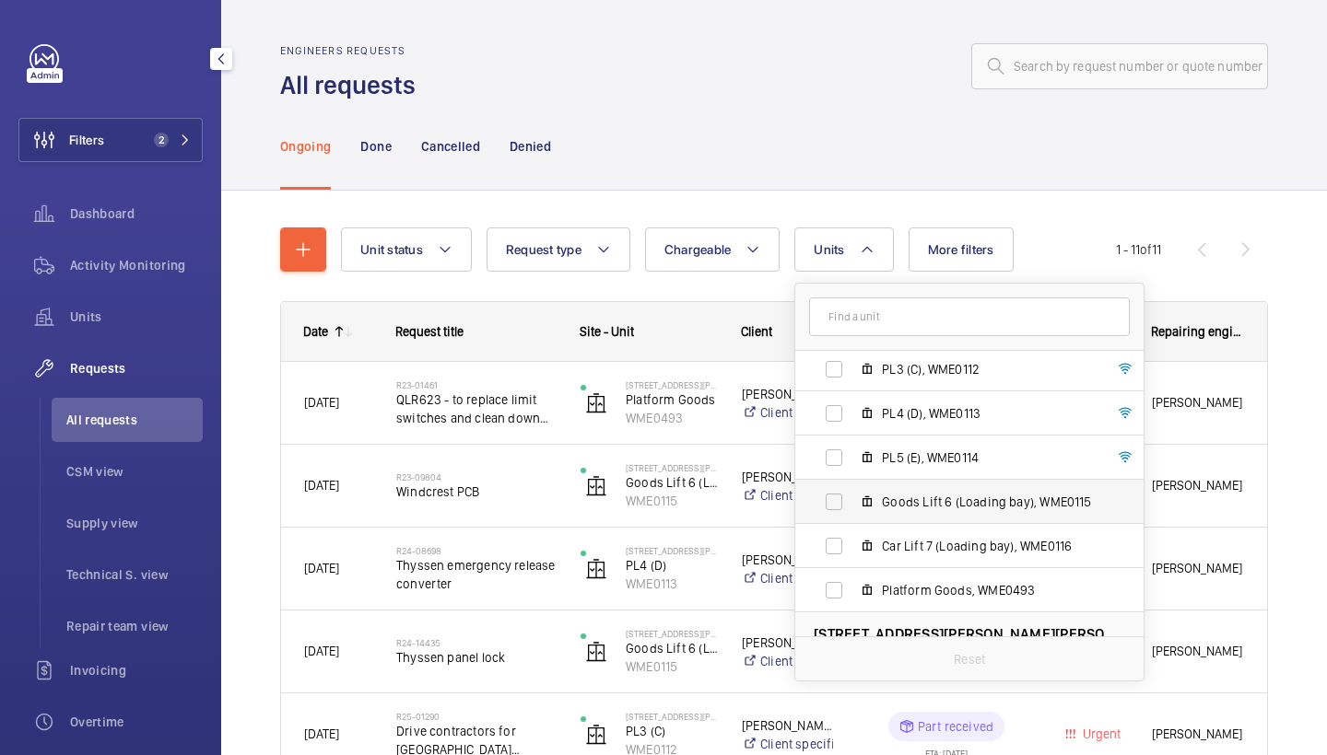
click at [952, 491] on label "Goods Lift 6 (Loading bay), WME0115" at bounding box center [954, 502] width 319 height 44
click at [852, 491] on input "Goods Lift 6 (Loading bay), WME0115" at bounding box center [833, 502] width 37 height 37
checkbox input "true"
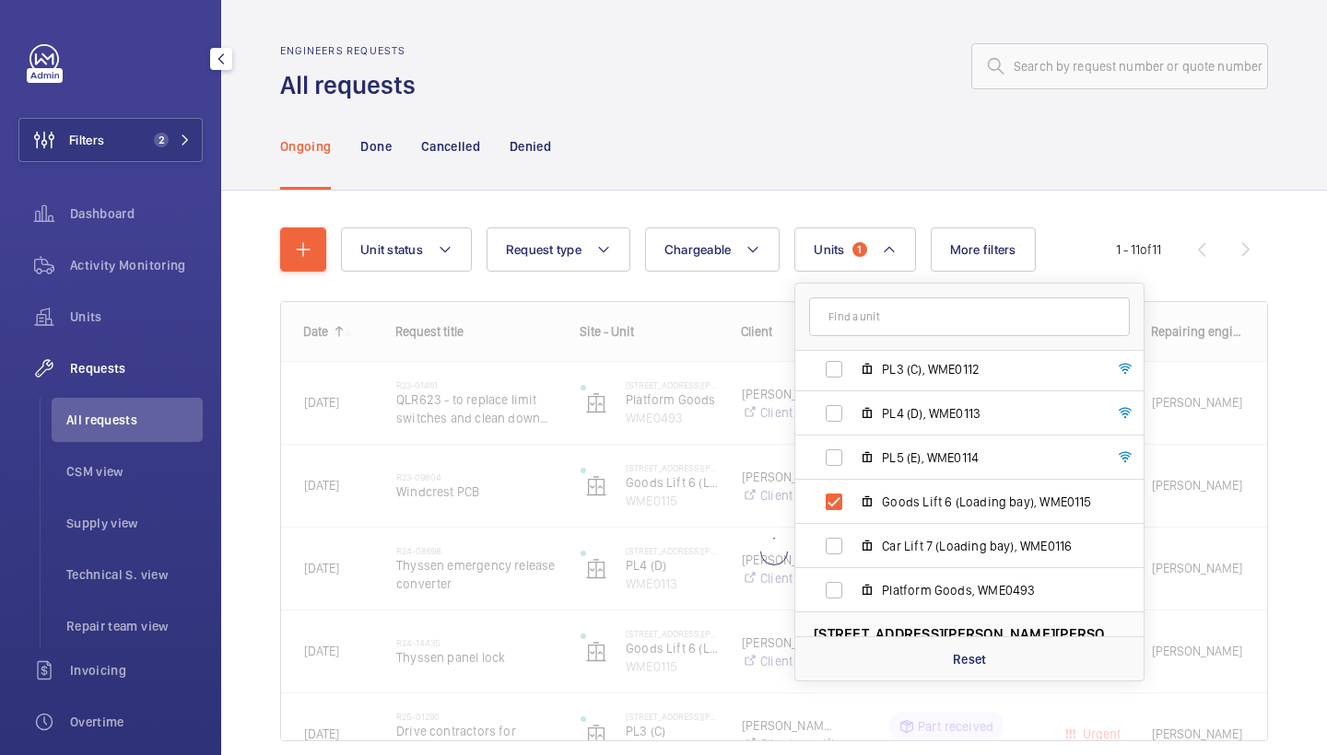
click at [851, 159] on div "Ongoing Done Cancelled Denied" at bounding box center [774, 146] width 988 height 88
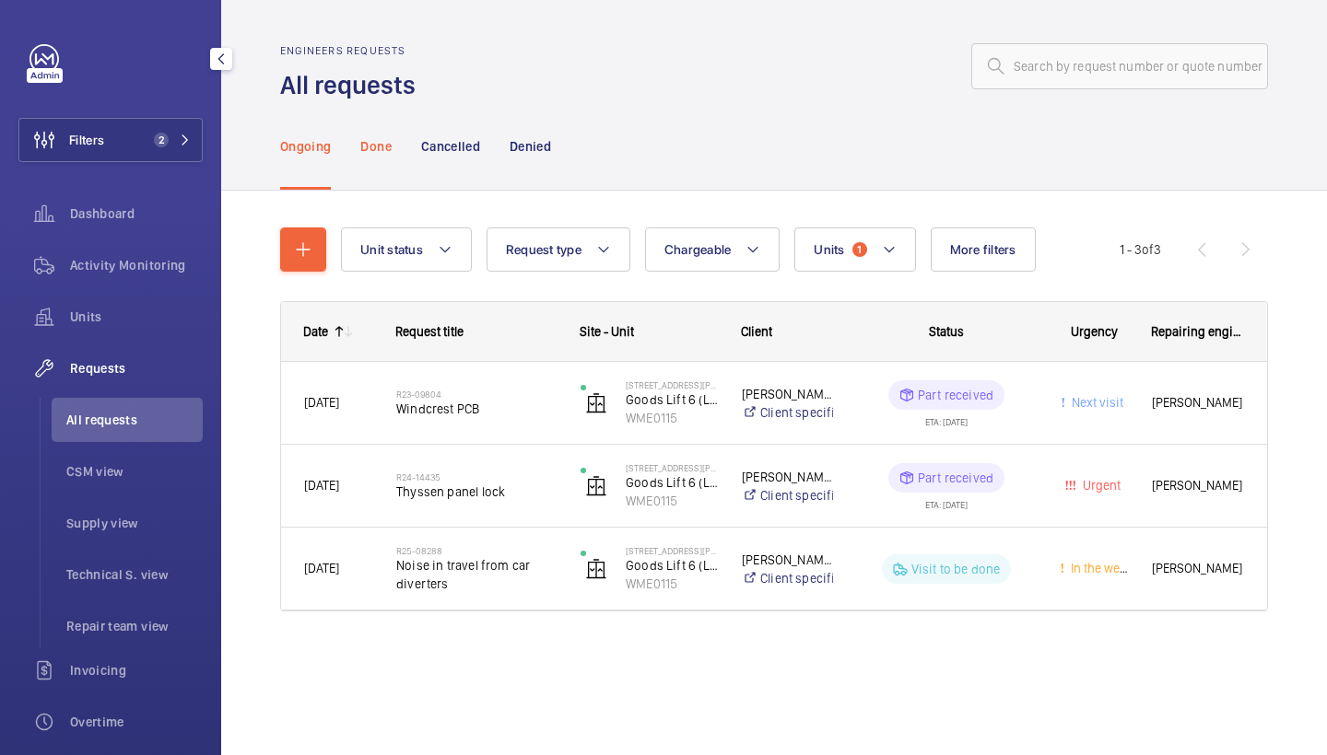
click at [383, 151] on p "Done" at bounding box center [375, 146] width 30 height 18
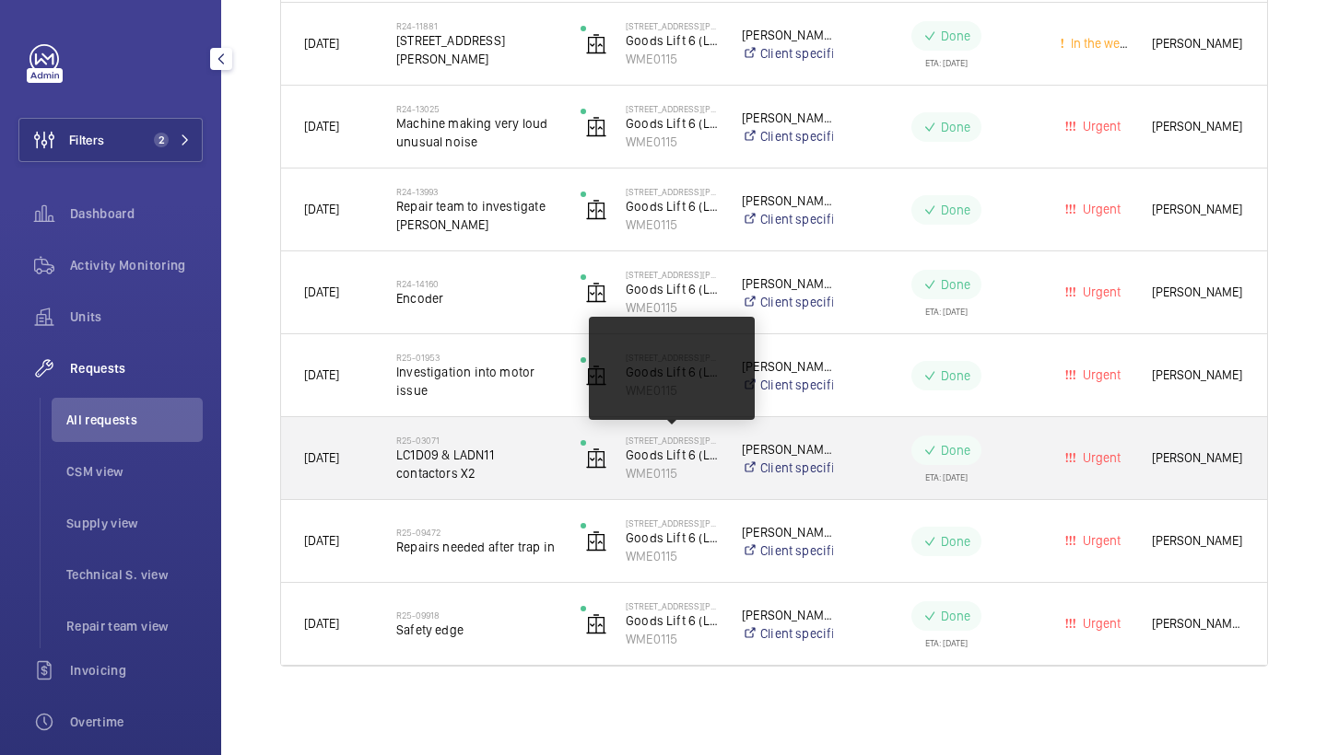
scroll to position [1188, 0]
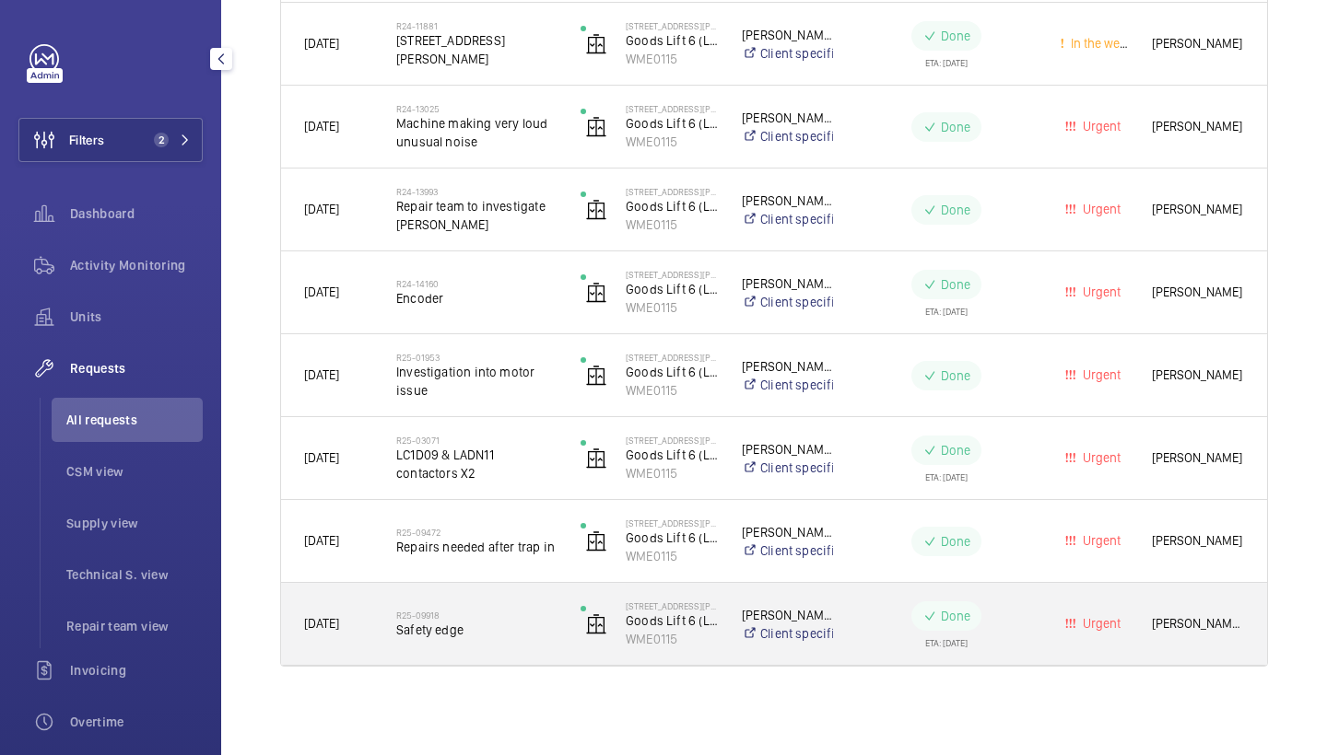
click at [421, 661] on div "R25-09918 Safety edge" at bounding box center [465, 624] width 182 height 83
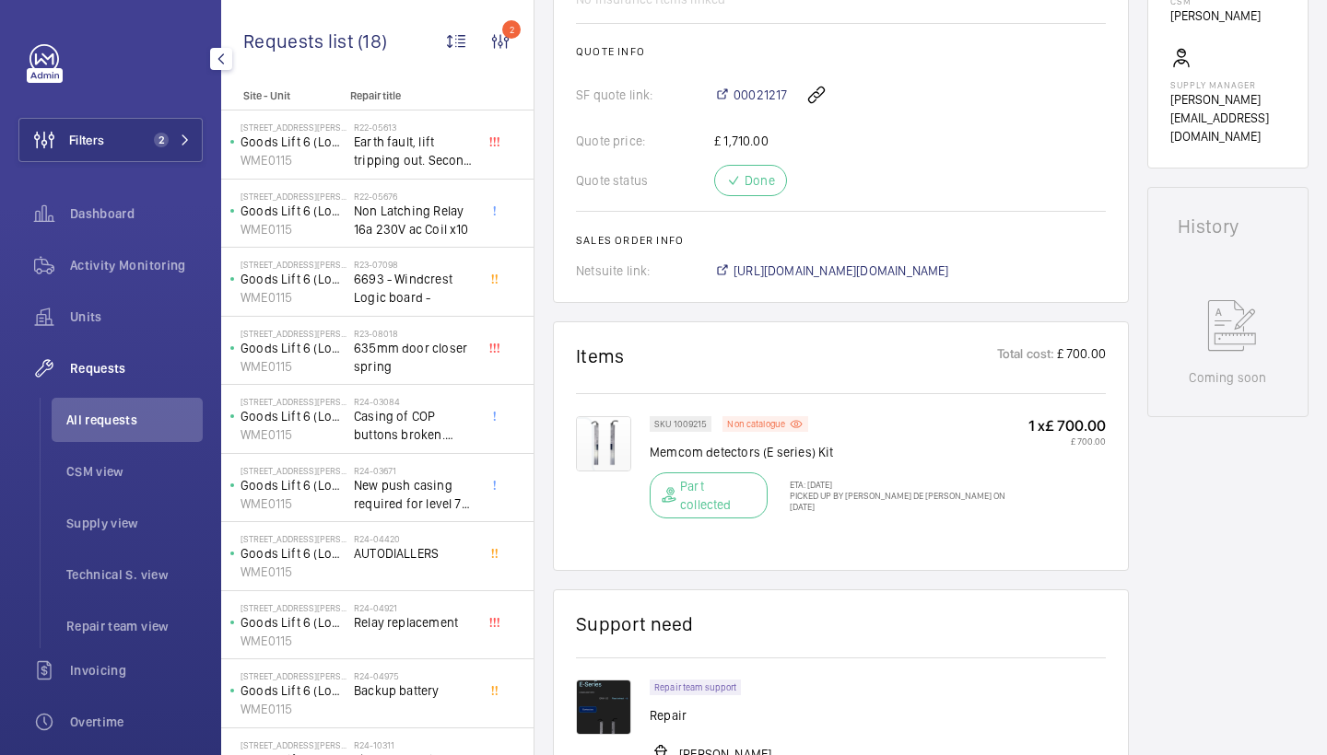
scroll to position [746, 0]
click at [755, 103] on span "00021217" at bounding box center [759, 94] width 53 height 18
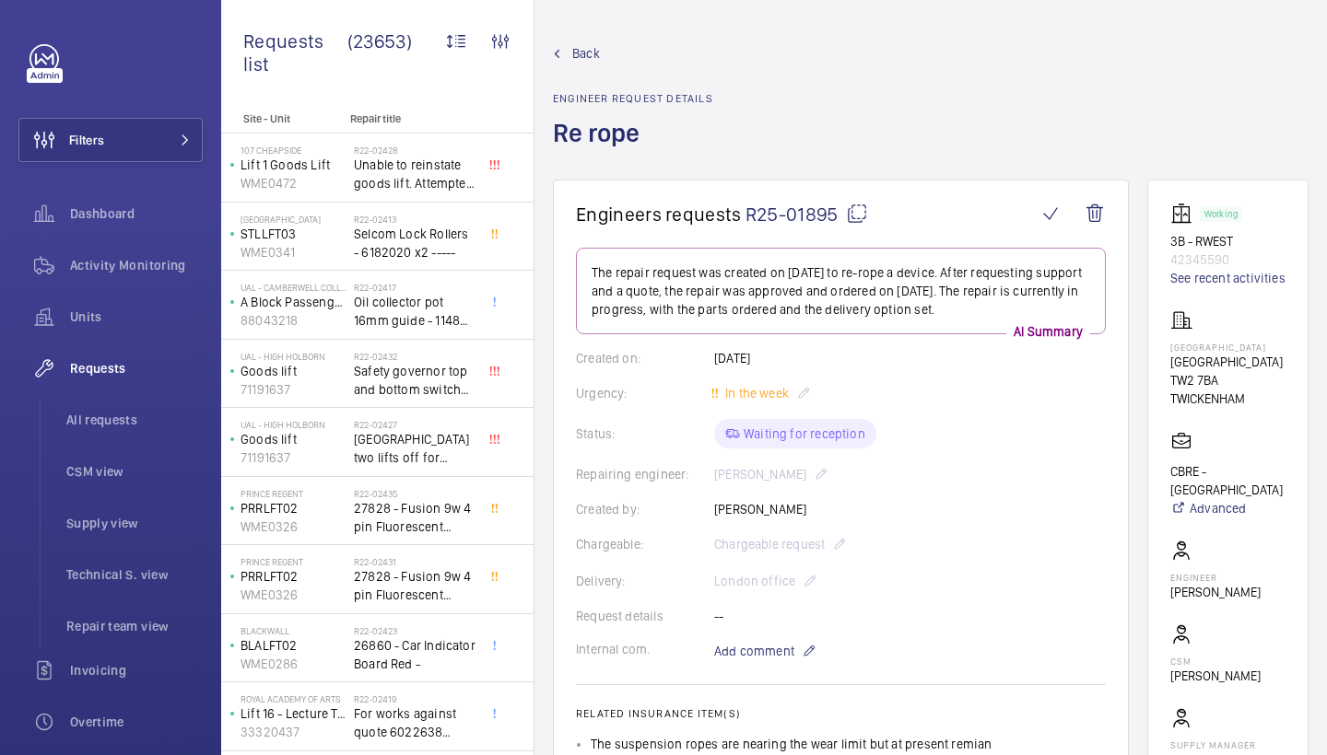
scroll to position [812, 0]
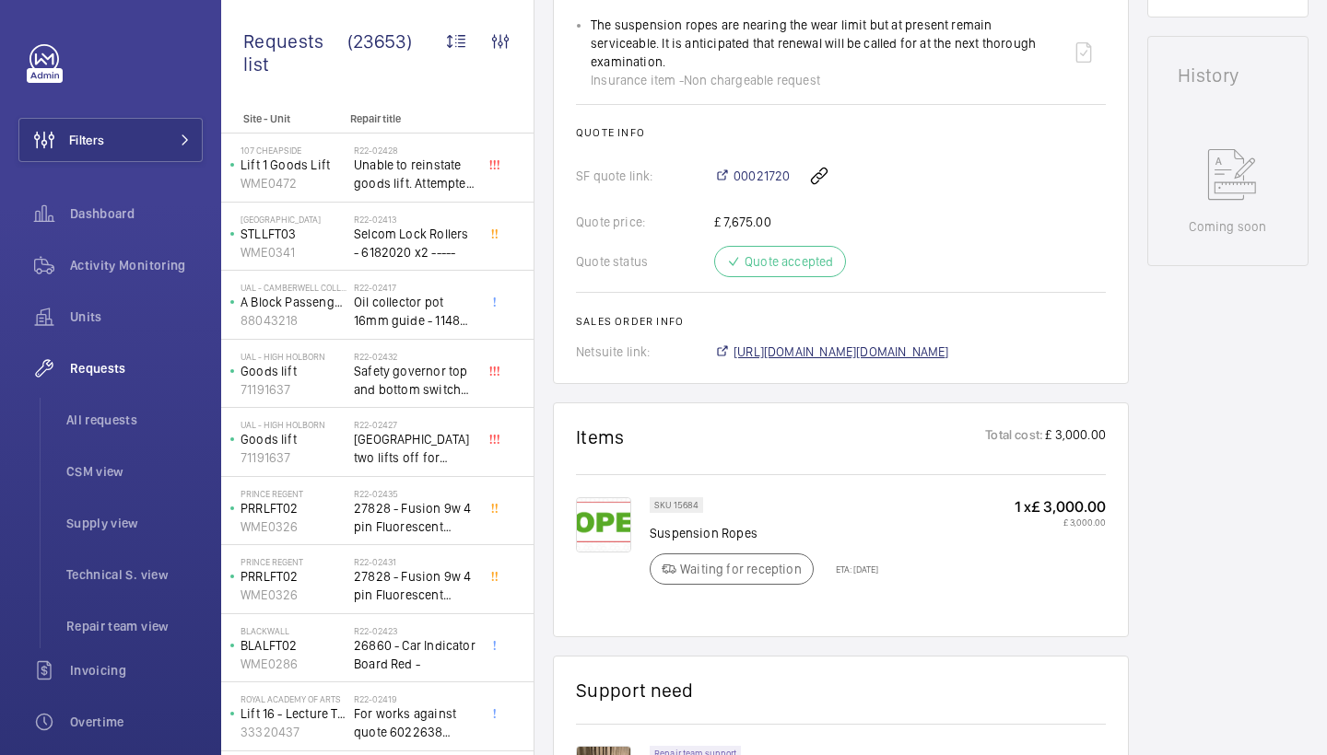
click at [797, 343] on span "[URL][DOMAIN_NAME][DOMAIN_NAME]" at bounding box center [841, 352] width 216 height 18
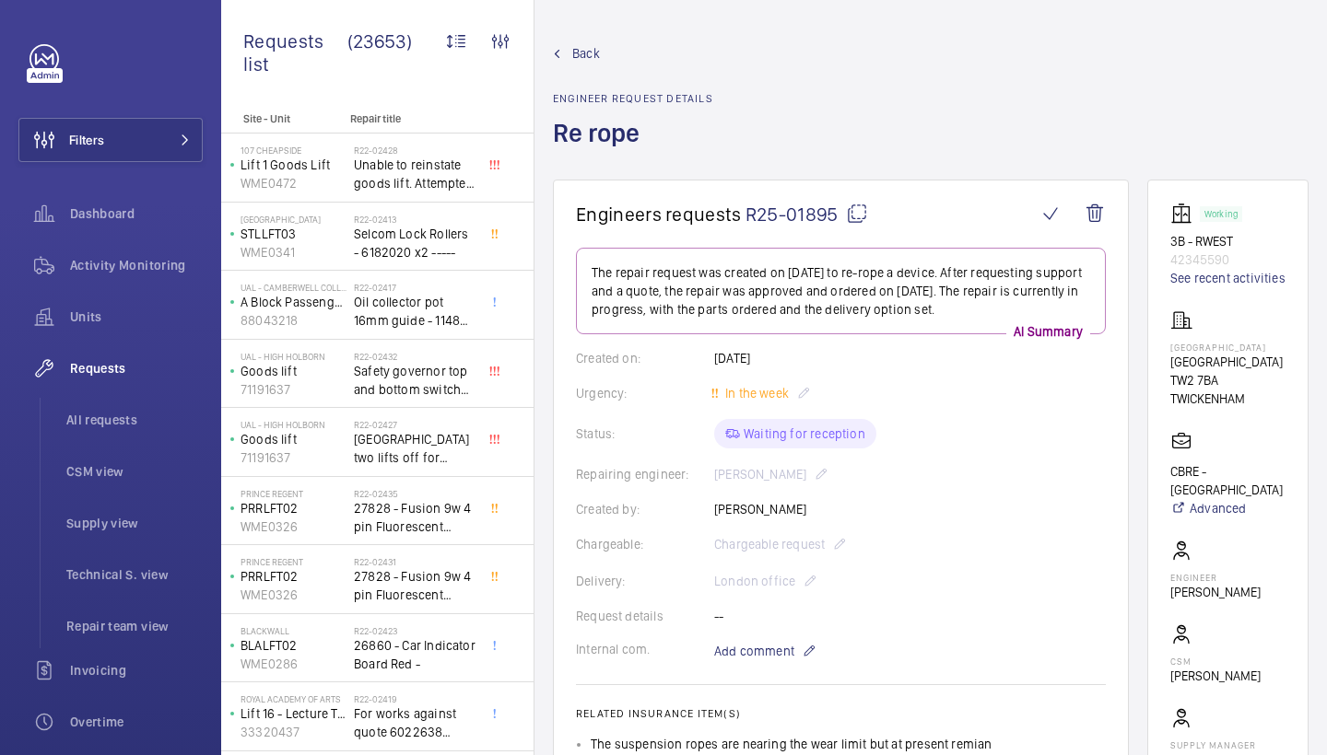
scroll to position [0, 0]
